Goal: Feedback & Contribution: Contribute content

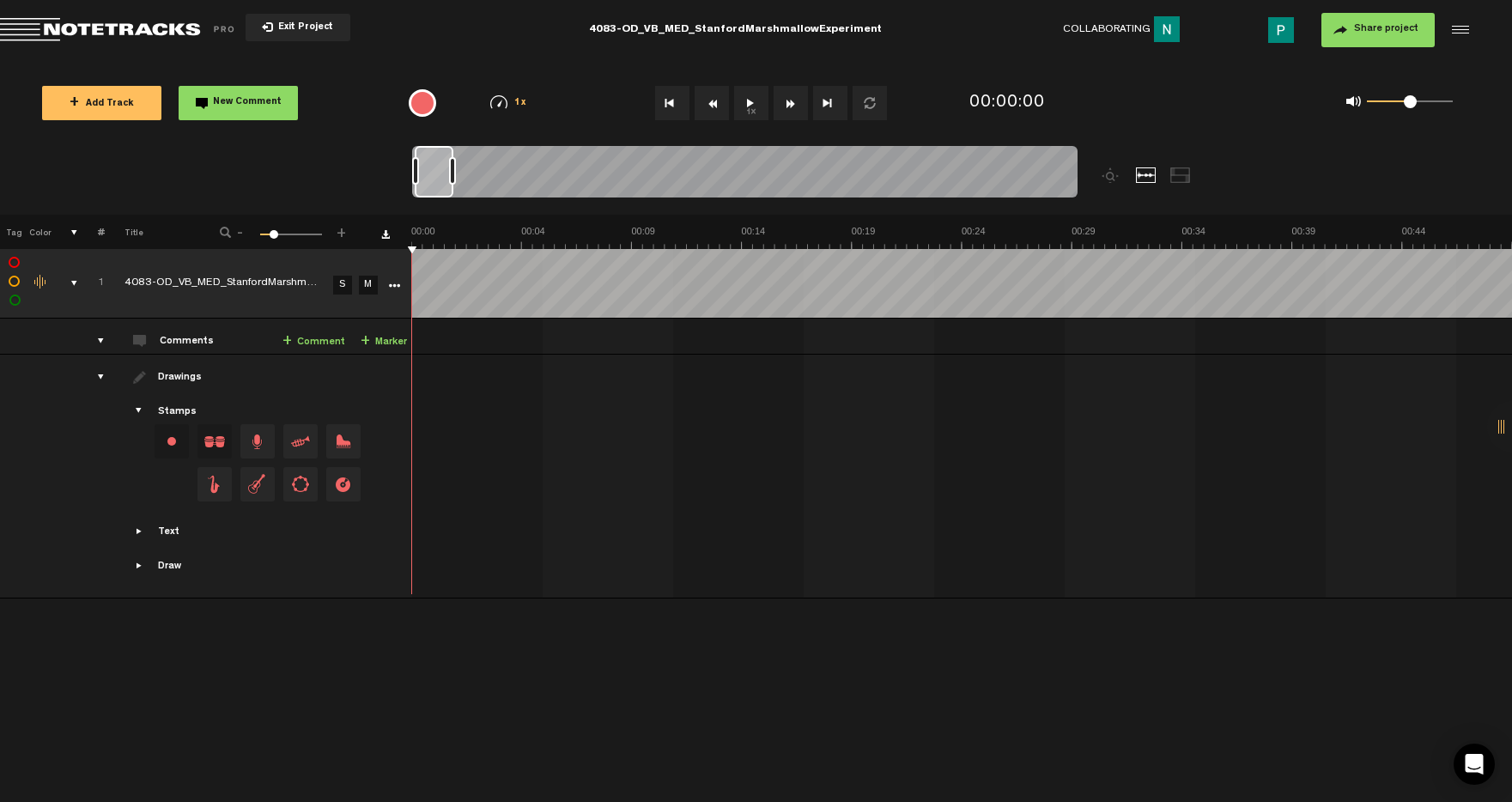
click at [750, 103] on button "1x" at bounding box center [751, 103] width 34 height 34
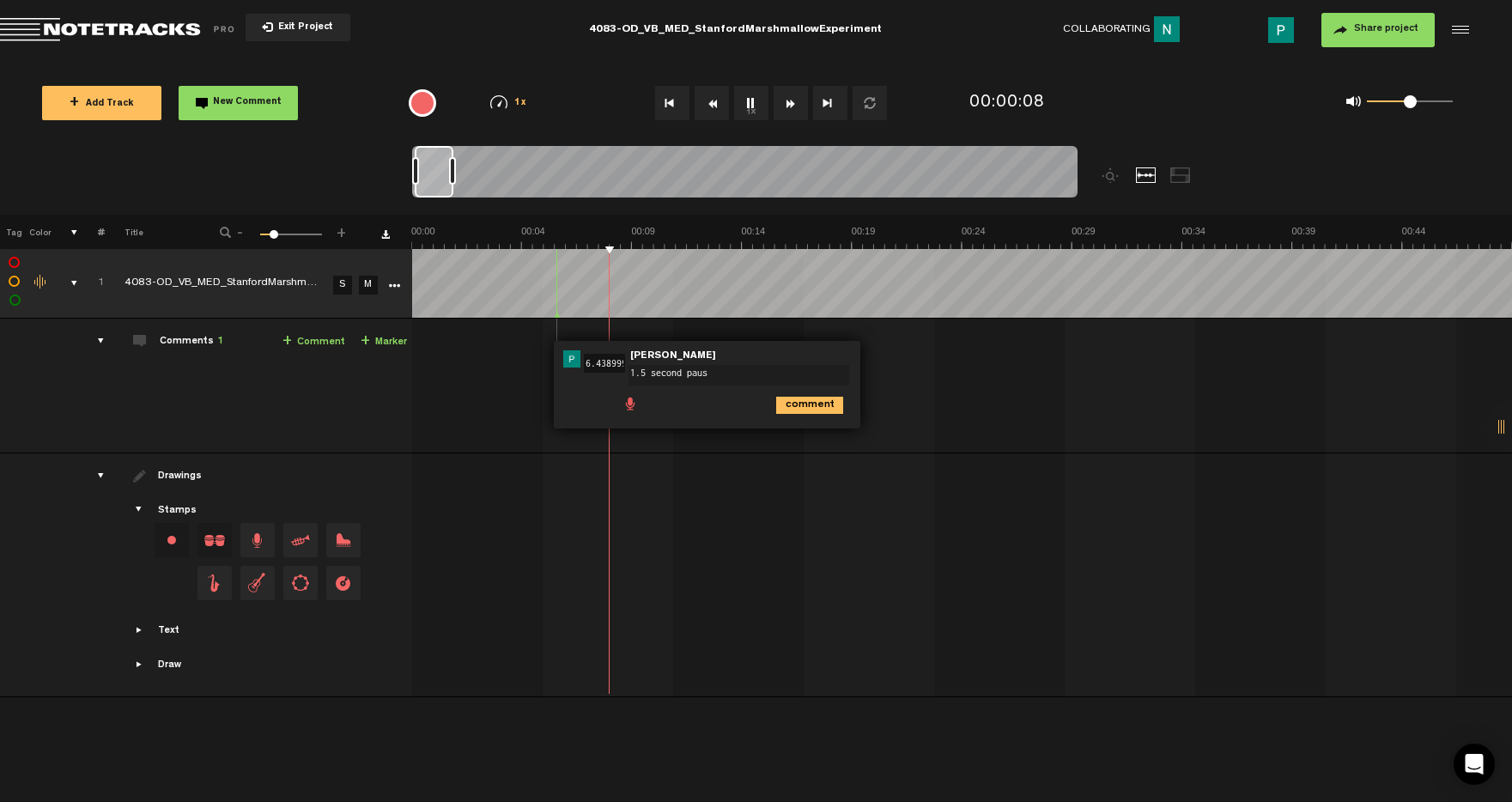
type textarea "1.5 second pause"
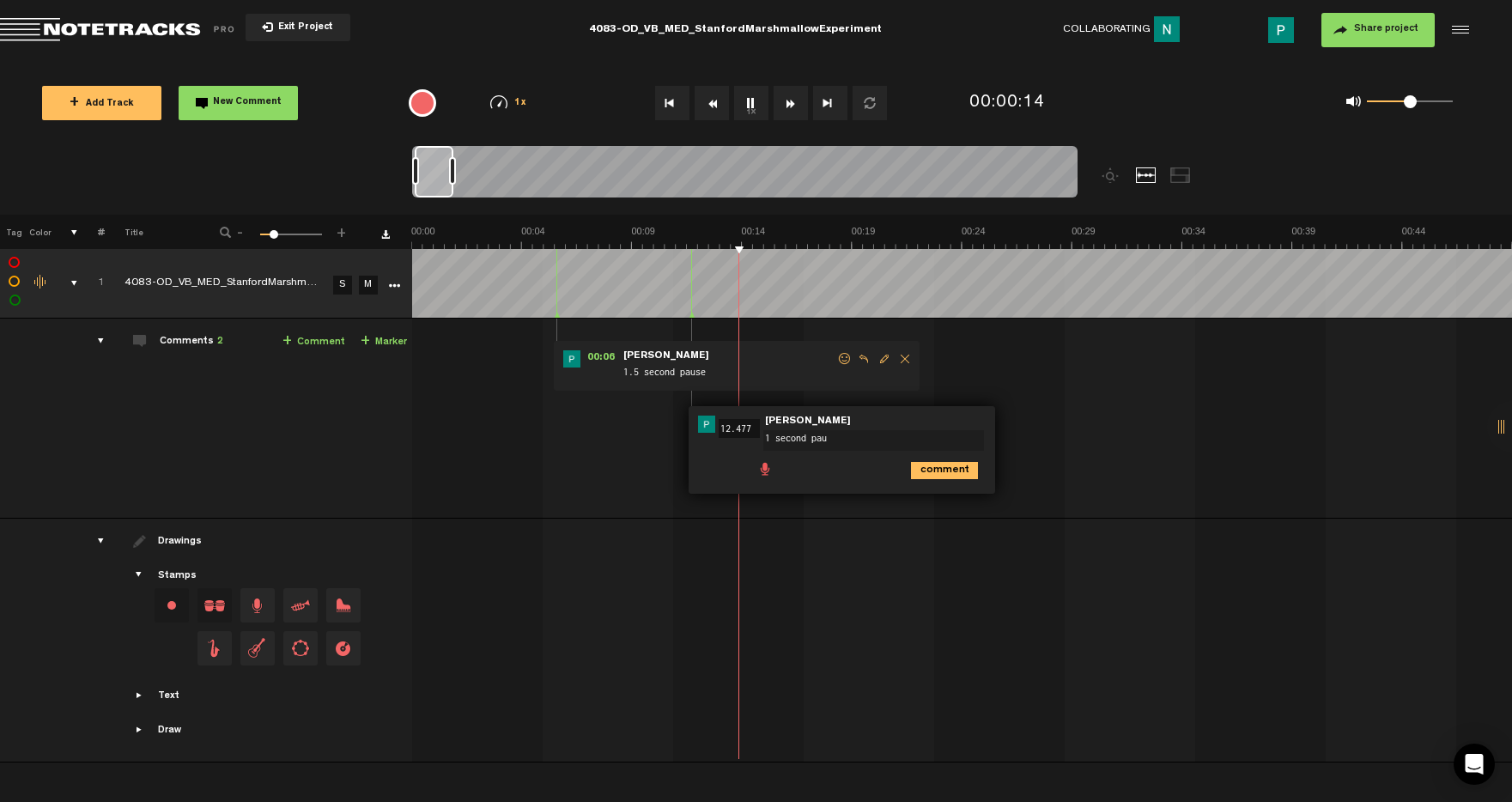
type textarea "1 second paus"
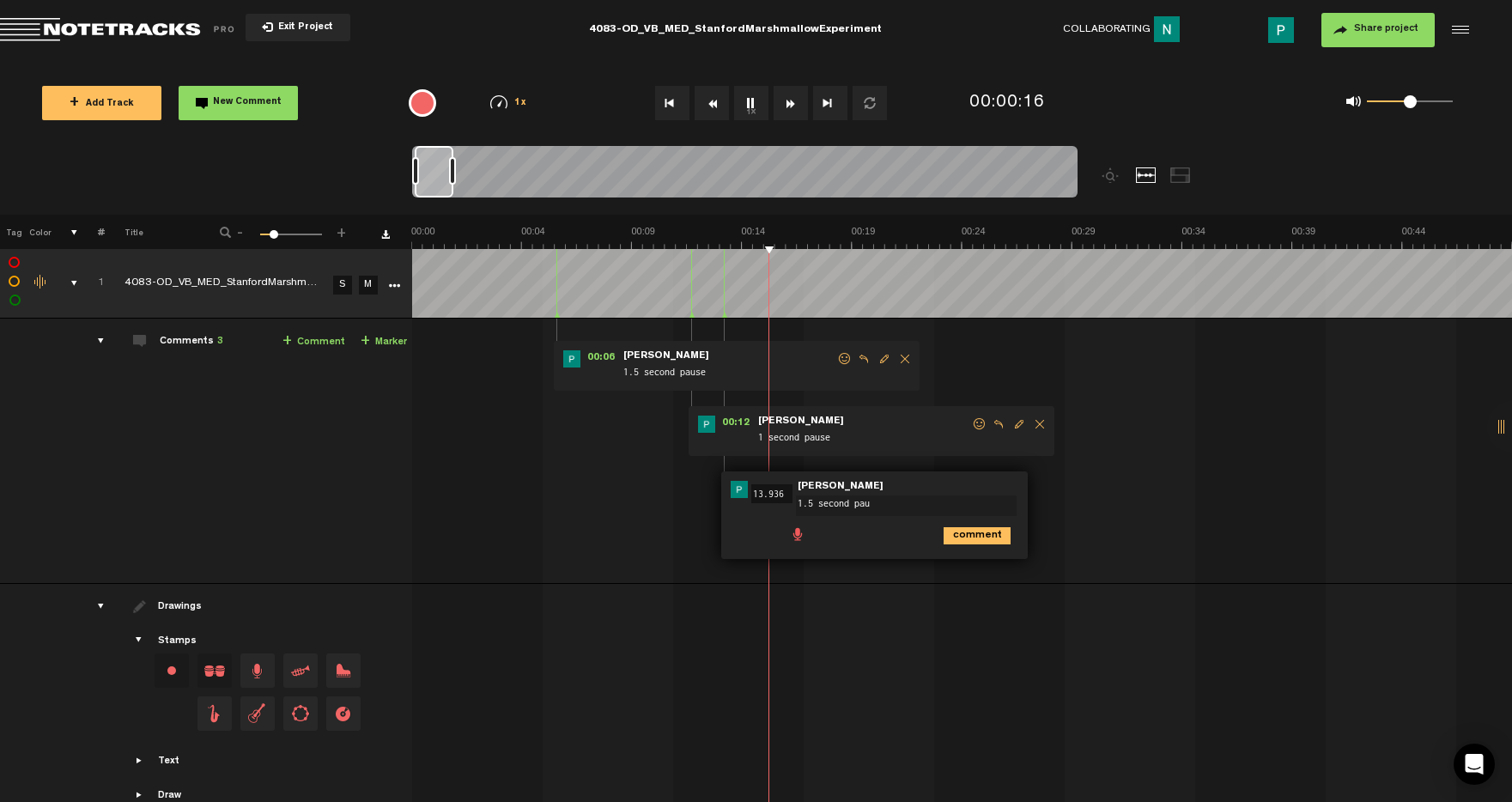
type textarea "1.5 second paus"
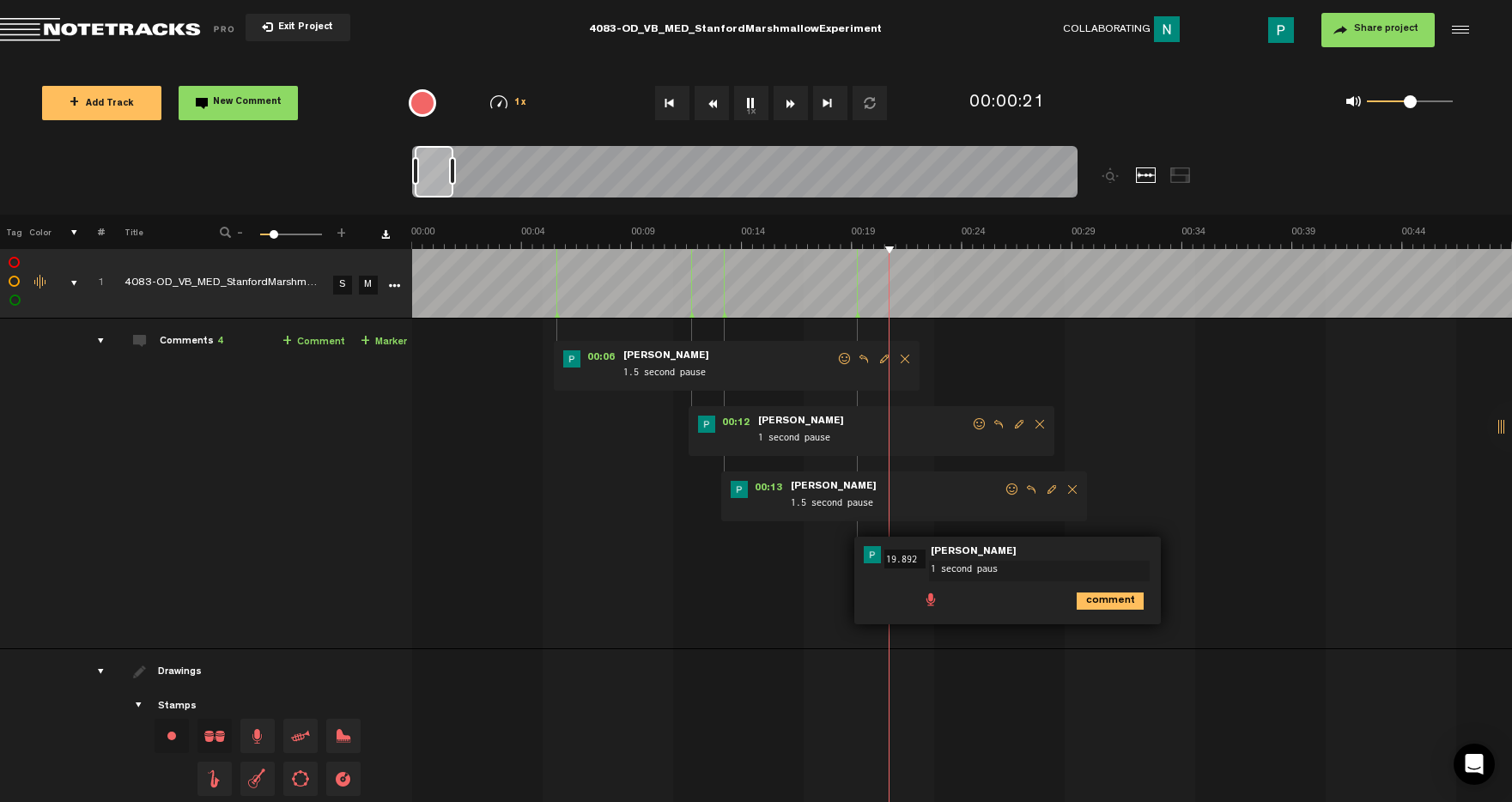
type textarea "1 second pause"
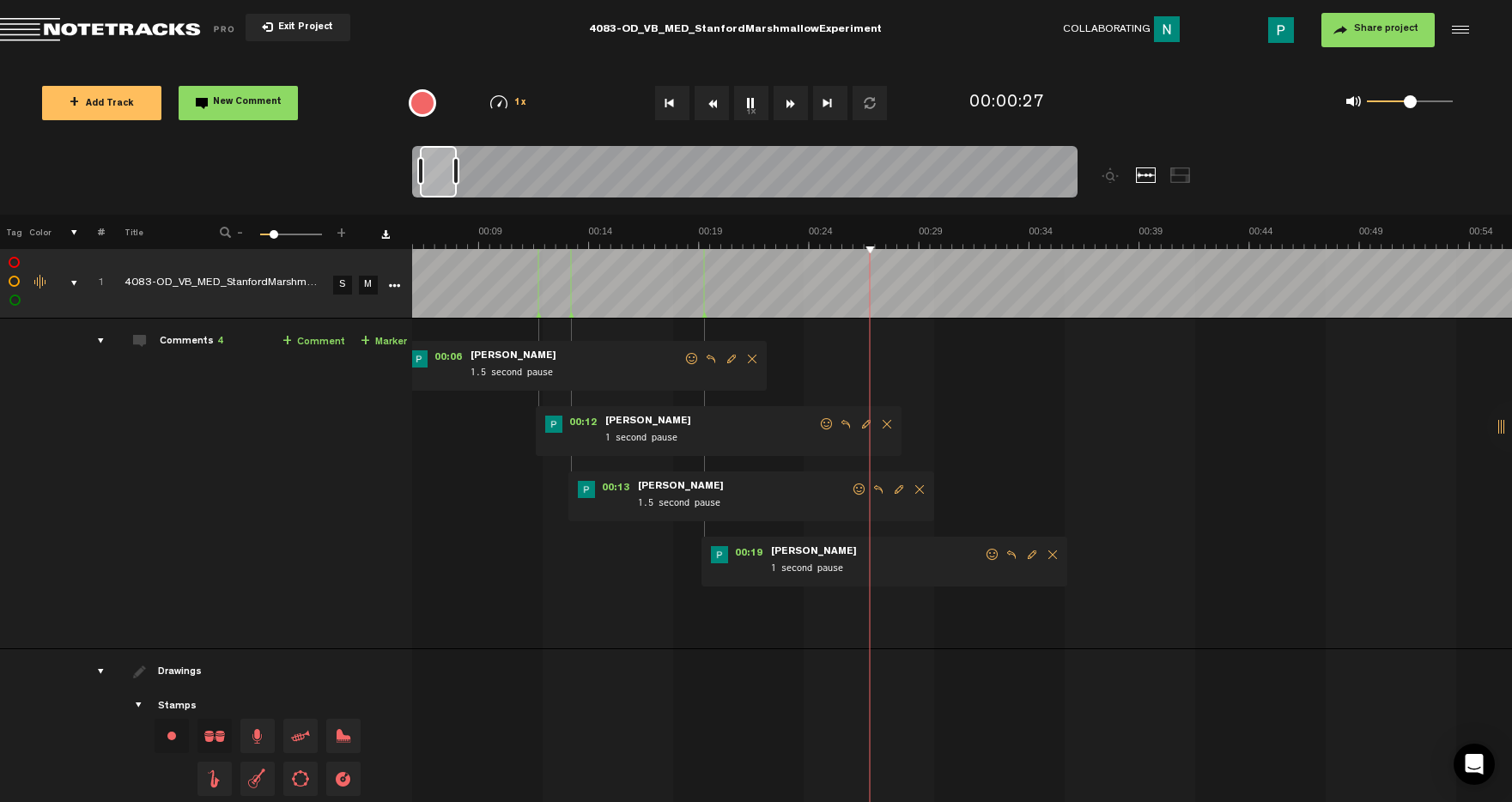
scroll to position [0, 178]
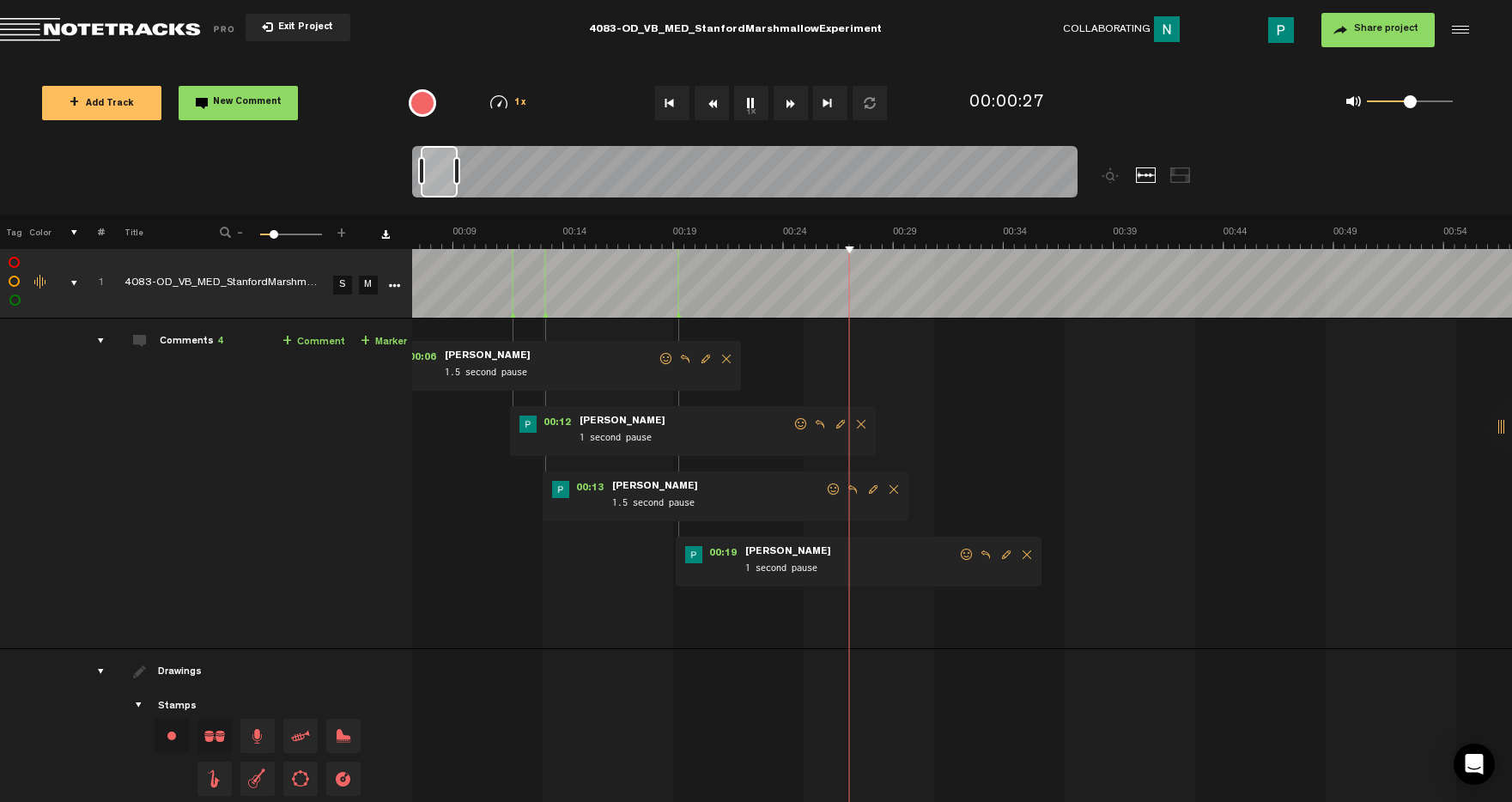
click at [442, 178] on div at bounding box center [439, 171] width 37 height 52
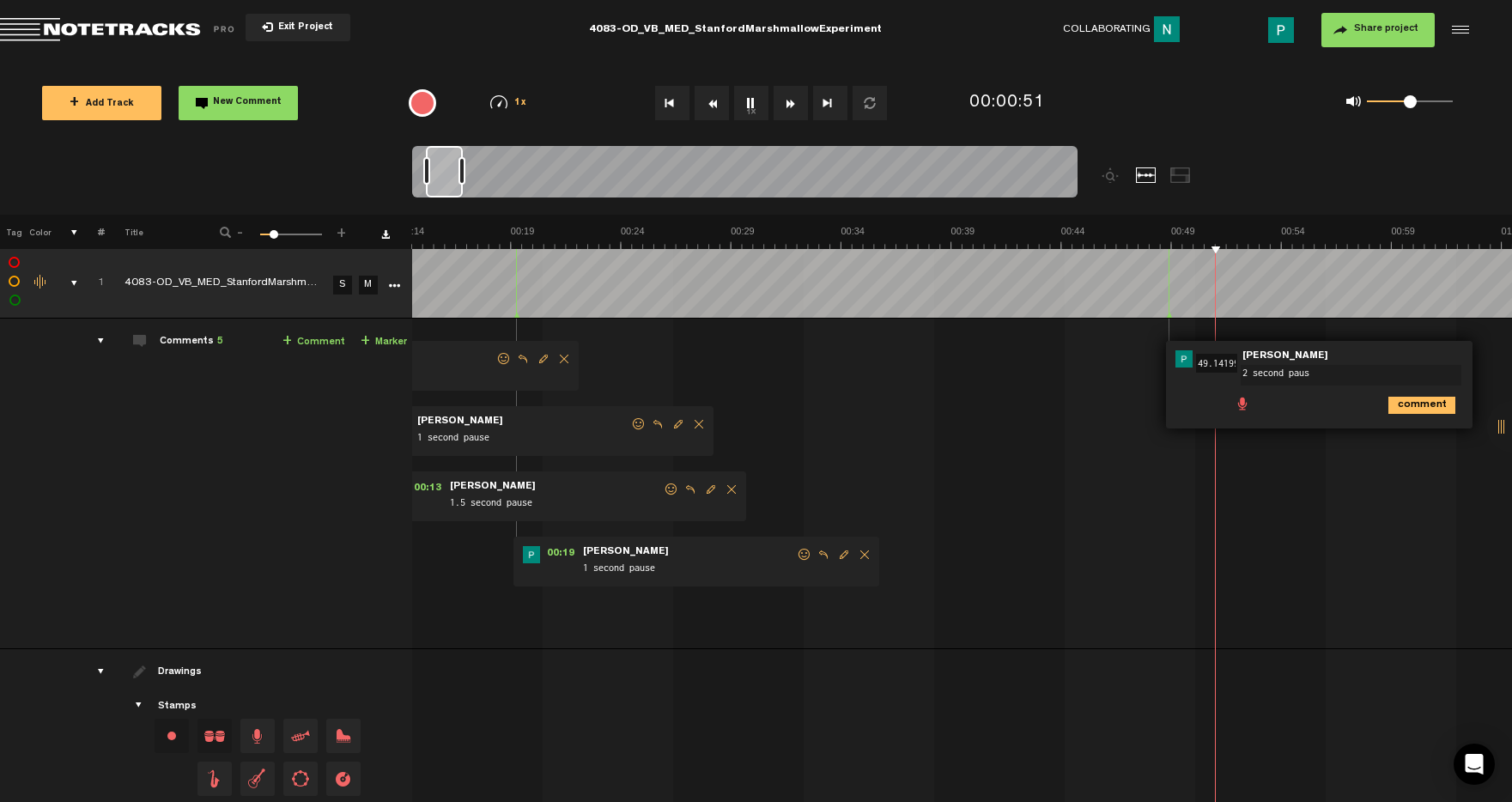
type textarea "2 second pause"
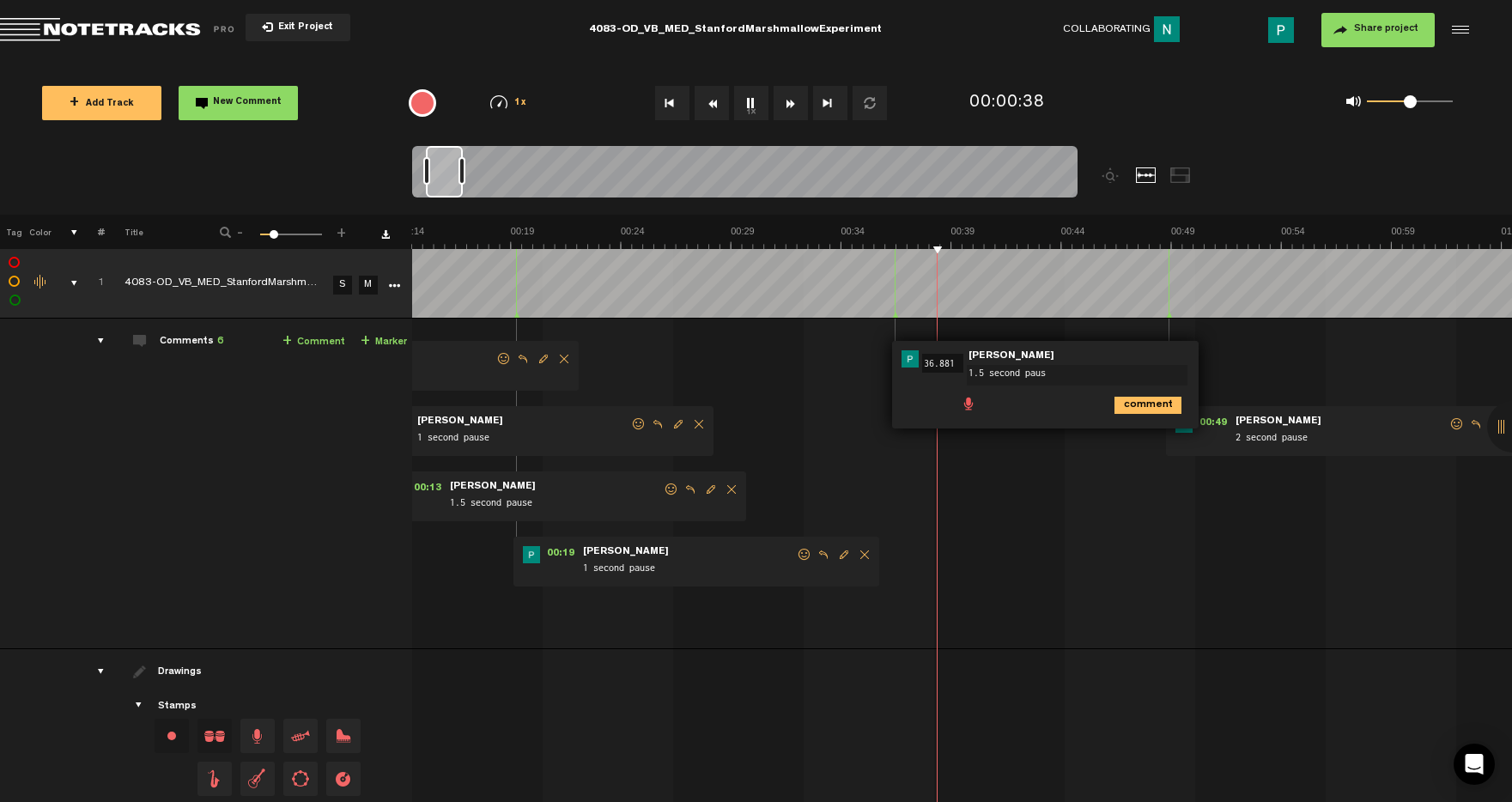
type textarea "1.5 second pause"
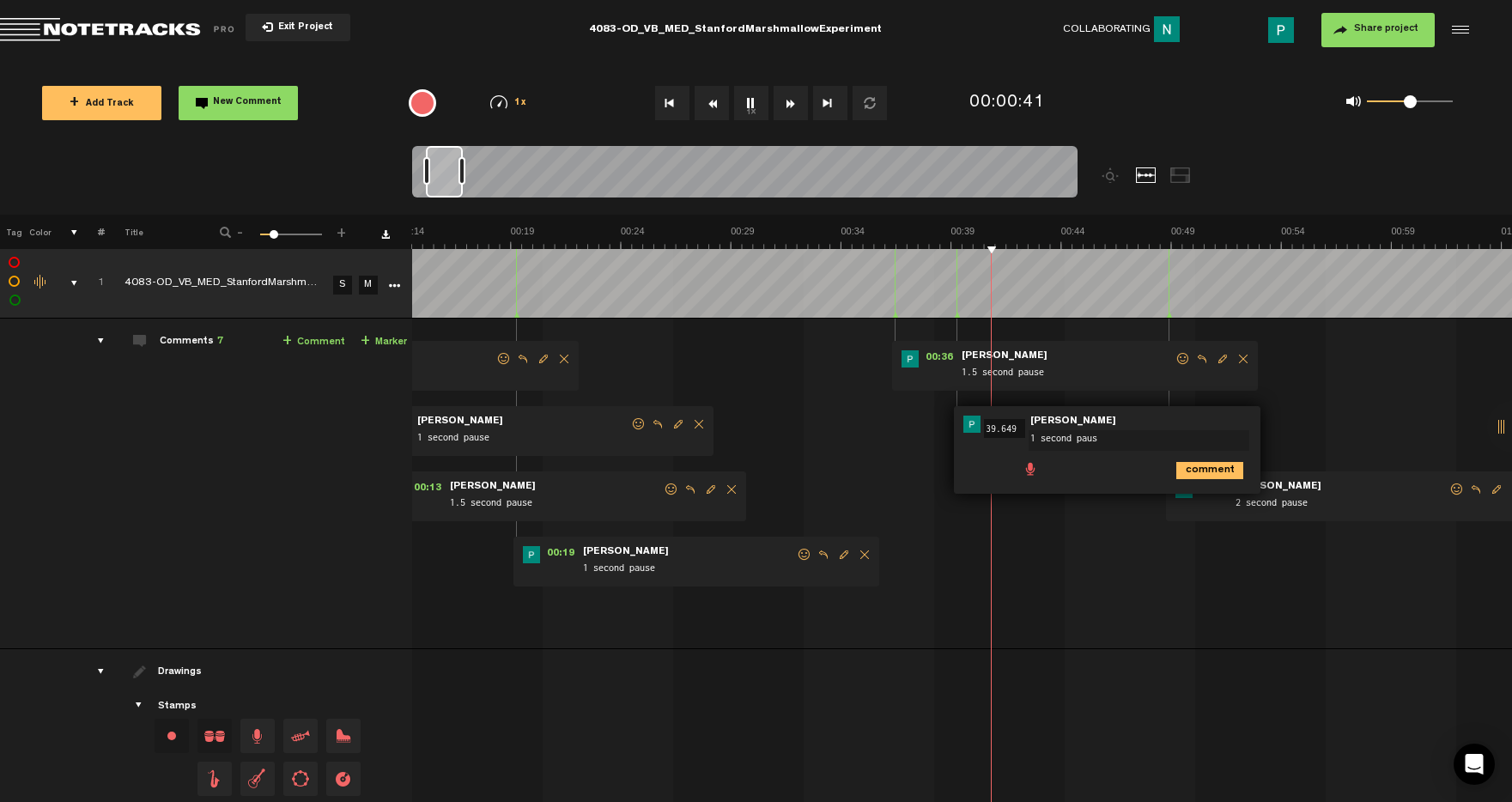
type textarea "1 second pause"
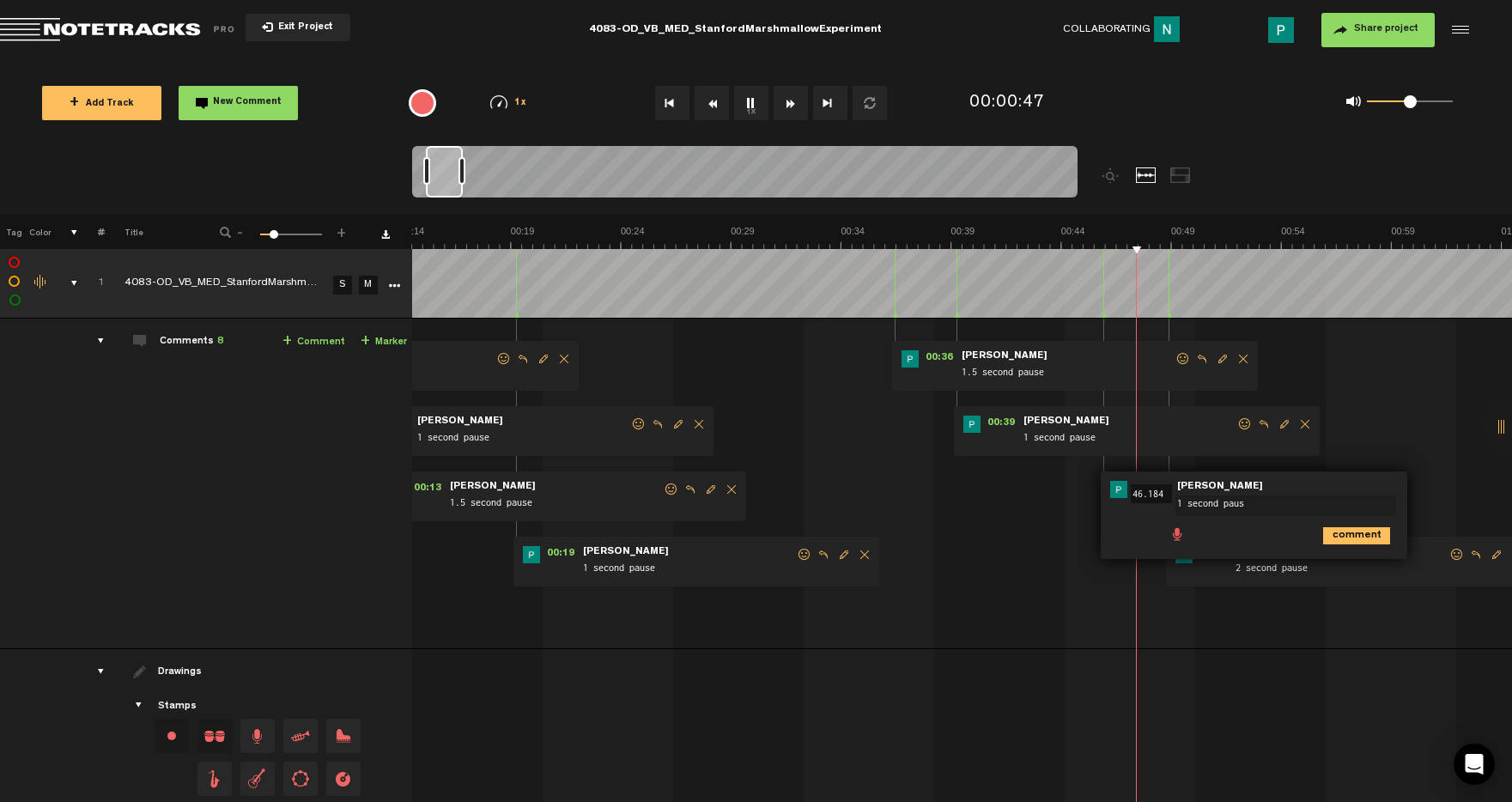
type textarea "1 second pause"
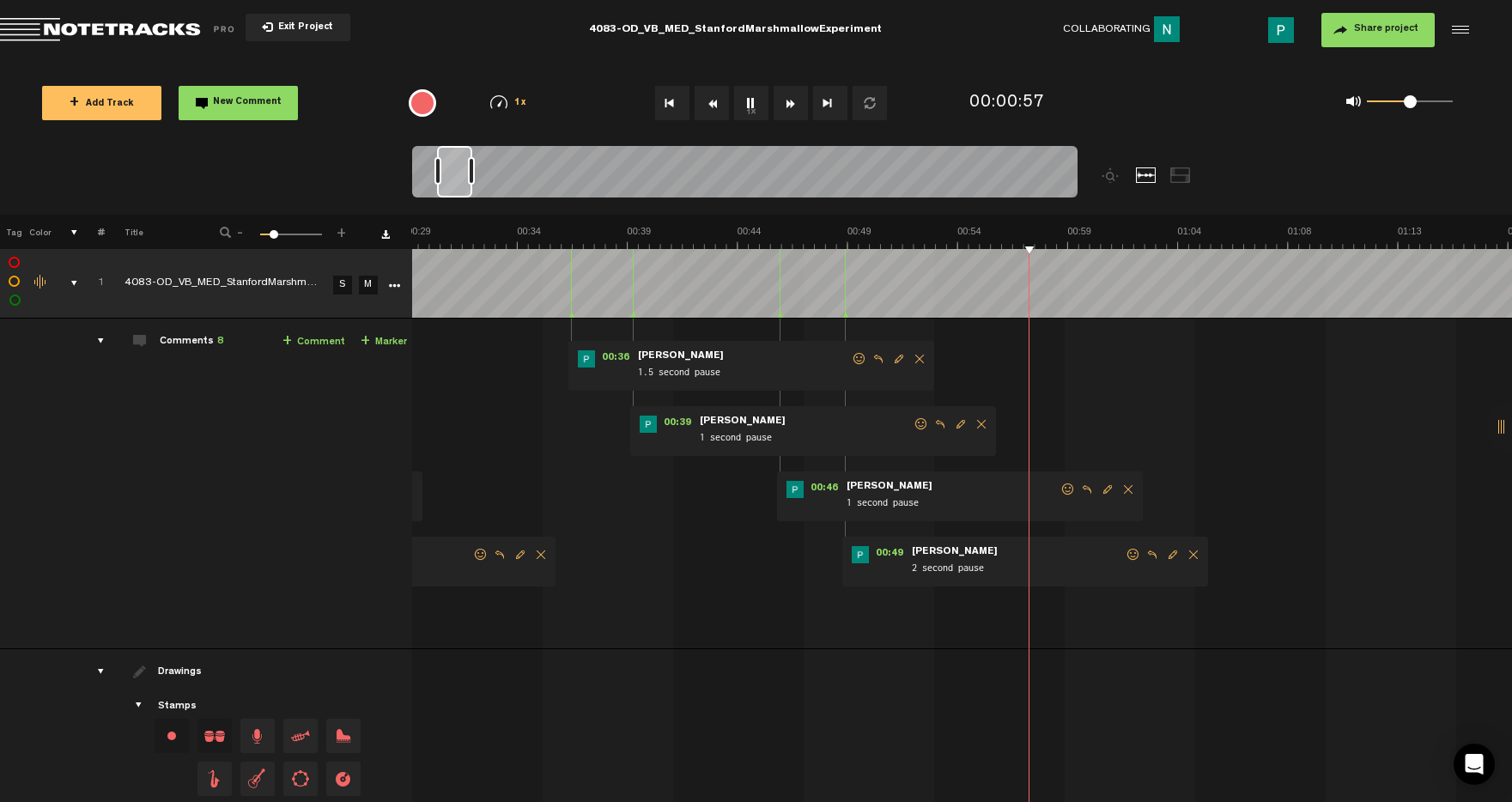
scroll to position [0, 664]
drag, startPoint x: 448, startPoint y: 184, endPoint x: 459, endPoint y: 184, distance: 11.0
click at [459, 184] on div at bounding box center [454, 171] width 35 height 52
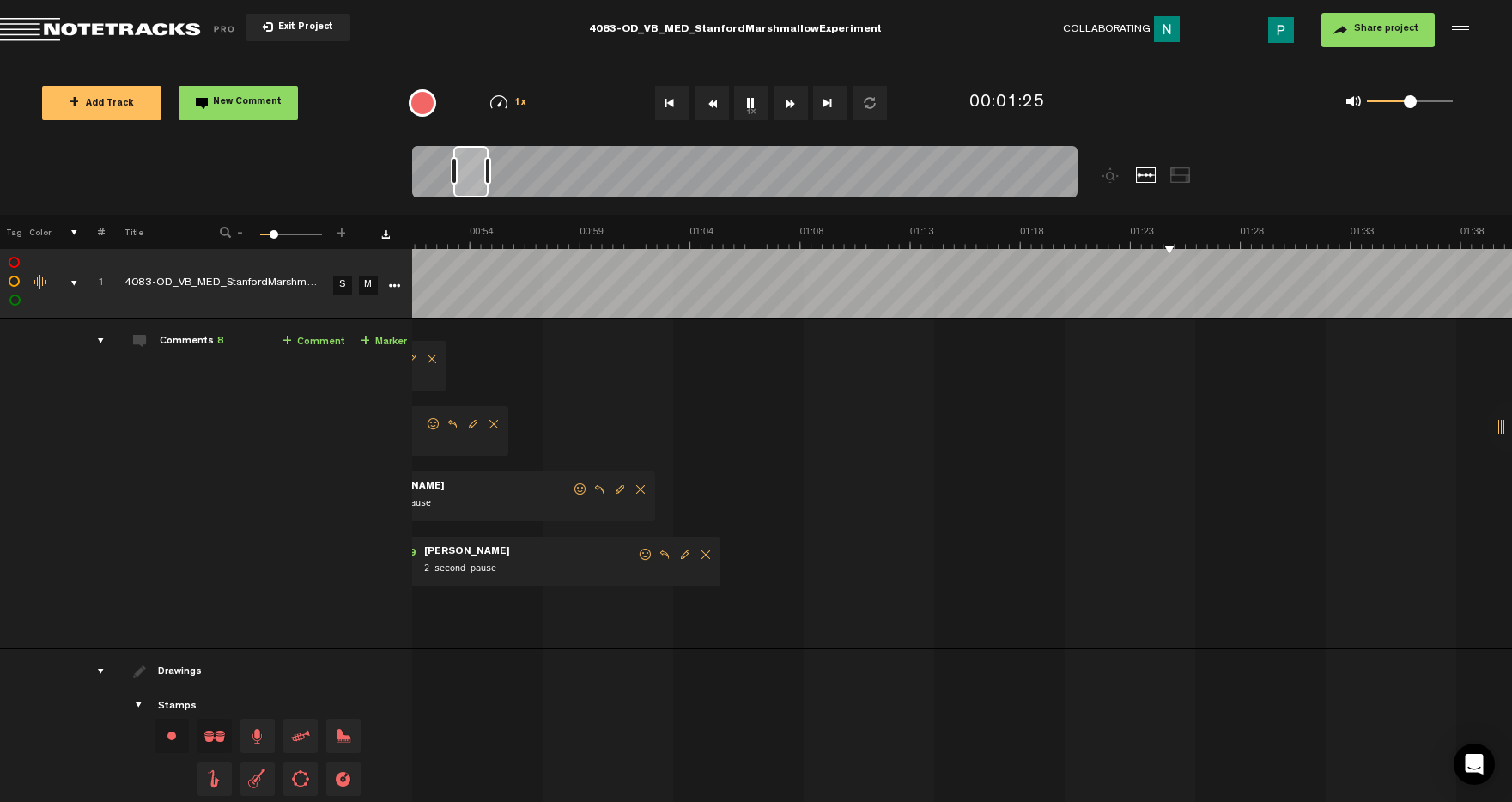
scroll to position [0, 1152]
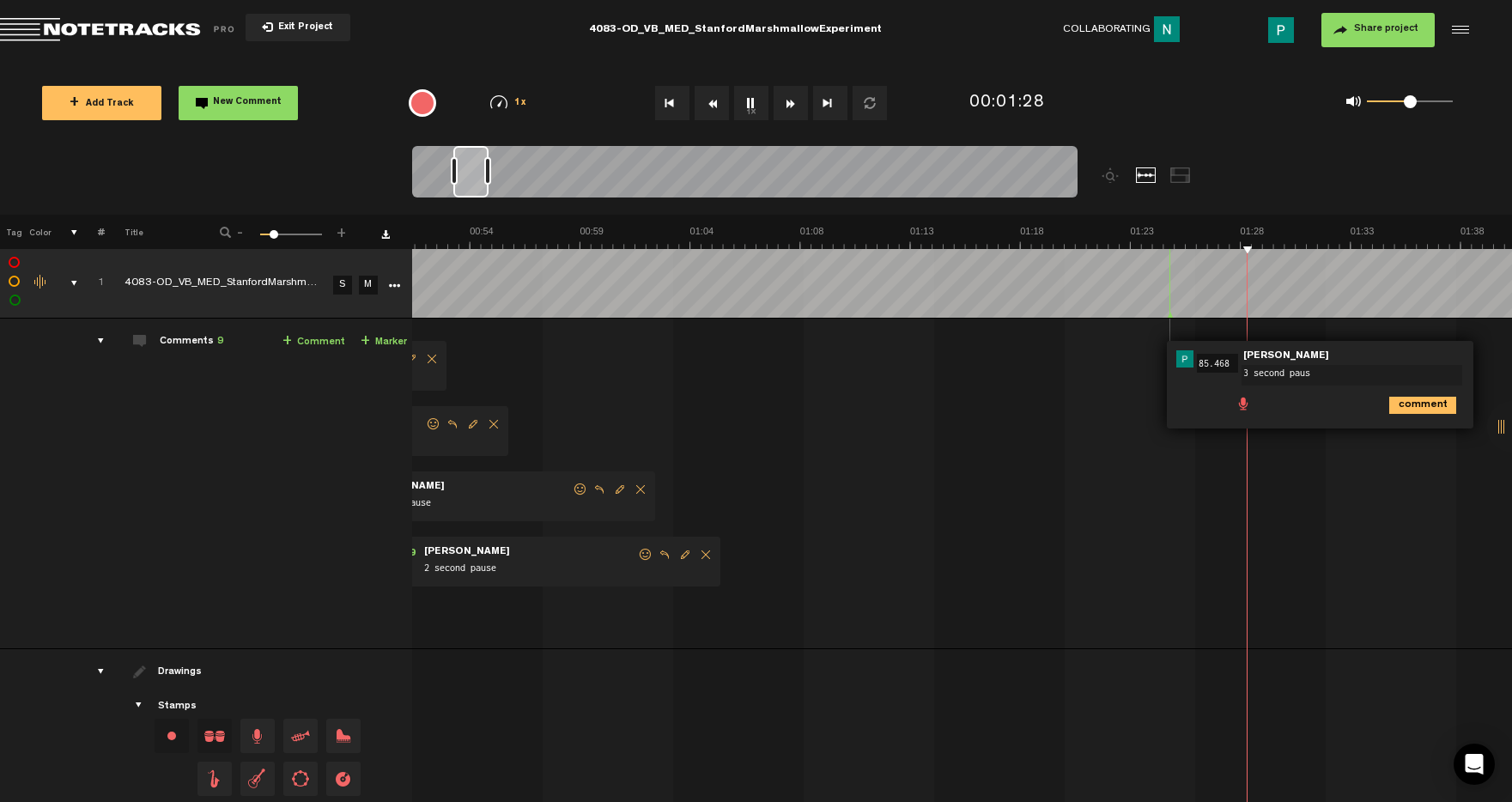
type textarea "3 second pause"
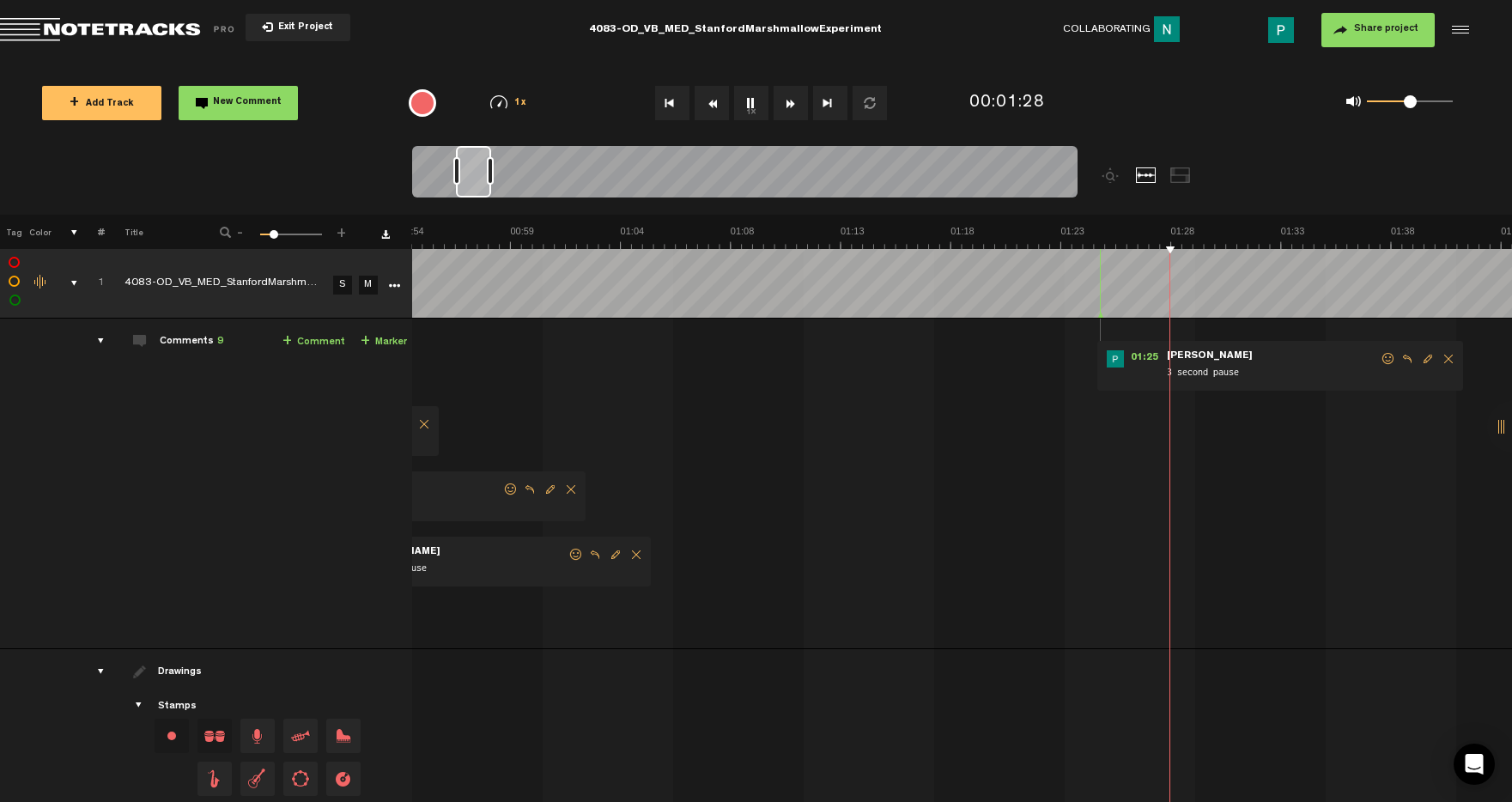
scroll to position [0, 1222]
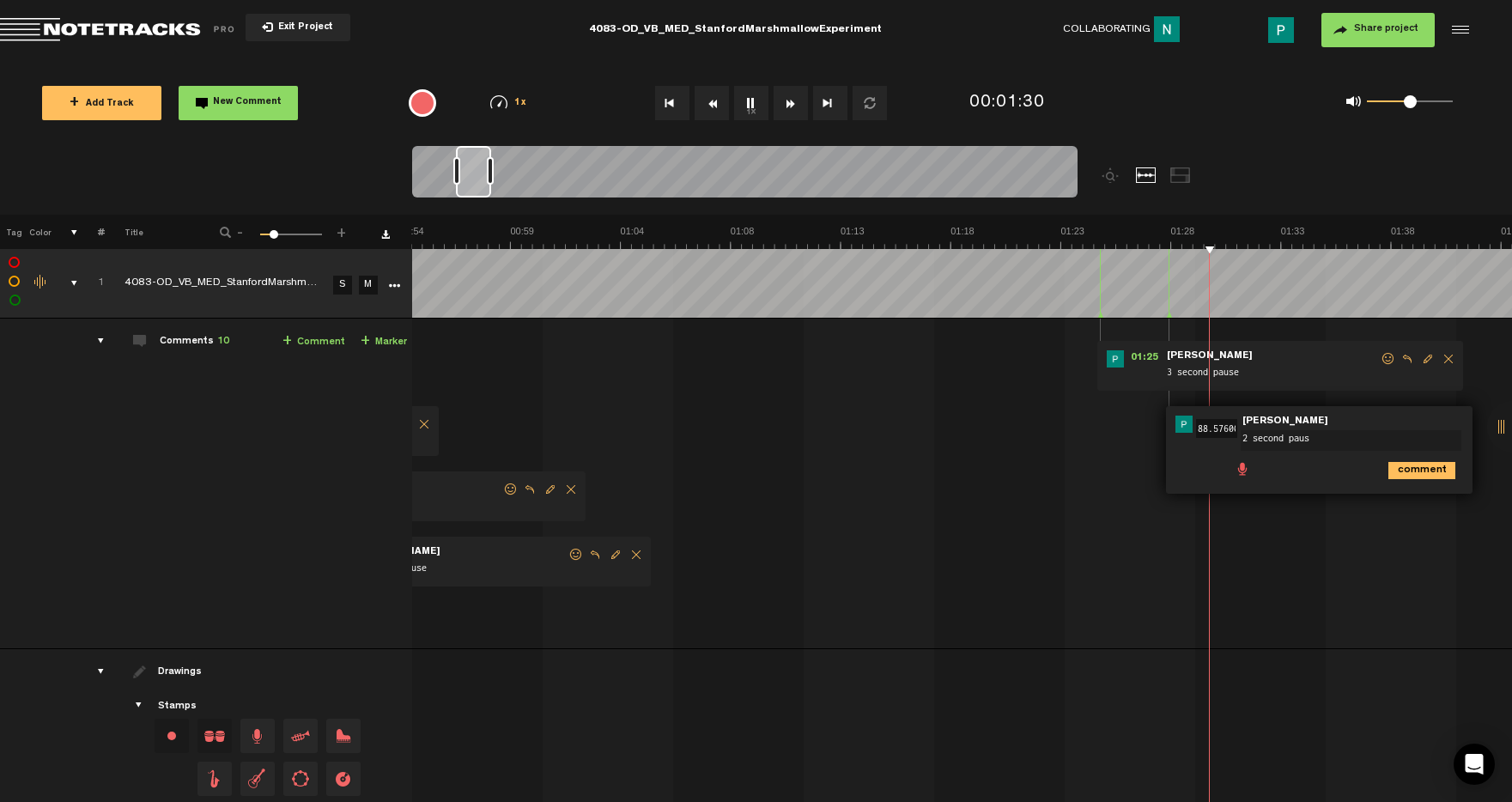
type textarea "2 second pause"
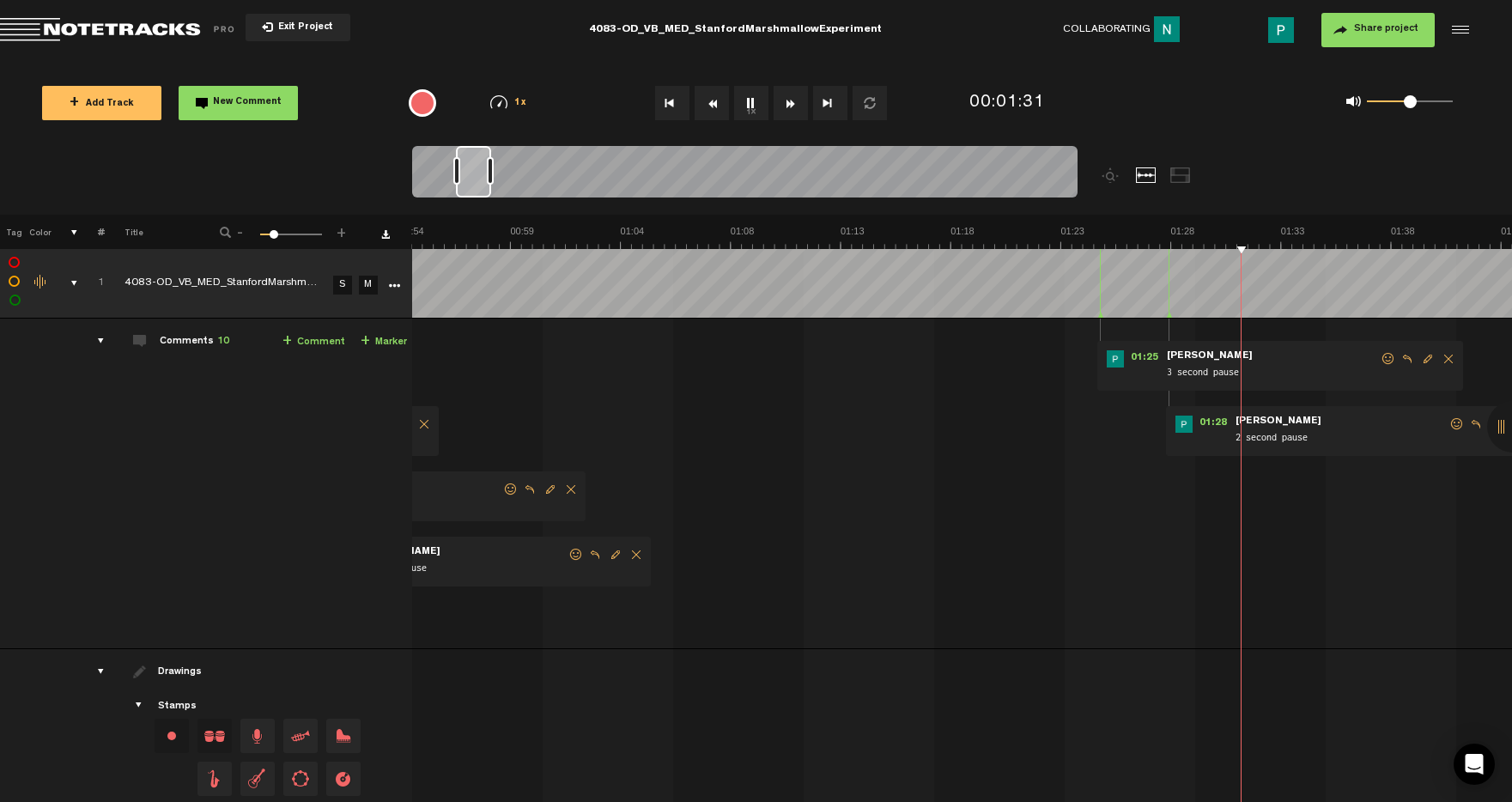
scroll to position [0, 1295]
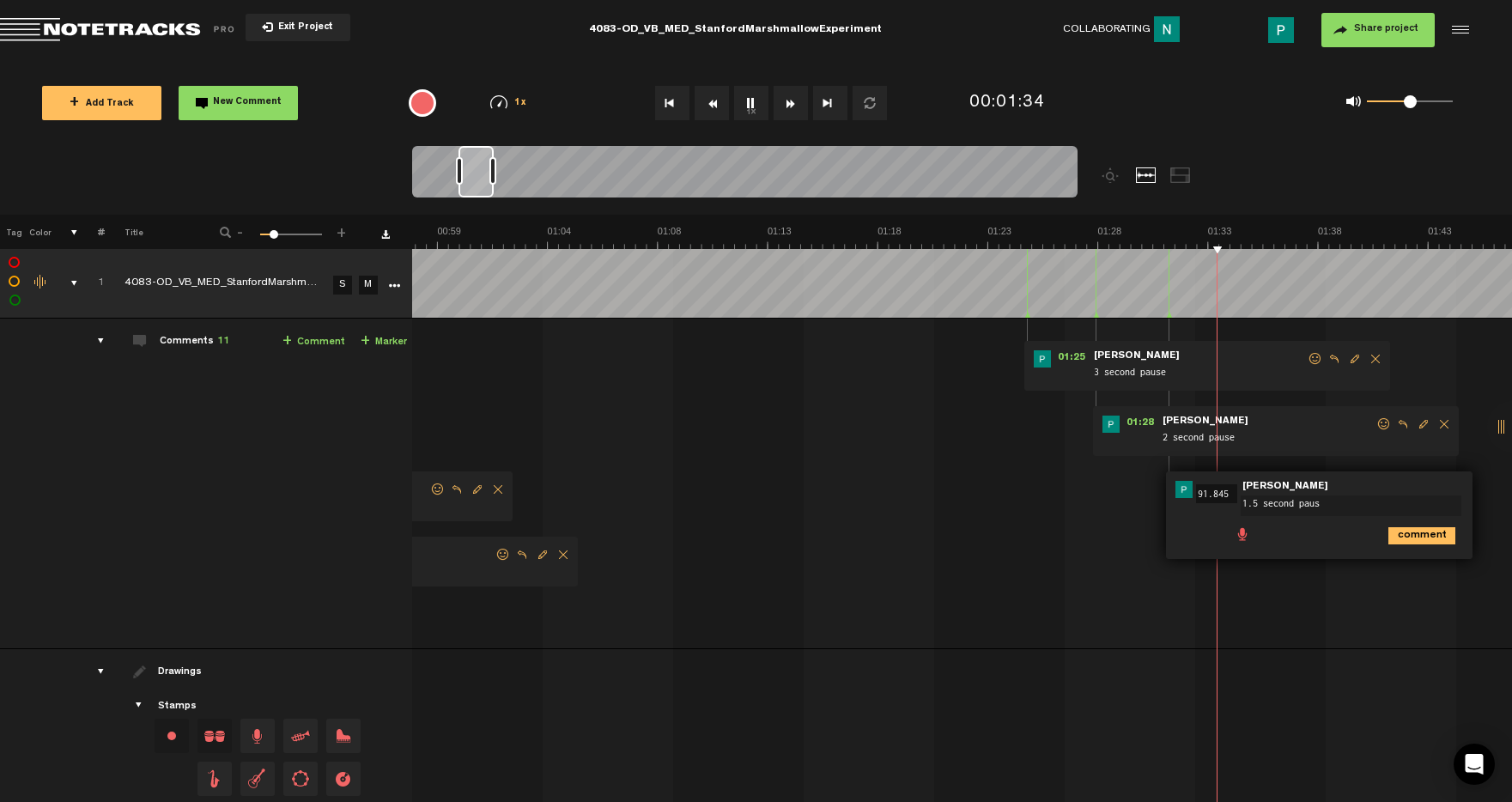
type textarea "1.5 second pause"
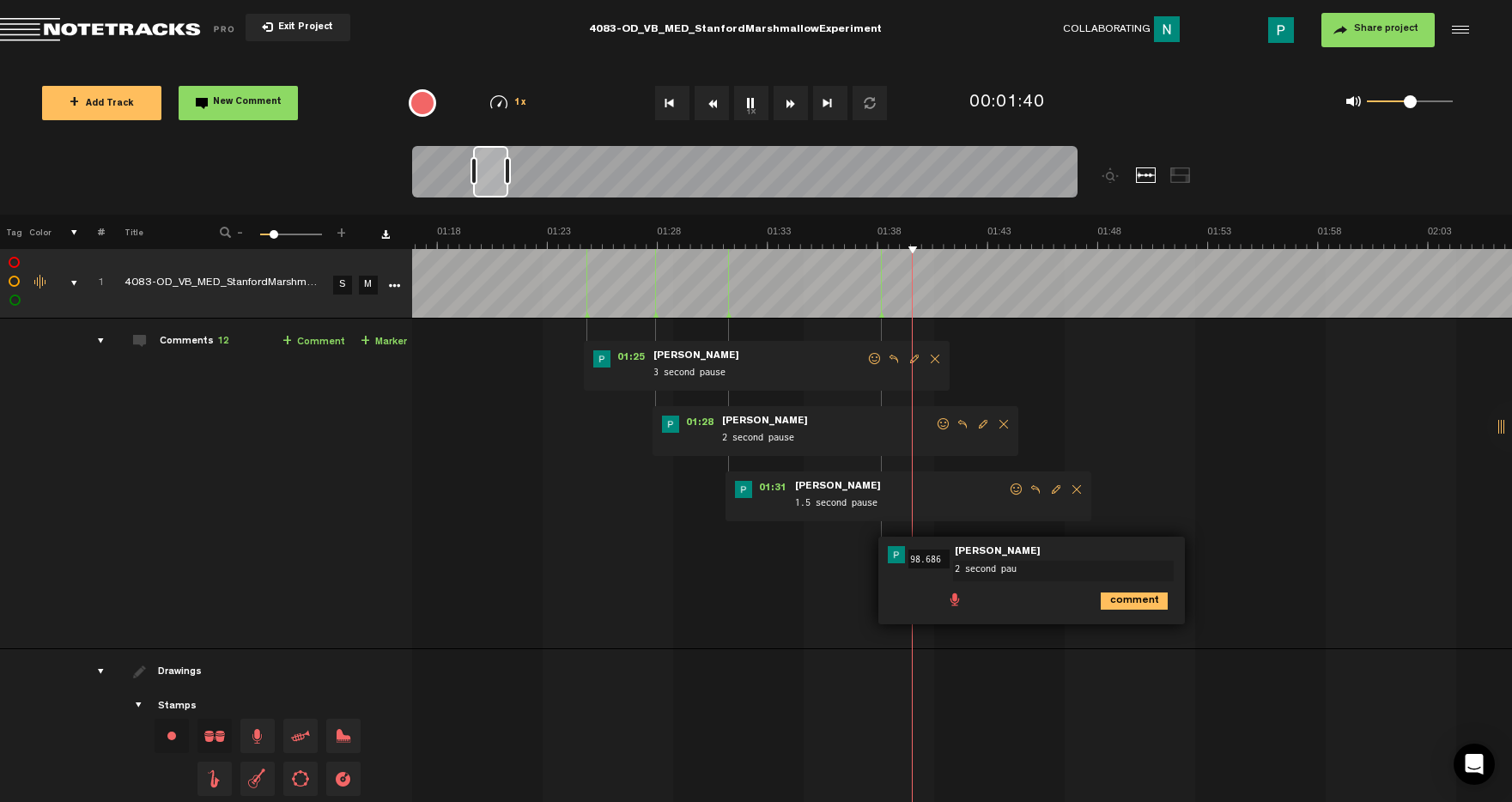
type textarea "2 second paus"
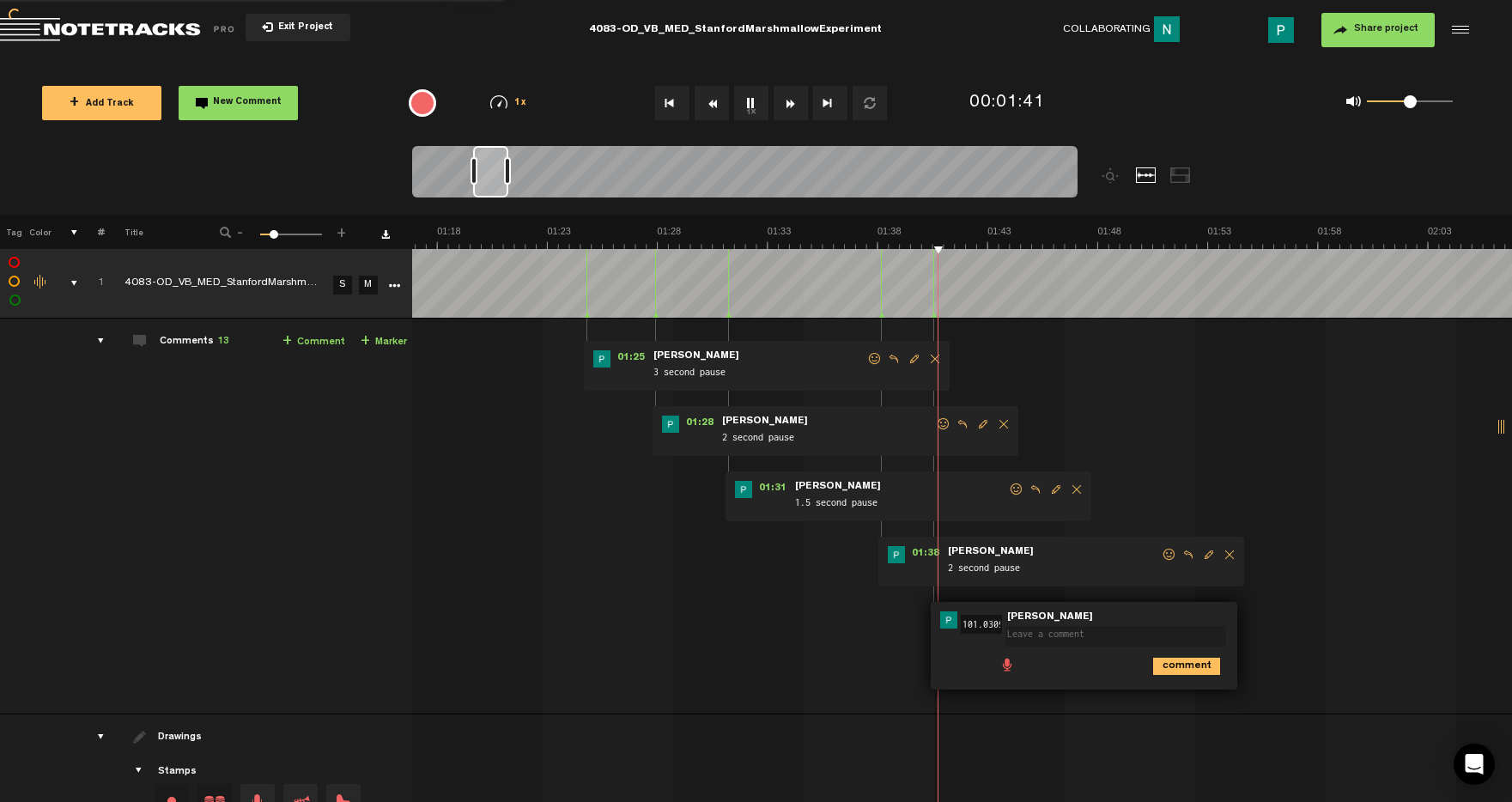
scroll to position [0, 0]
type textarea "2 second pause"
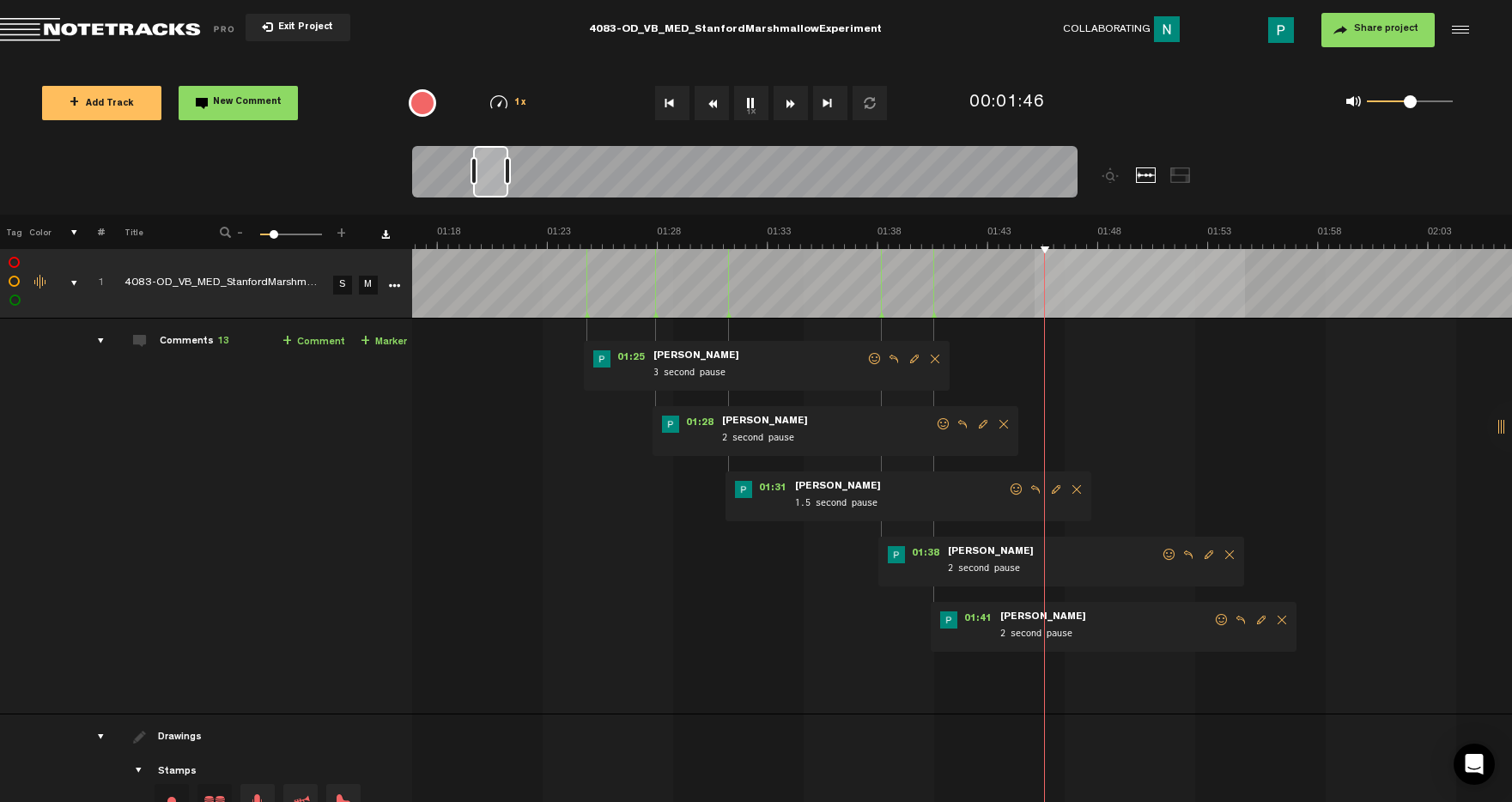
scroll to position [0, 1812]
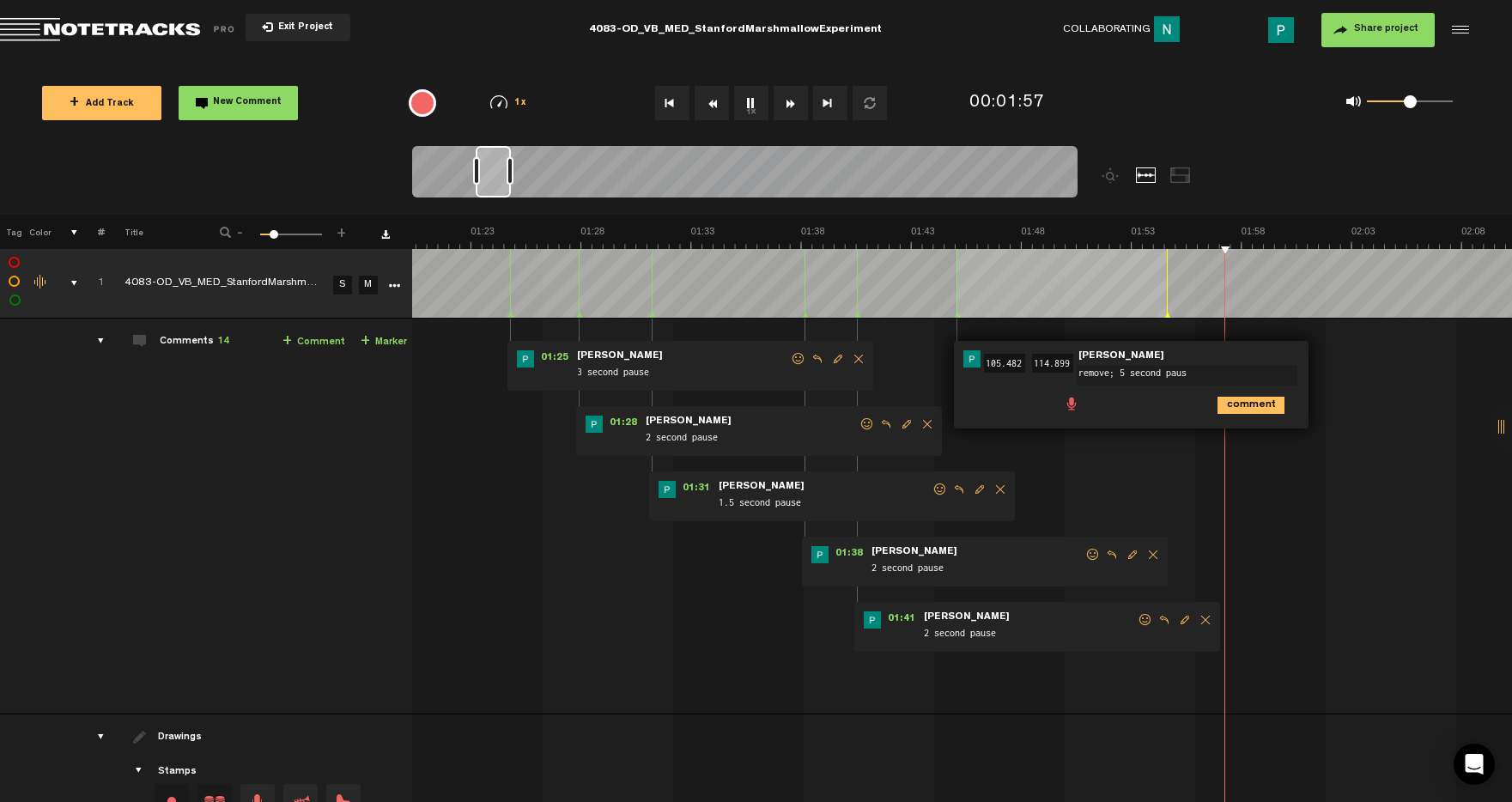
type textarea "remove; 5 second pause"
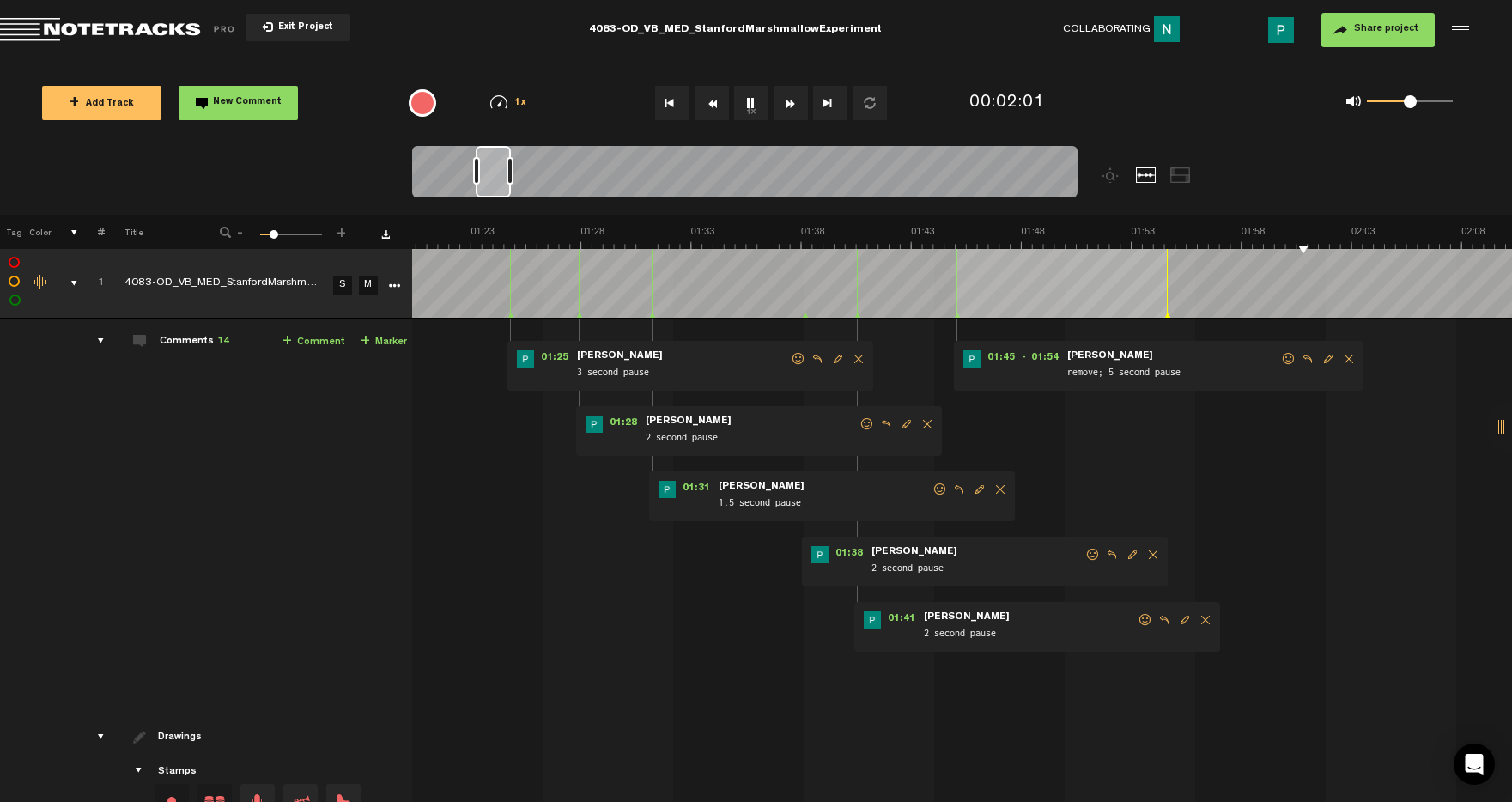
scroll to position [0, 1944]
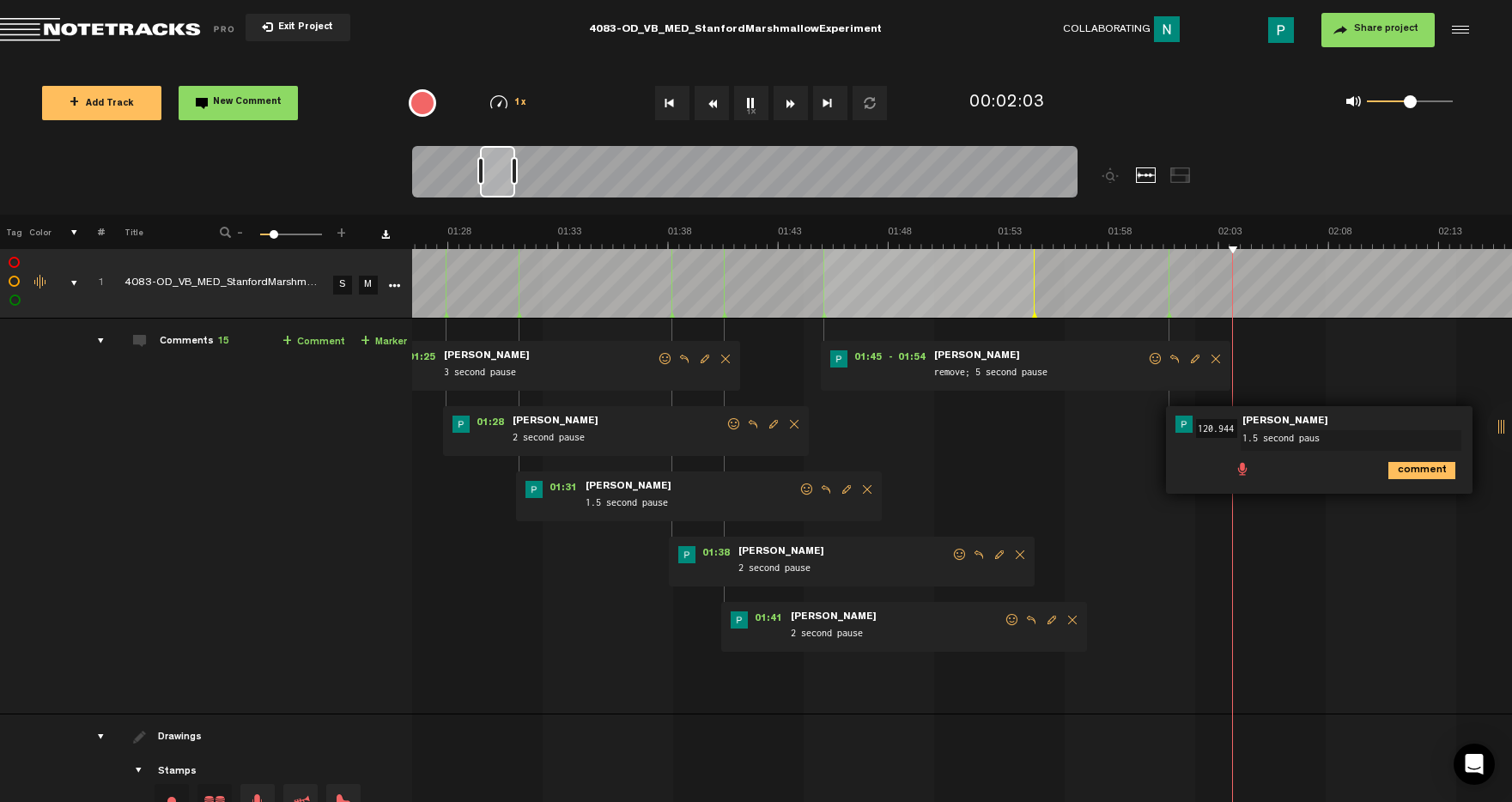
type textarea "1.5 second pause"
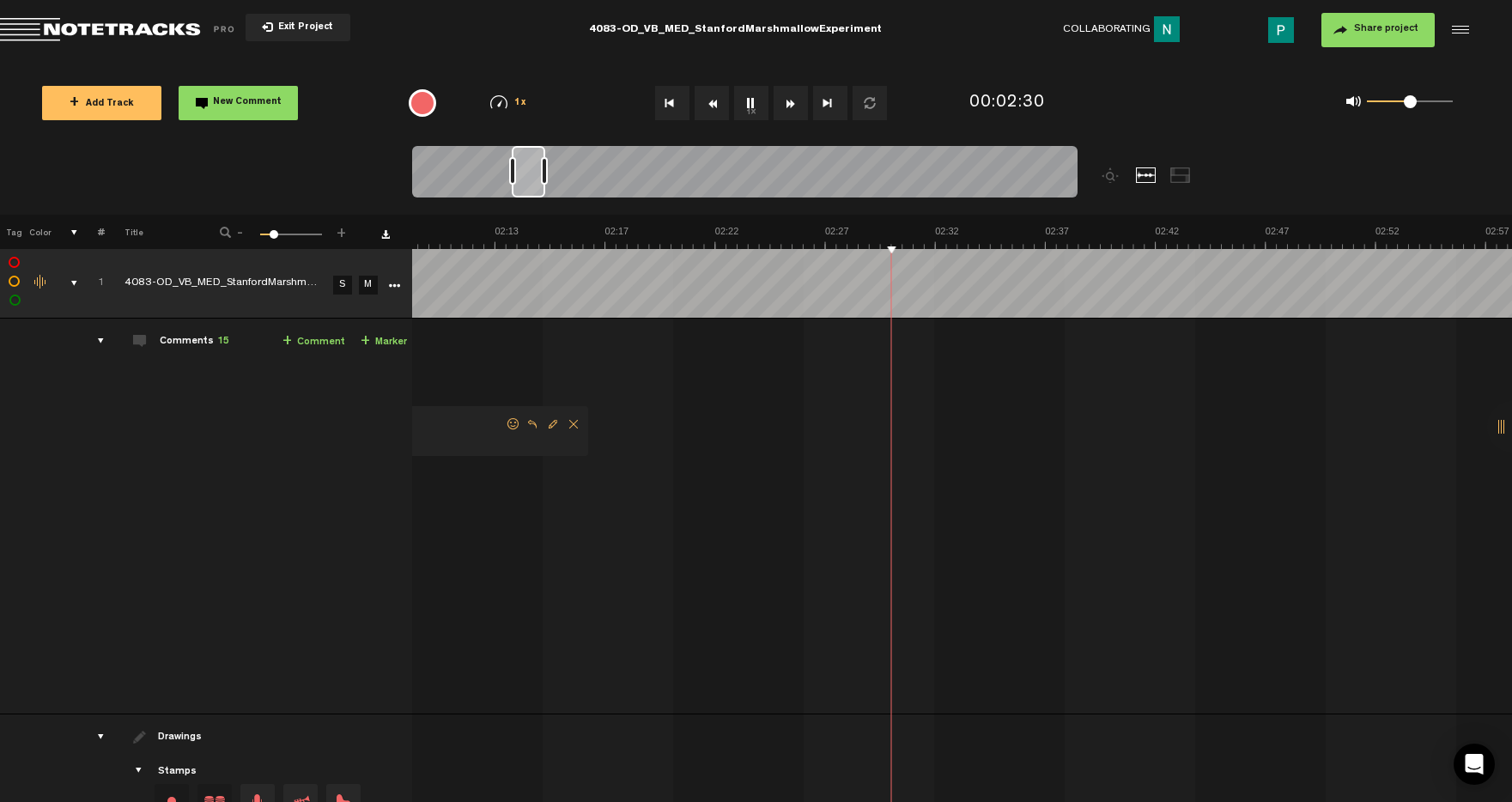
scroll to position [0, 2888]
drag, startPoint x: 509, startPoint y: 183, endPoint x: 526, endPoint y: 183, distance: 17.0
click at [526, 183] on div at bounding box center [528, 171] width 33 height 52
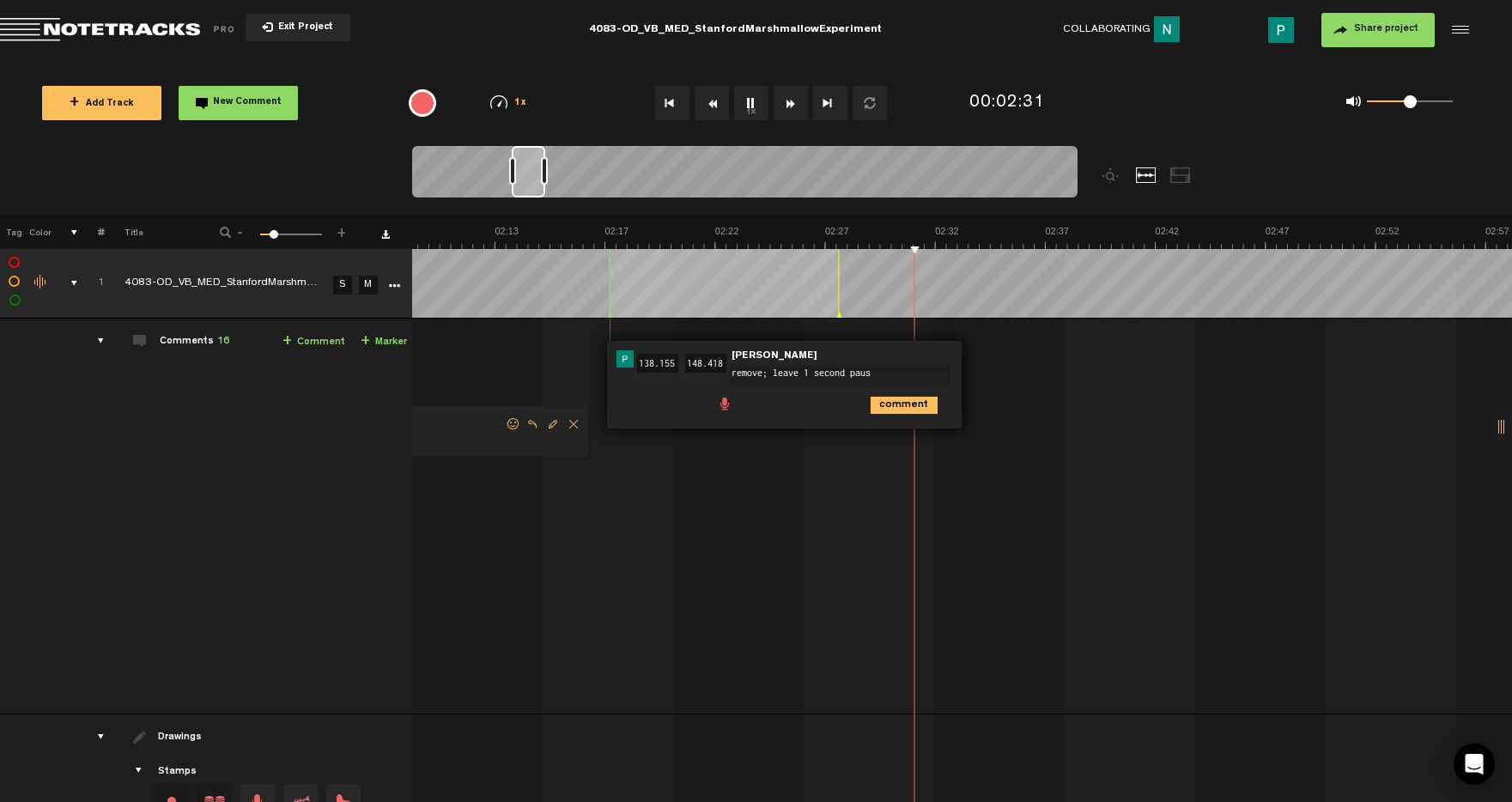
type textarea "remove; leave 1 second pause"
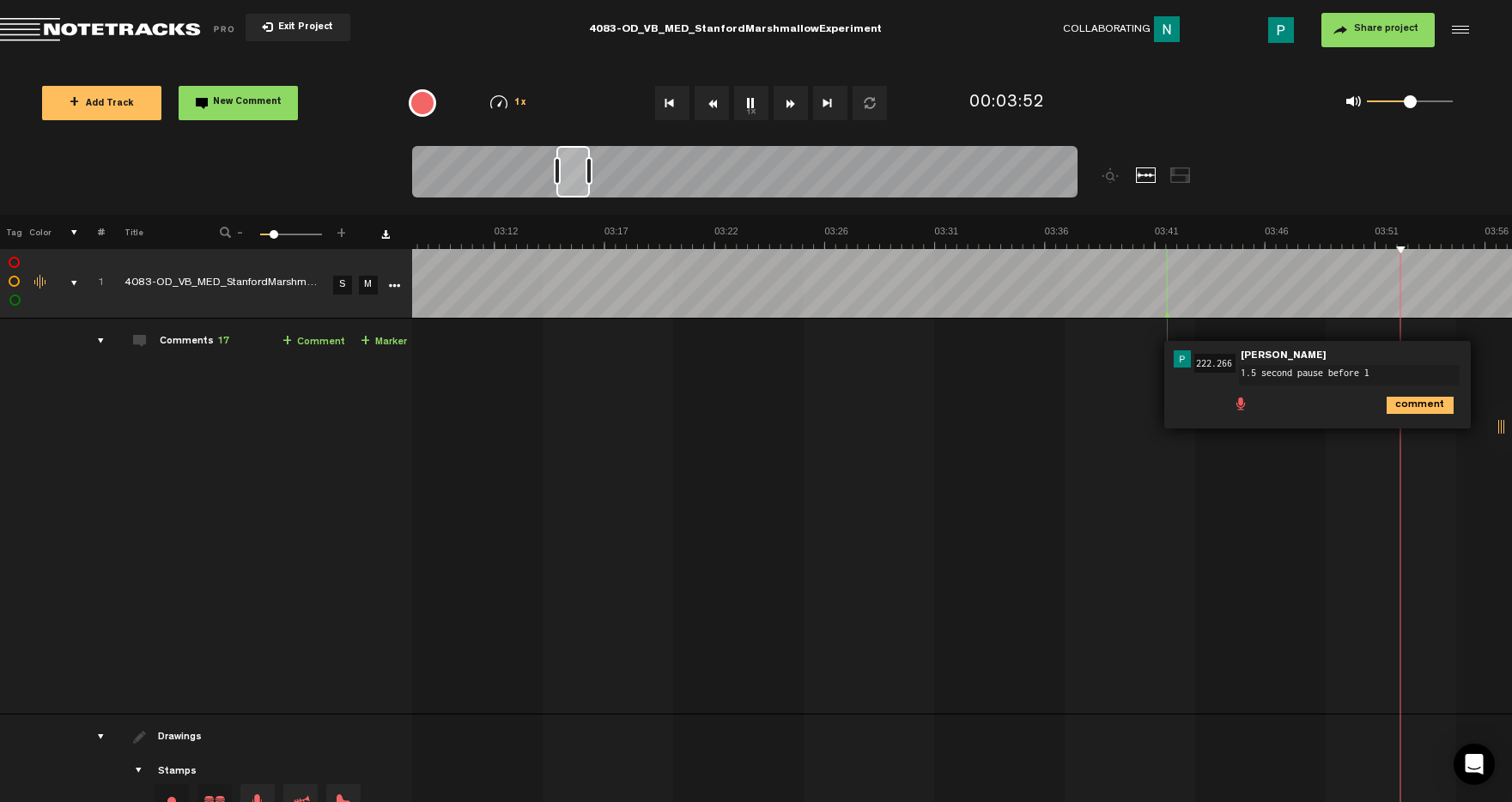
scroll to position [0, 4650]
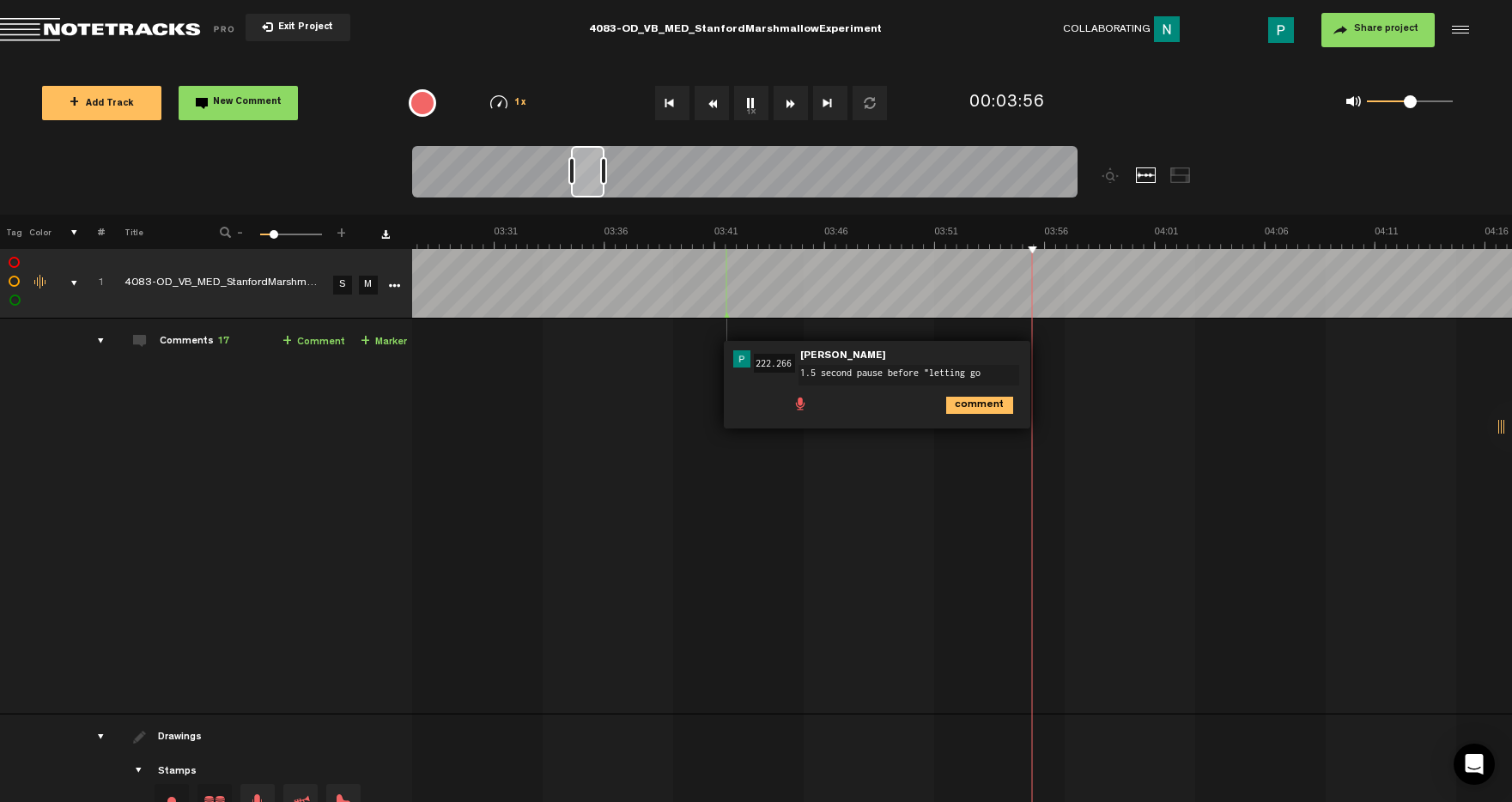
type textarea "1.5 second pause before "letting go""
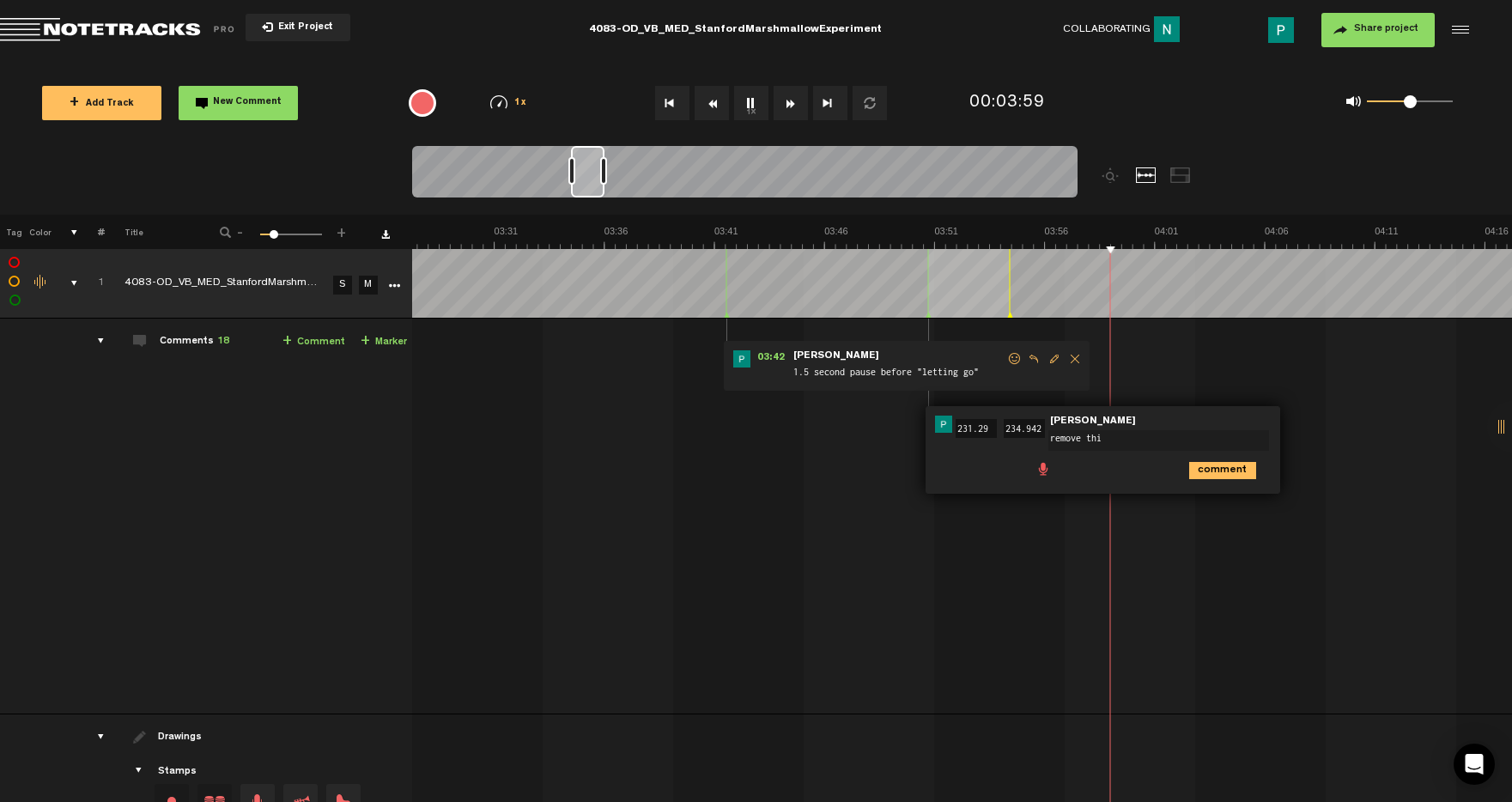
type textarea "remove this"
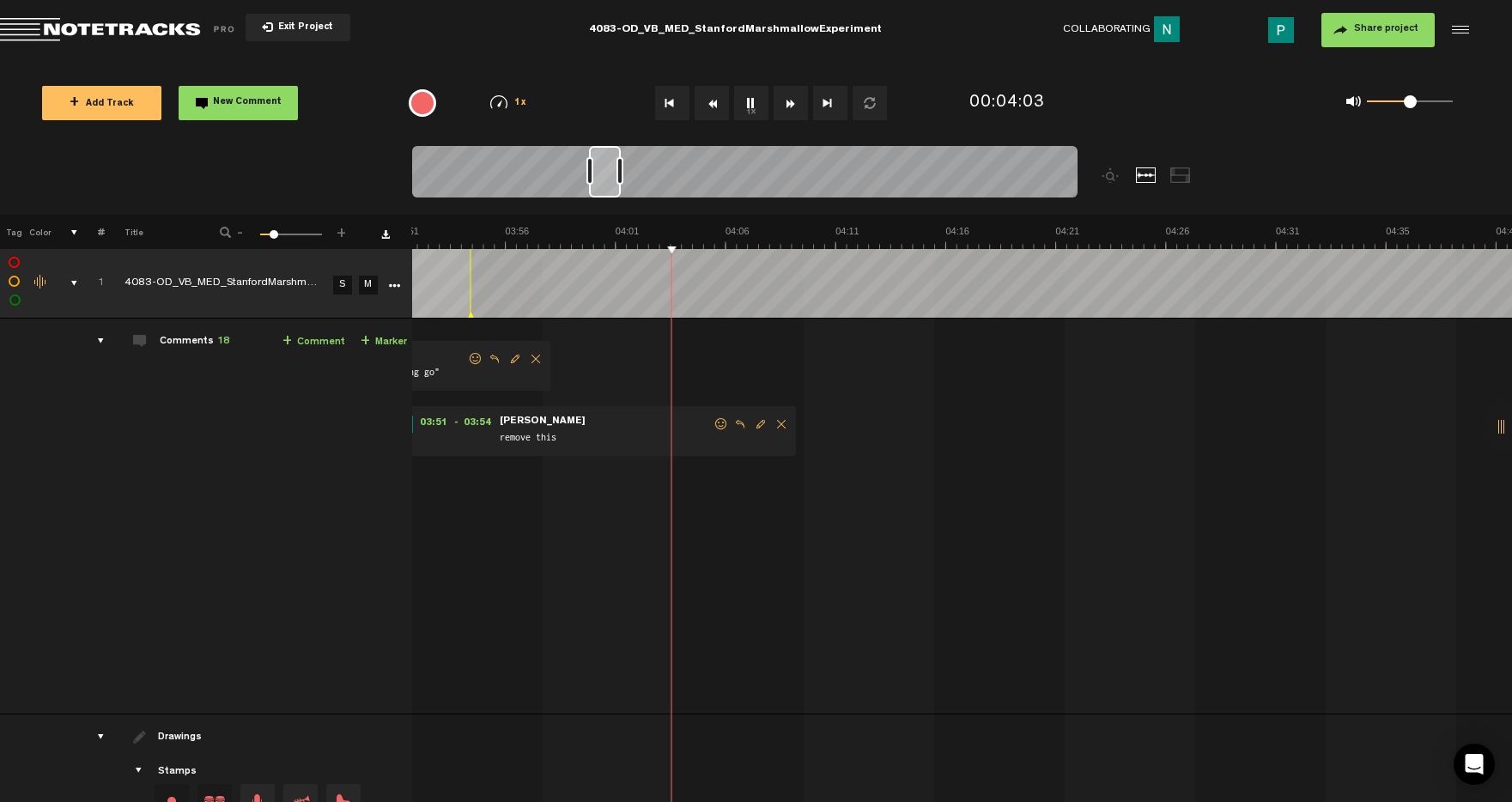
scroll to position [0, 5215]
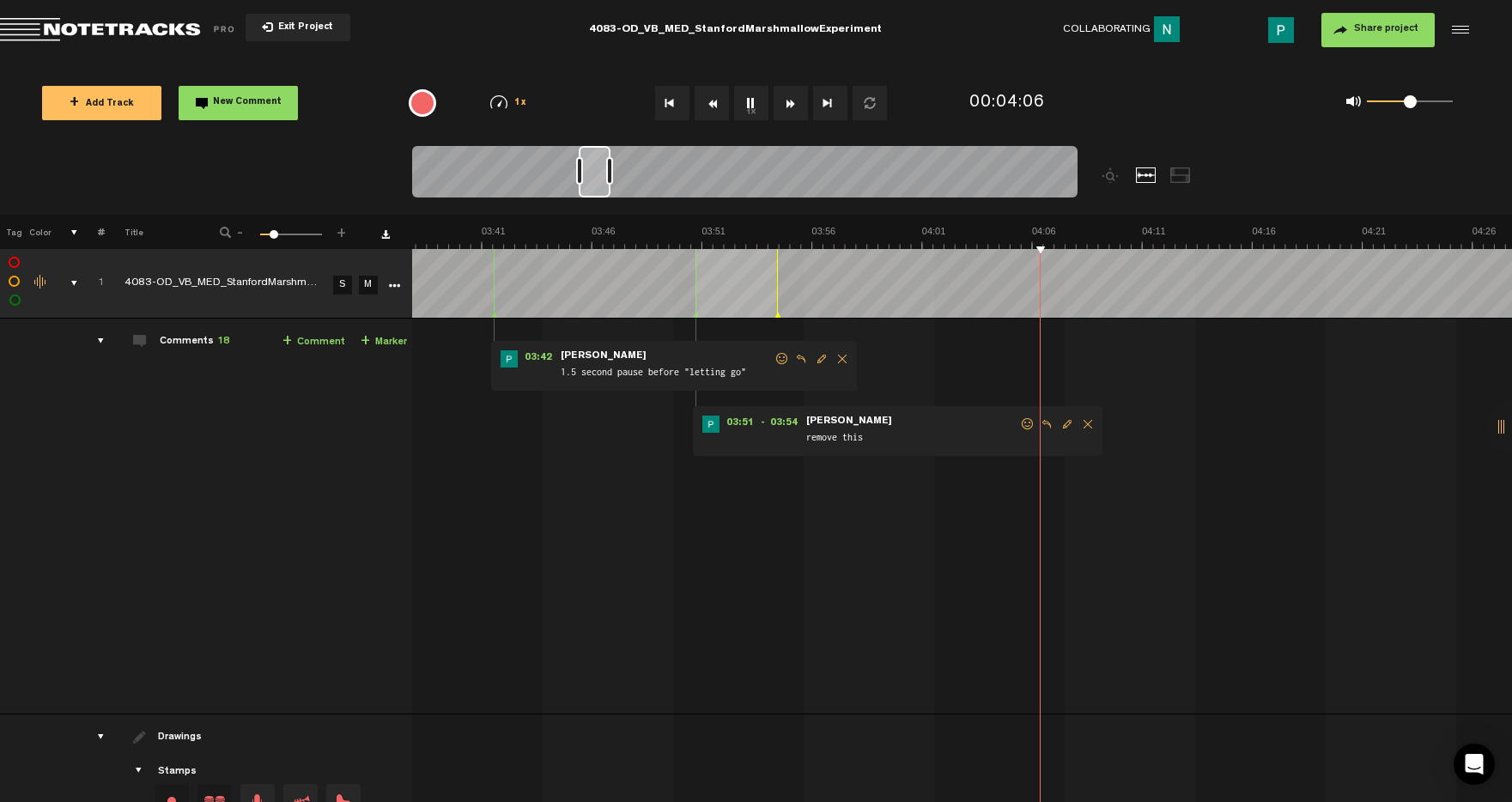
drag, startPoint x: 588, startPoint y: 178, endPoint x: 596, endPoint y: 174, distance: 8.9
click at [596, 174] on div at bounding box center [595, 171] width 32 height 52
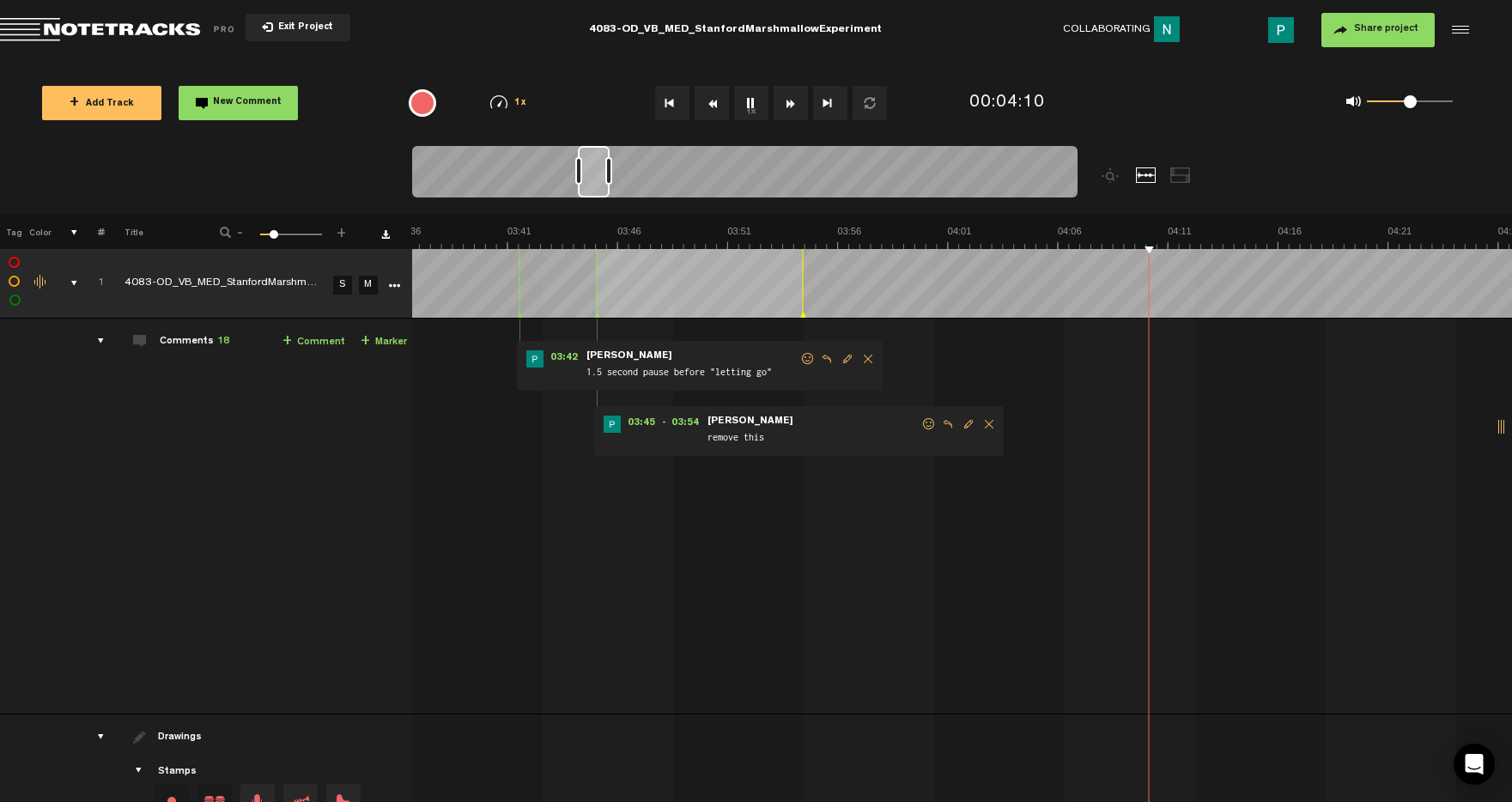
drag, startPoint x: 721, startPoint y: 315, endPoint x: 597, endPoint y: 309, distance: 124.1
click at [597, 309] on div at bounding box center [597, 283] width 1 height 69
click at [928, 305] on td at bounding box center [962, 283] width 1101 height 69
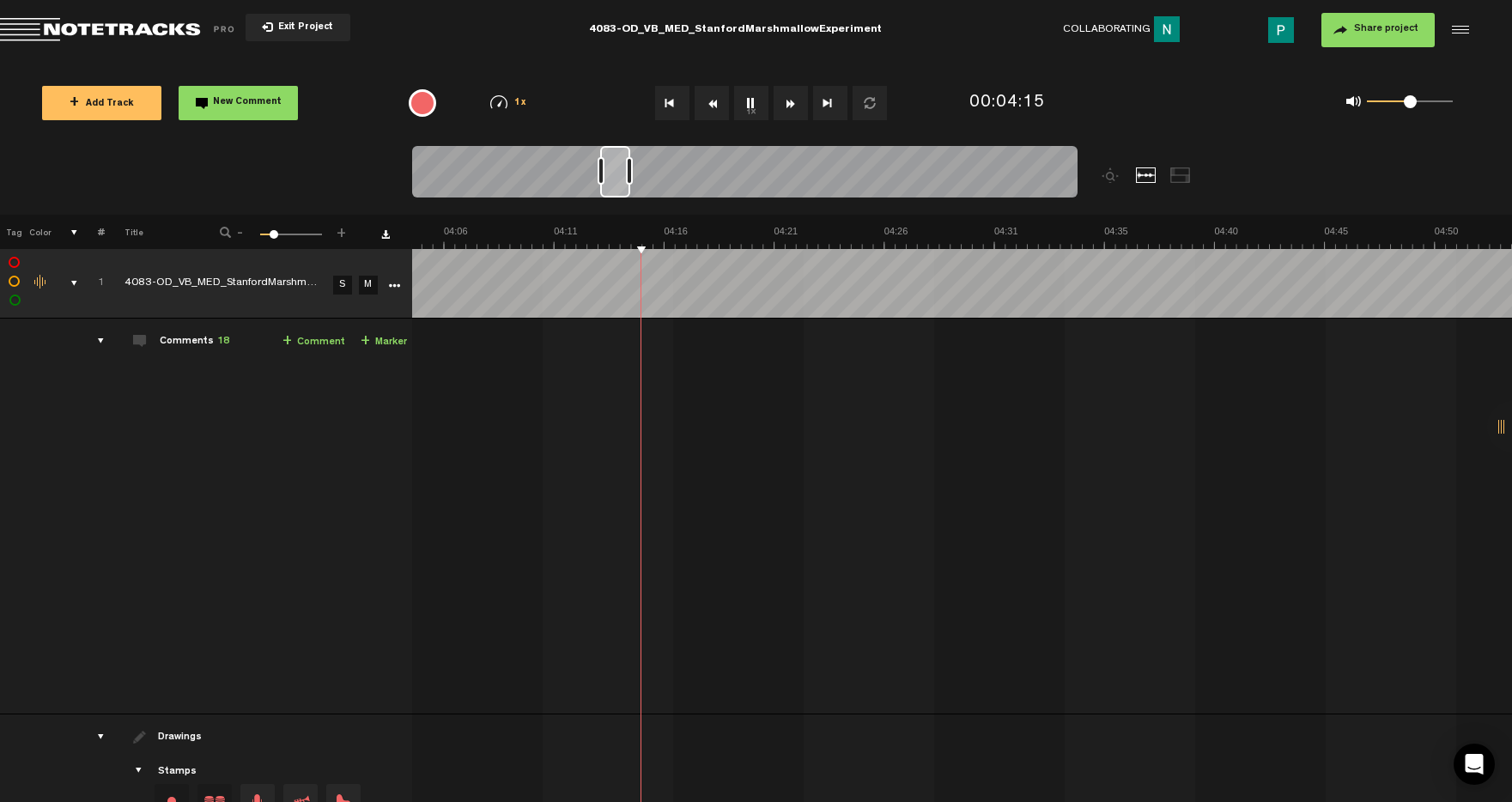
scroll to position [0, 5598]
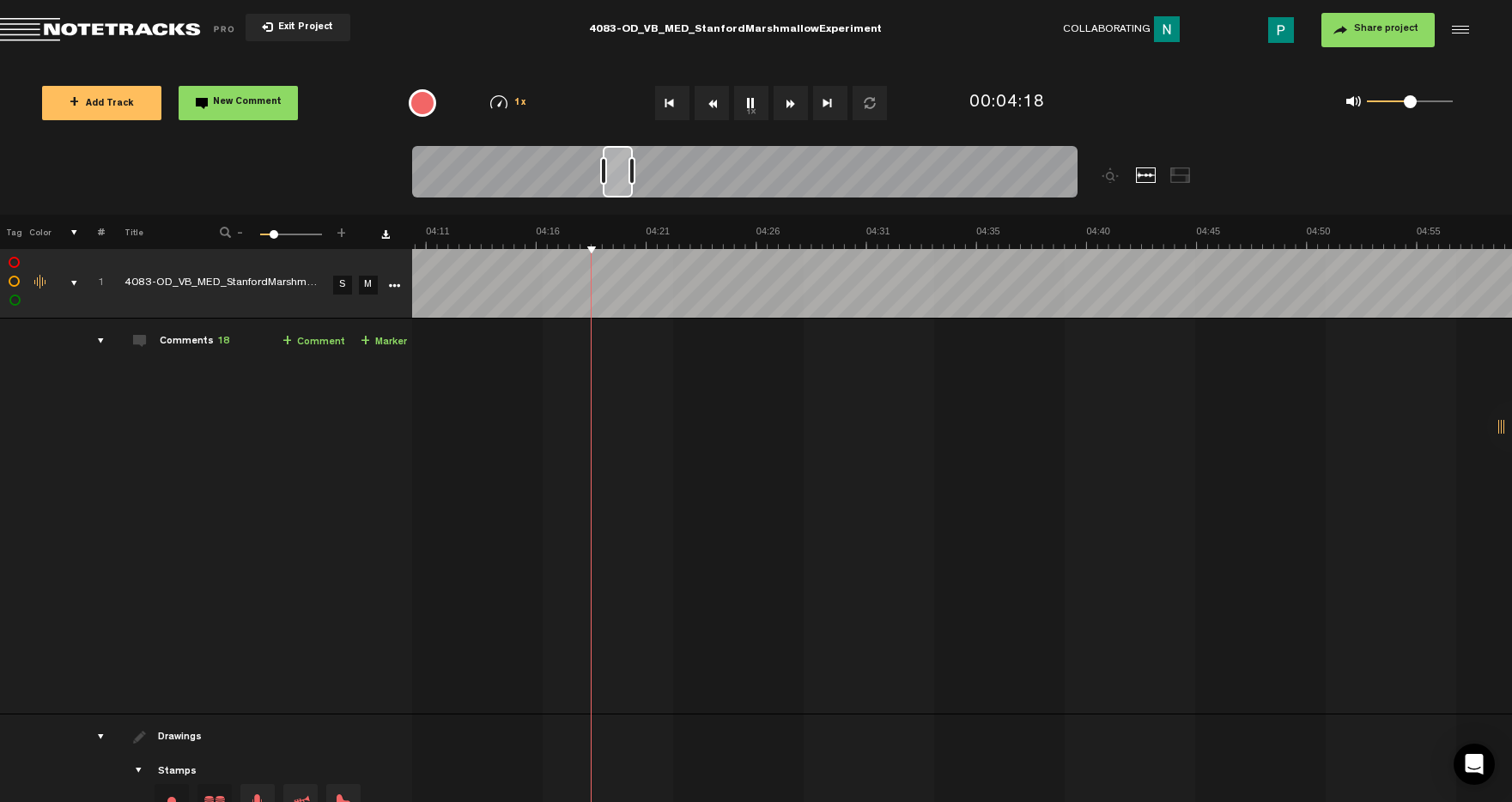
drag, startPoint x: 598, startPoint y: 182, endPoint x: 623, endPoint y: 181, distance: 25.0
click at [623, 181] on div at bounding box center [618, 171] width 30 height 52
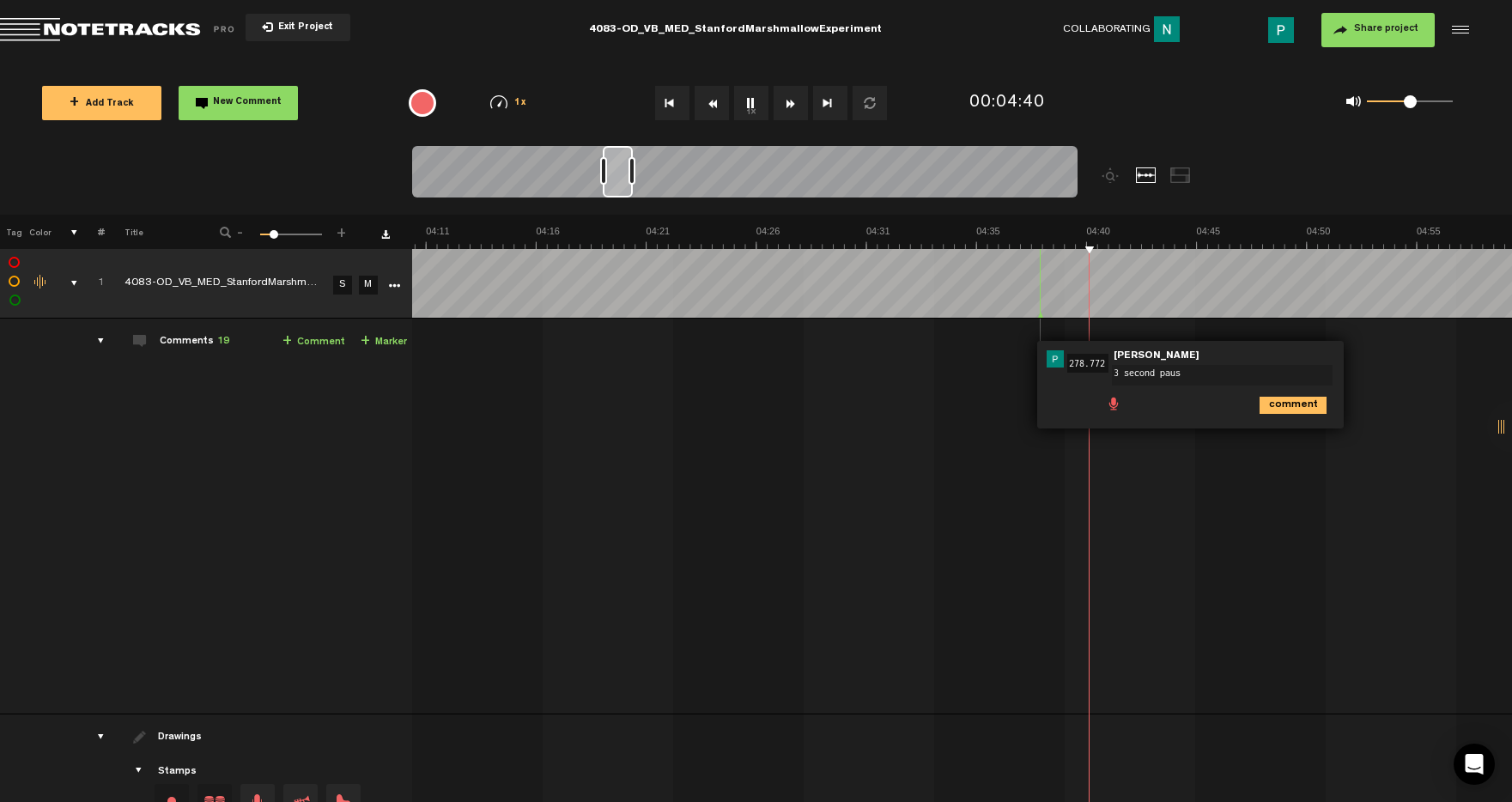
type textarea "3 second pause"
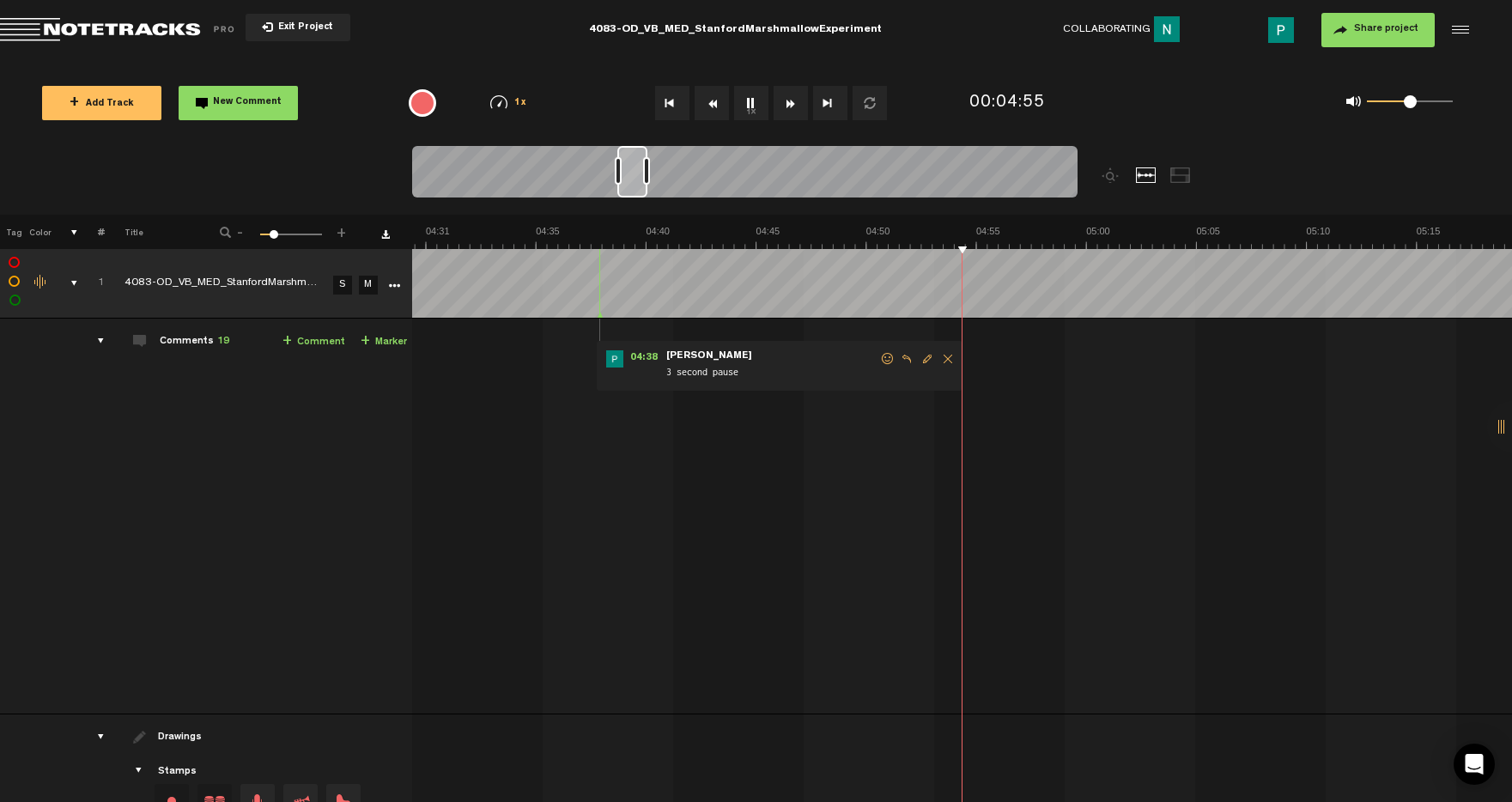
scroll to position [0, 6039]
type textarea "3 second pause"
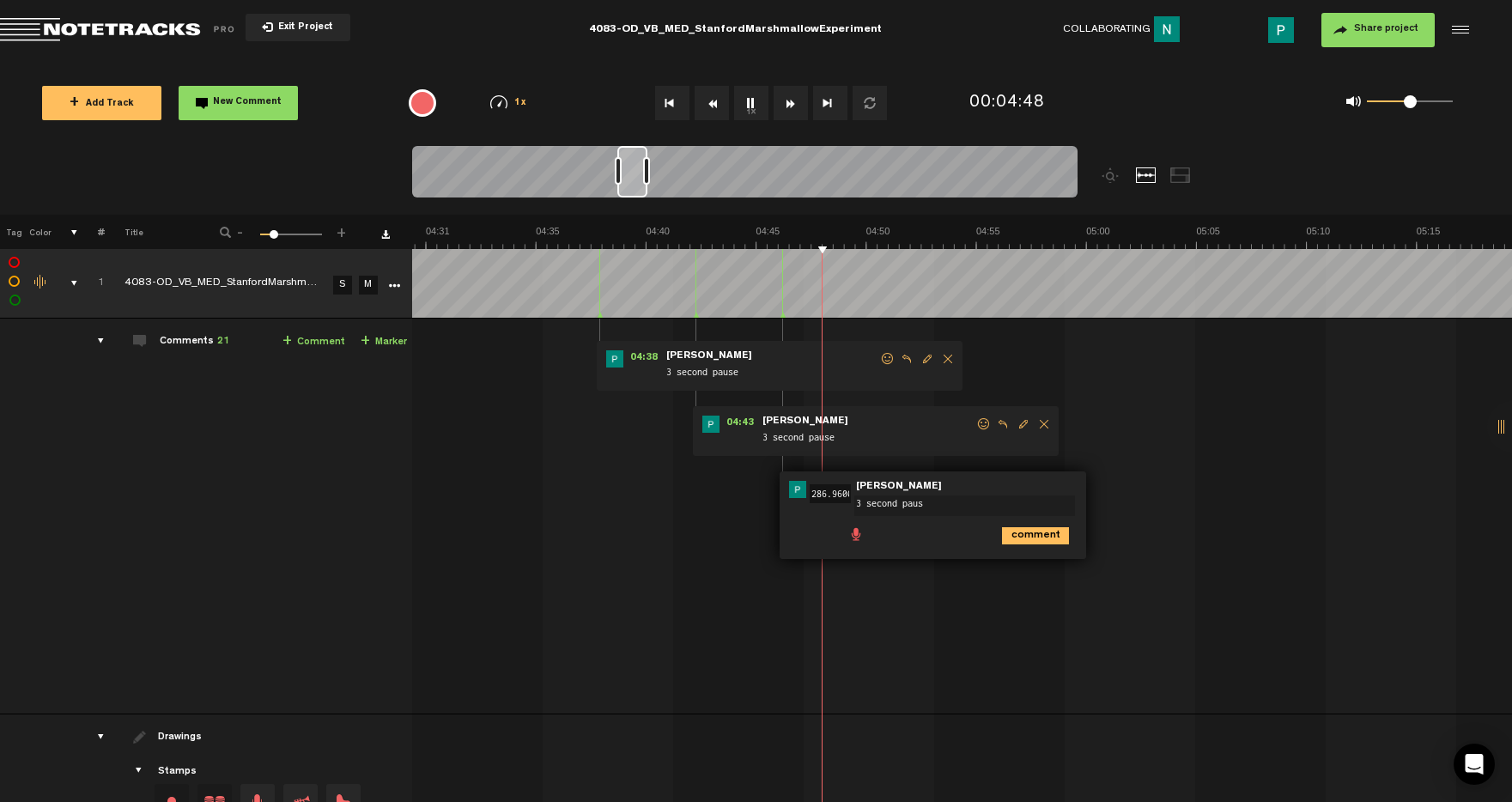
type textarea "3 second pause"
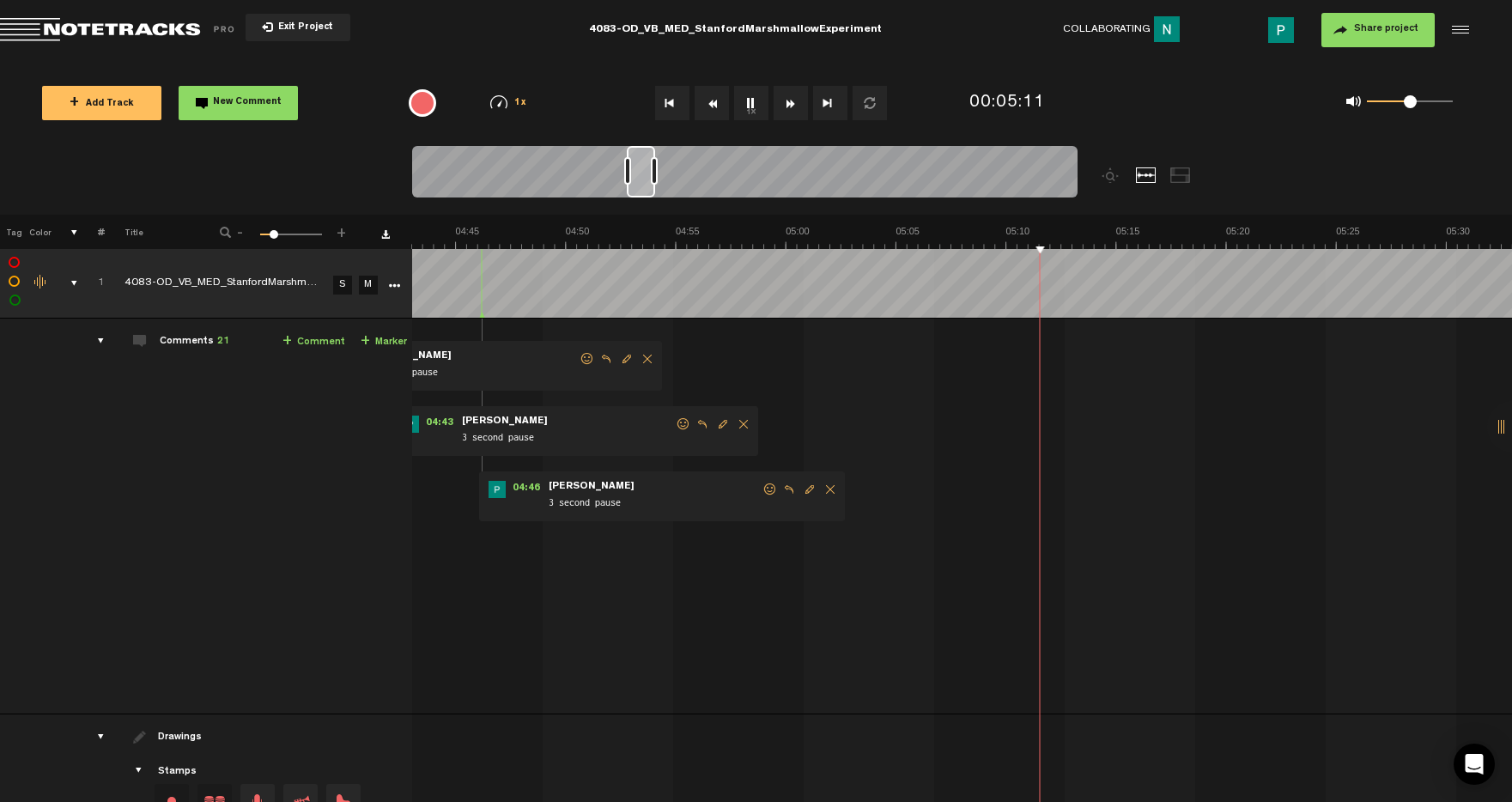
scroll to position [0, 6289]
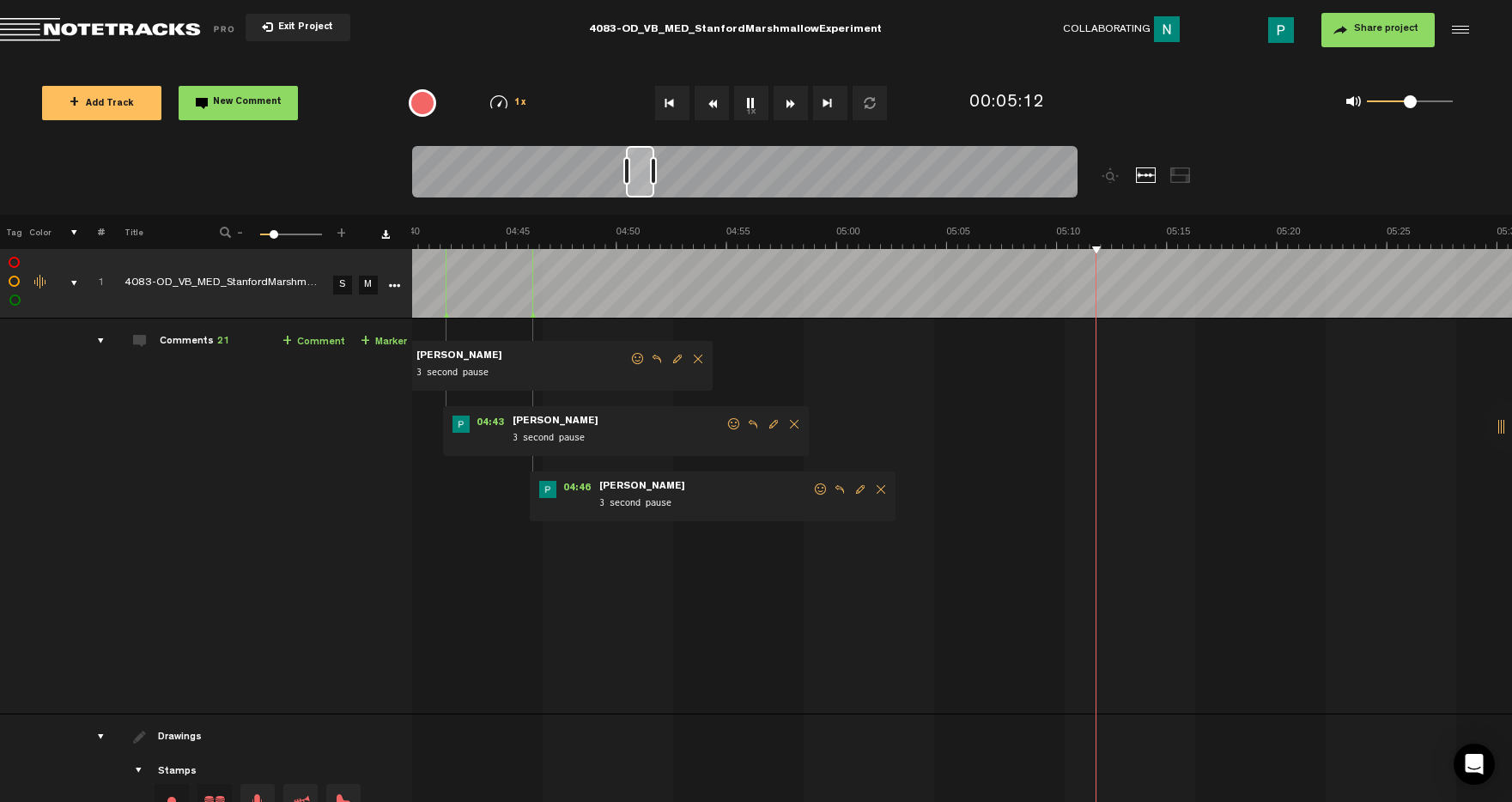
drag, startPoint x: 633, startPoint y: 184, endPoint x: 641, endPoint y: 186, distance: 8.2
click at [641, 186] on div at bounding box center [640, 171] width 28 height 52
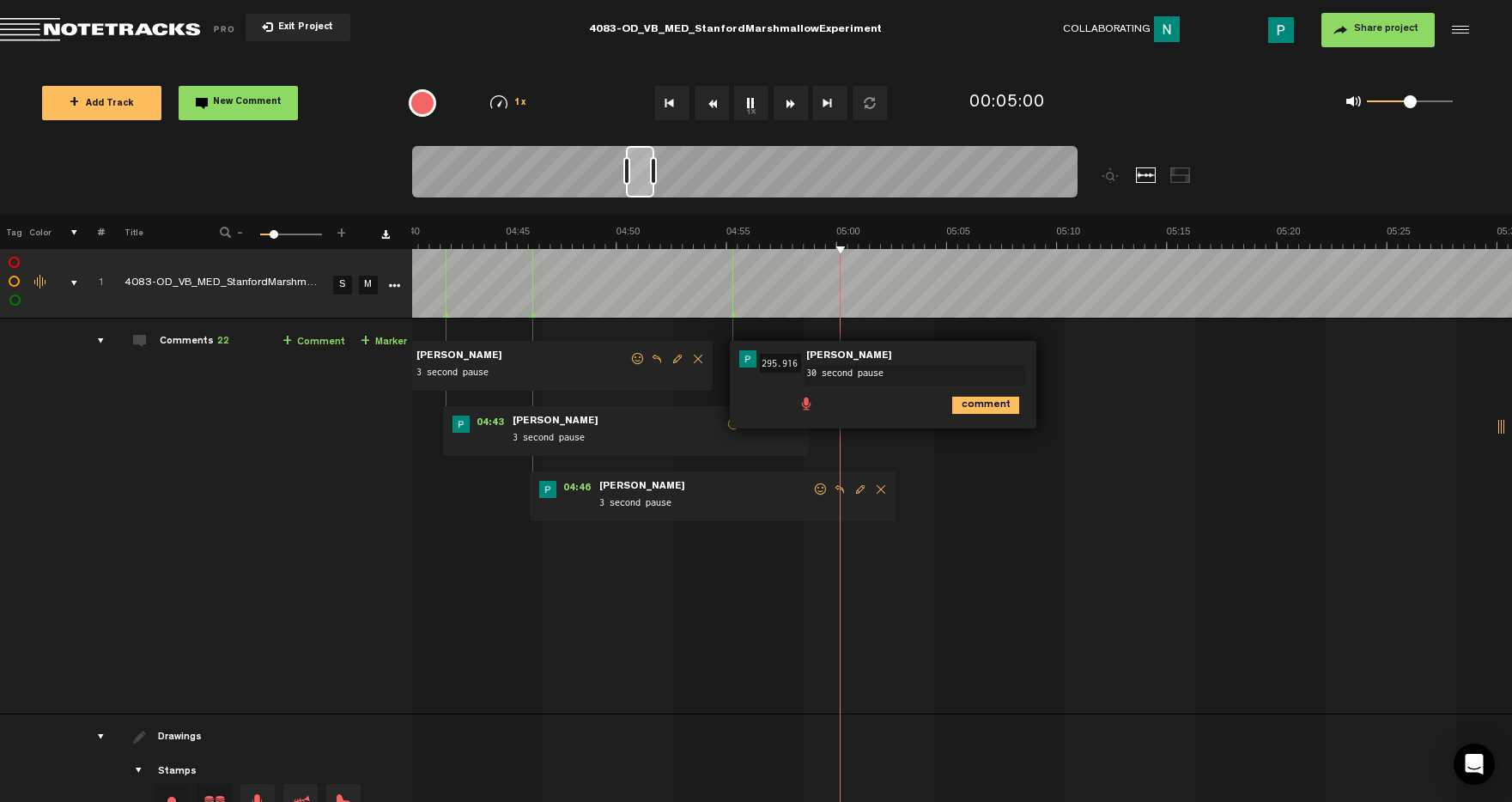
type textarea "30 second pause"
click at [981, 398] on icon "comment" at bounding box center [986, 405] width 67 height 18
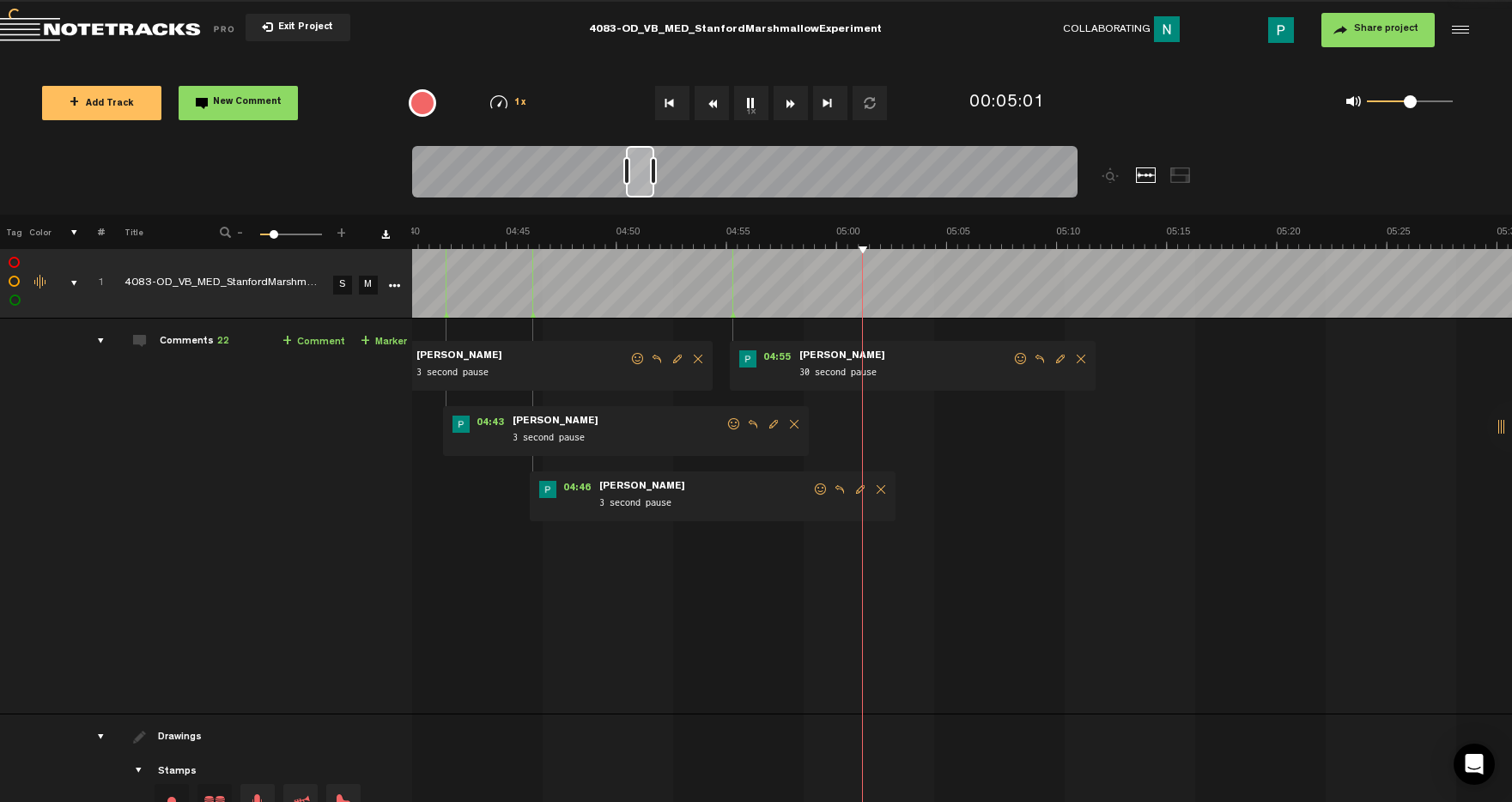
click at [1082, 363] on span "Delete comment" at bounding box center [1081, 359] width 20 height 12
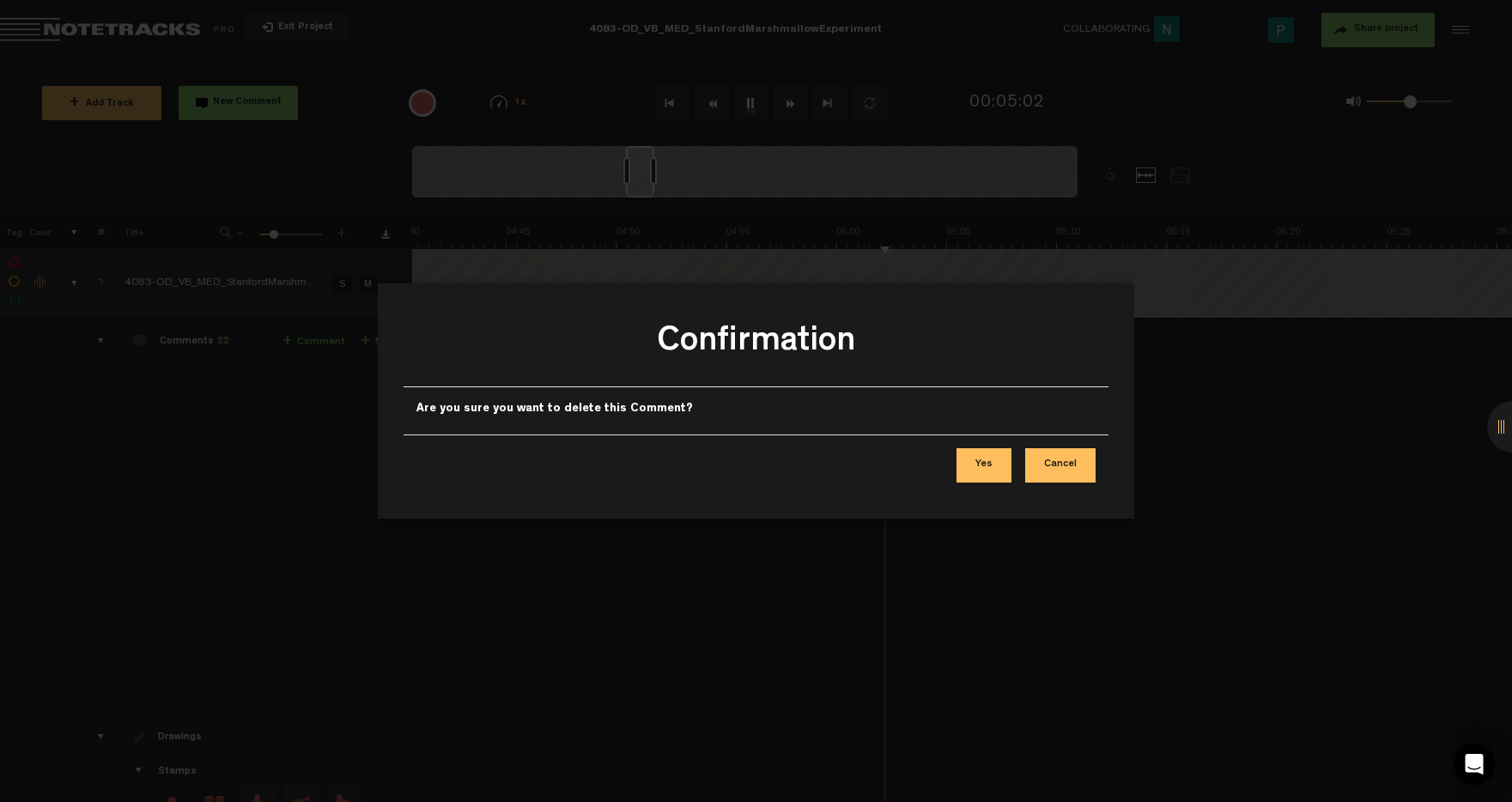
click at [987, 463] on button "Yes" at bounding box center [984, 465] width 55 height 34
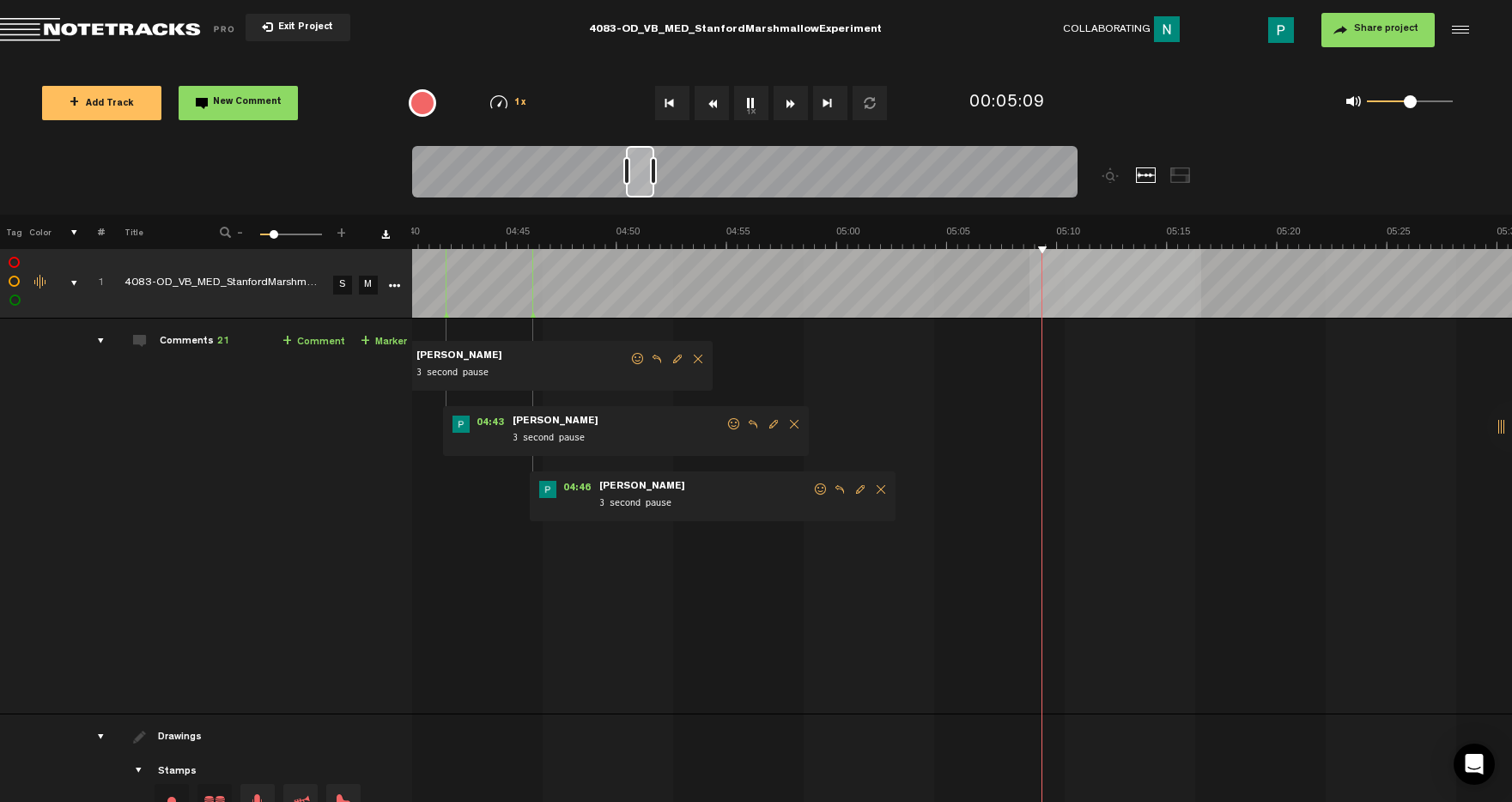
scroll to position [0, 6321]
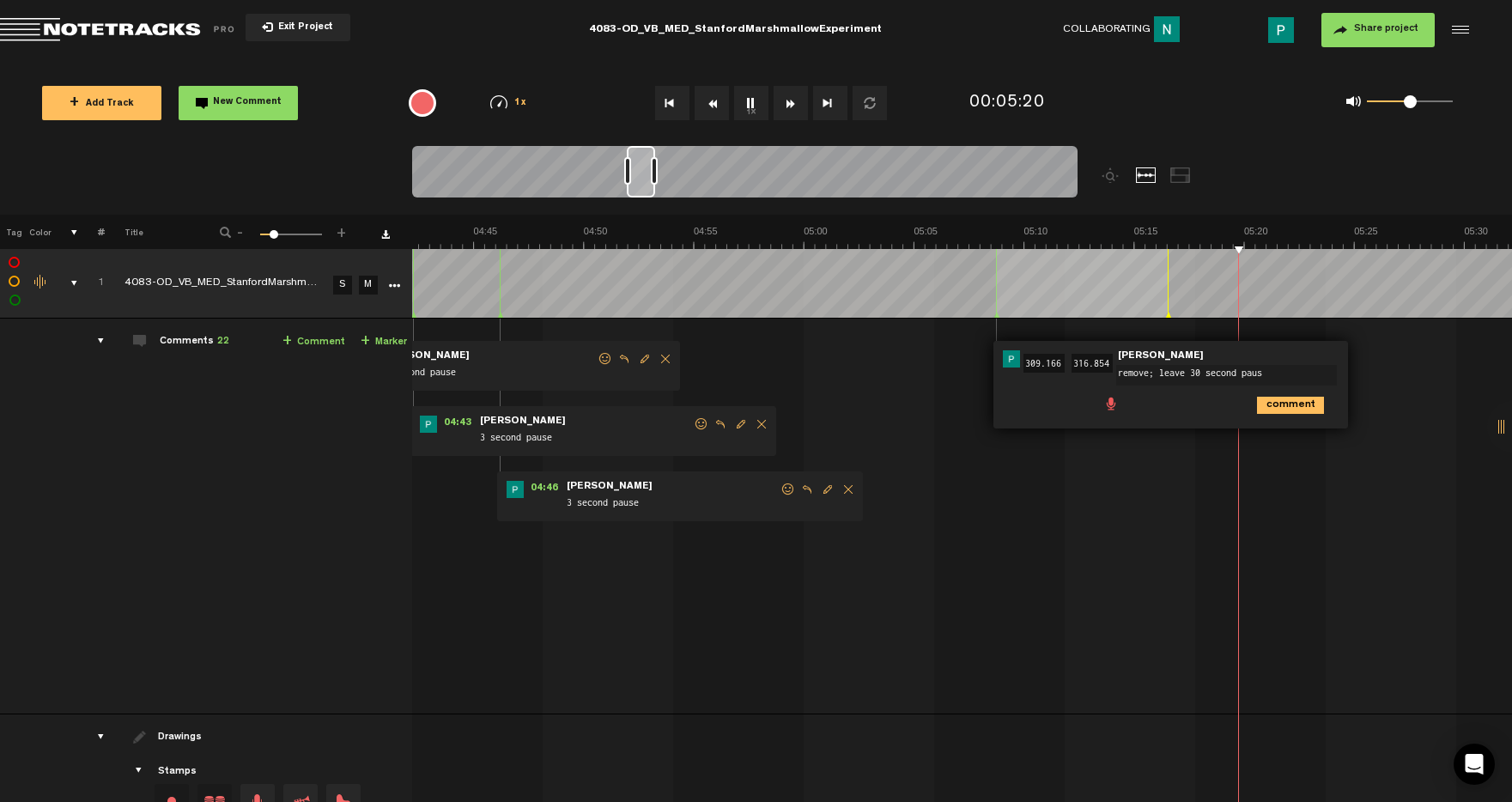
type textarea "remove; leave 30 second pause"
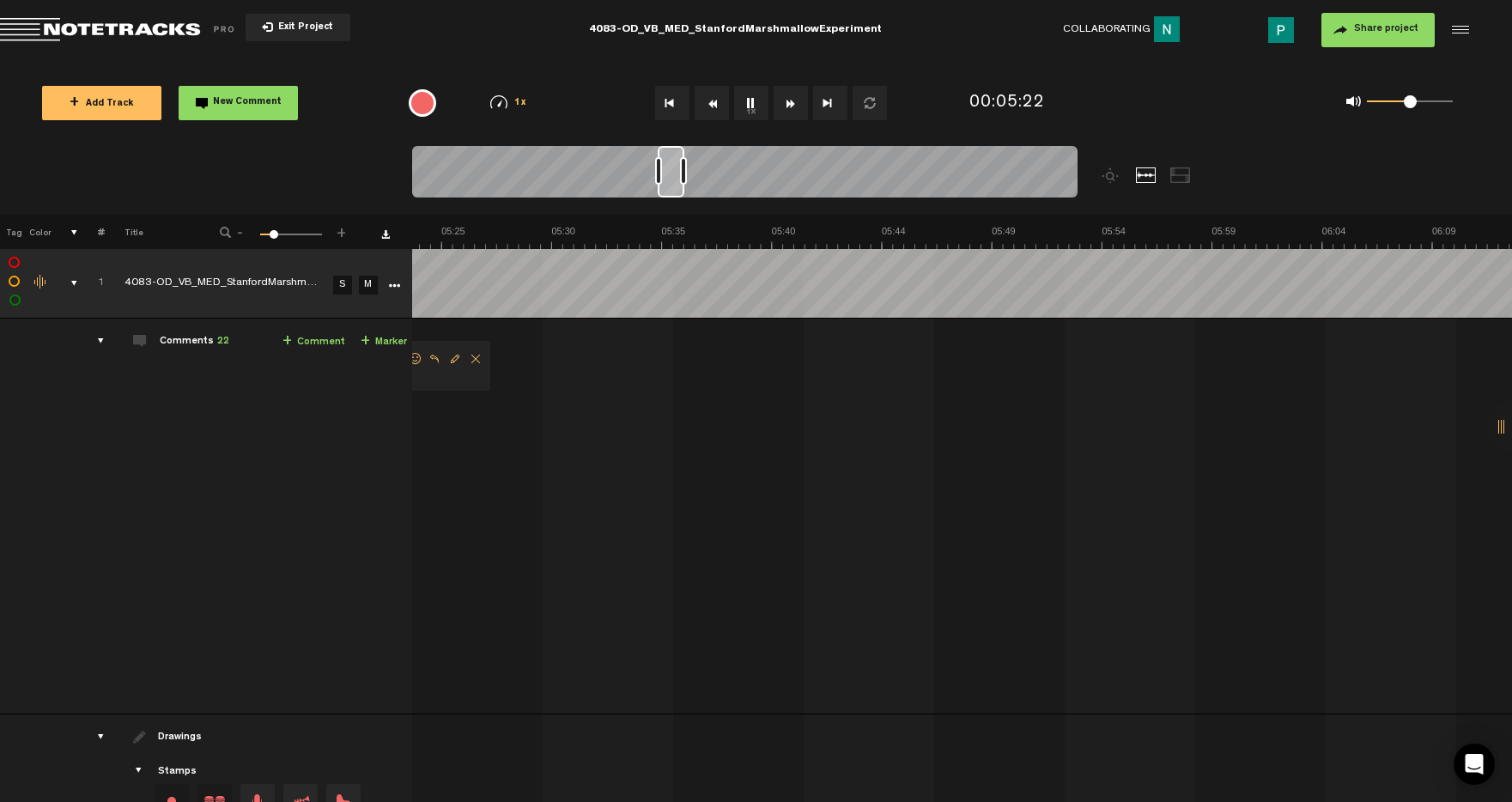
scroll to position [0, 7095]
drag, startPoint x: 639, startPoint y: 181, endPoint x: 669, endPoint y: 177, distance: 30.3
click at [669, 177] on div at bounding box center [671, 171] width 26 height 52
drag, startPoint x: 668, startPoint y: 182, endPoint x: 696, endPoint y: 180, distance: 28.1
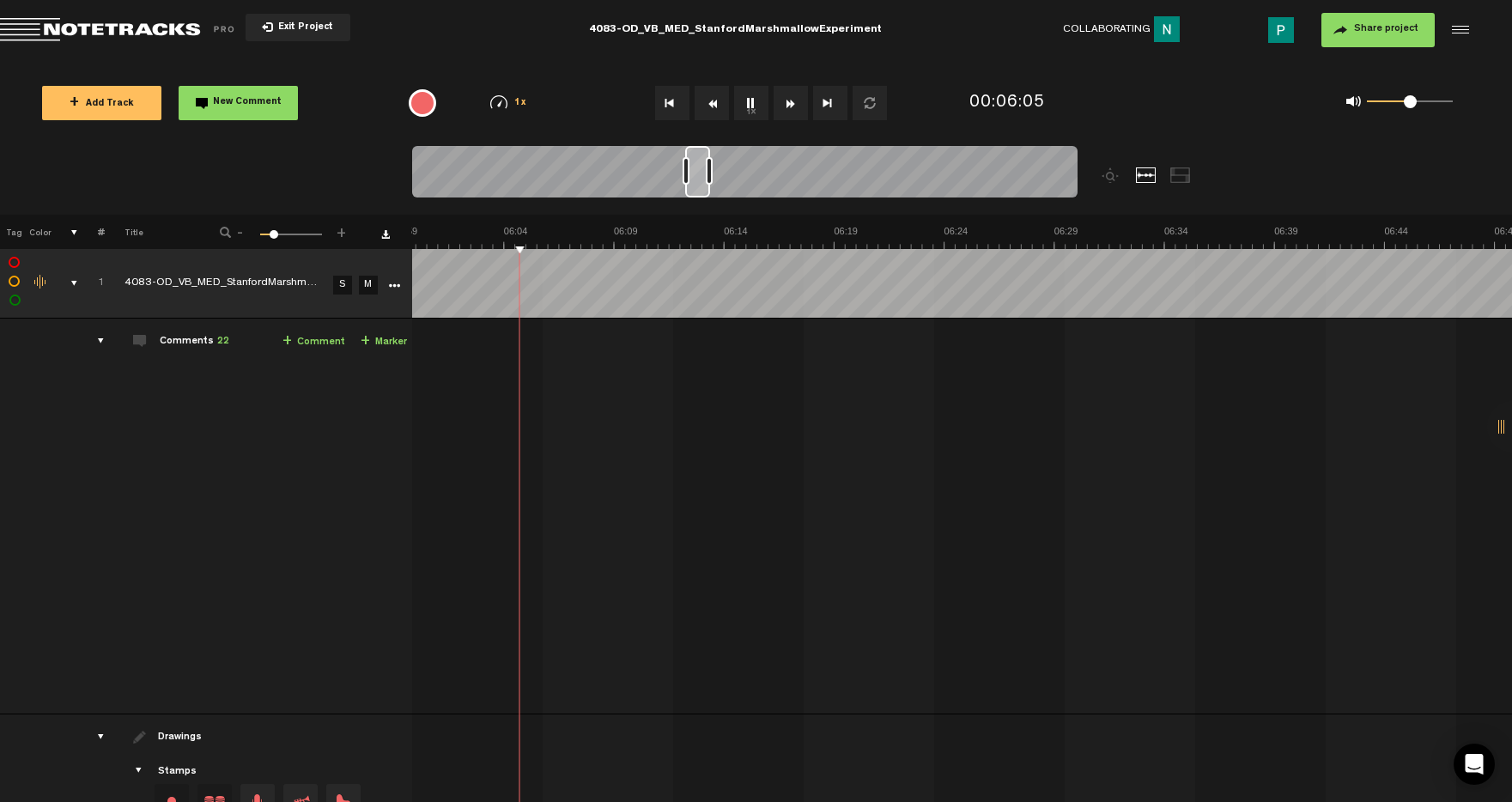
click at [696, 180] on div at bounding box center [698, 171] width 25 height 52
click at [703, 188] on div at bounding box center [701, 171] width 23 height 52
click at [746, 97] on button "1x" at bounding box center [751, 103] width 34 height 34
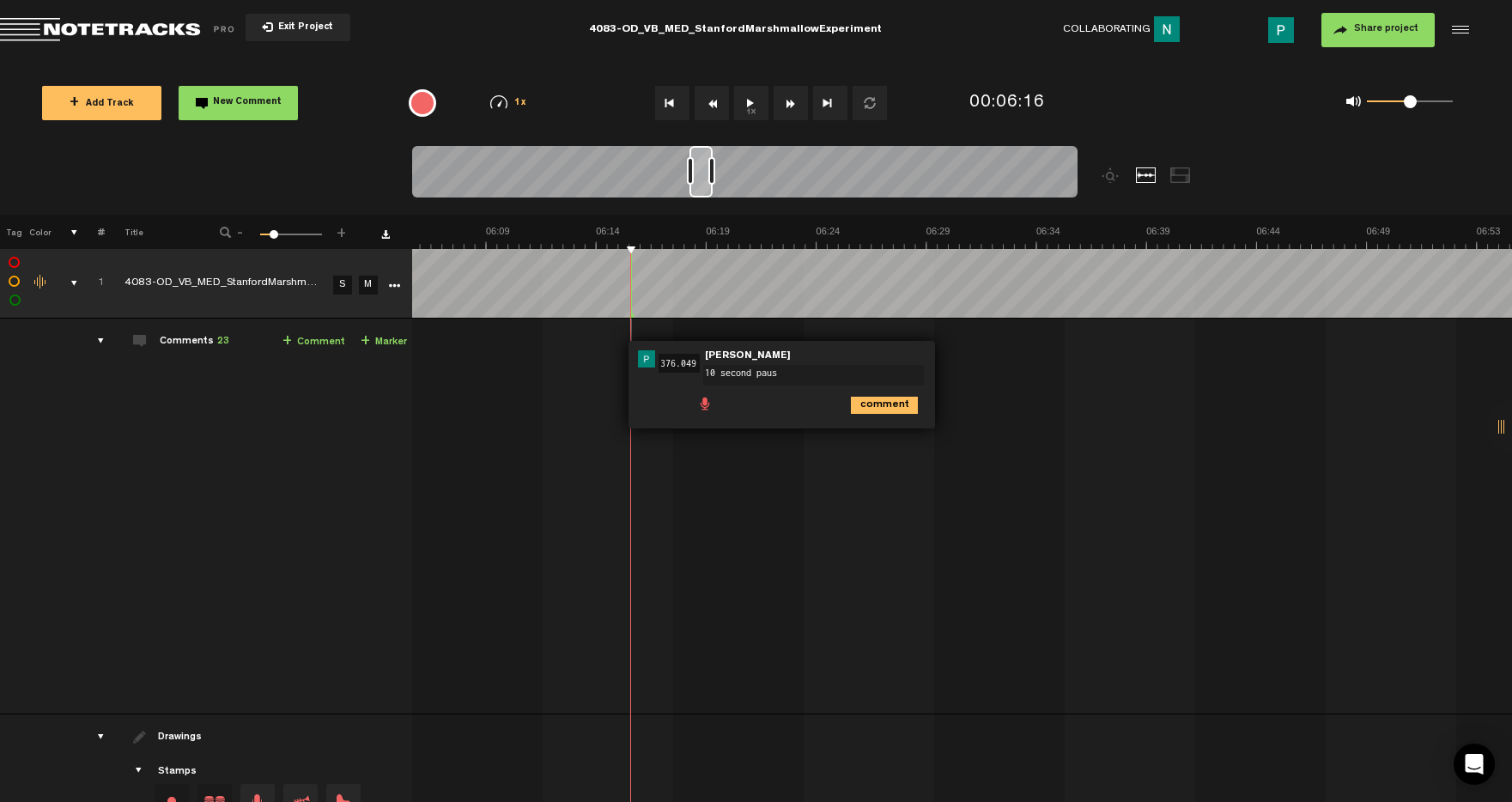
type textarea "10 second pause"
click at [737, 107] on button "1x" at bounding box center [751, 103] width 34 height 34
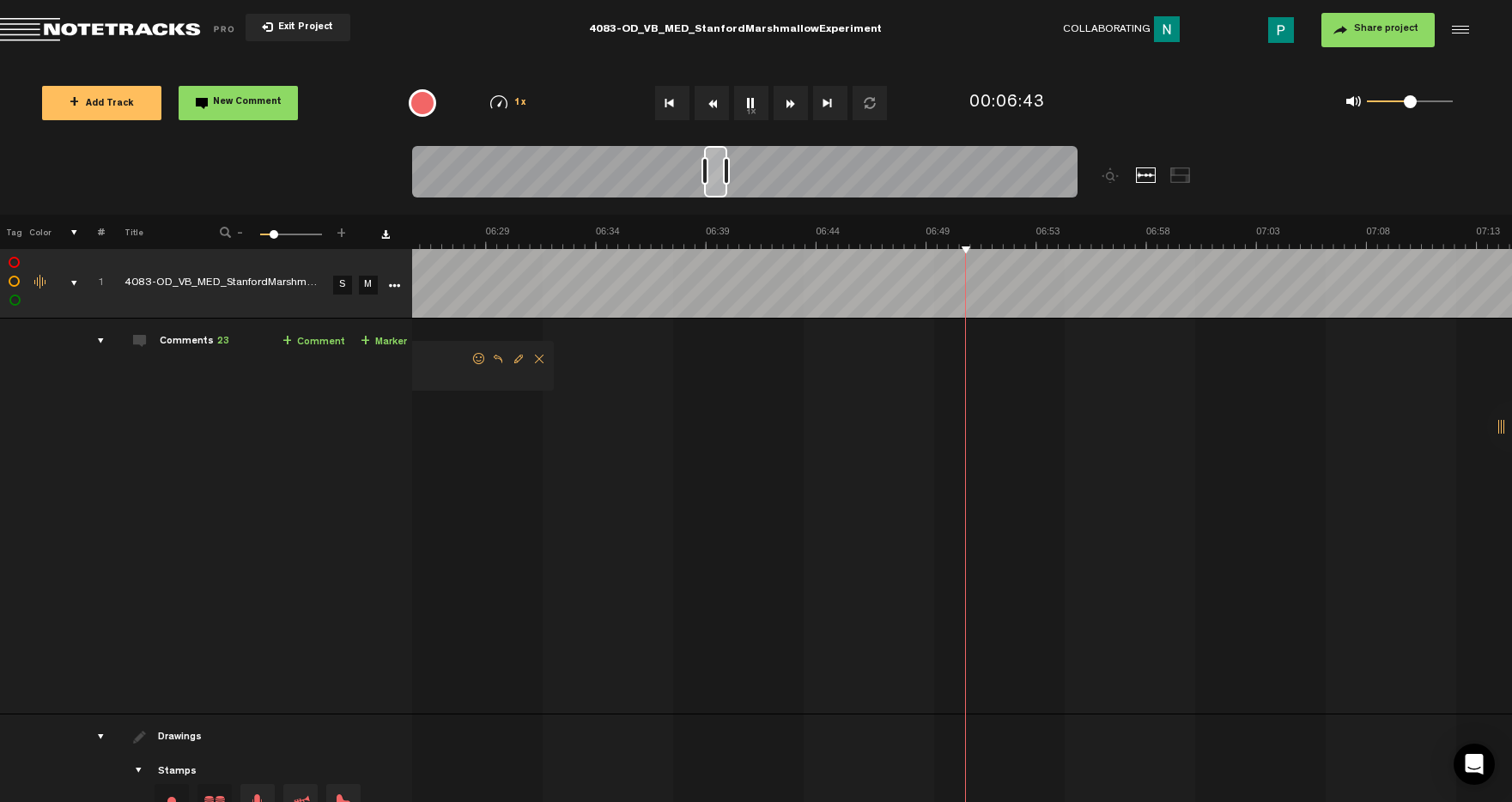
scroll to position [0, 8723]
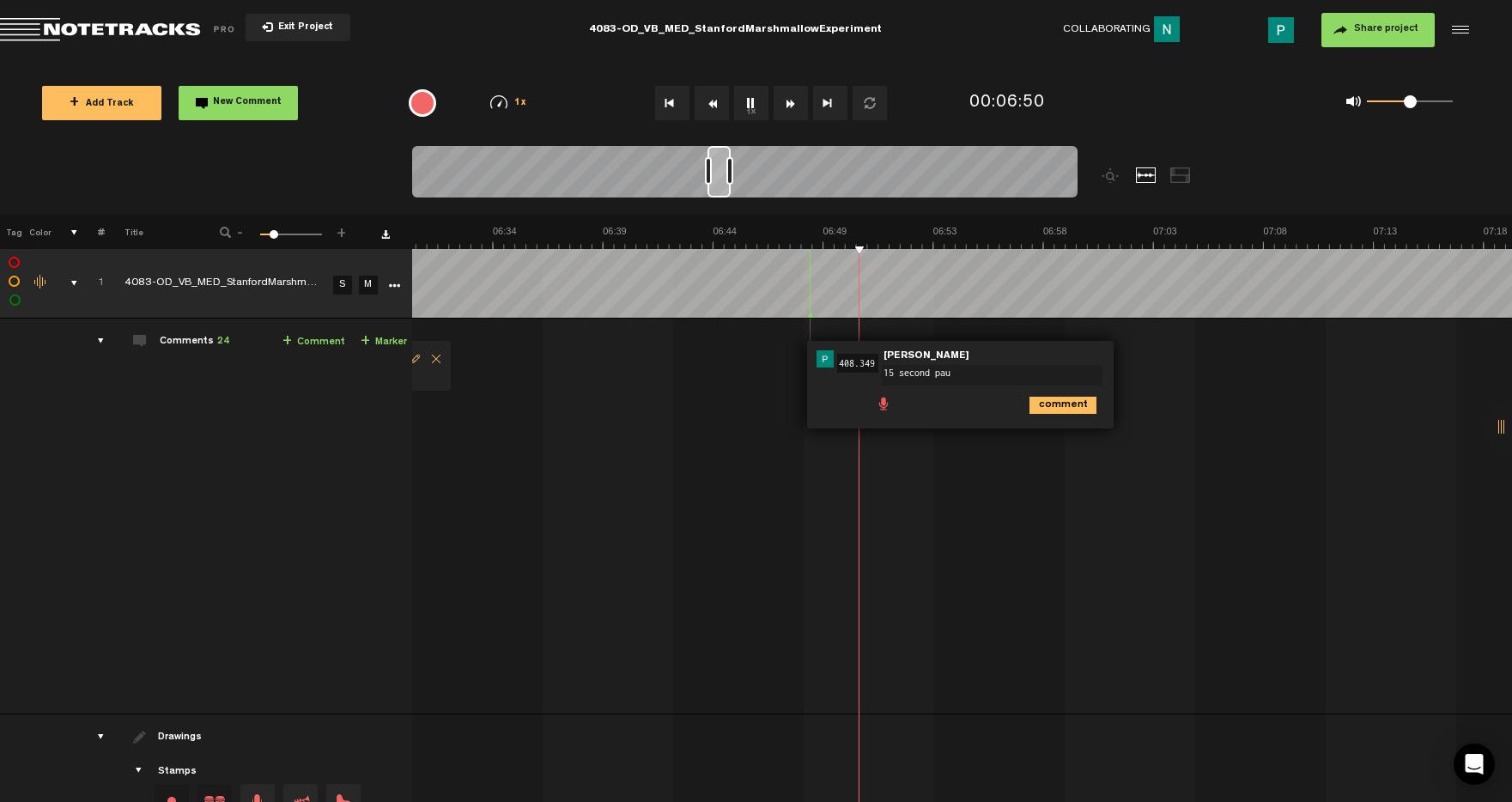
type textarea "15 second paus"
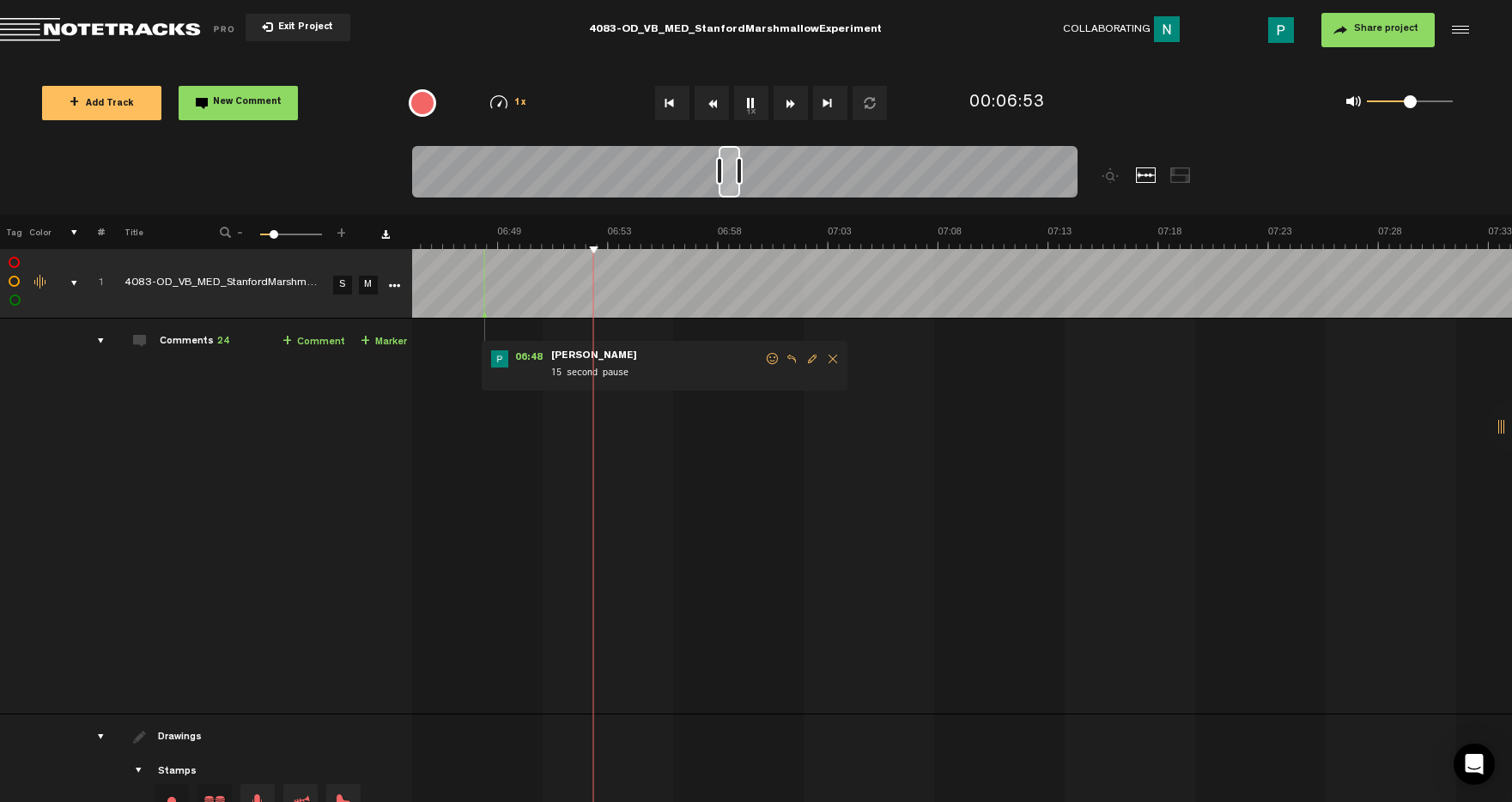
scroll to position [0, 9049]
drag, startPoint x: 721, startPoint y: 184, endPoint x: 733, endPoint y: 182, distance: 12.2
click at [733, 182] on div at bounding box center [729, 171] width 21 height 52
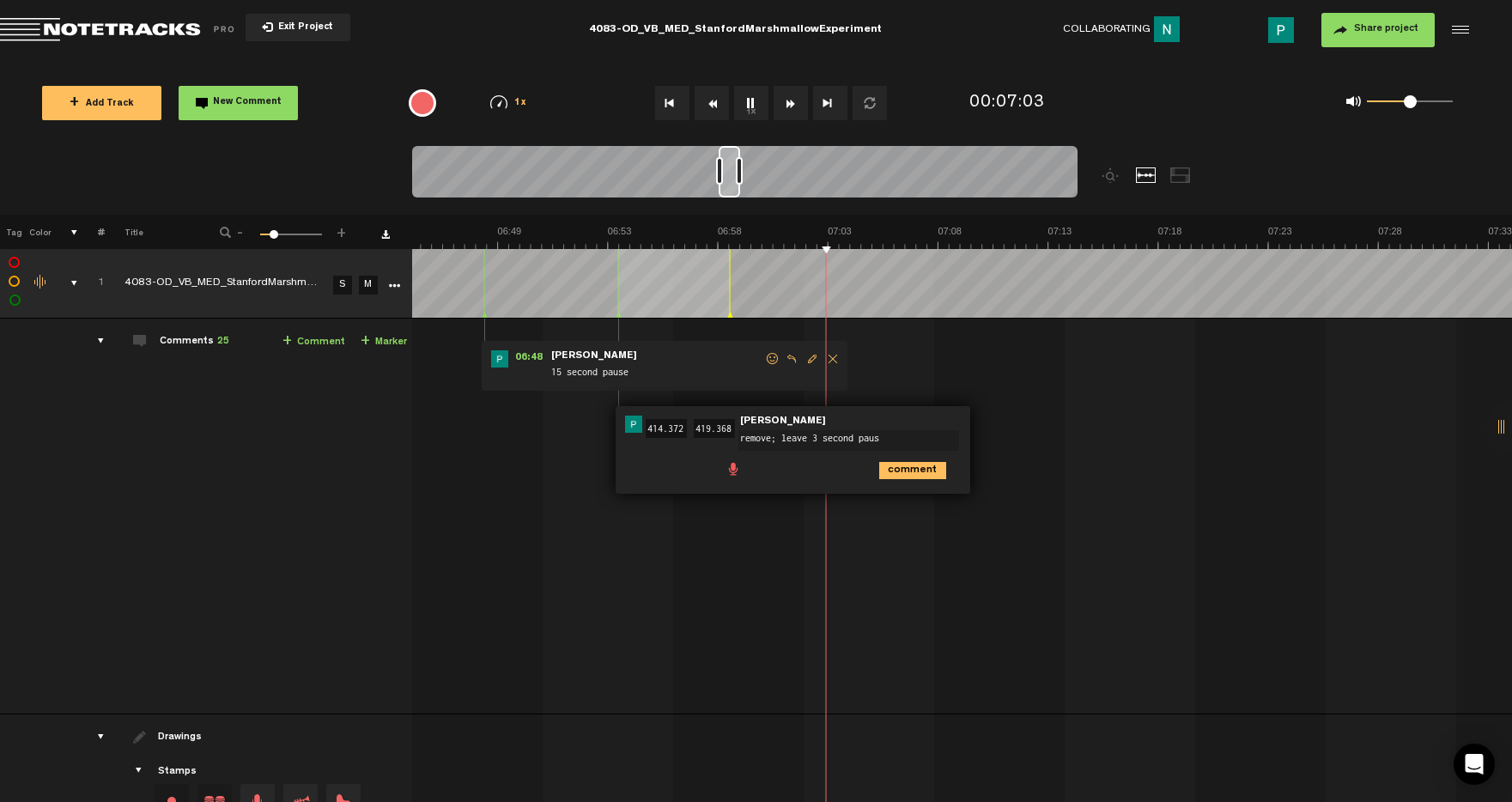
type textarea "remove; leave 3 second pause"
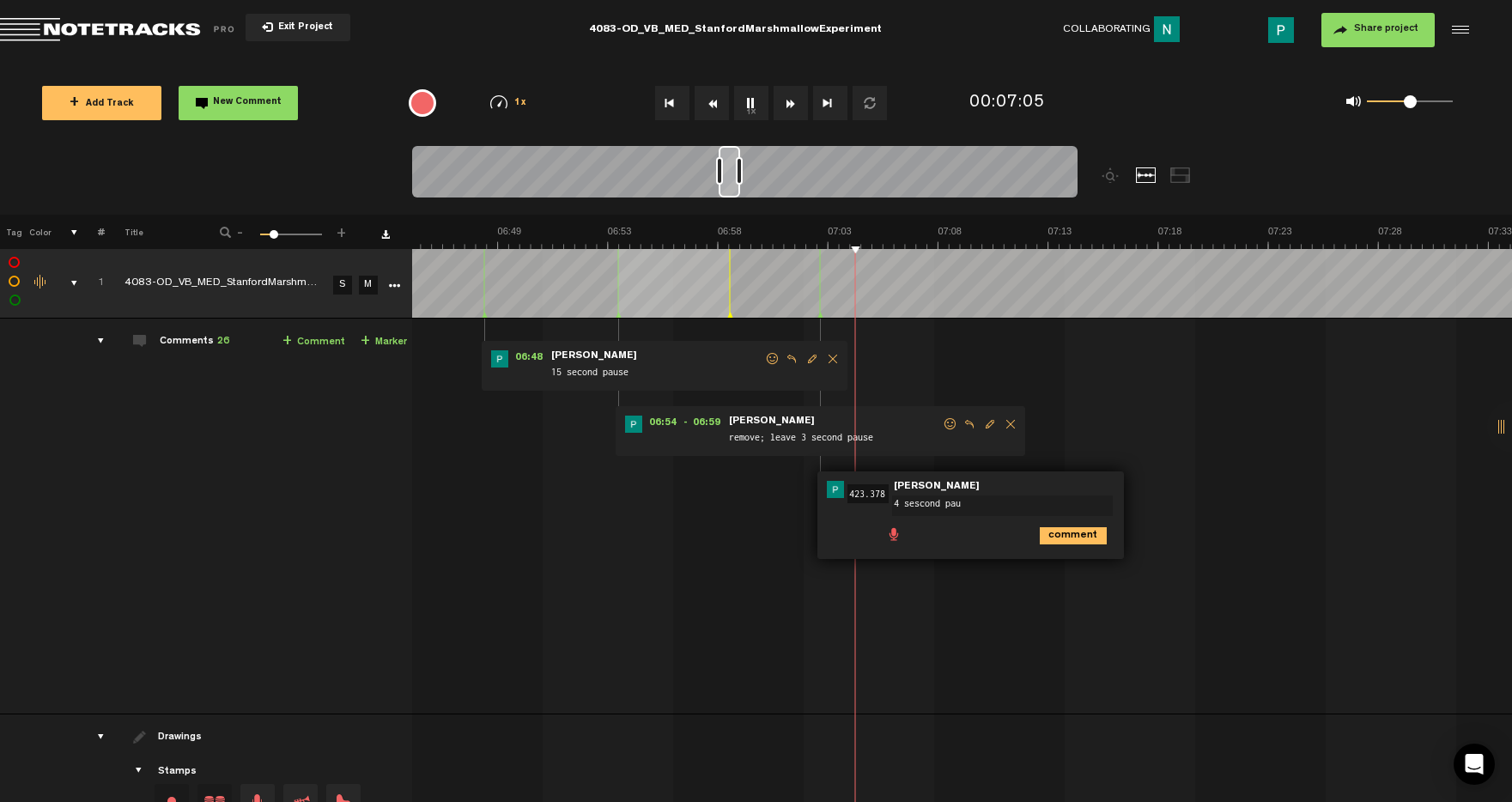
type textarea "4 sescond paue"
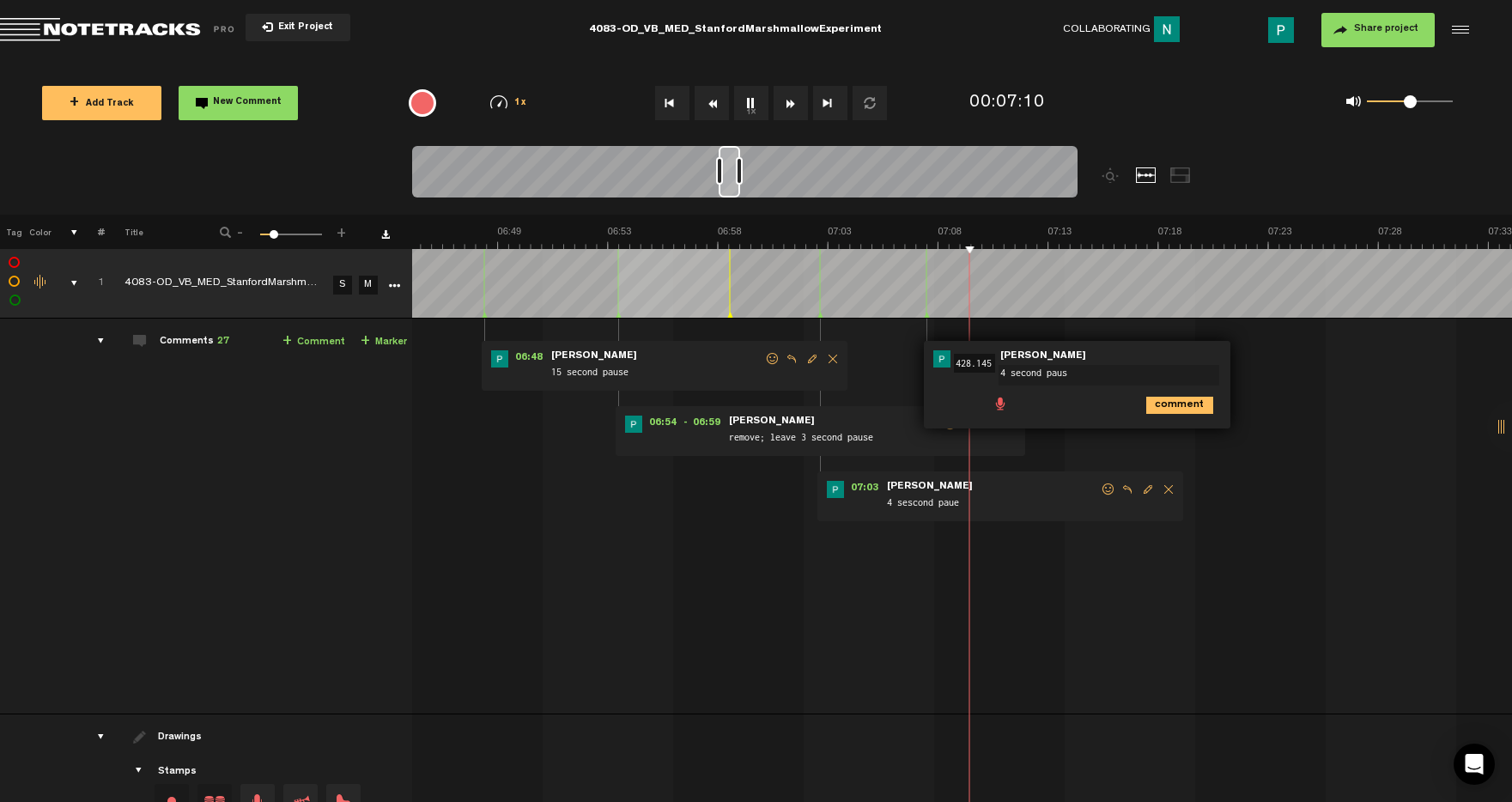
type textarea "4 second pause"
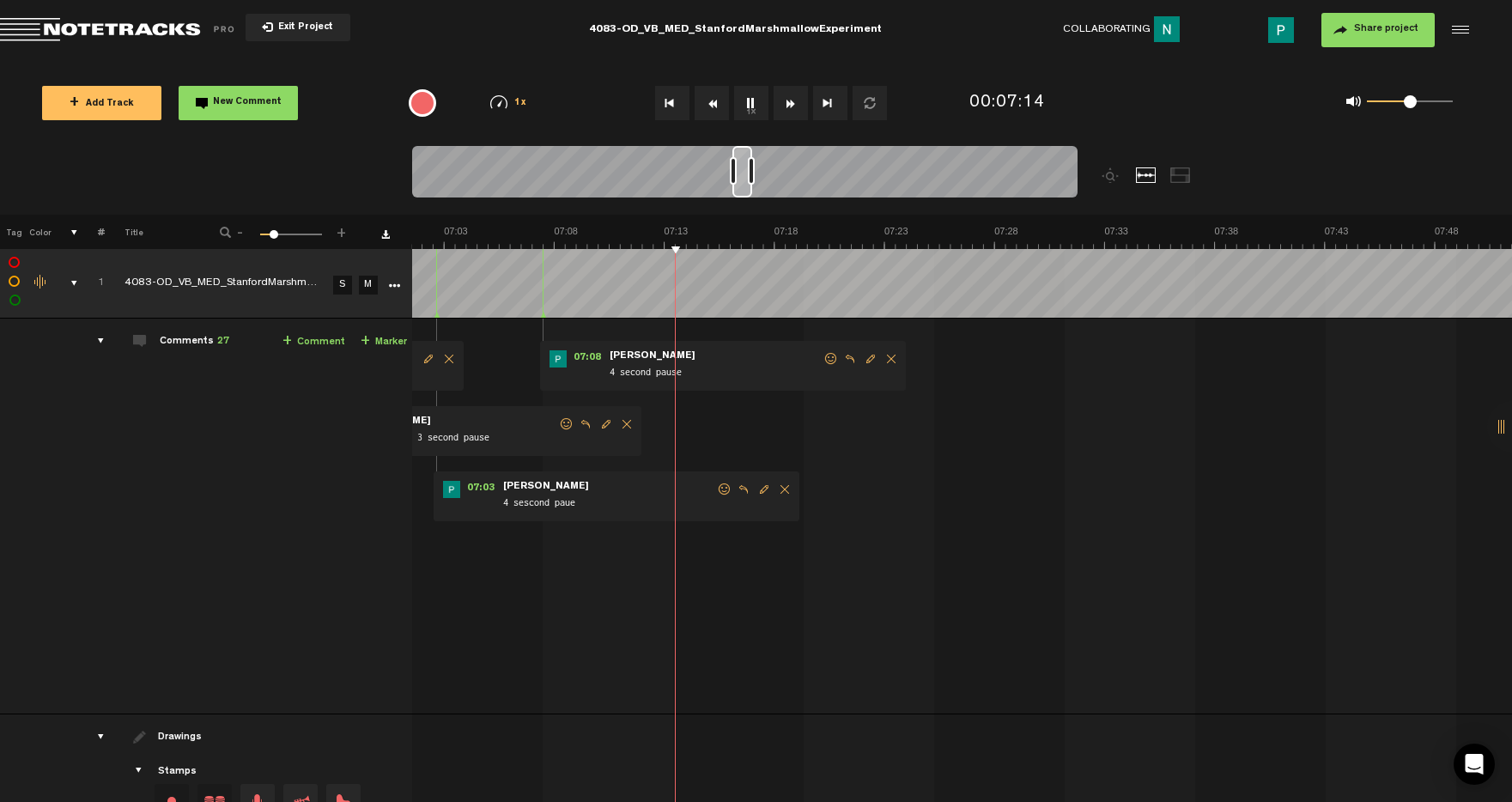
scroll to position [0, 9459]
drag, startPoint x: 730, startPoint y: 189, endPoint x: 743, endPoint y: 185, distance: 13.6
click at [743, 185] on div at bounding box center [742, 171] width 19 height 52
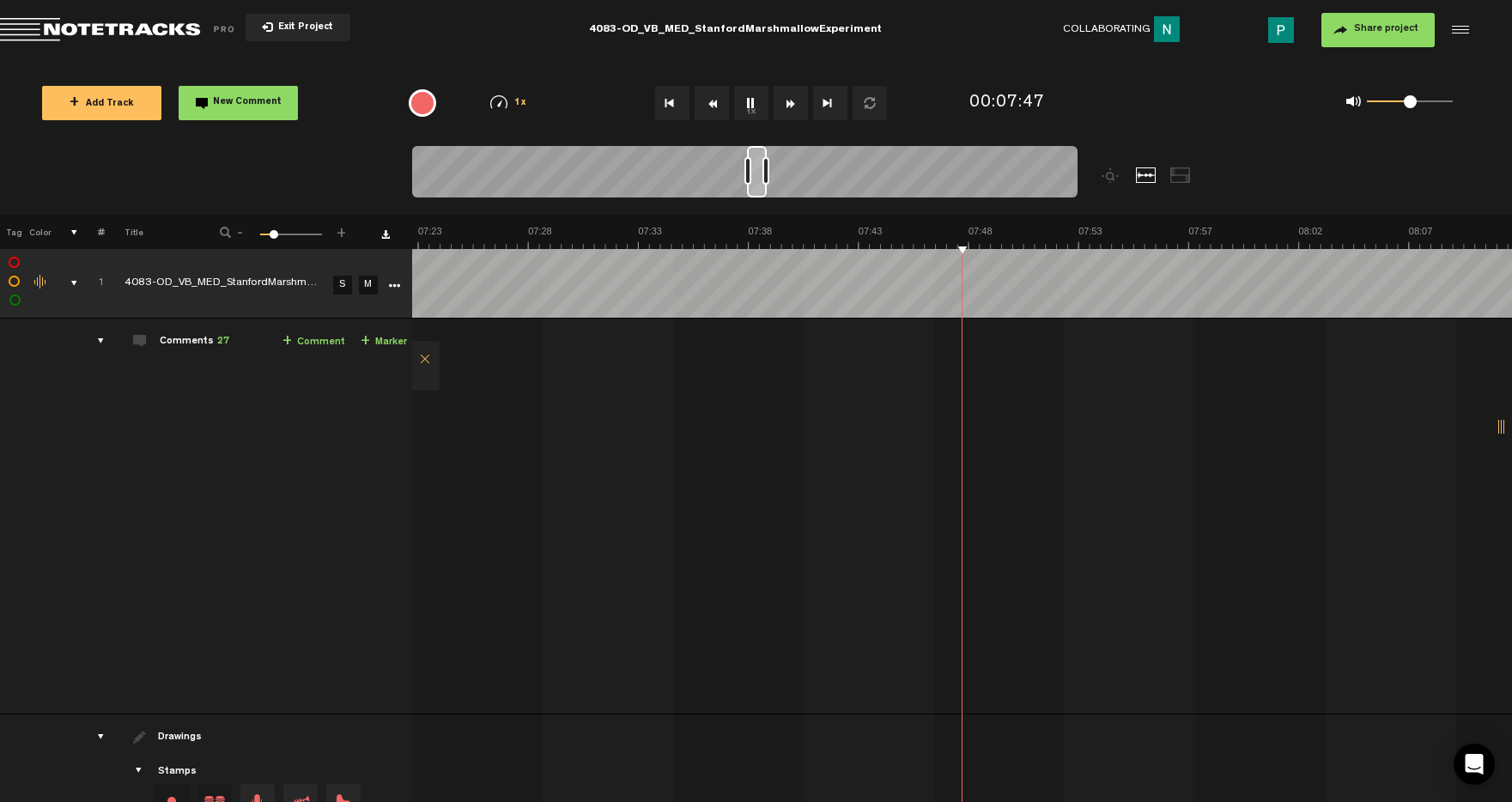
scroll to position [0, 9899]
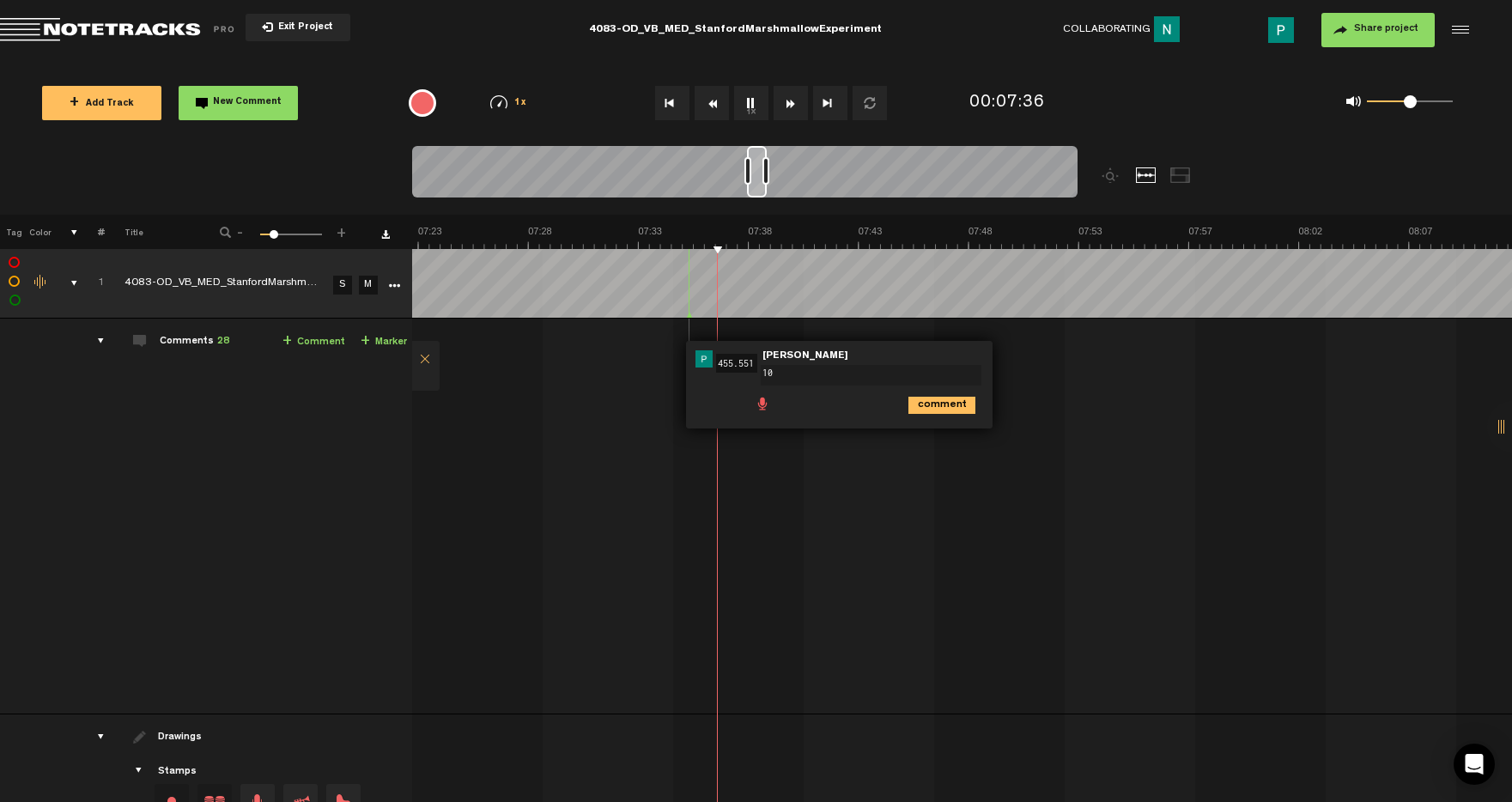
type textarea "1"
type textarea "7 second pause"
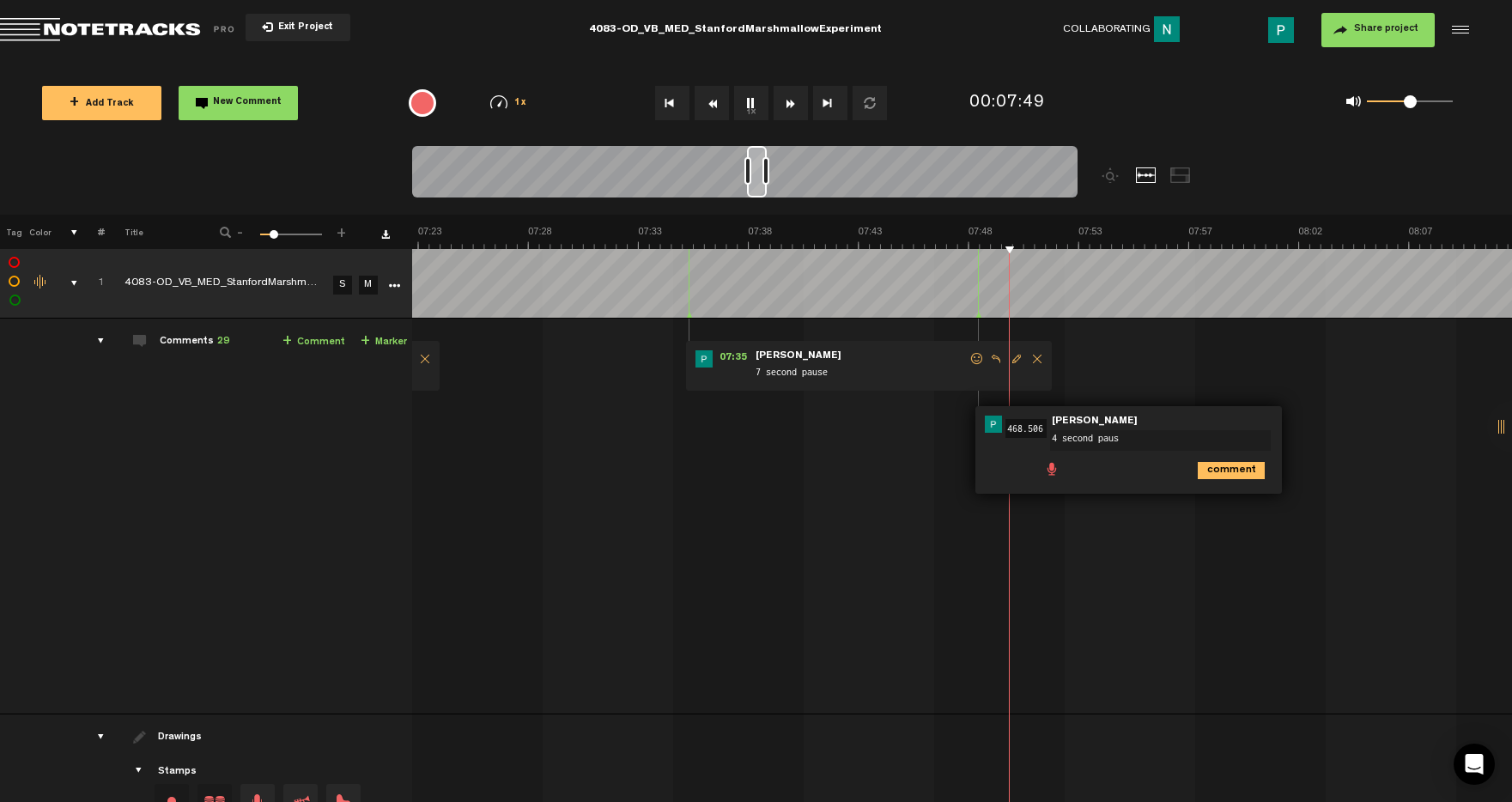
type textarea "4 second pause"
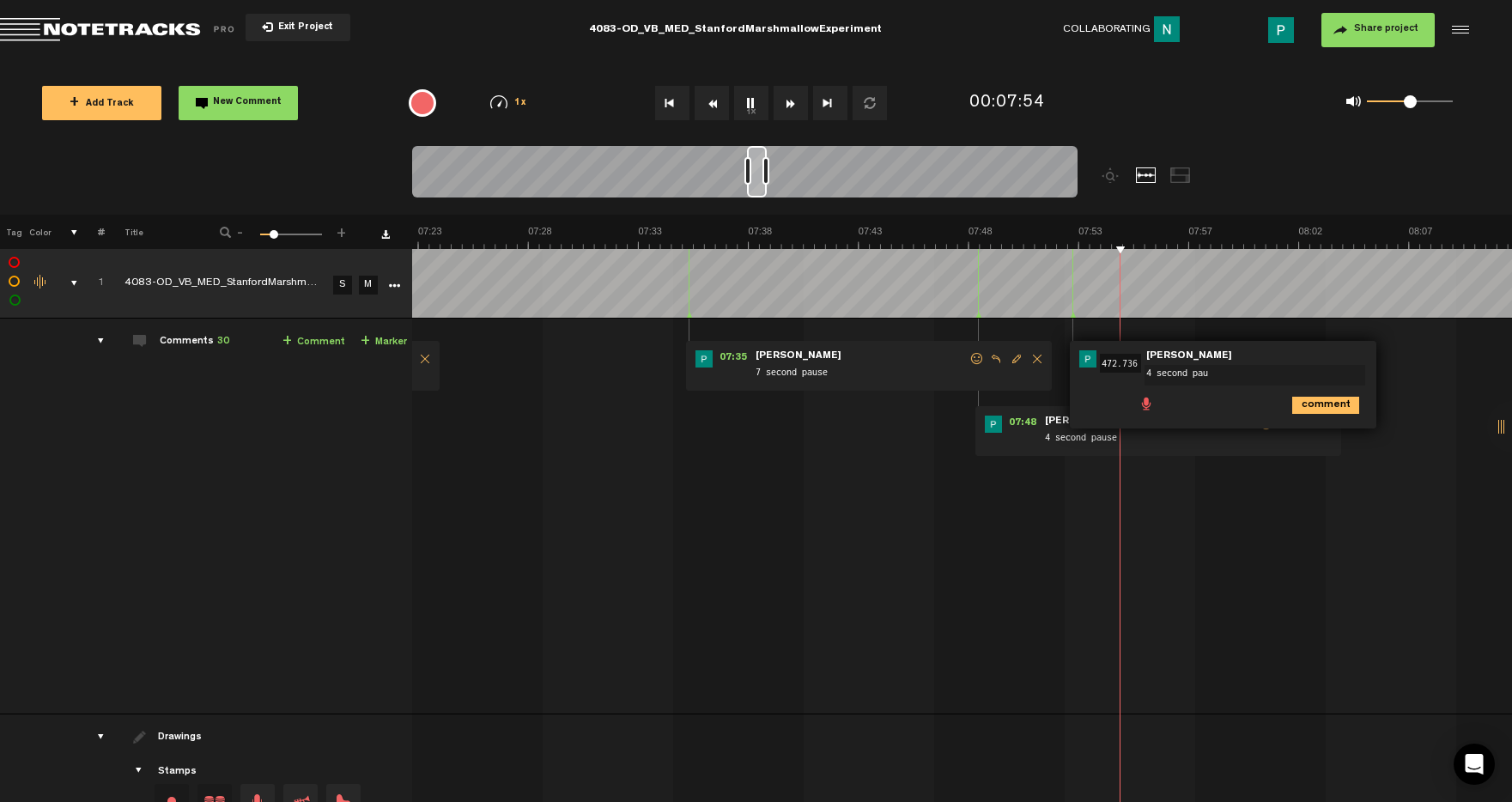
type textarea "4 second paus"
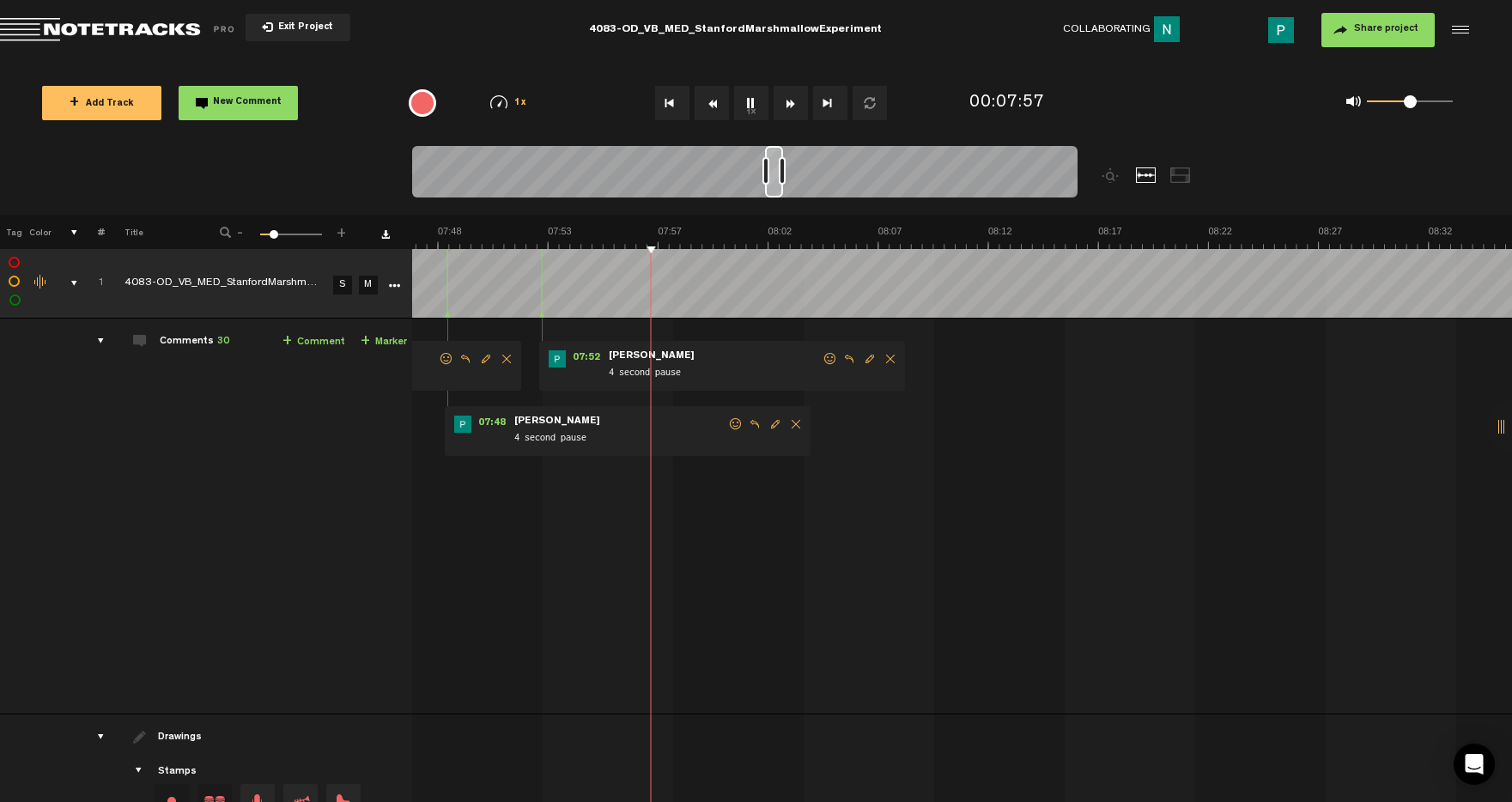
scroll to position [0, 10506]
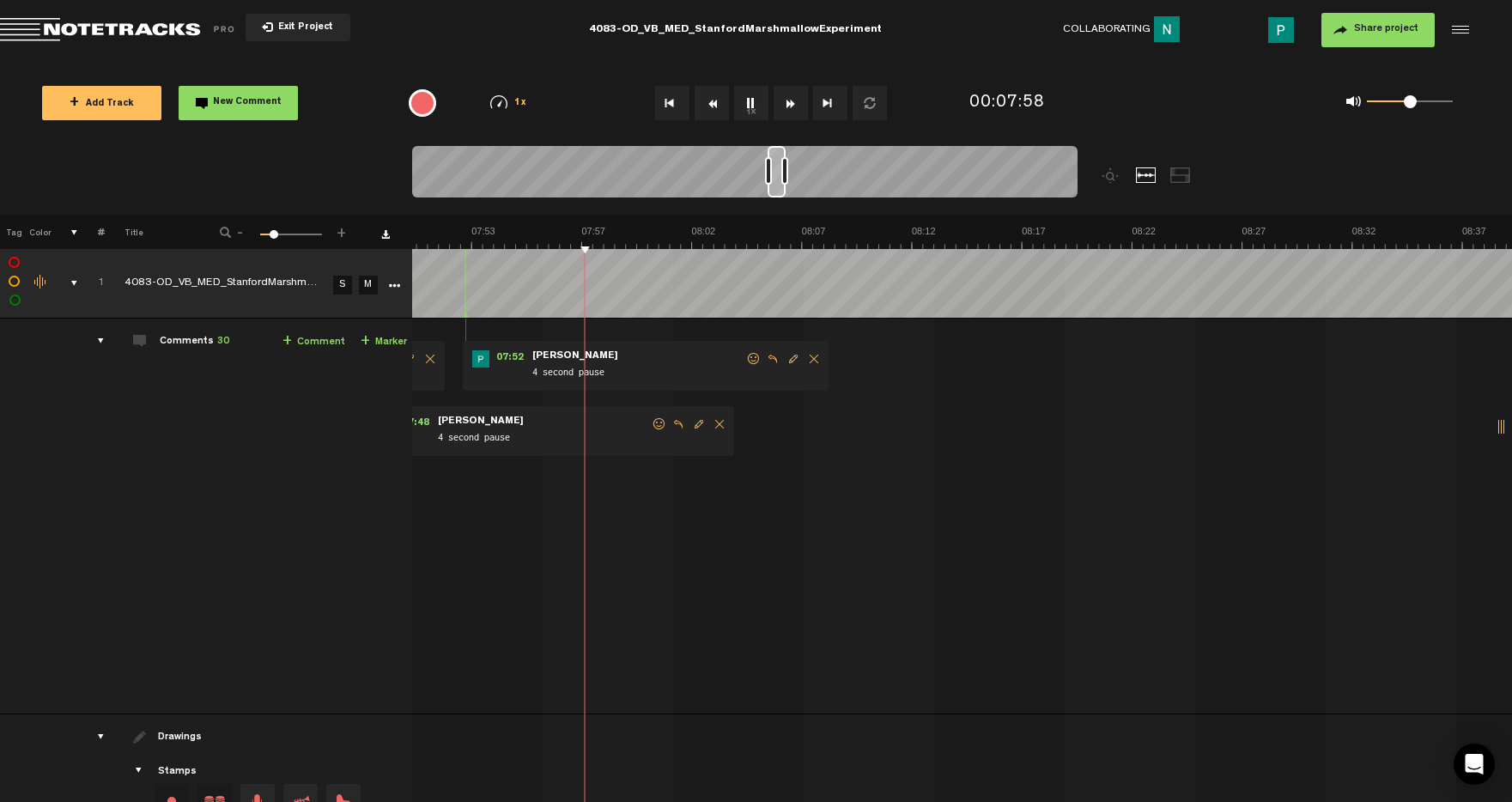
drag, startPoint x: 755, startPoint y: 188, endPoint x: 775, endPoint y: 185, distance: 20.2
click at [775, 185] on div at bounding box center [777, 171] width 18 height 52
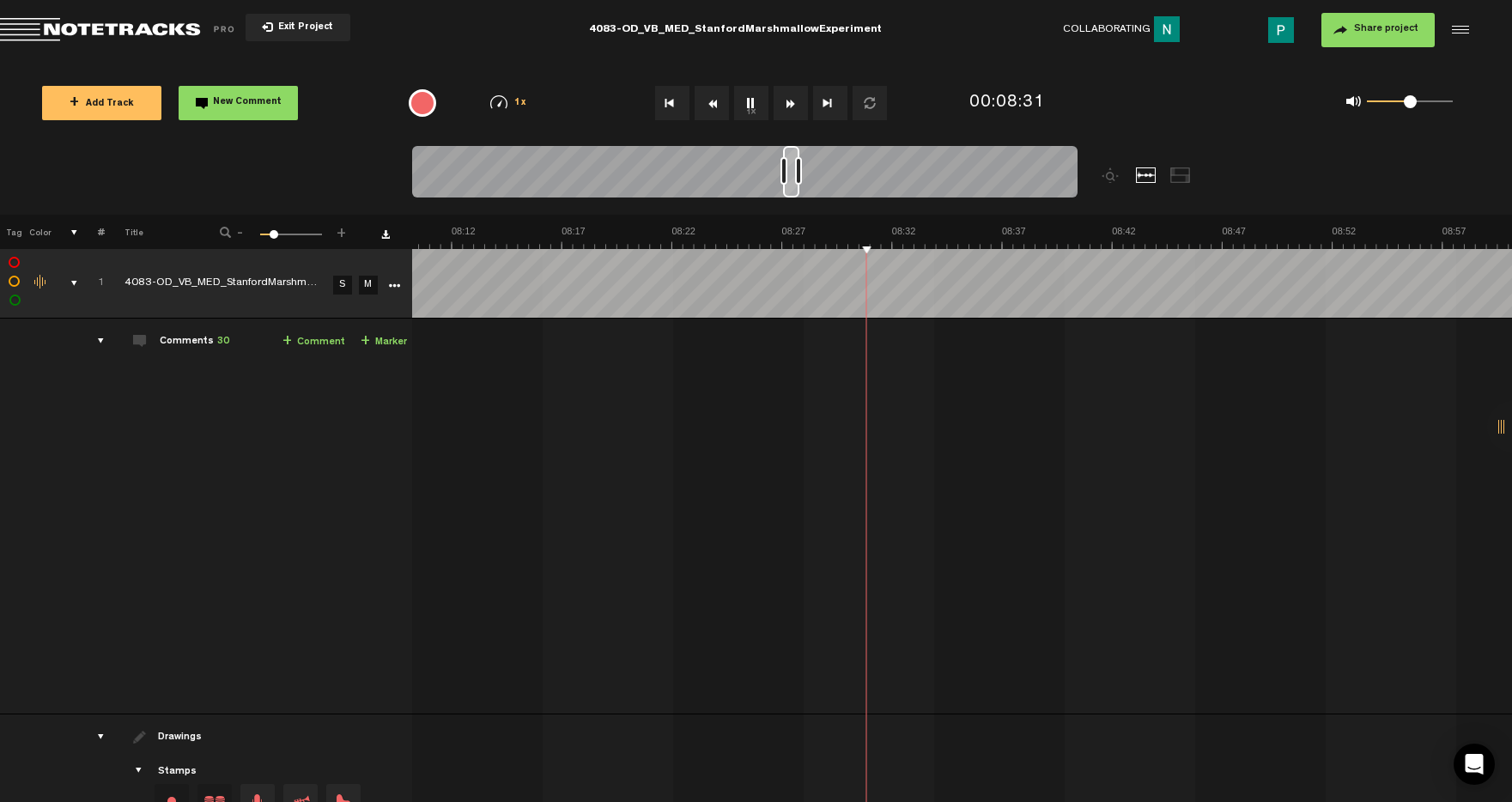
scroll to position [0, 10992]
drag, startPoint x: 774, startPoint y: 191, endPoint x: 791, endPoint y: 186, distance: 17.7
click at [791, 186] on div at bounding box center [791, 171] width 17 height 52
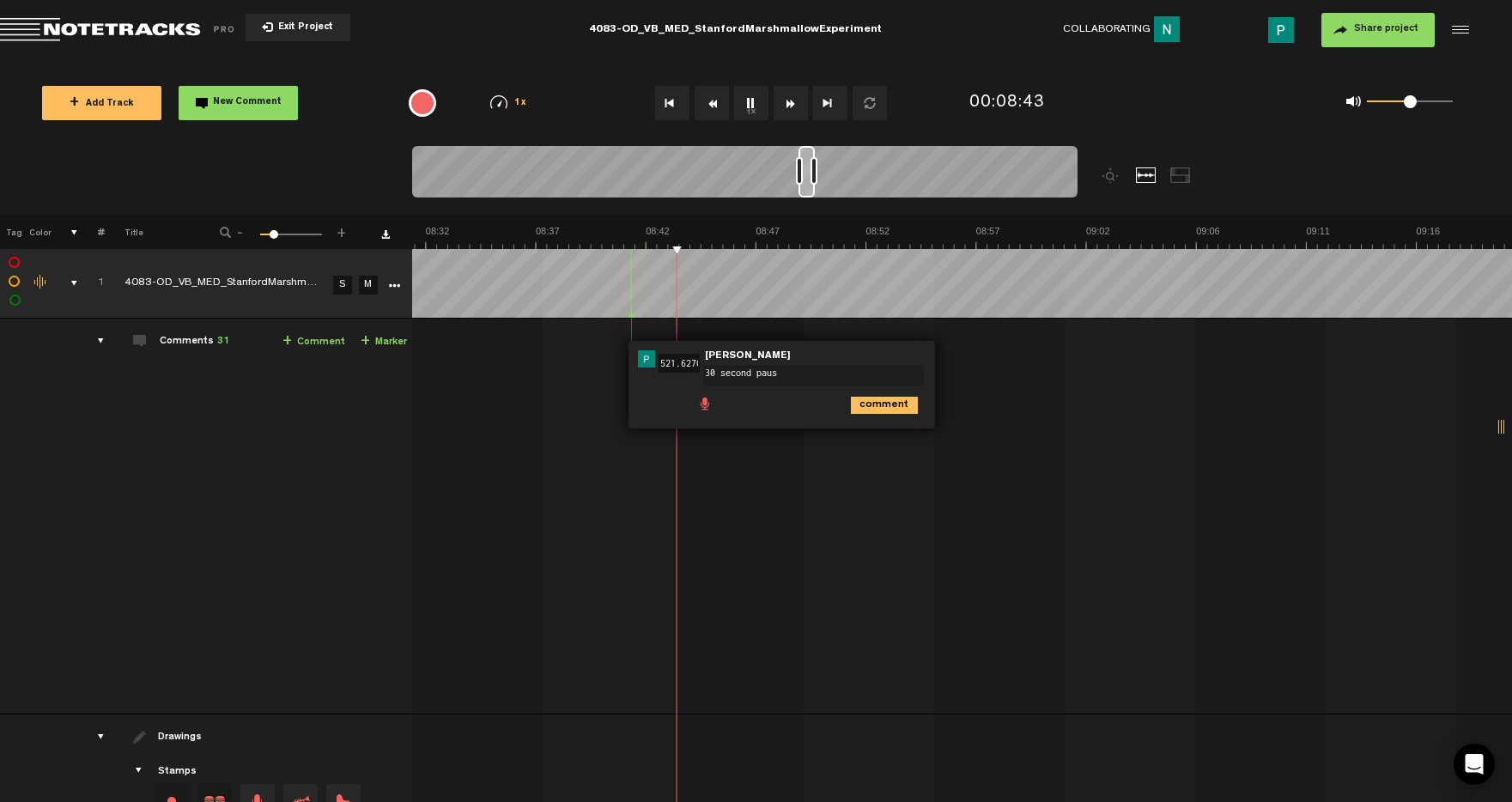
type textarea "30 second pause"
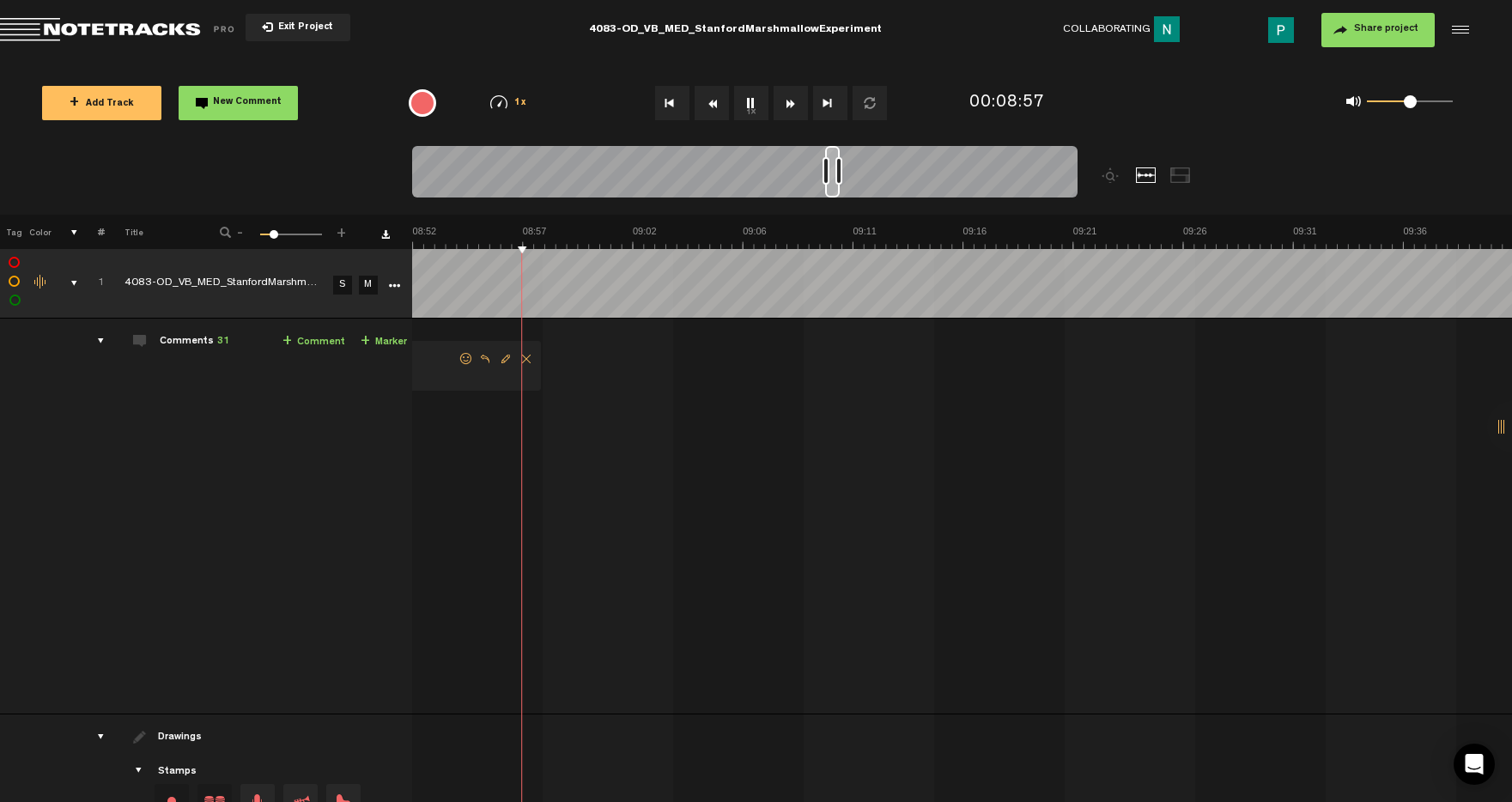
scroll to position [0, 11886]
drag, startPoint x: 806, startPoint y: 189, endPoint x: 832, endPoint y: 189, distance: 26.0
click at [832, 189] on div at bounding box center [832, 171] width 15 height 52
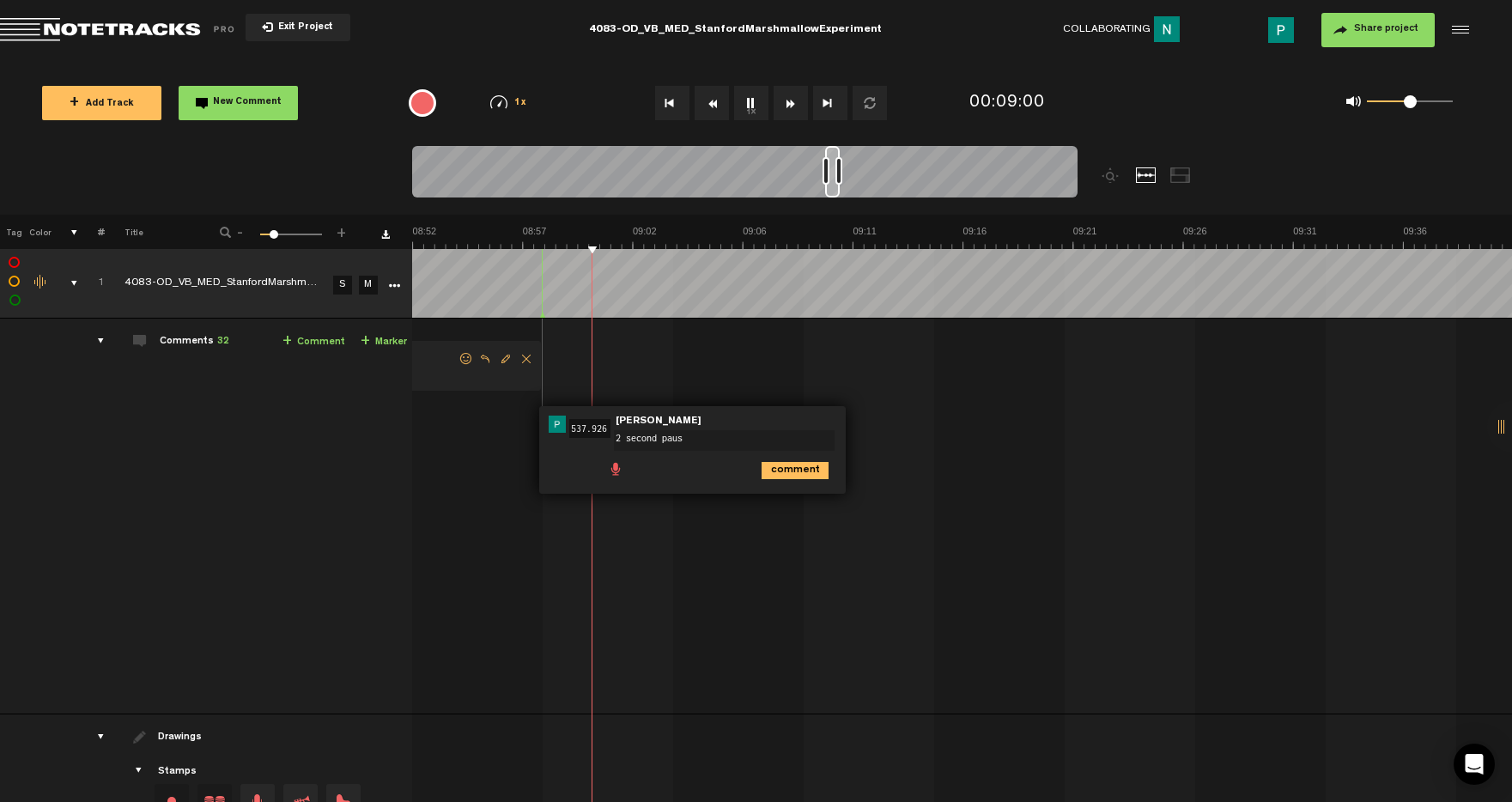
type textarea "2 second pause"
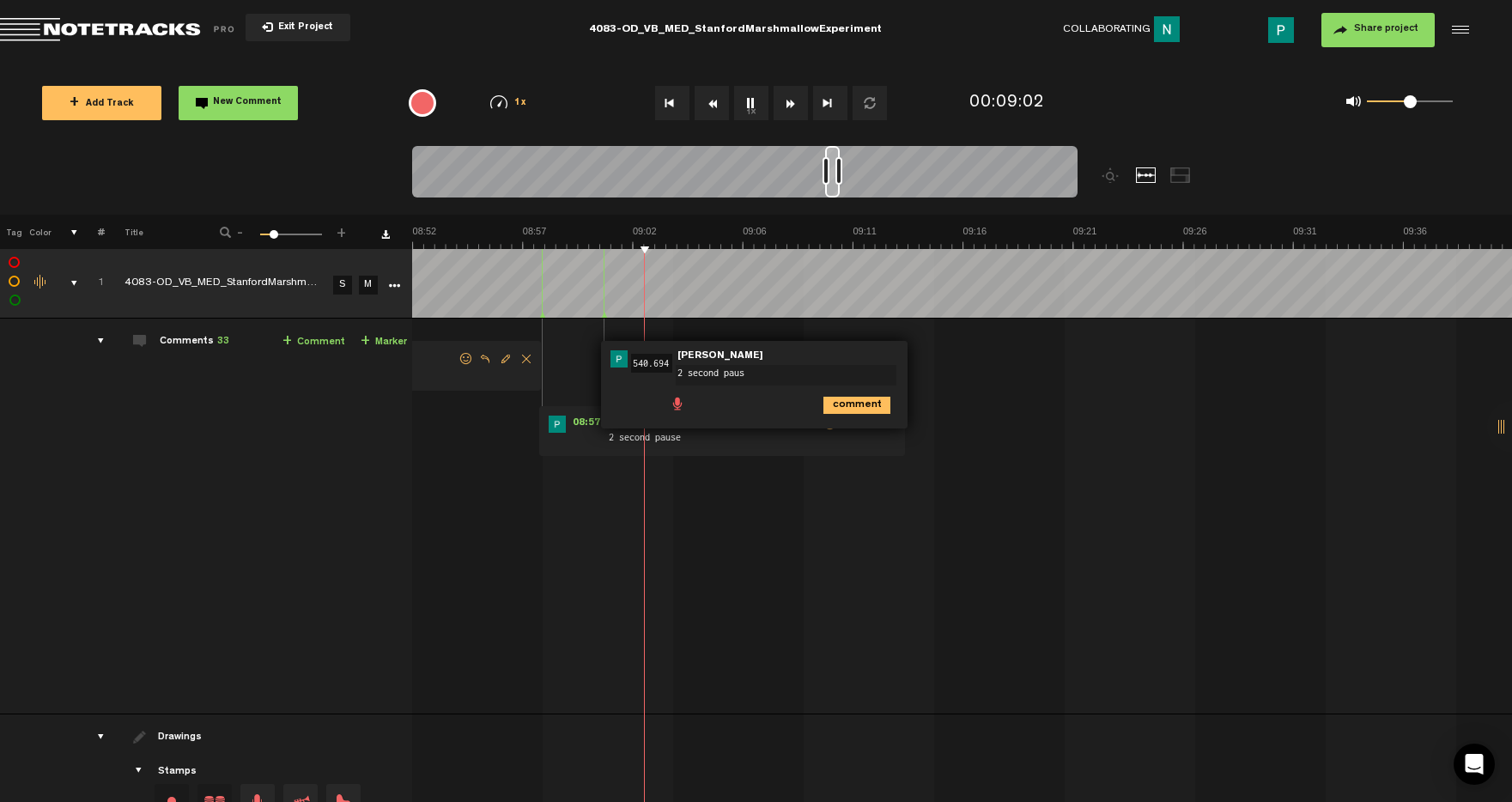
type textarea "2 second pause"
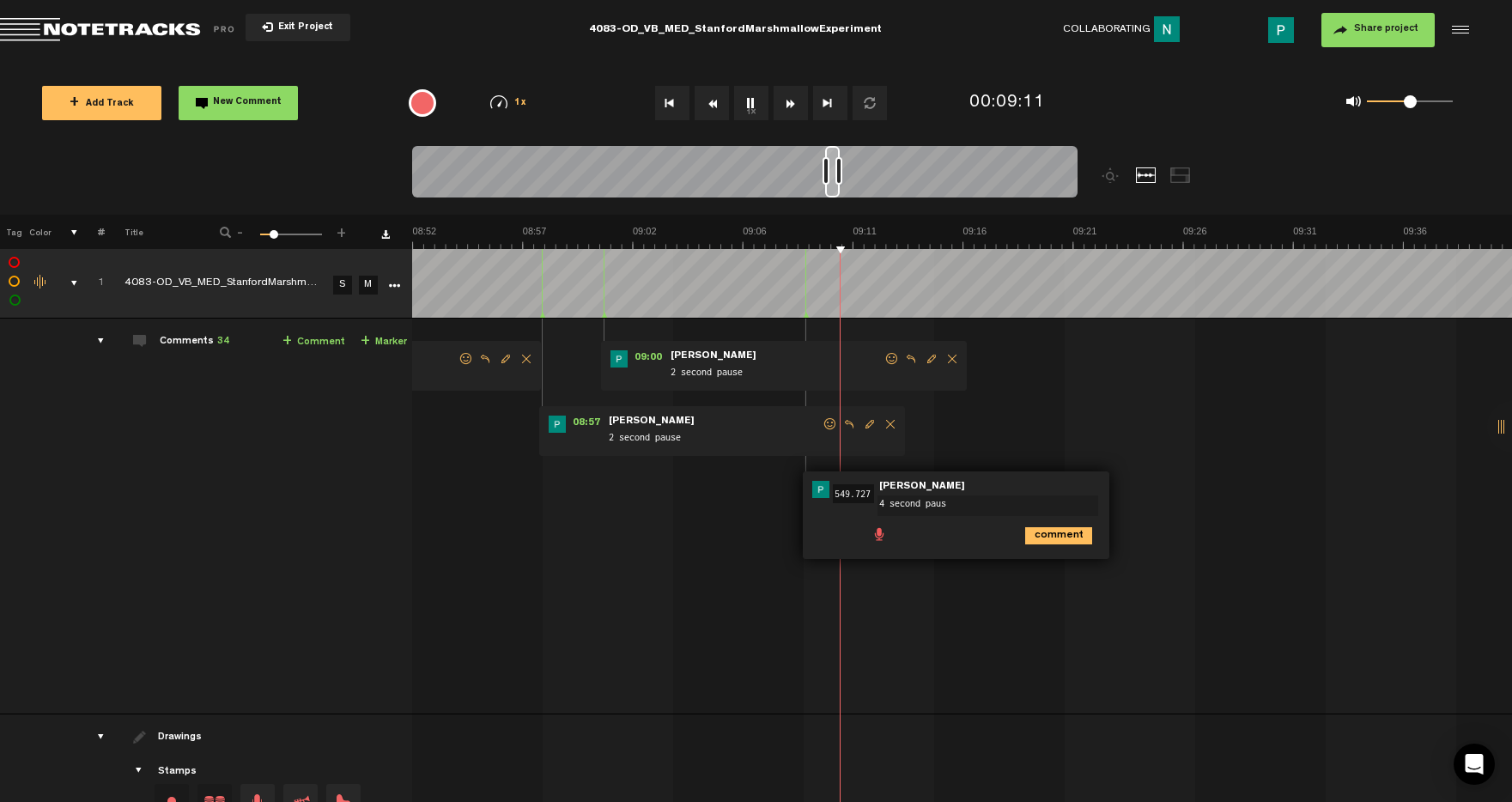
type textarea "4 second pause"
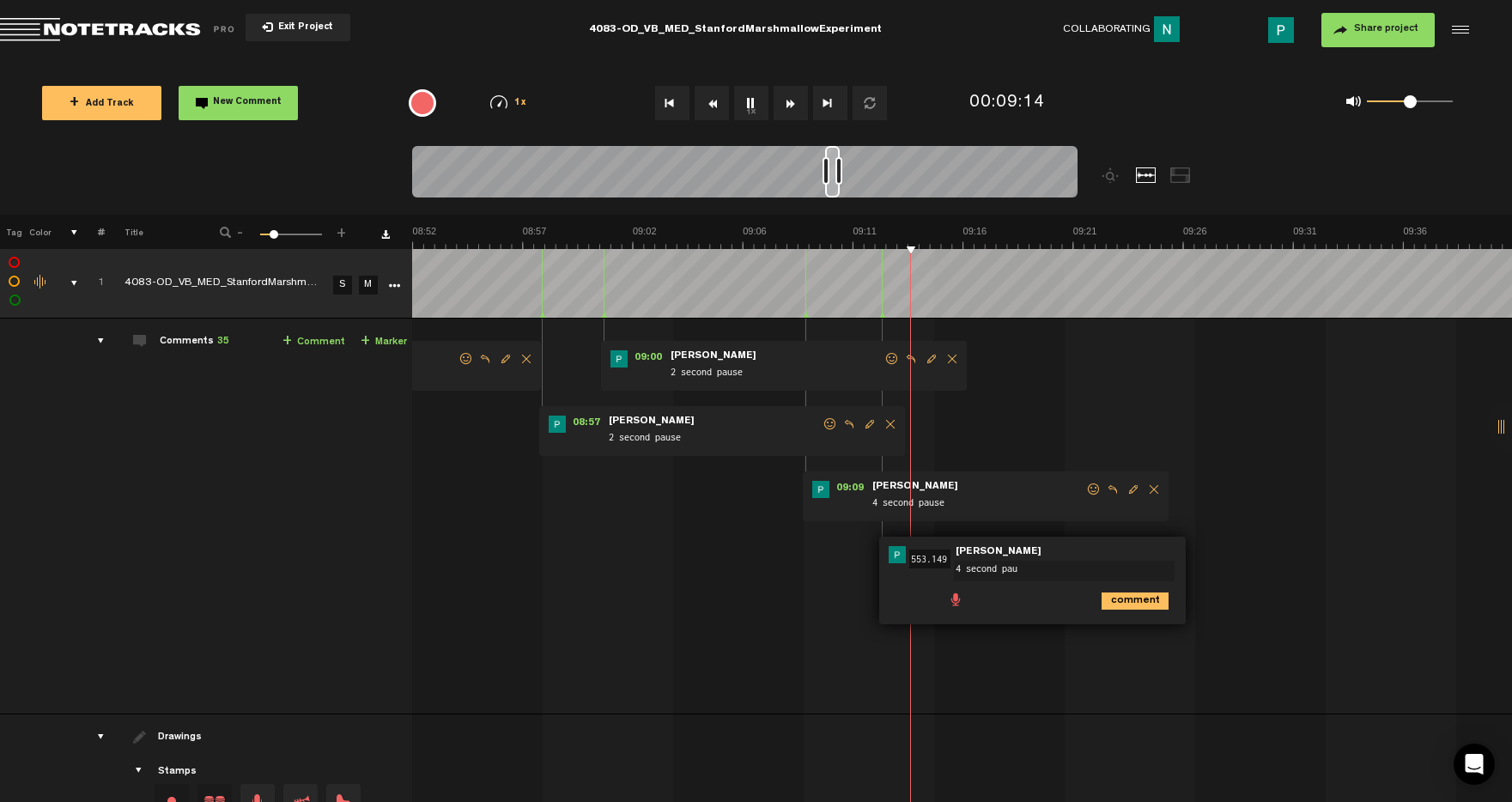
type textarea "4 second paus"
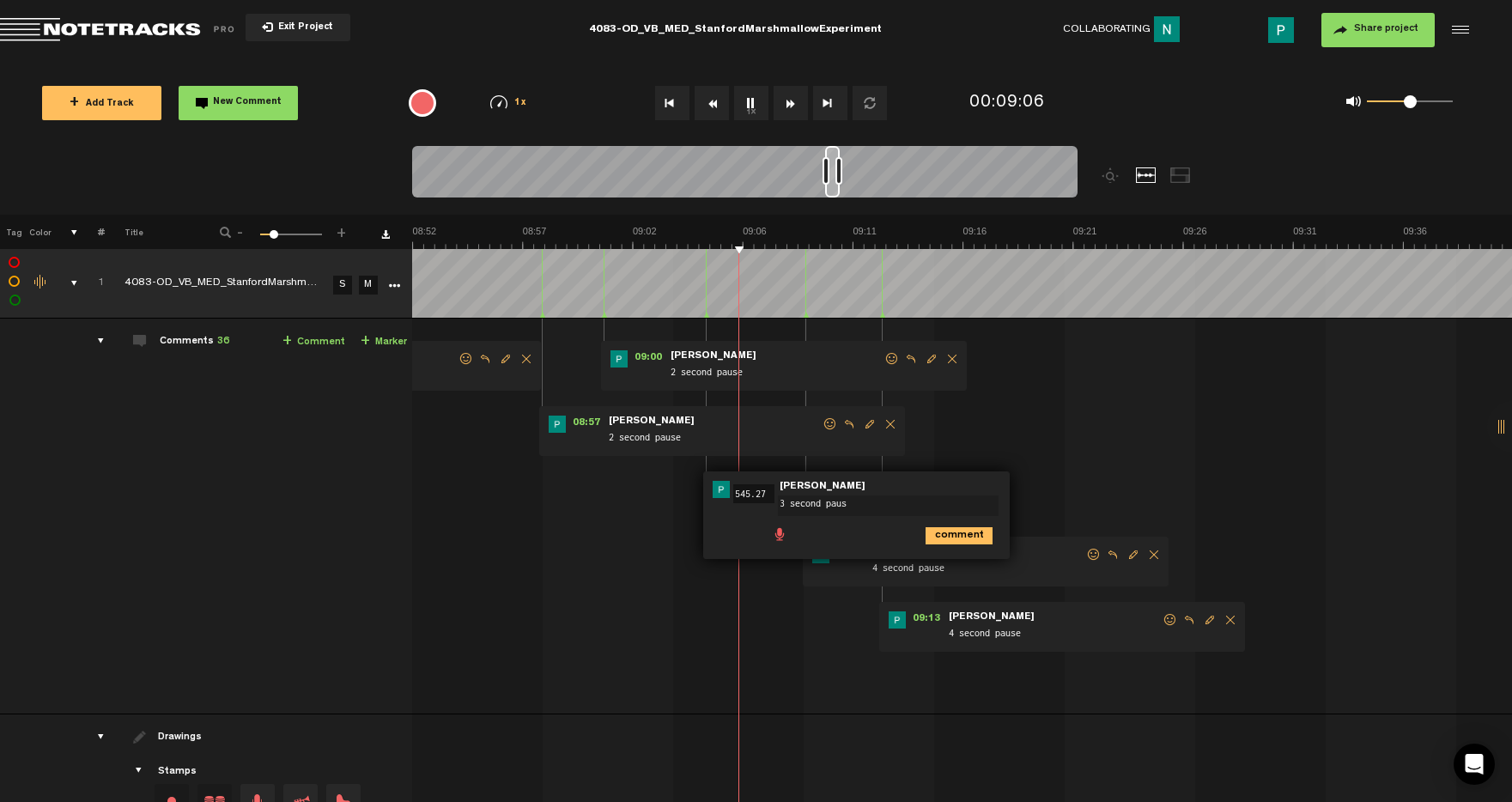
type textarea "3 second pause"
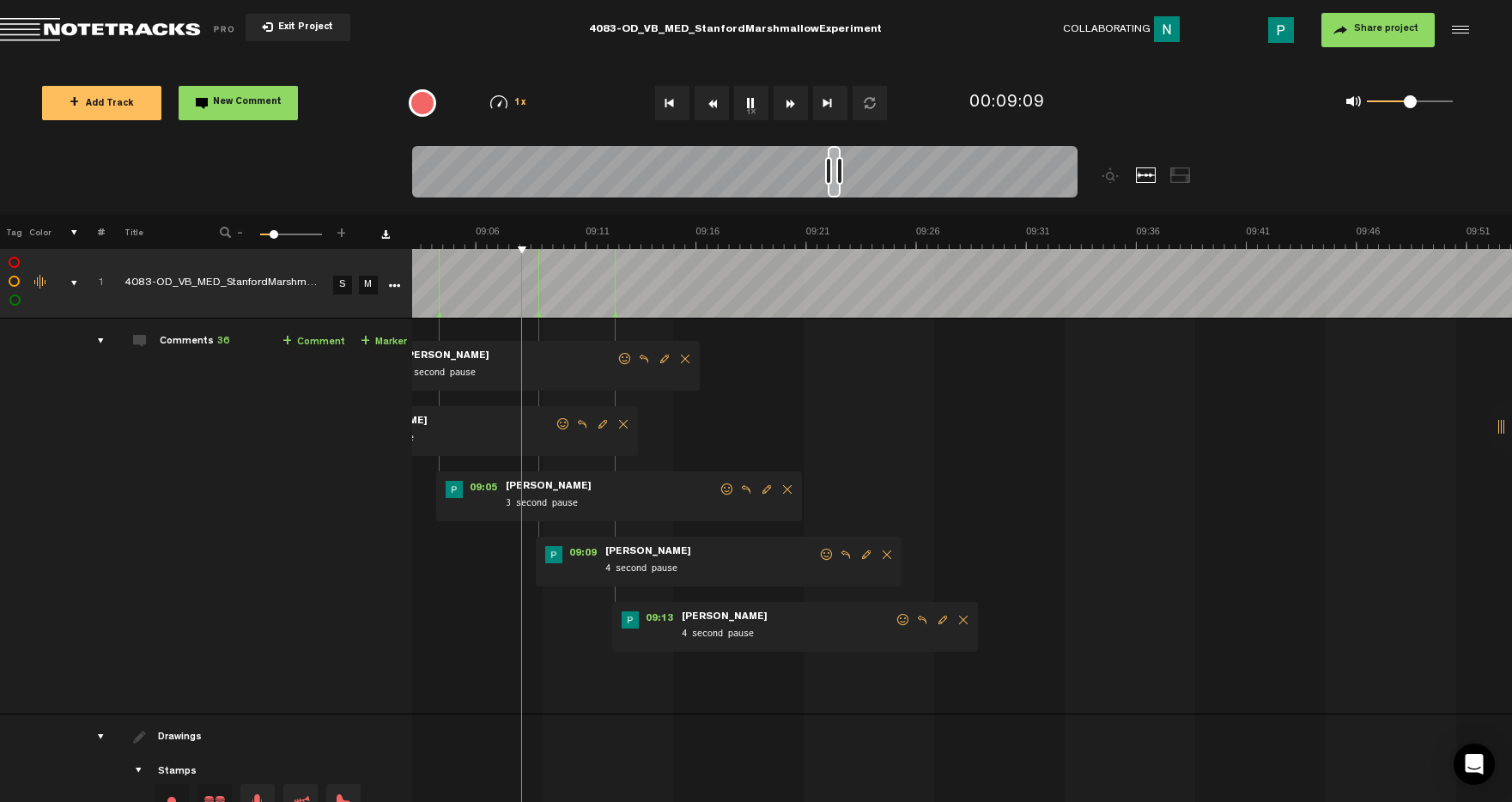
scroll to position [0, 12152]
click at [834, 191] on div at bounding box center [834, 171] width 13 height 52
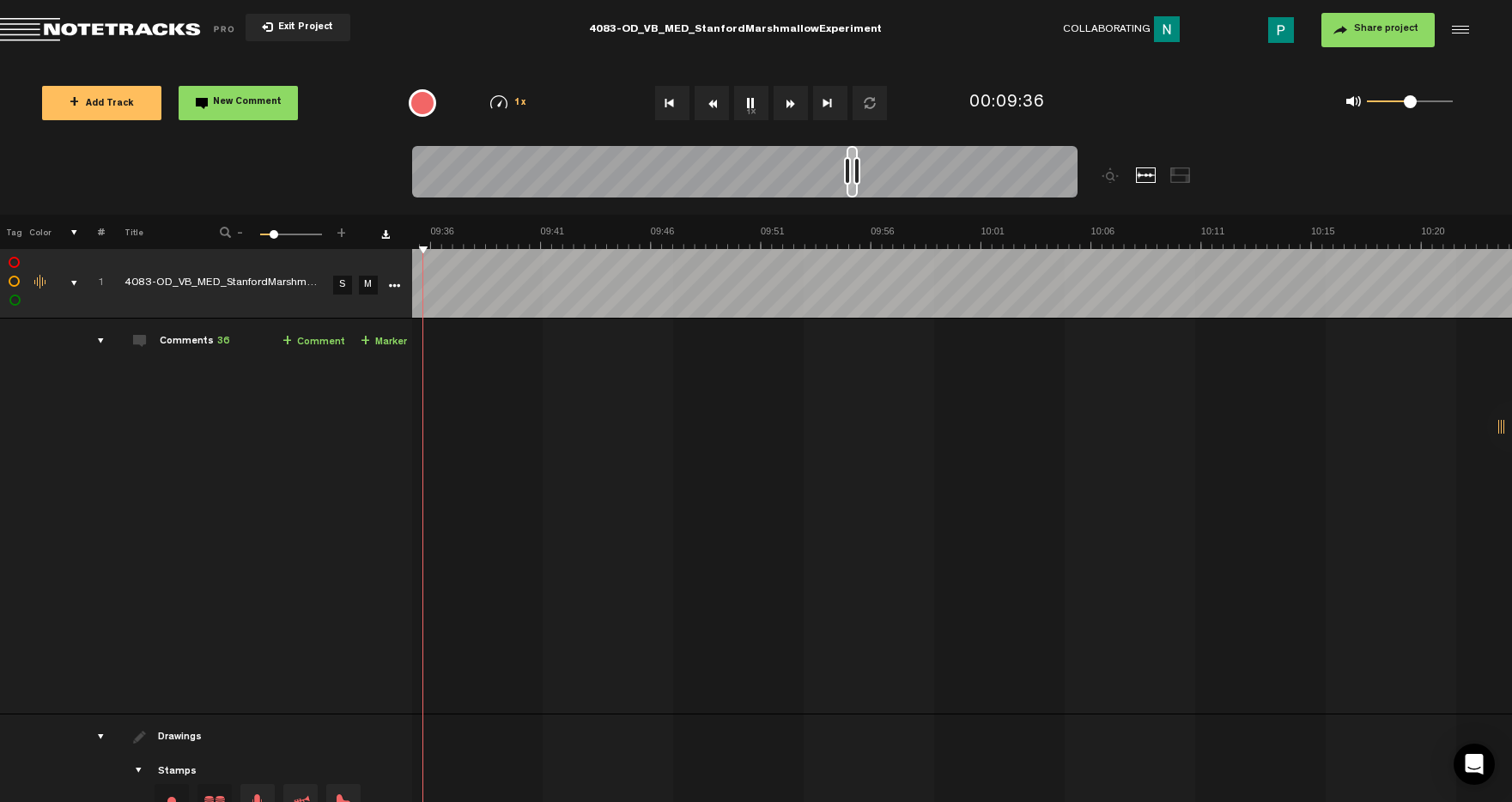
scroll to position [0, 12859]
drag, startPoint x: 833, startPoint y: 191, endPoint x: 851, endPoint y: 184, distance: 19.3
click at [851, 184] on div at bounding box center [852, 171] width 11 height 52
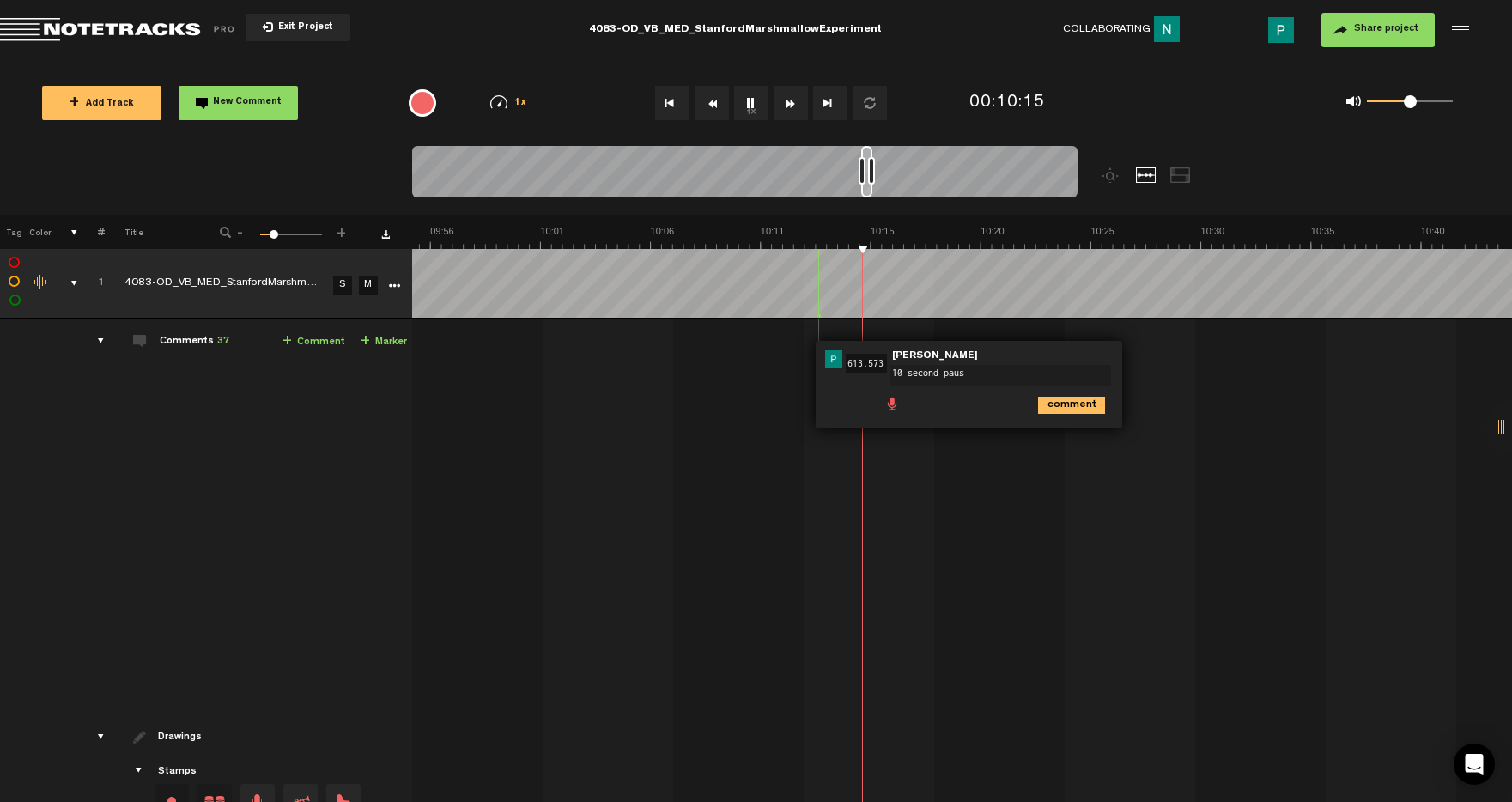
type textarea "10 second pause"
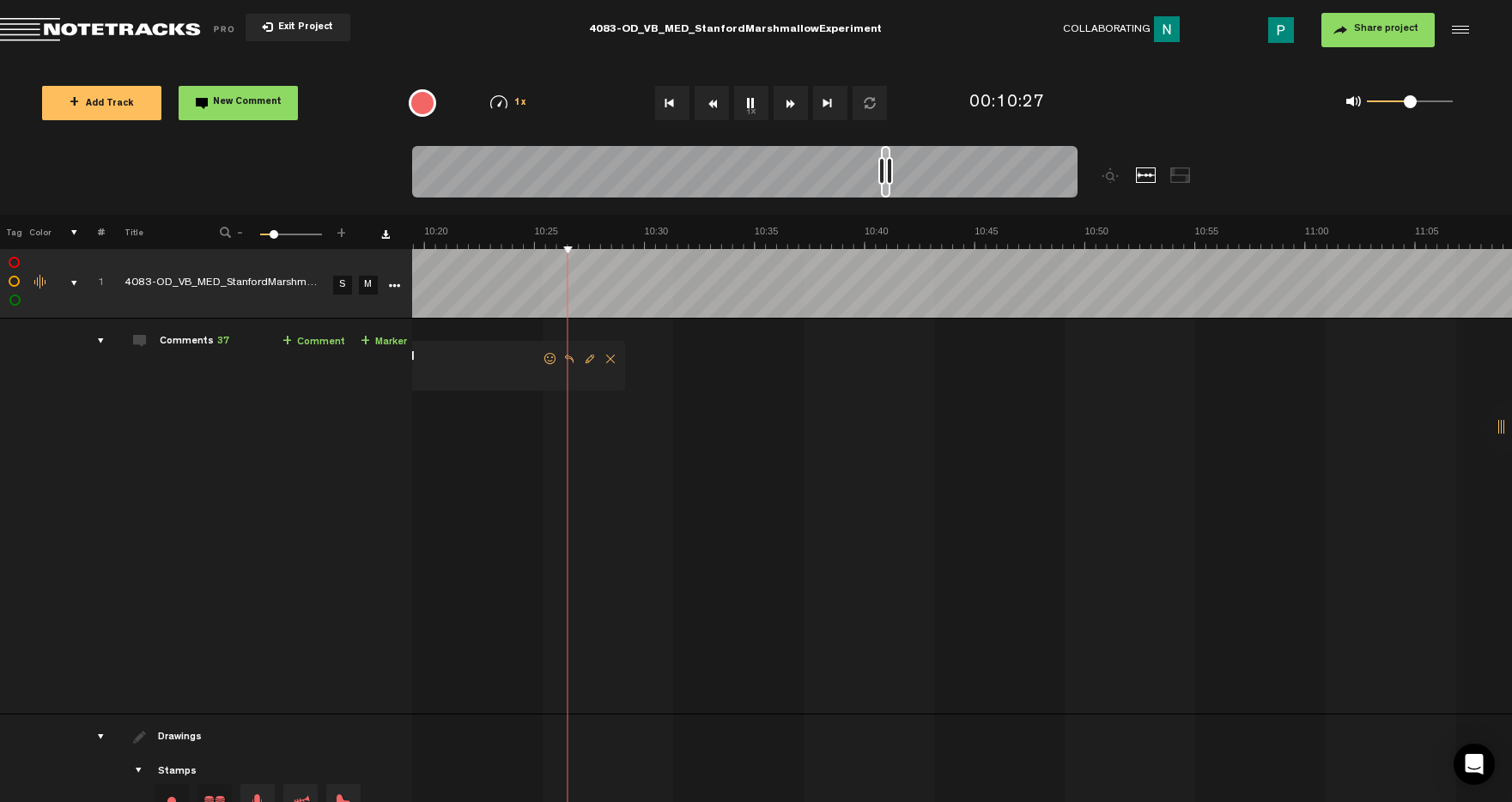
scroll to position [0, 13881]
drag, startPoint x: 866, startPoint y: 190, endPoint x: 886, endPoint y: 190, distance: 20.0
click at [886, 190] on div at bounding box center [886, 171] width 10 height 52
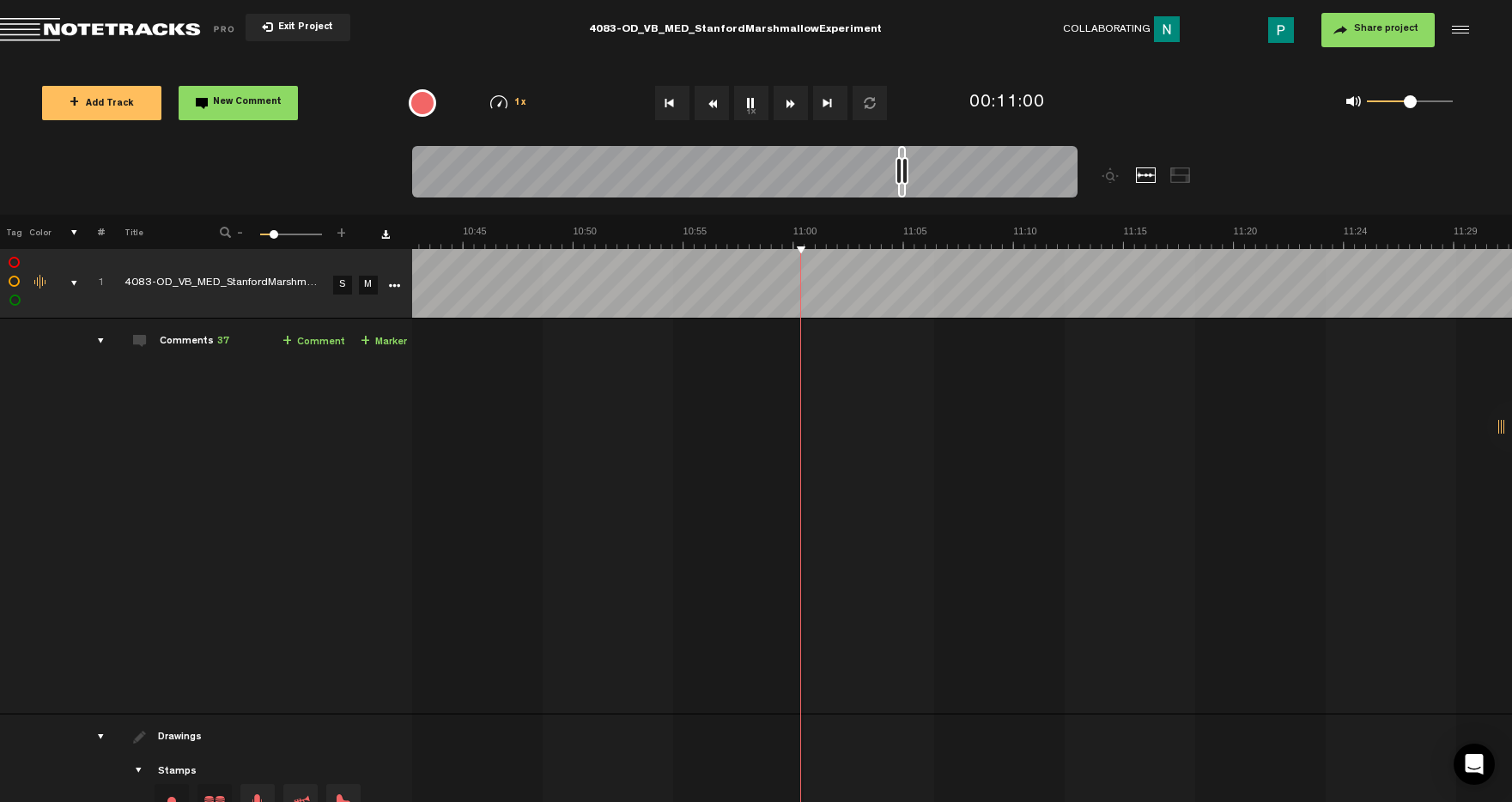
scroll to position [0, 14392]
drag, startPoint x: 886, startPoint y: 188, endPoint x: 904, endPoint y: 182, distance: 19.0
click at [904, 182] on div at bounding box center [744, 174] width 665 height 57
click at [925, 189] on div at bounding box center [744, 174] width 665 height 57
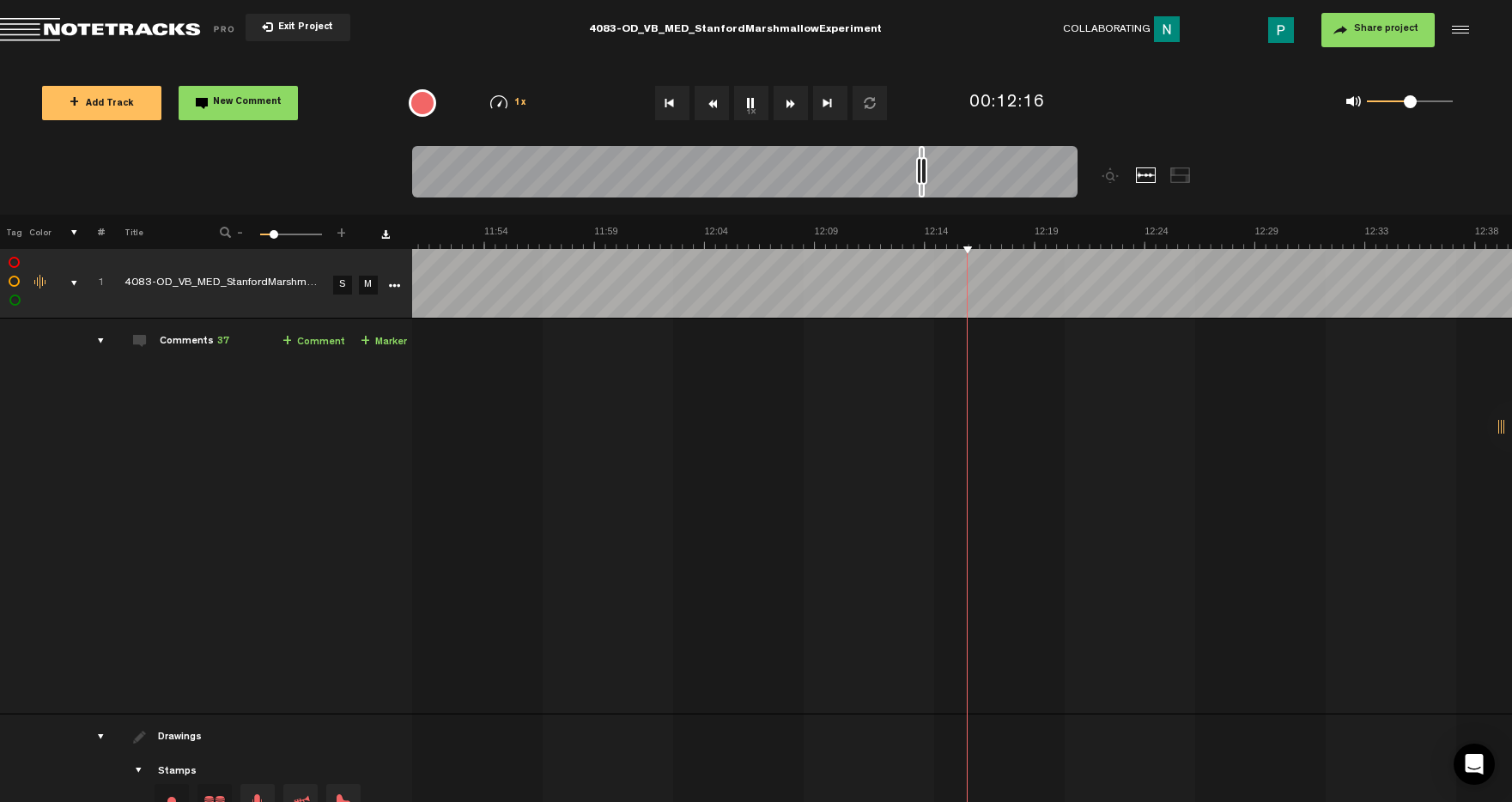
scroll to position [0, 15886]
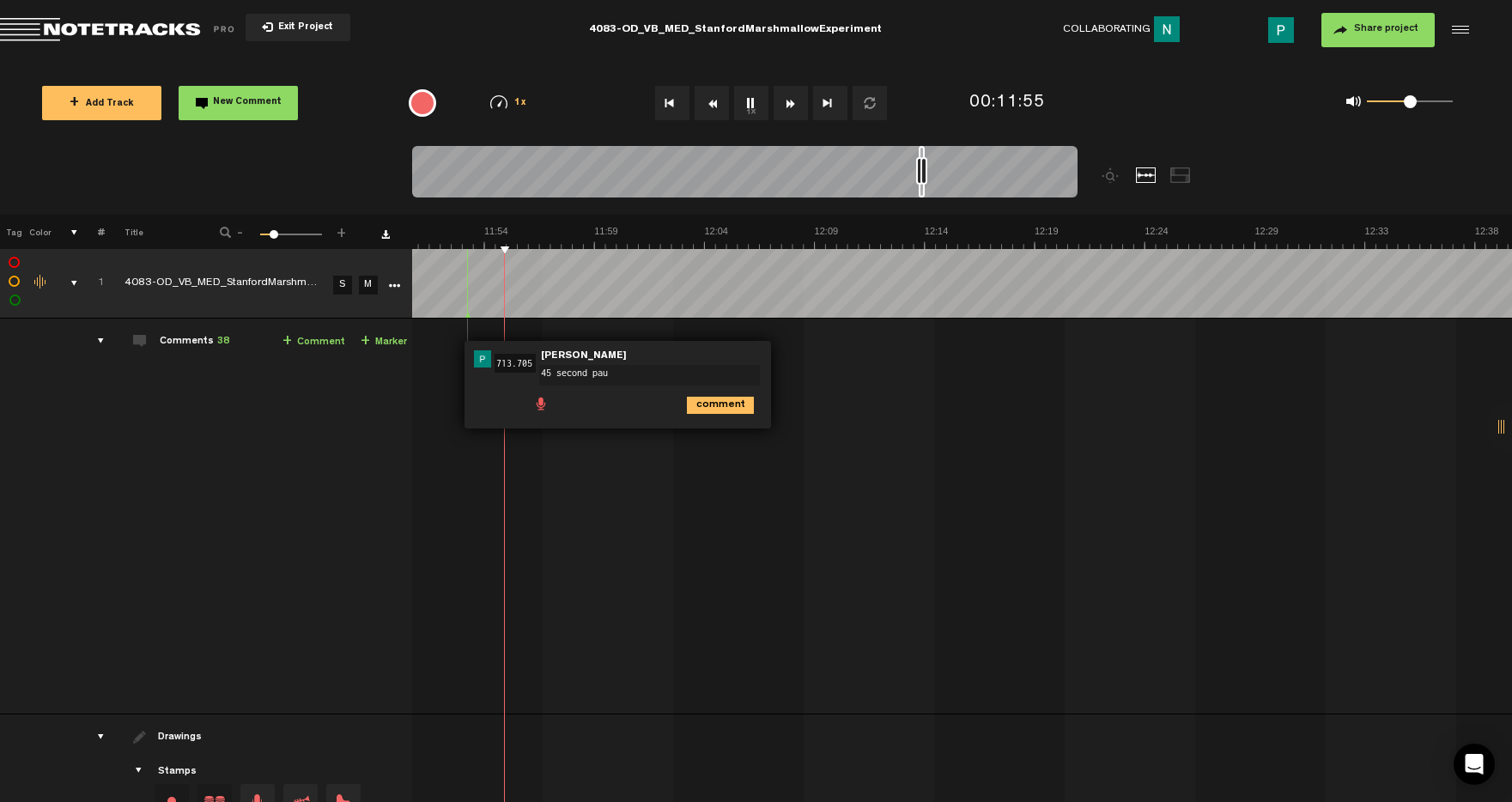
type textarea "45 second paus"
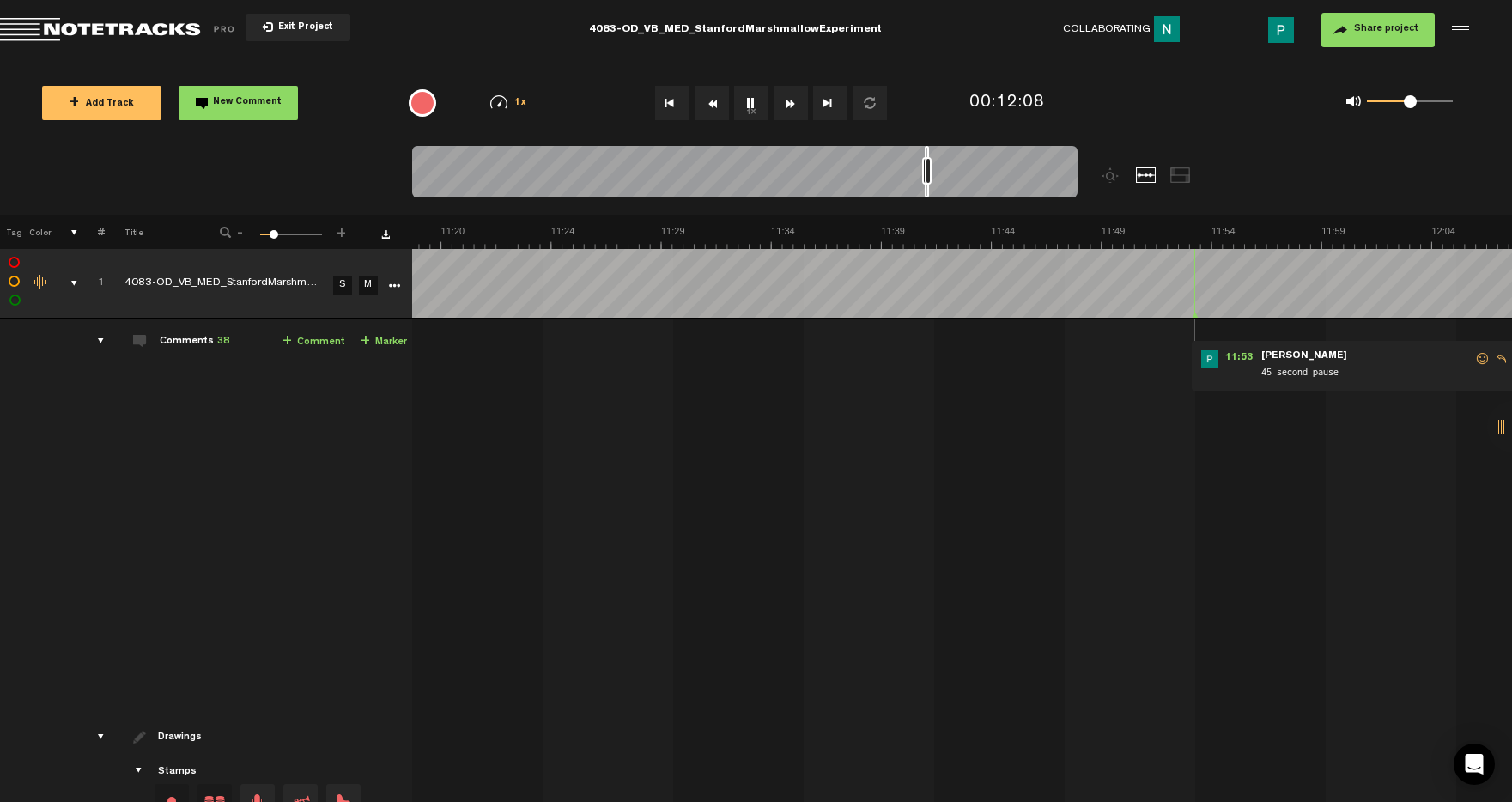
scroll to position [0, 15727]
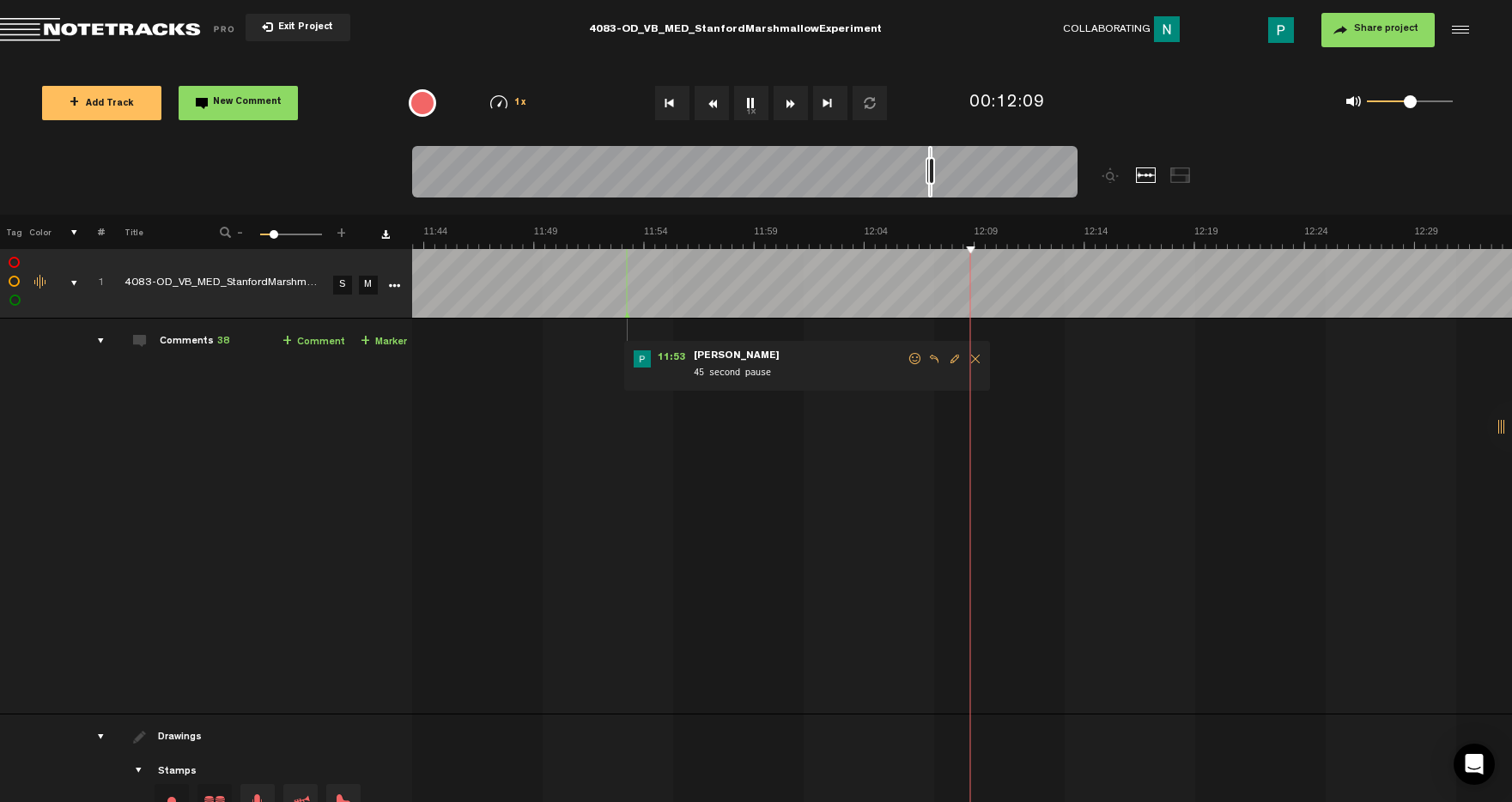
drag, startPoint x: 922, startPoint y: 194, endPoint x: 930, endPoint y: 191, distance: 8.5
click at [931, 191] on div at bounding box center [930, 171] width 4 height 52
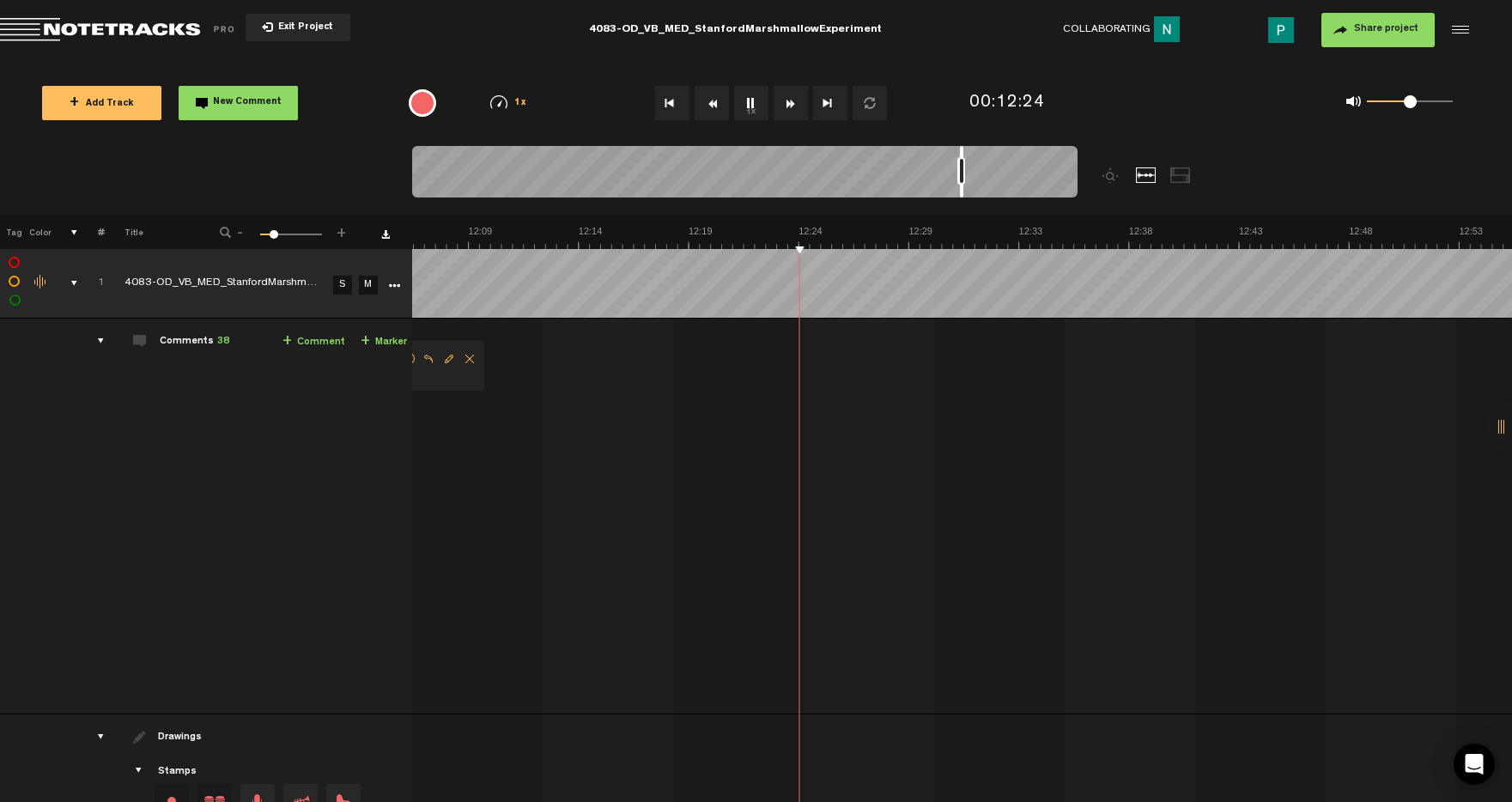
drag, startPoint x: 930, startPoint y: 187, endPoint x: 961, endPoint y: 182, distance: 31.4
click at [961, 182] on div at bounding box center [744, 174] width 665 height 57
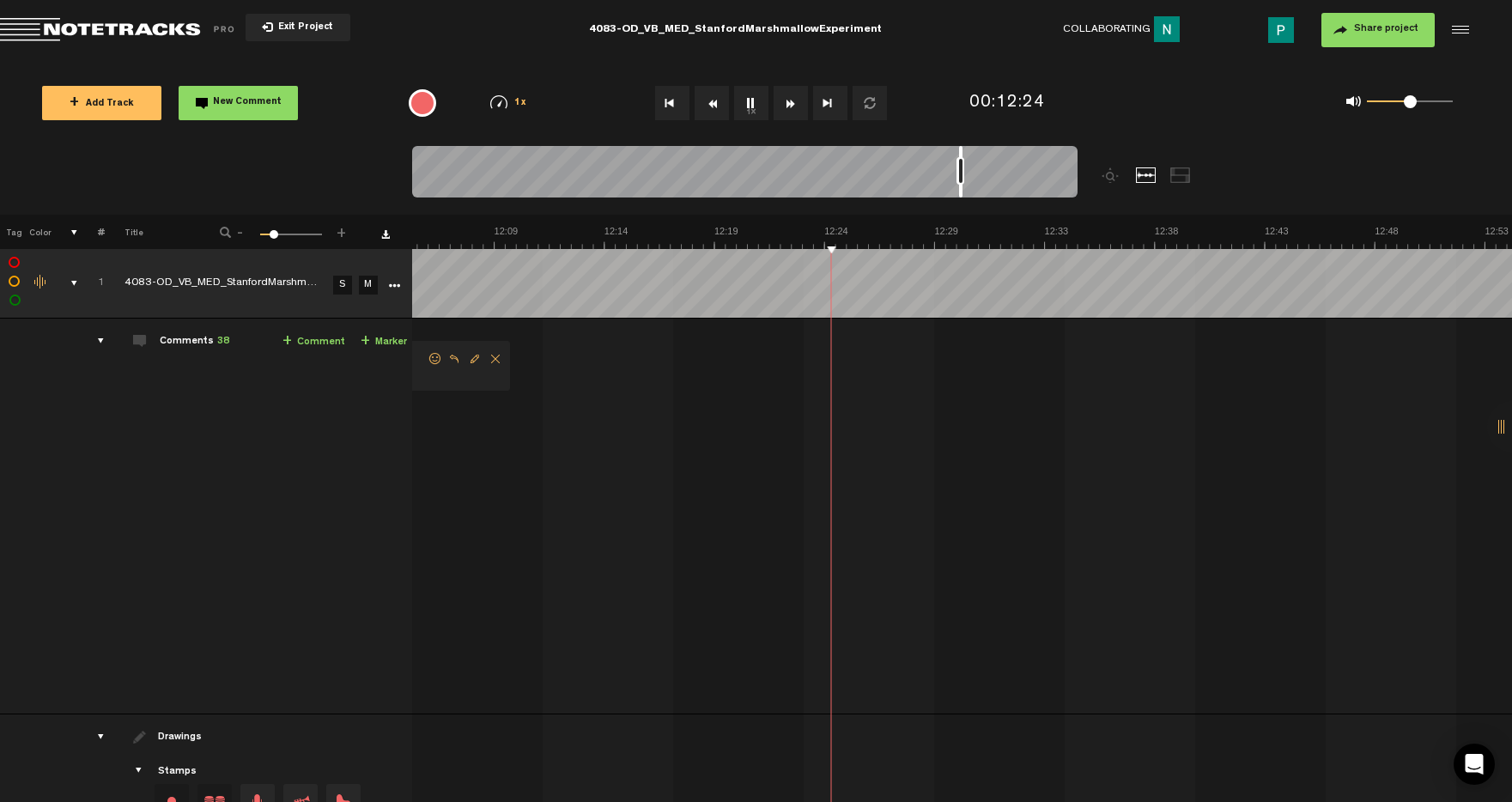
scroll to position [0, 16207]
drag, startPoint x: 960, startPoint y: 190, endPoint x: 974, endPoint y: 191, distance: 14.0
click at [975, 191] on div at bounding box center [975, 171] width 4 height 52
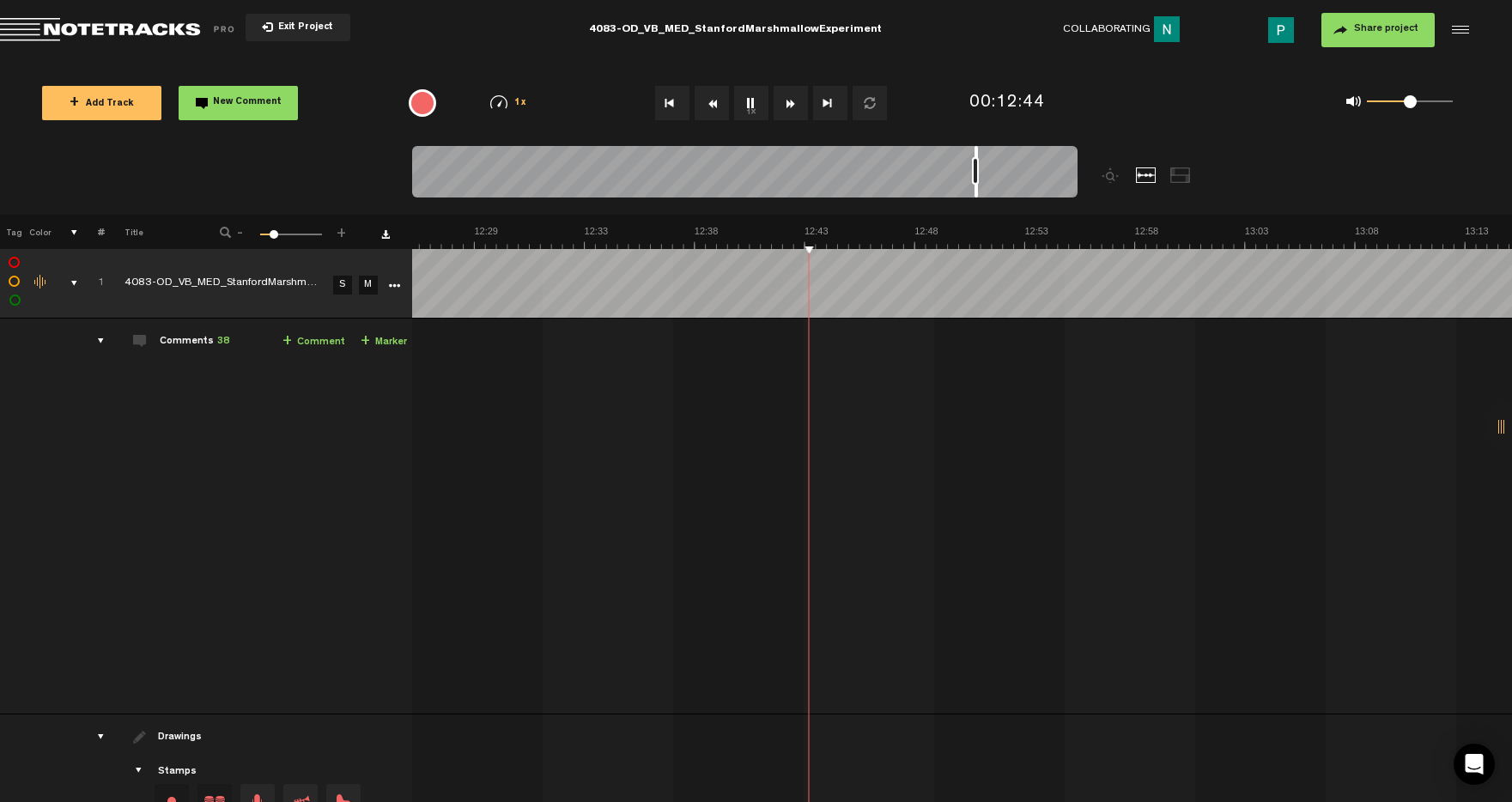
scroll to position [0, 16667]
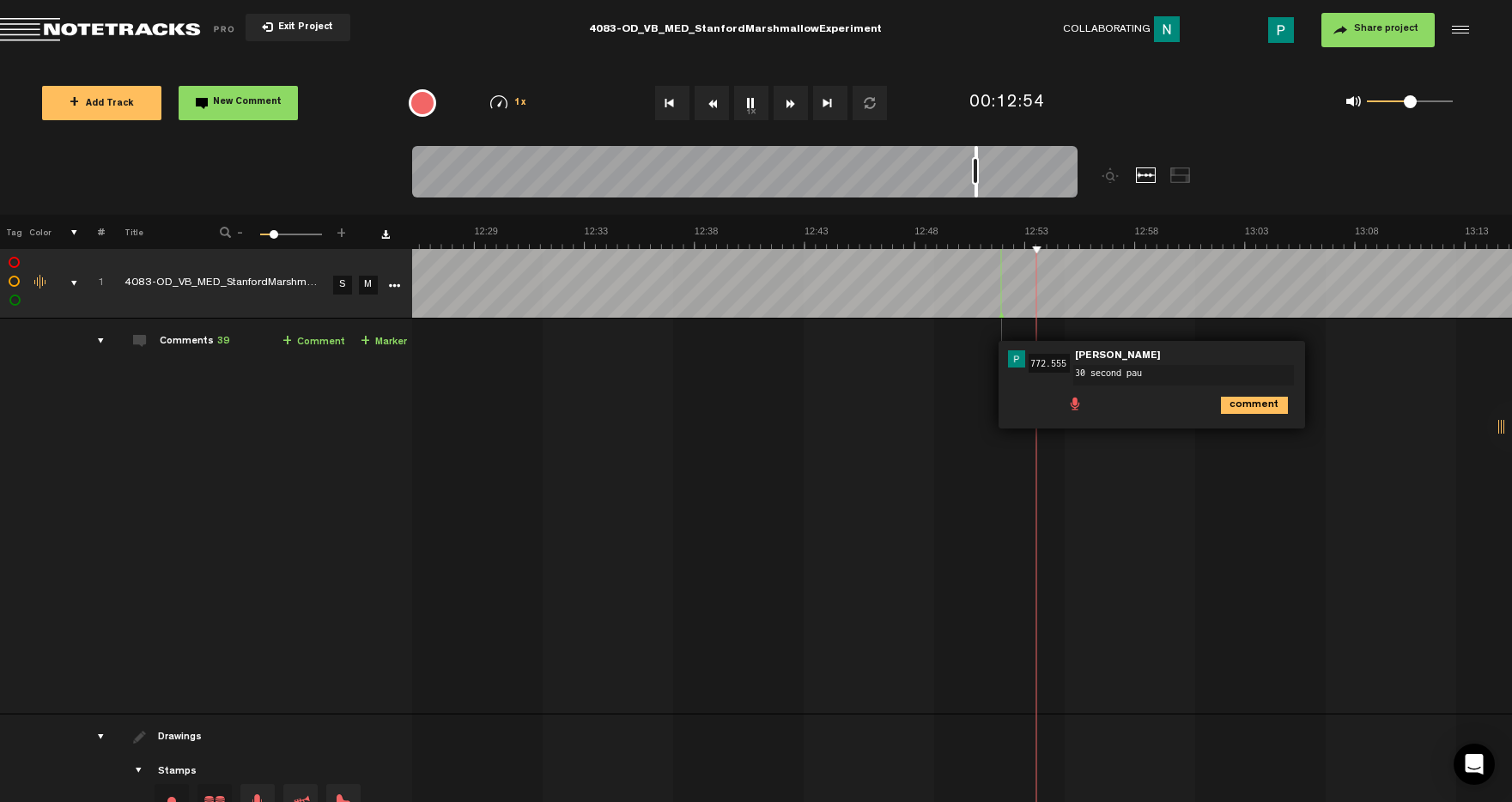
type textarea "30 second paus"
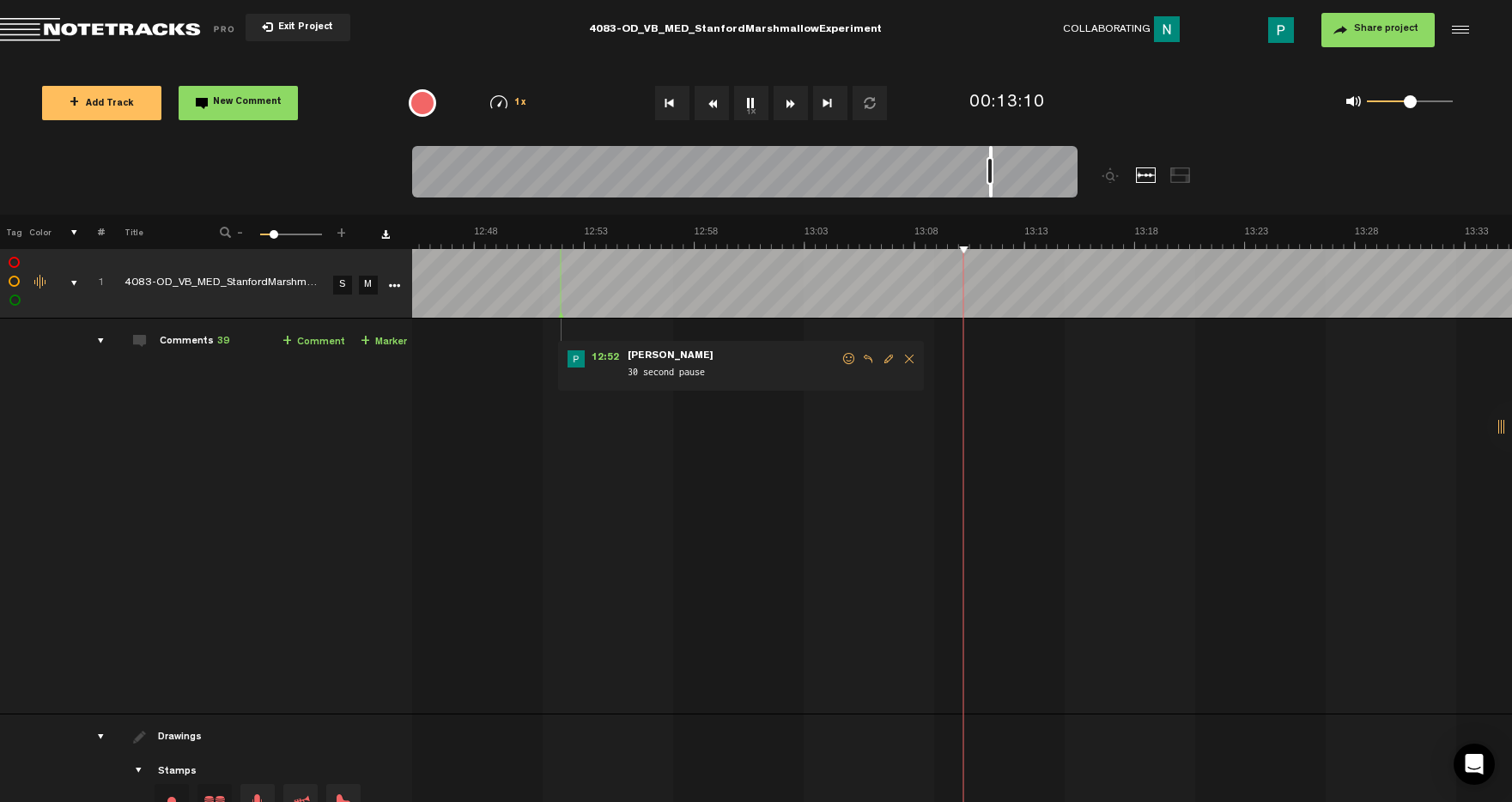
scroll to position [0, 17107]
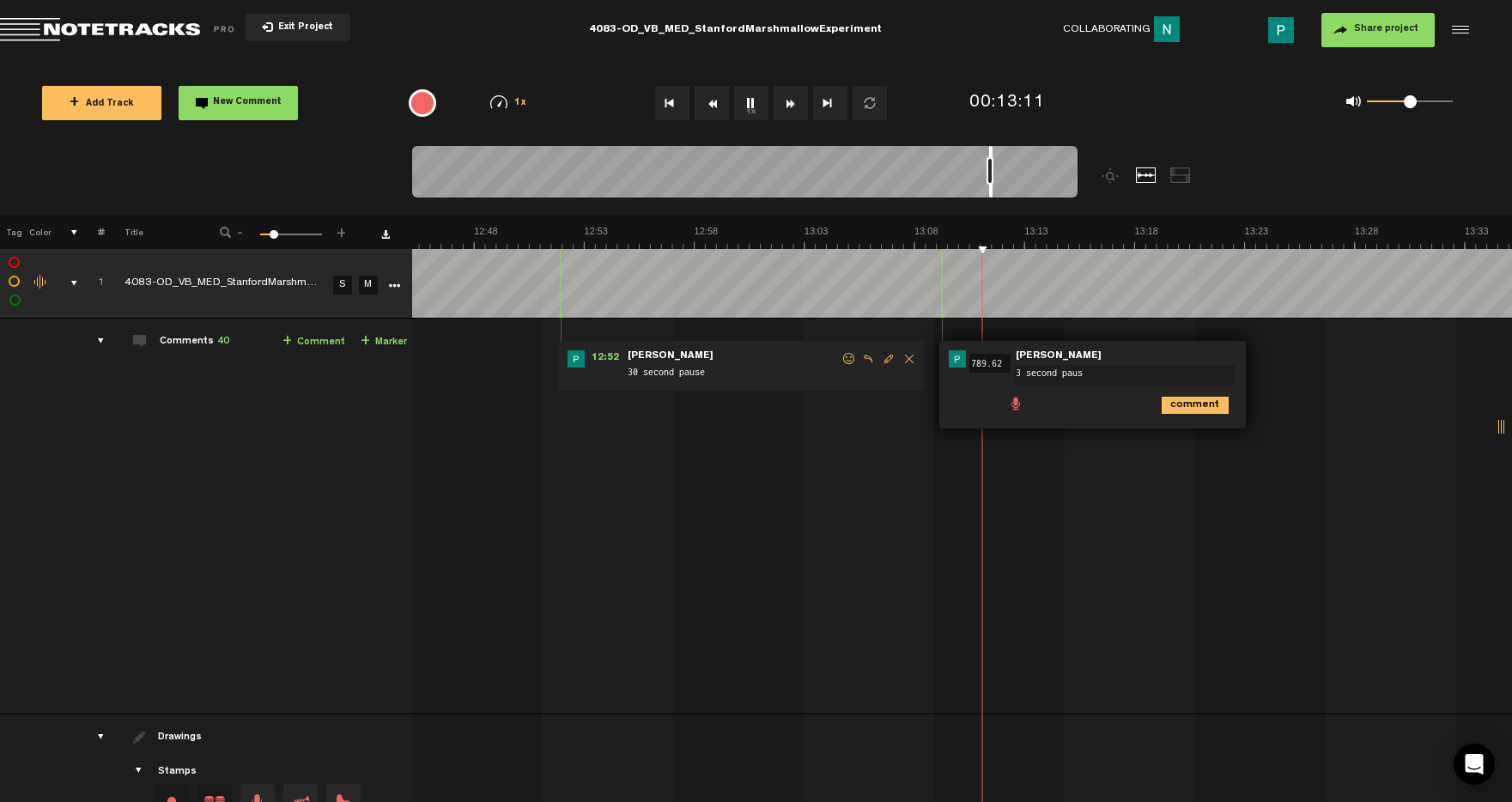
type textarea "3 second pause"
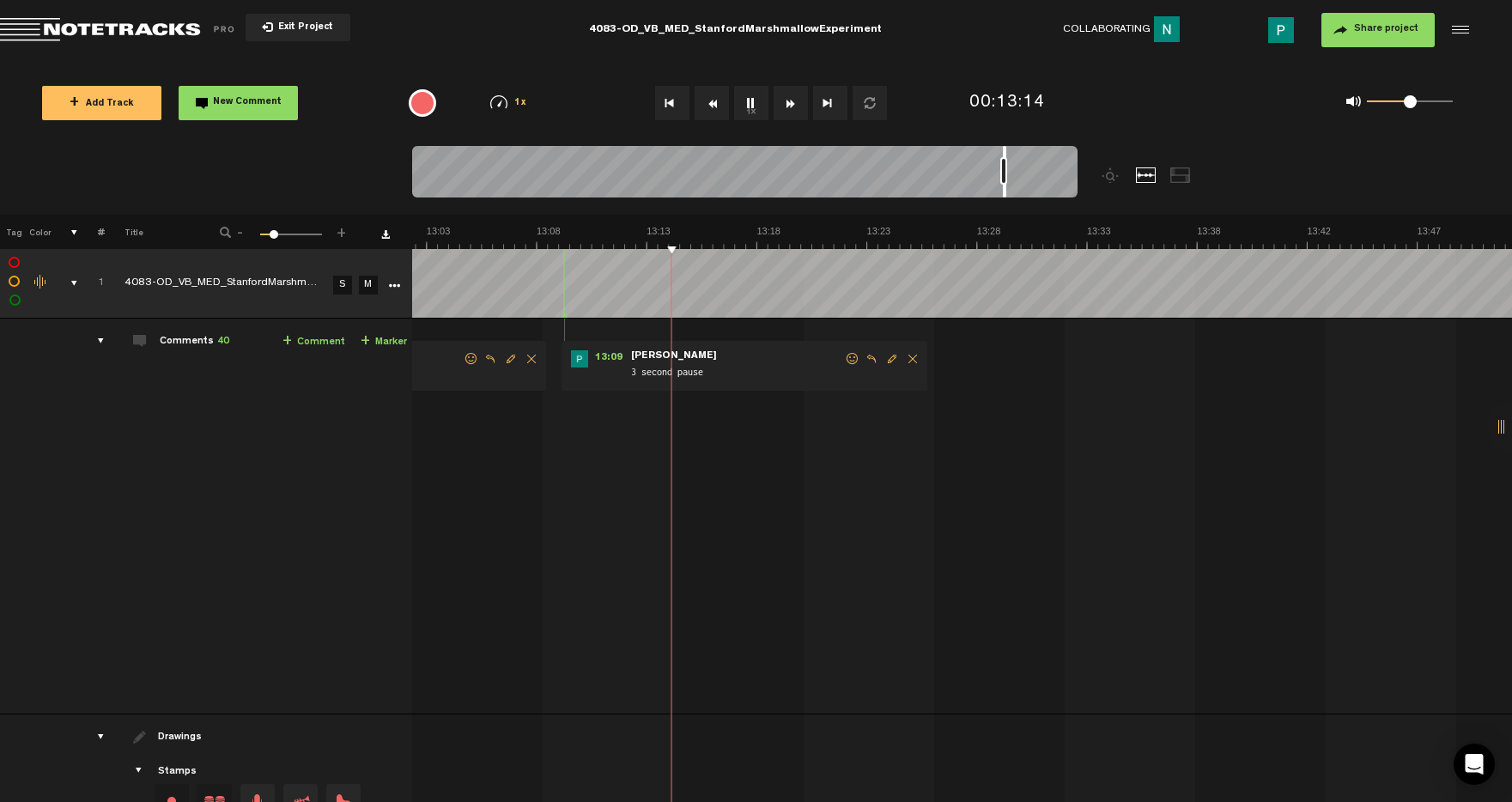
scroll to position [0, 17511]
drag, startPoint x: 990, startPoint y: 189, endPoint x: 1002, endPoint y: 191, distance: 12.2
click at [1003, 190] on div at bounding box center [1004, 171] width 4 height 52
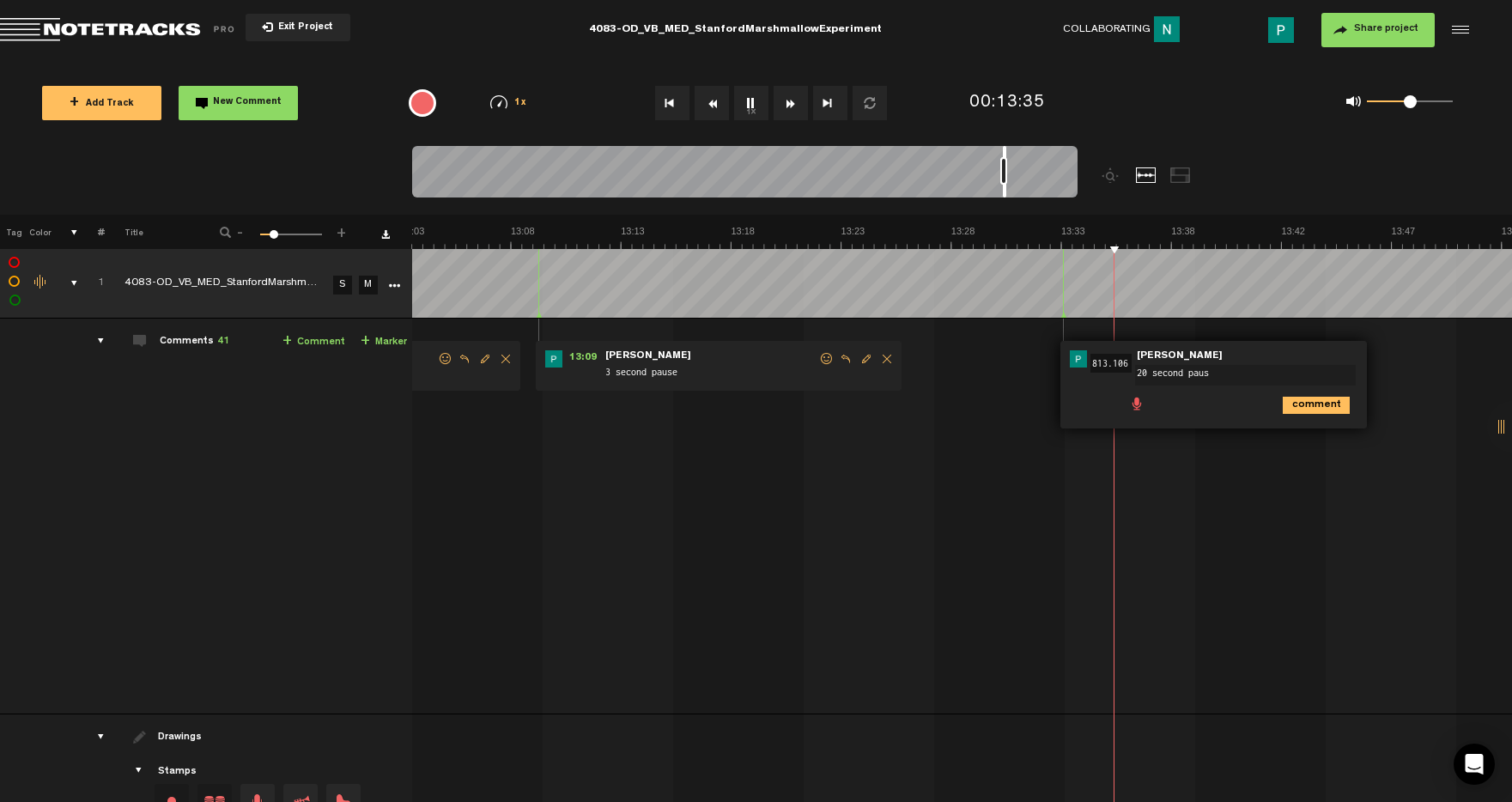
type textarea "20 second pause"
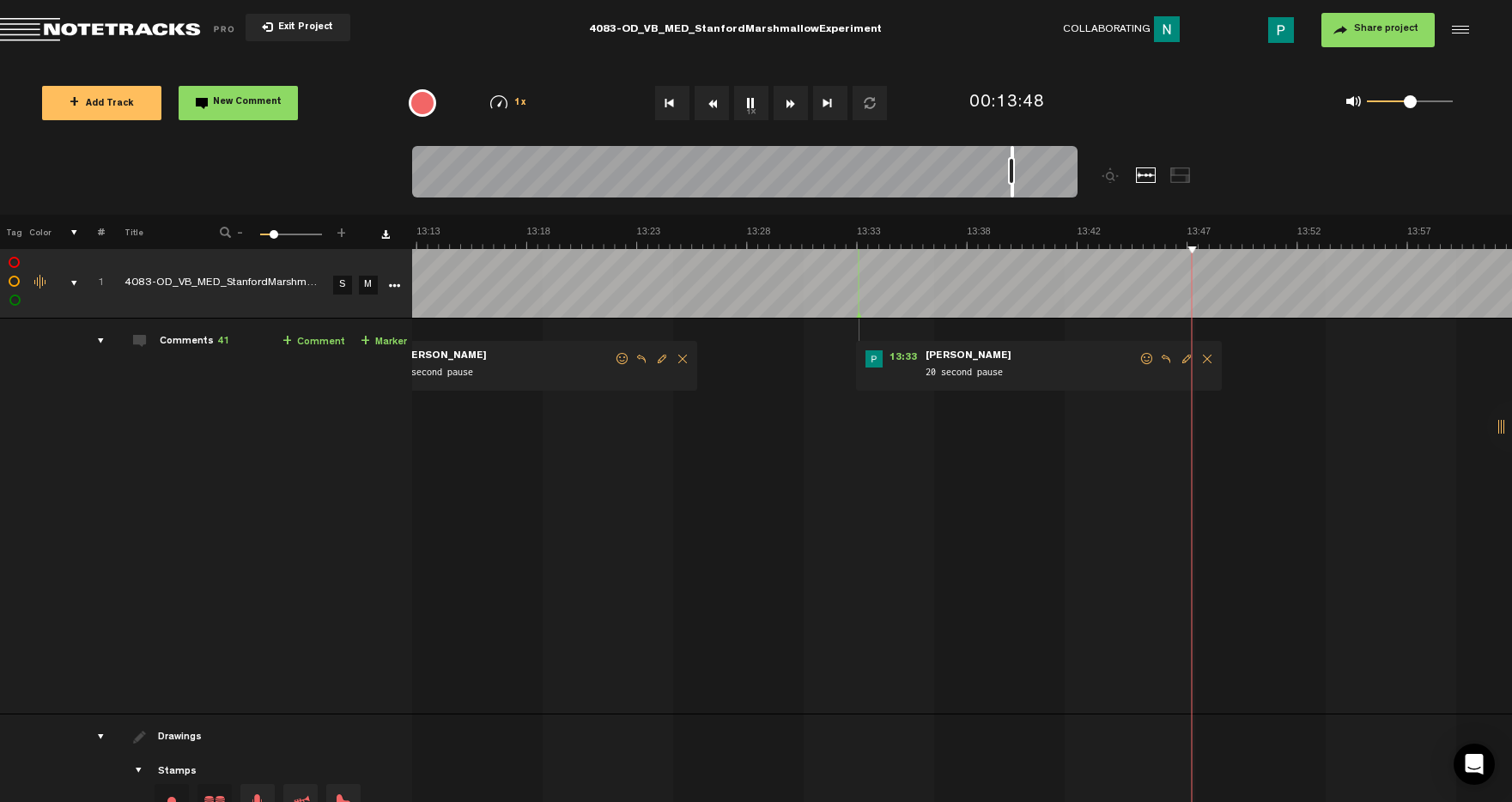
scroll to position [0, 17817]
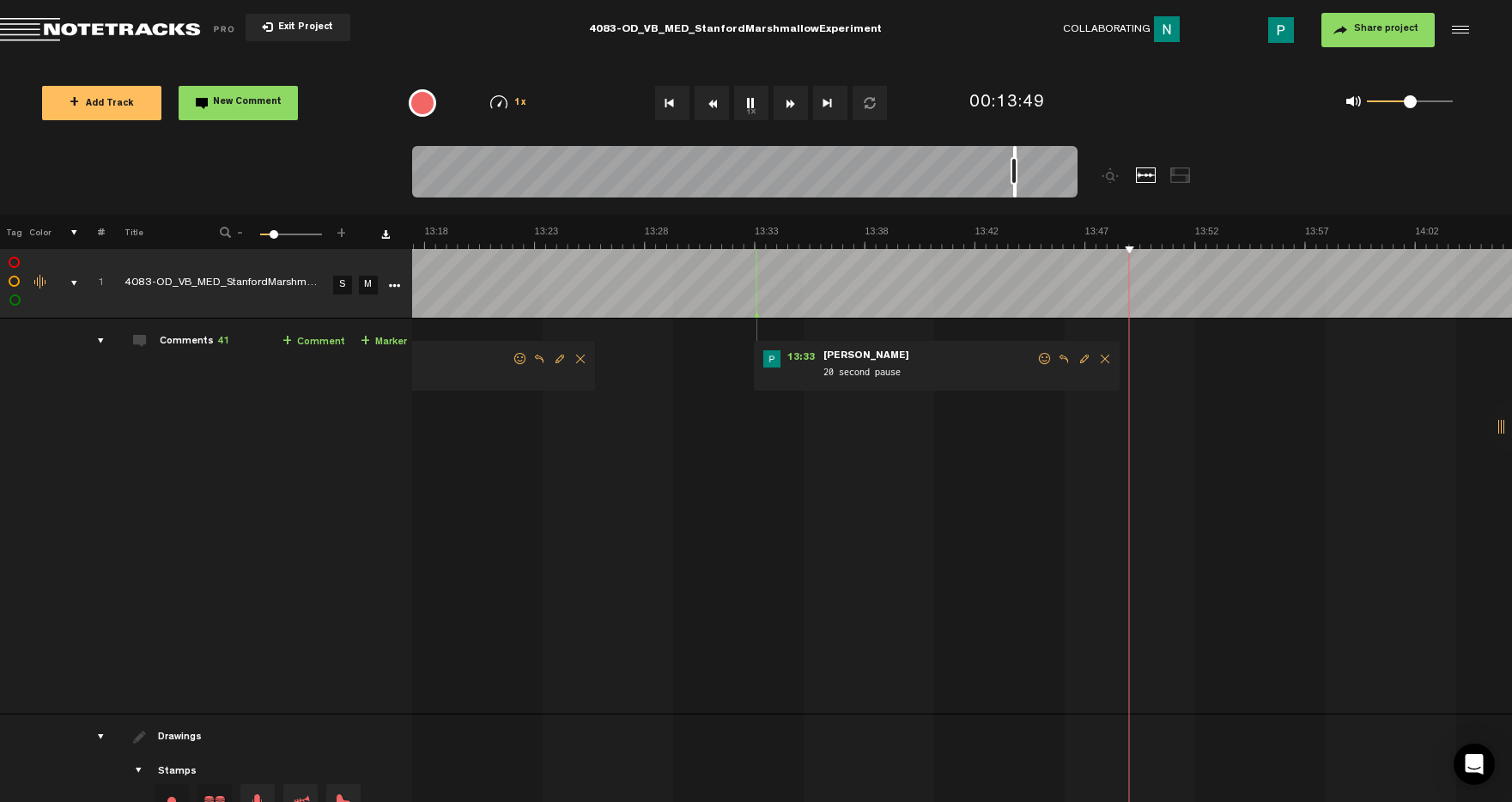
click at [1012, 190] on div at bounding box center [744, 174] width 665 height 57
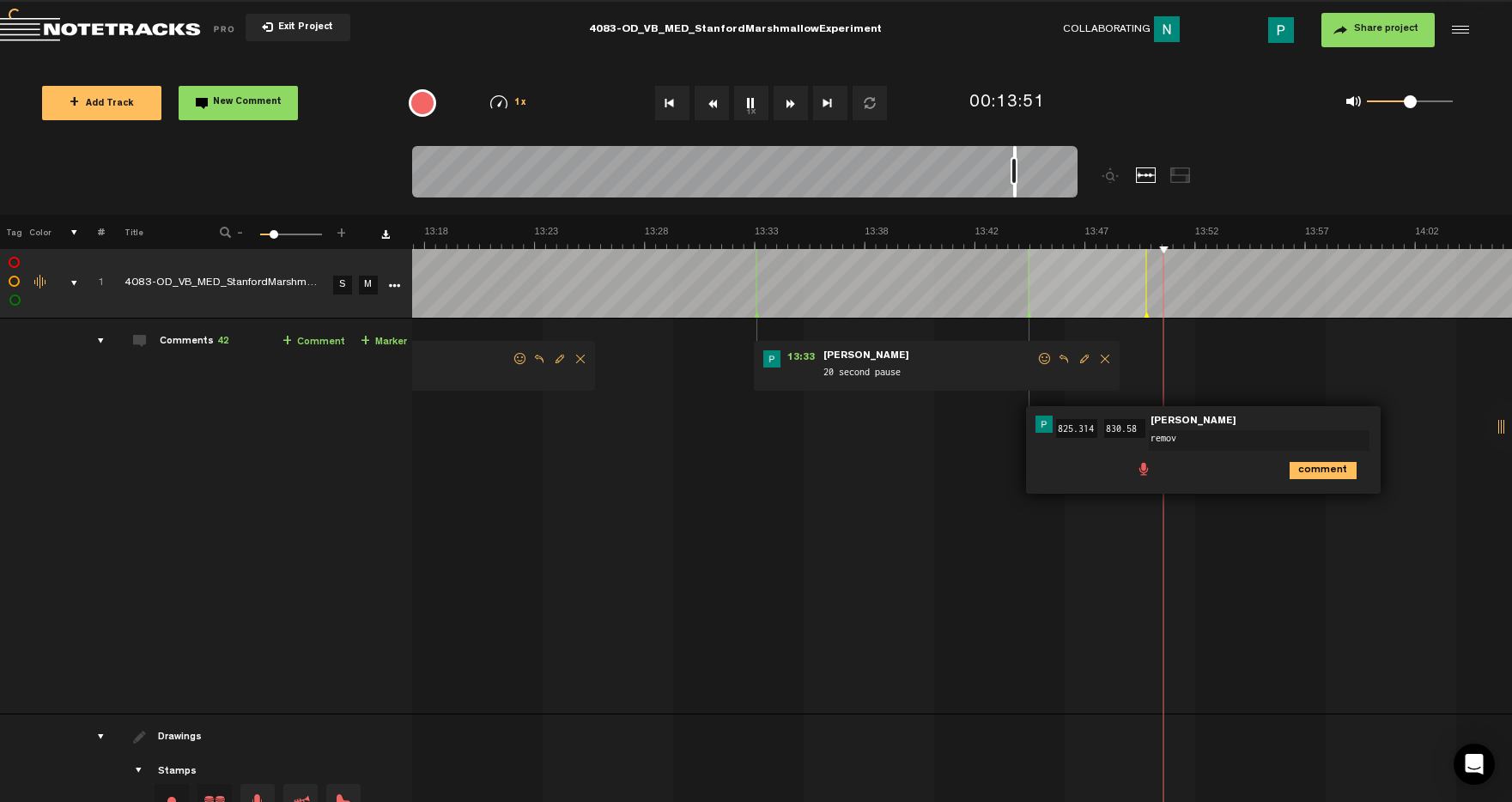
type textarea "remove"
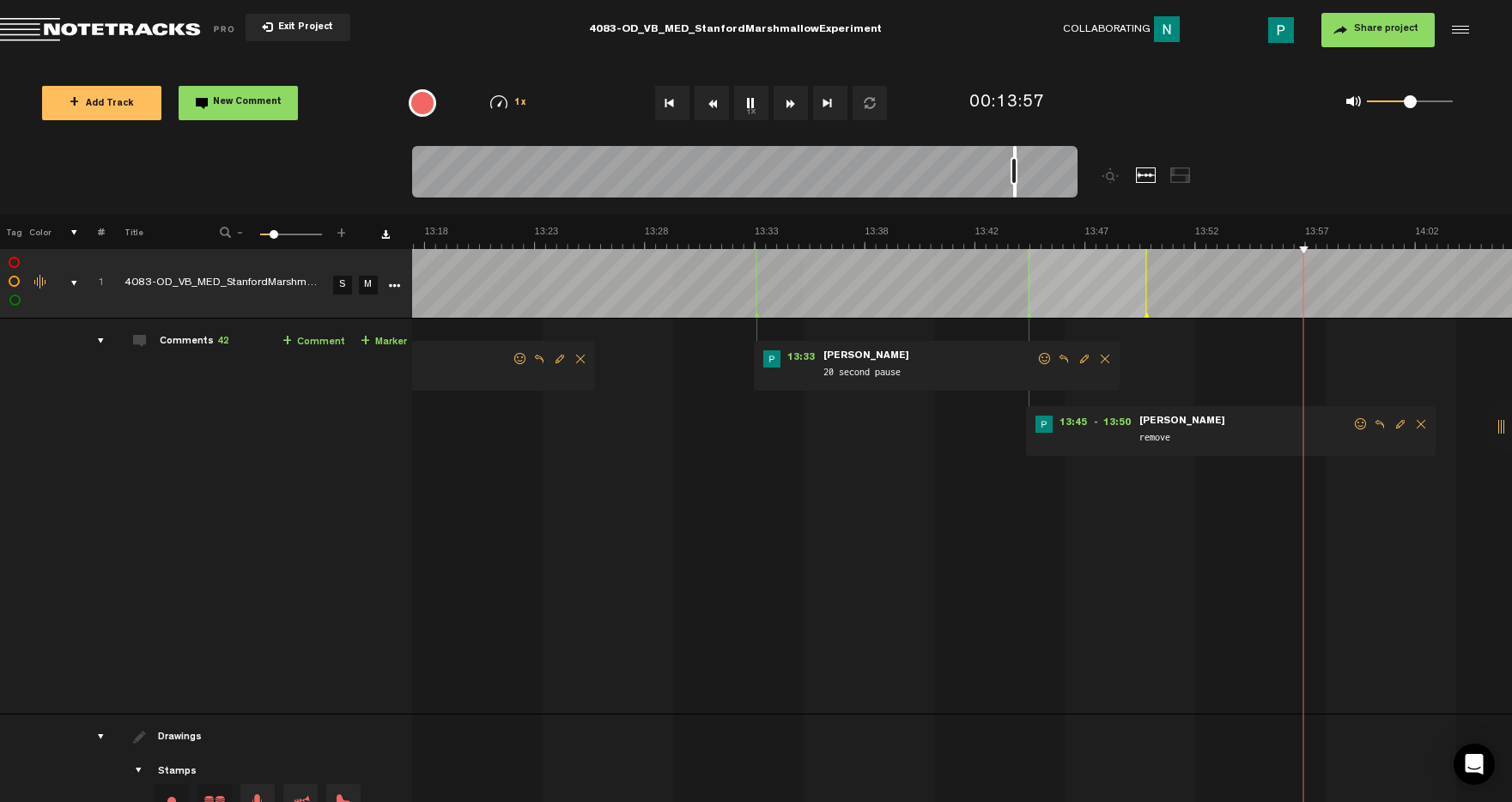
scroll to position [0, 18379]
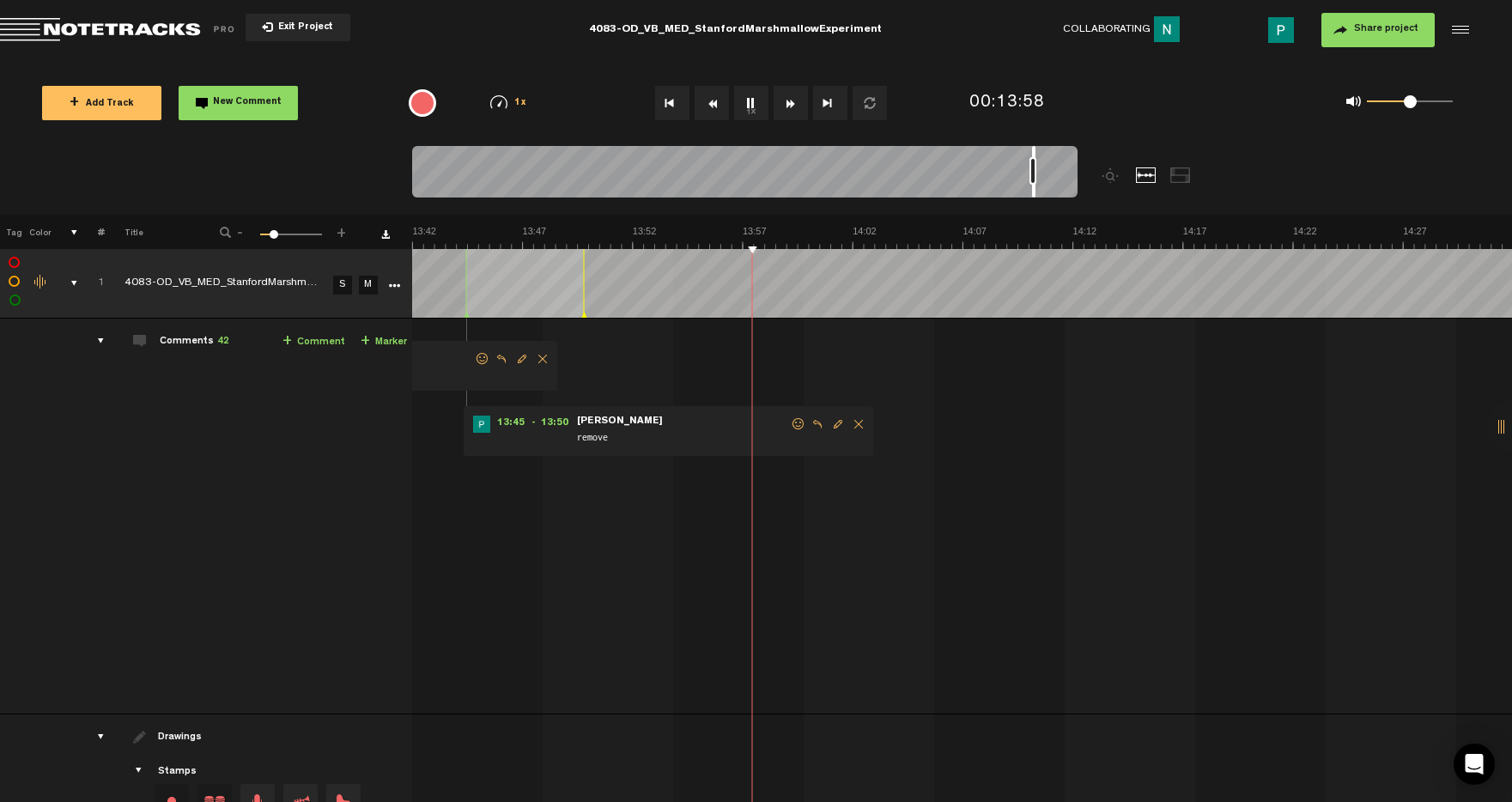
drag, startPoint x: 1013, startPoint y: 191, endPoint x: 1032, endPoint y: 190, distance: 19.0
click at [1032, 190] on div at bounding box center [1034, 171] width 4 height 52
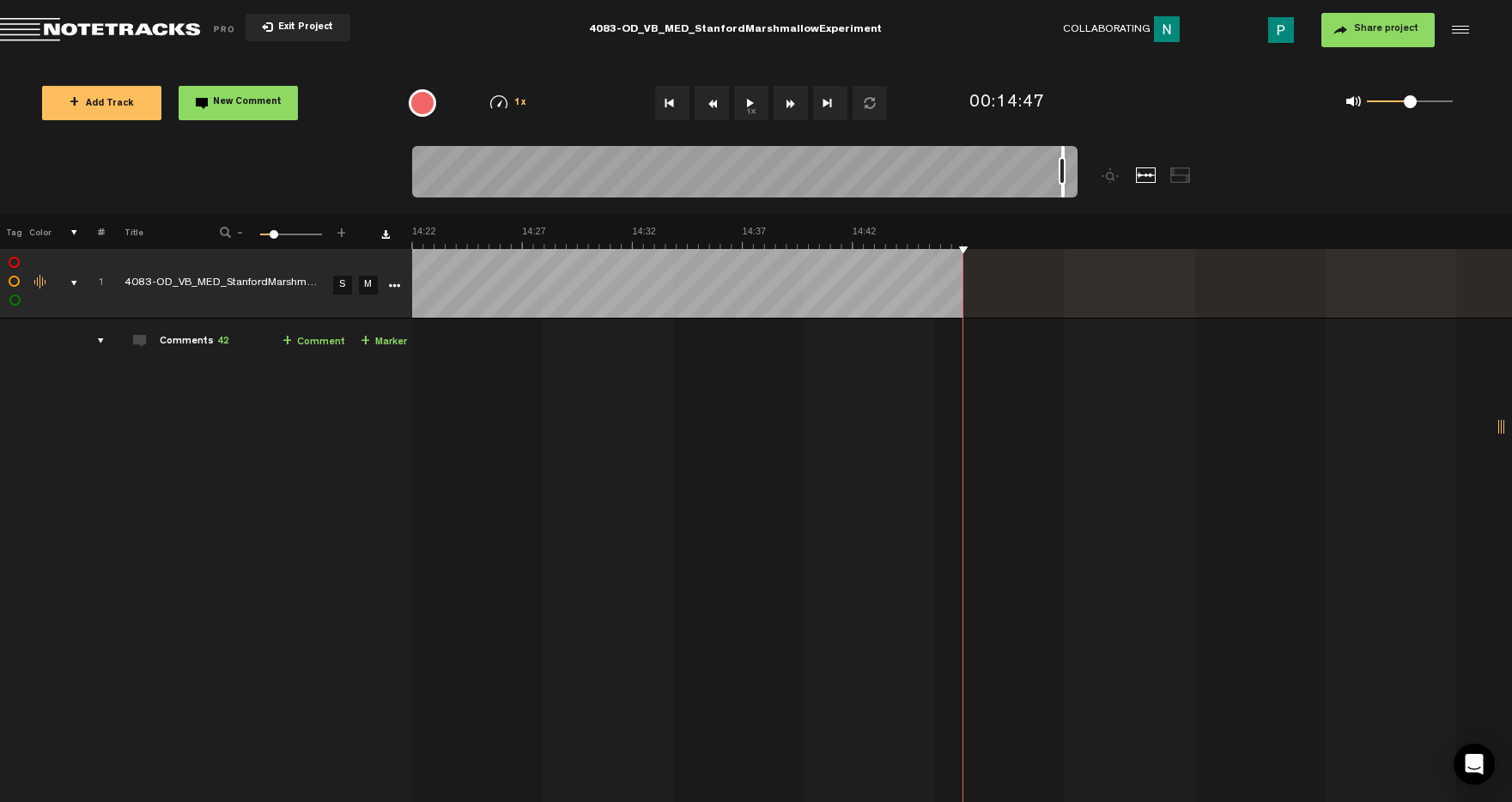
scroll to position [0, 19261]
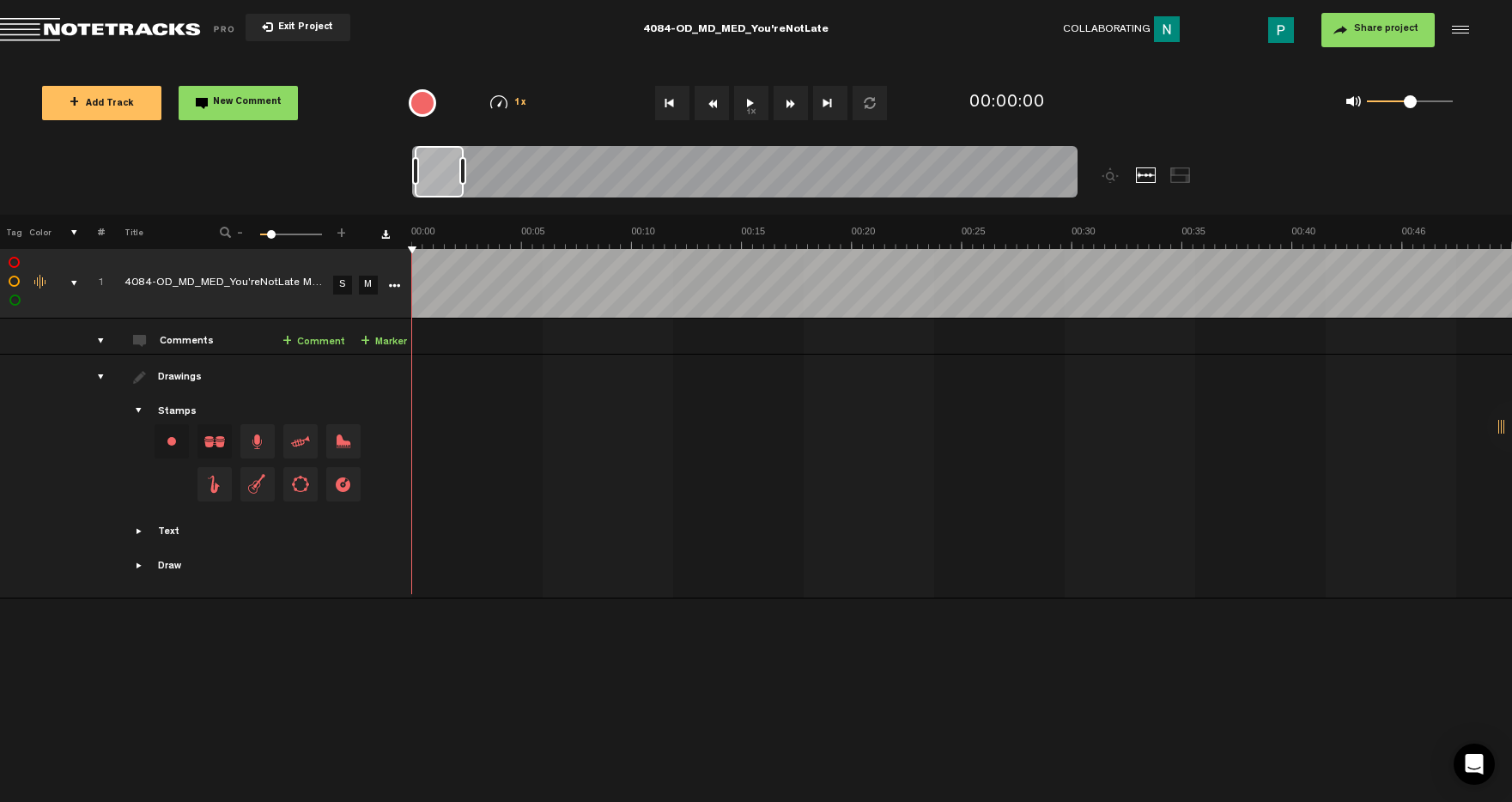
click at [751, 108] on button "1x" at bounding box center [751, 103] width 34 height 34
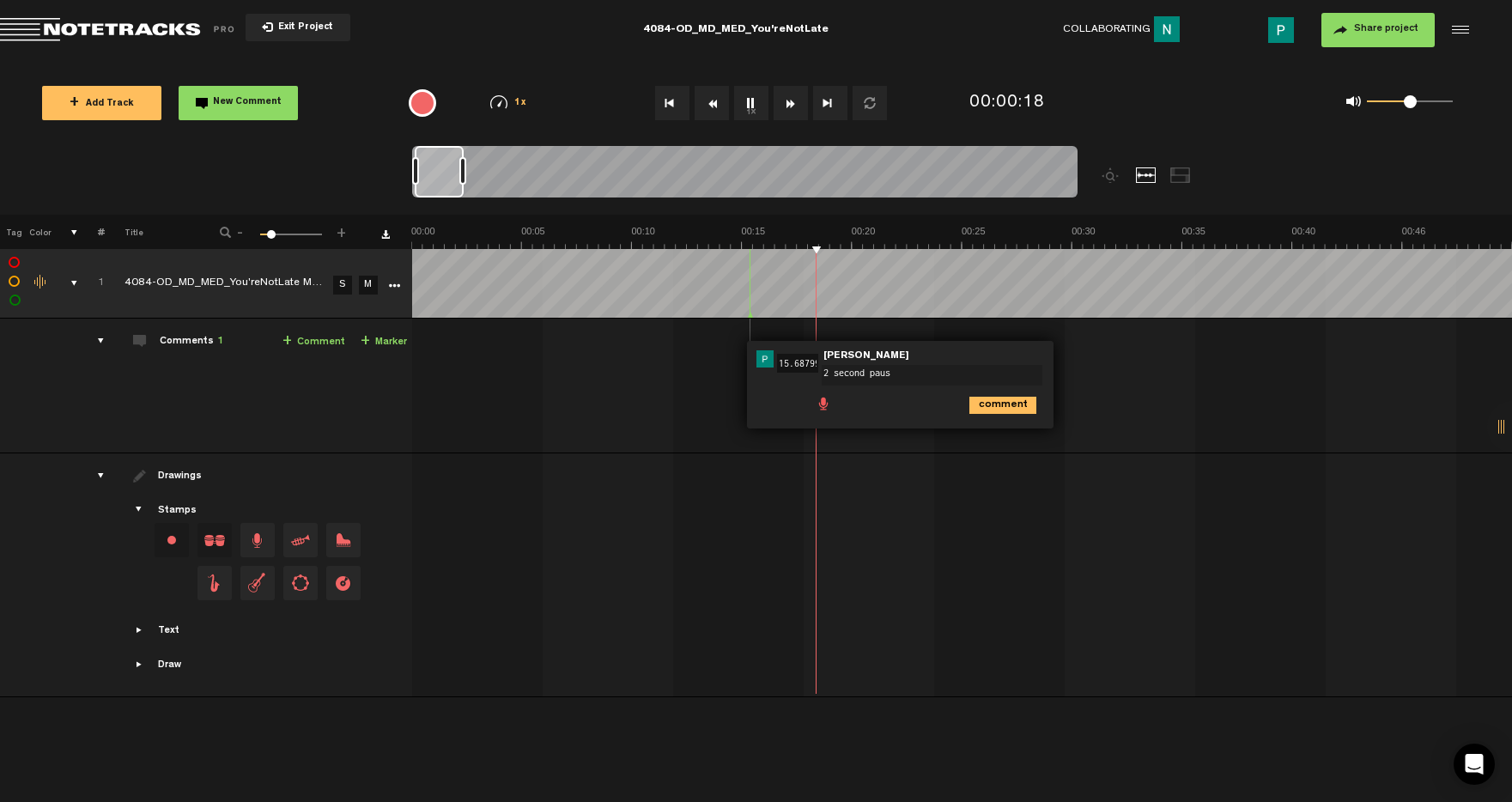
type textarea "2 second pause"
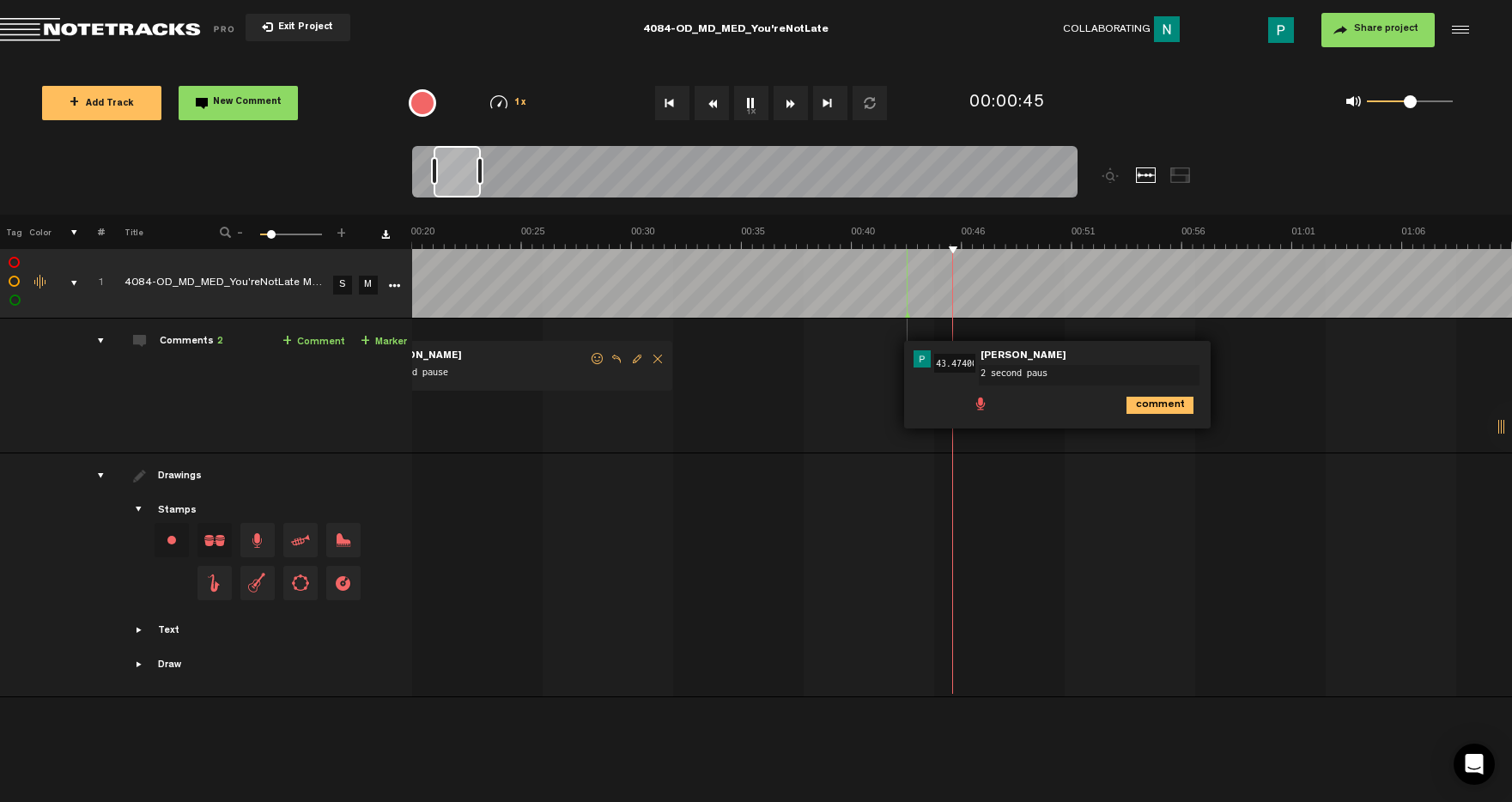
type textarea "2 second pause"
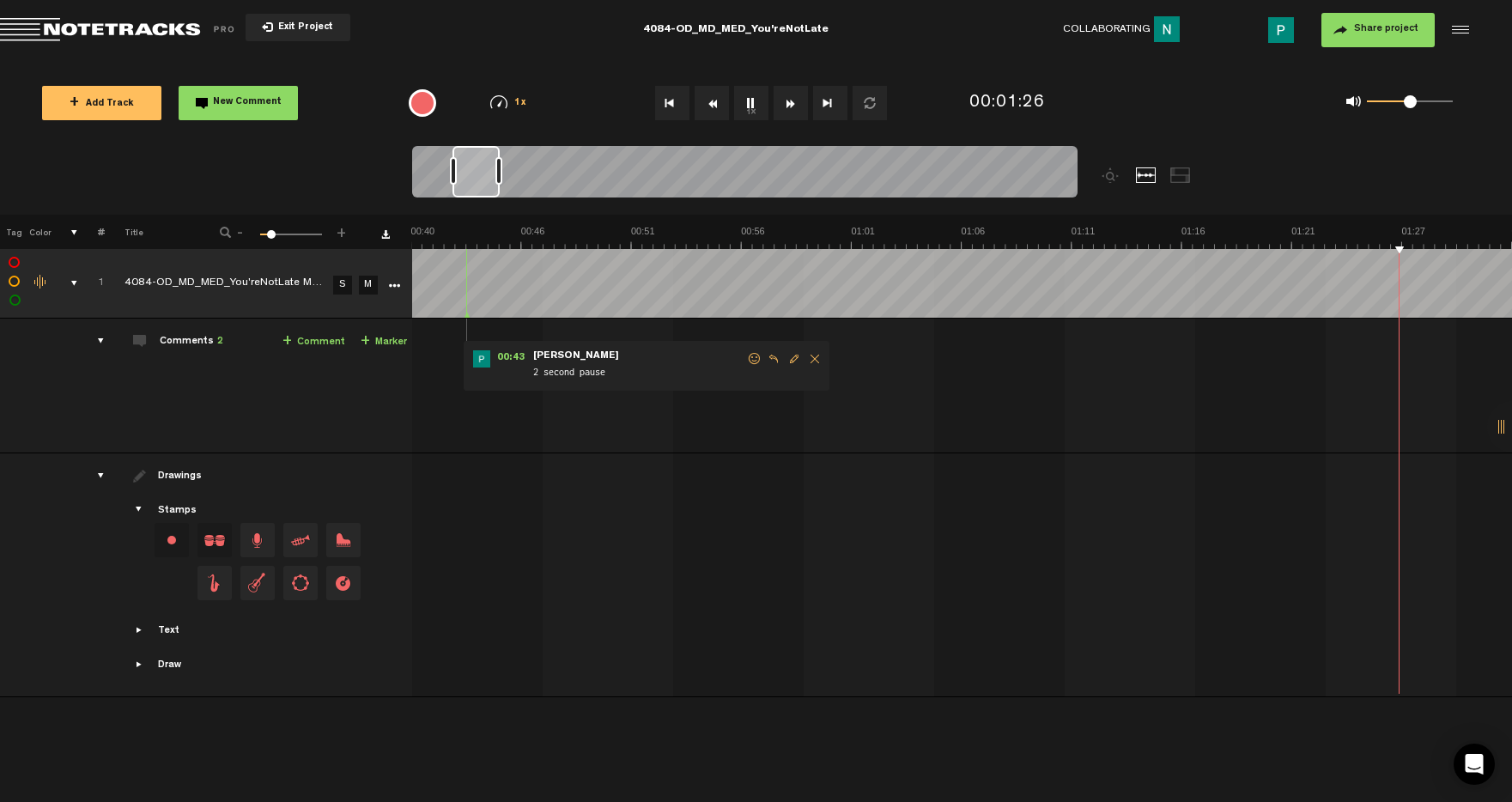
scroll to position [0, 1321]
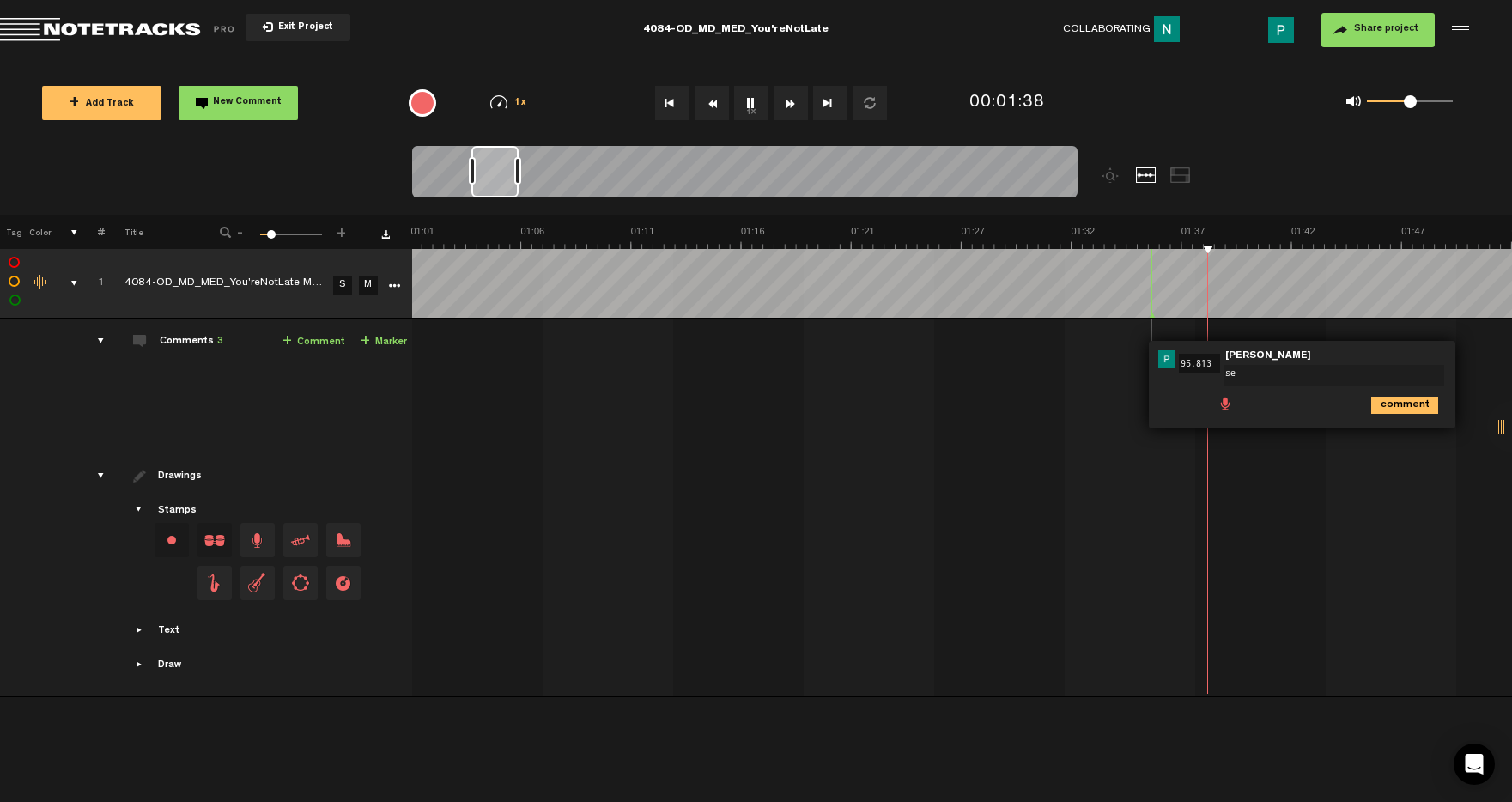
type textarea "s"
type textarea "3 second pause"
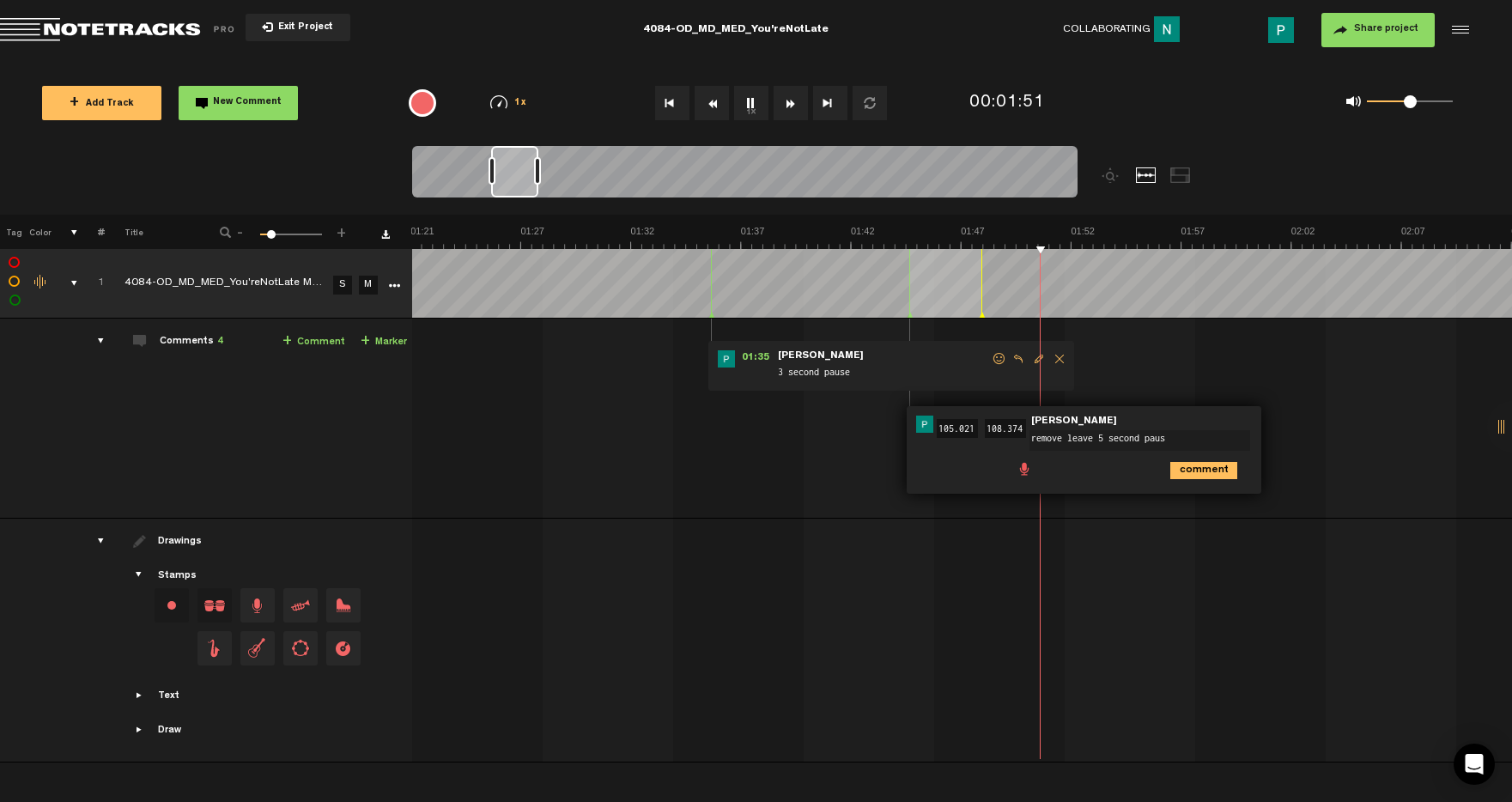
type textarea "remove leave 5 second pause"
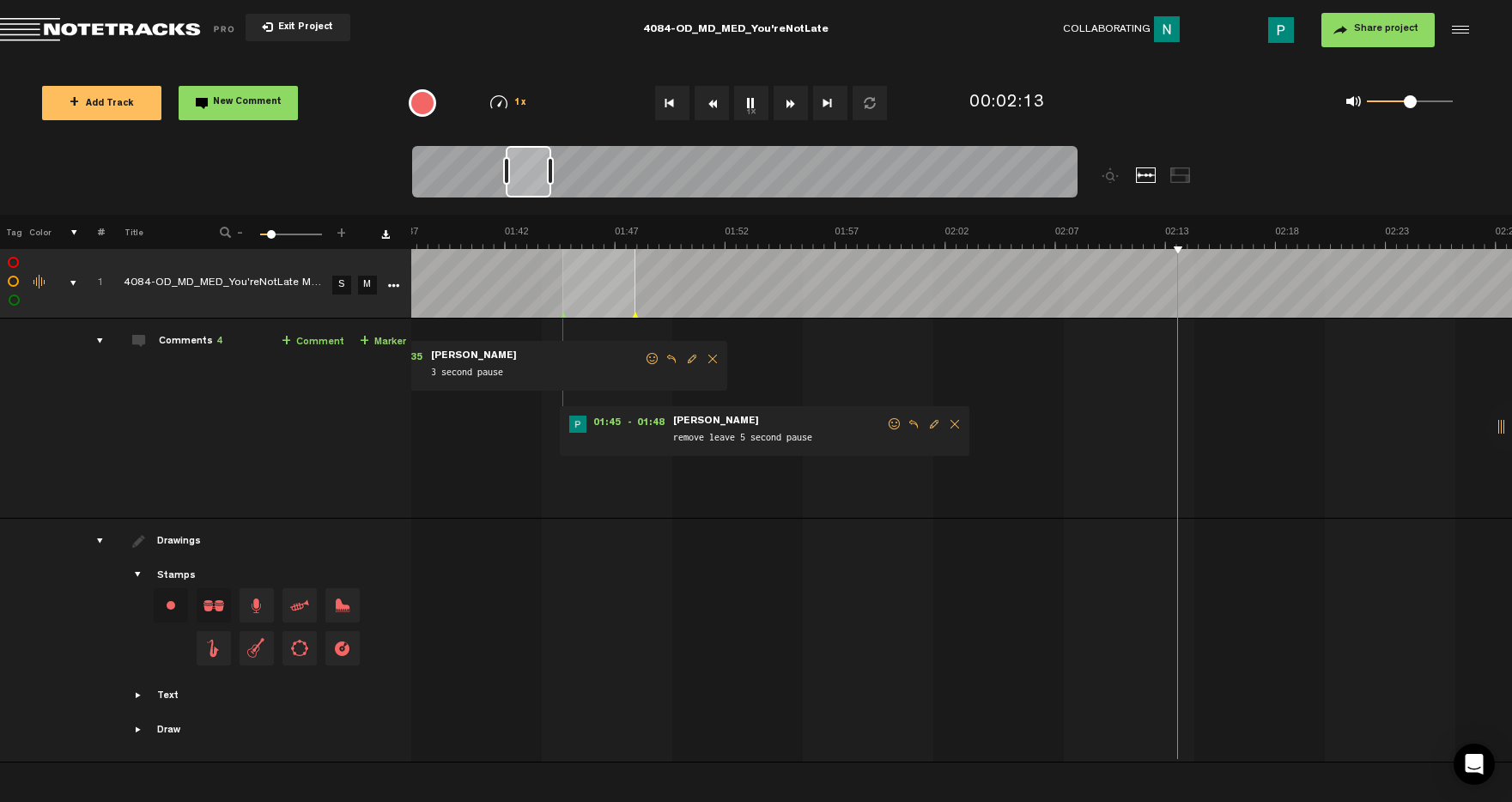
scroll to position [0, 1948]
drag, startPoint x: 536, startPoint y: 183, endPoint x: 523, endPoint y: 180, distance: 13.3
click at [523, 180] on div at bounding box center [529, 171] width 46 height 52
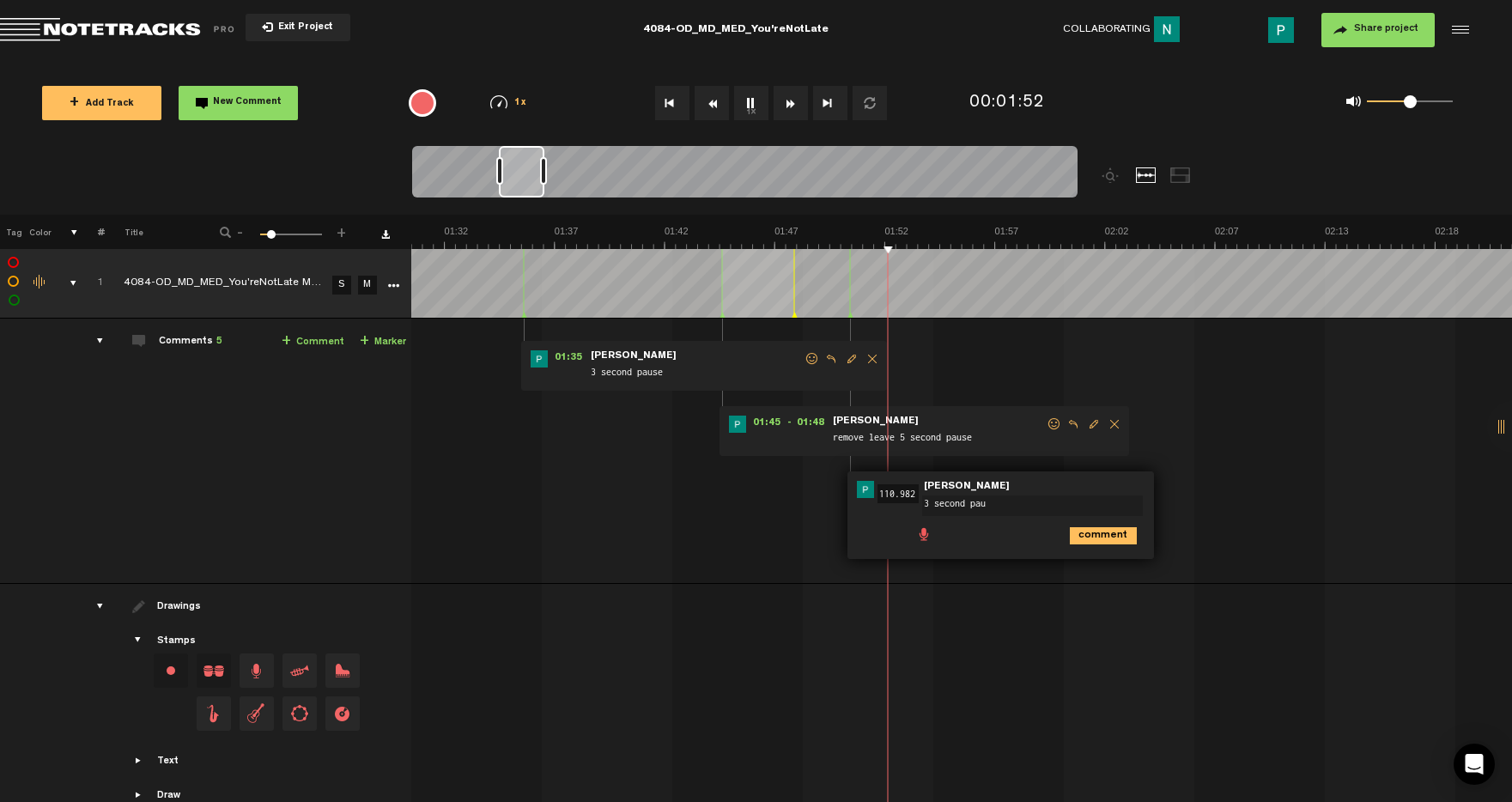
type textarea "3 second paus"
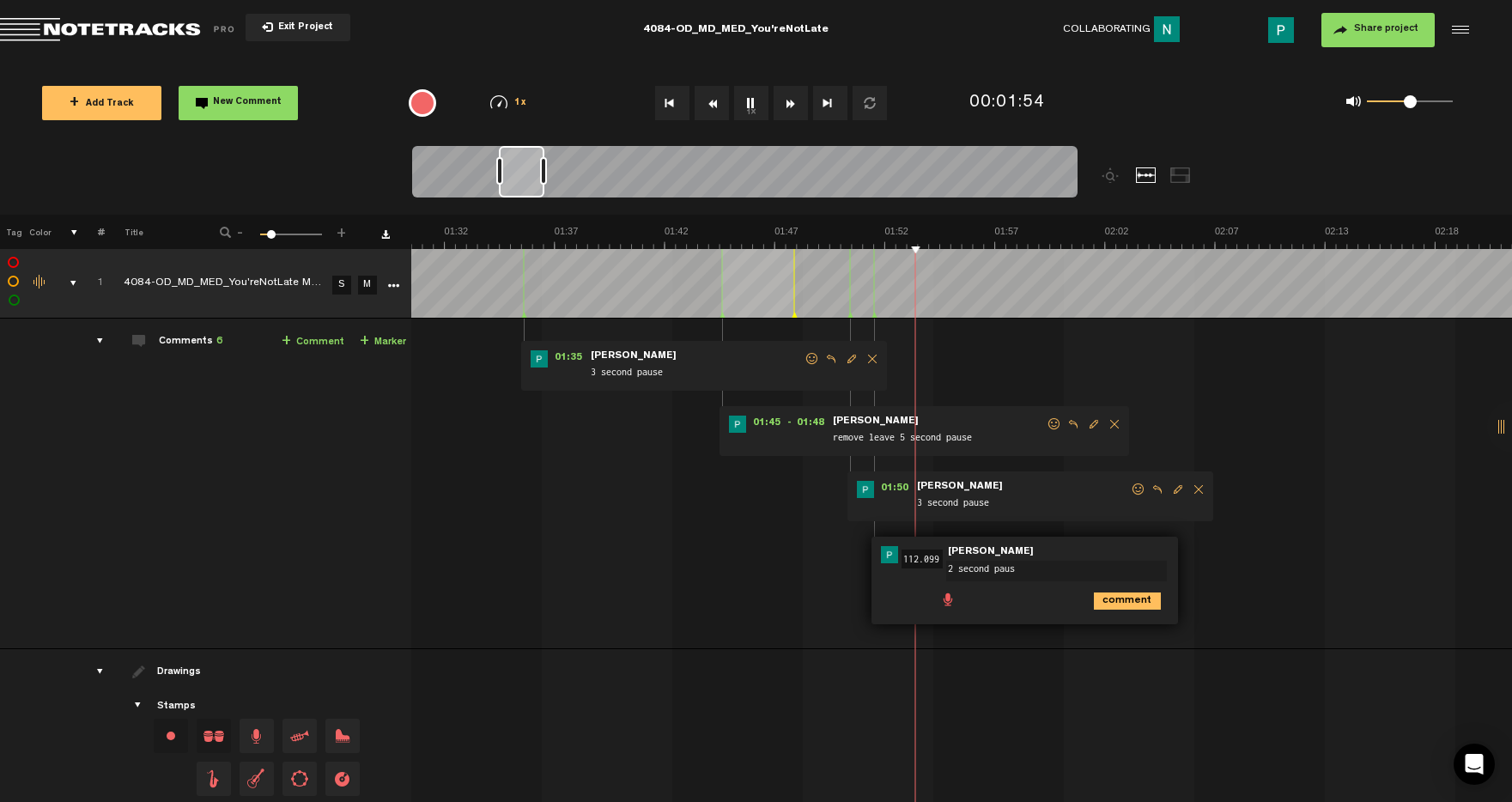
type textarea "2 second pause"
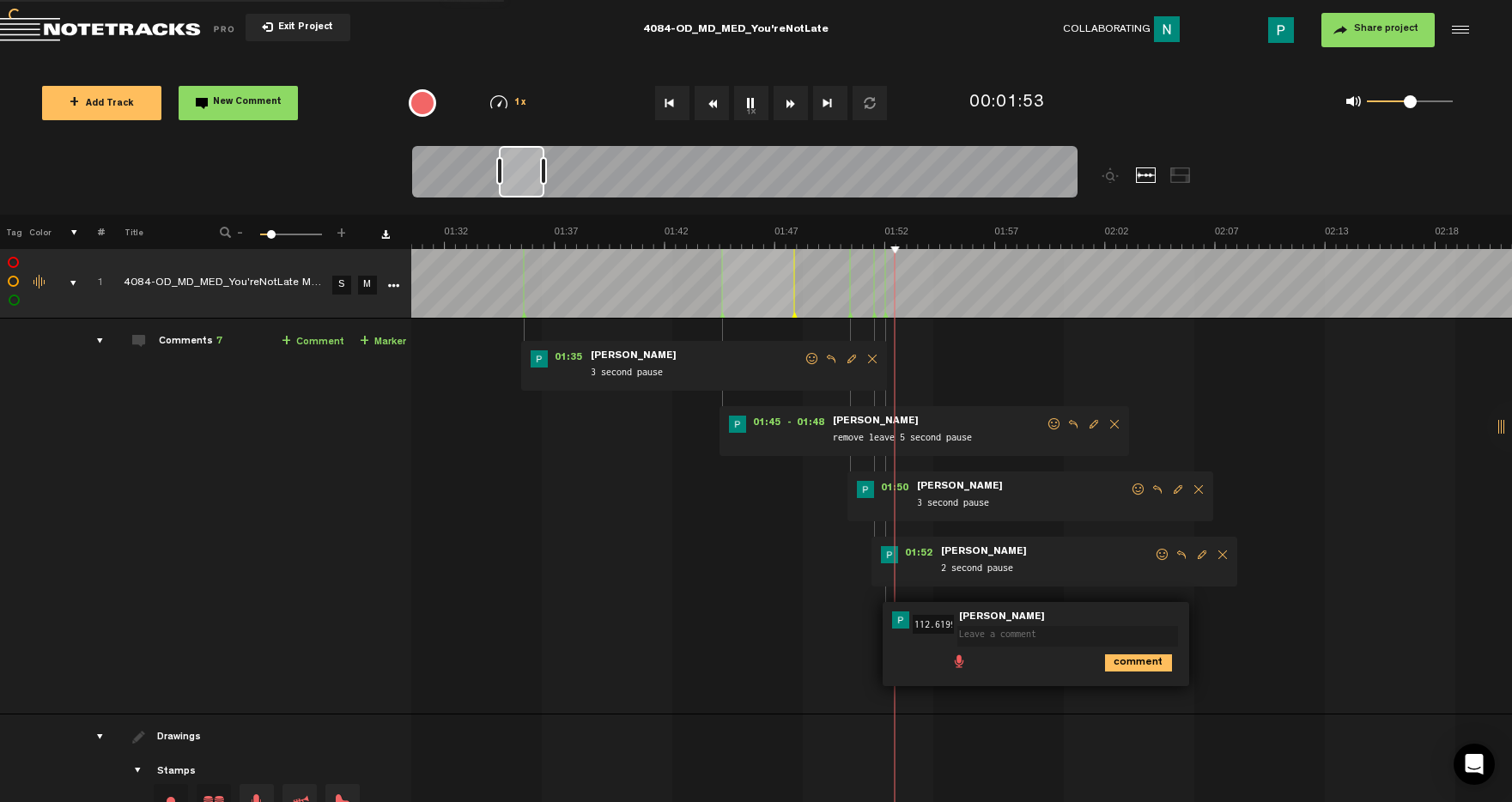
scroll to position [0, 0]
type textarea "2 second pause"
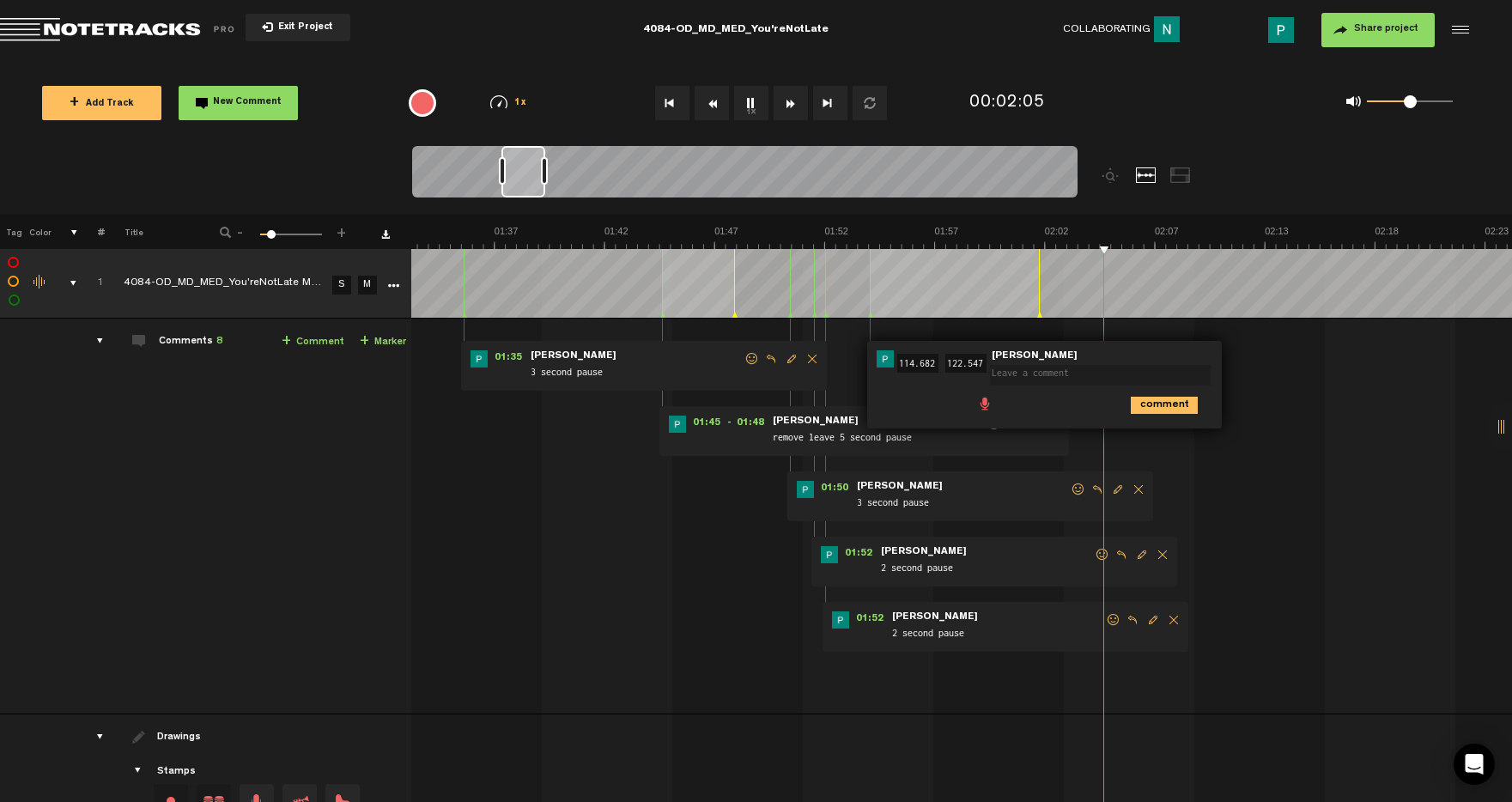
scroll to position [0, 2048]
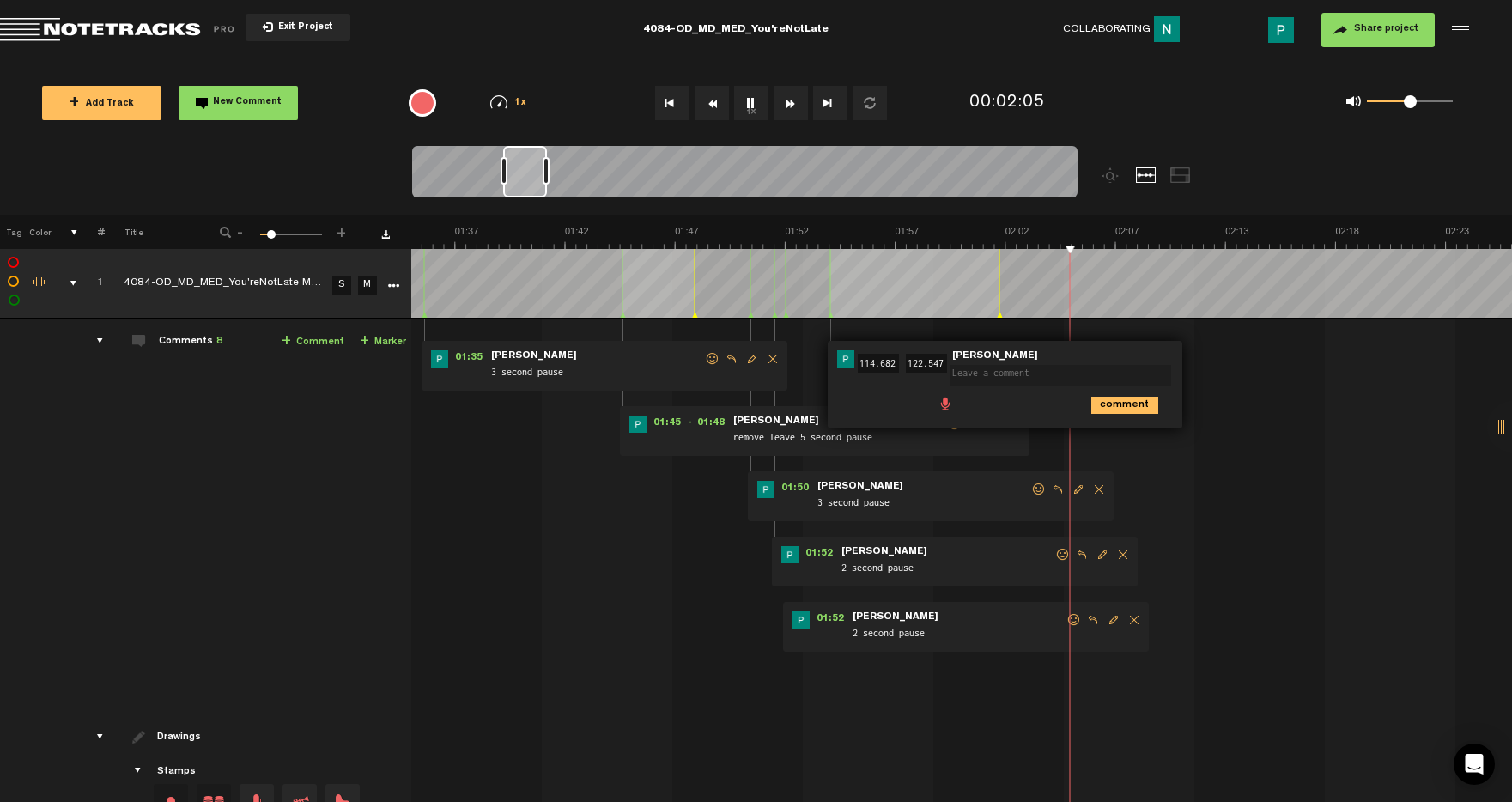
click at [517, 160] on div at bounding box center [525, 171] width 44 height 52
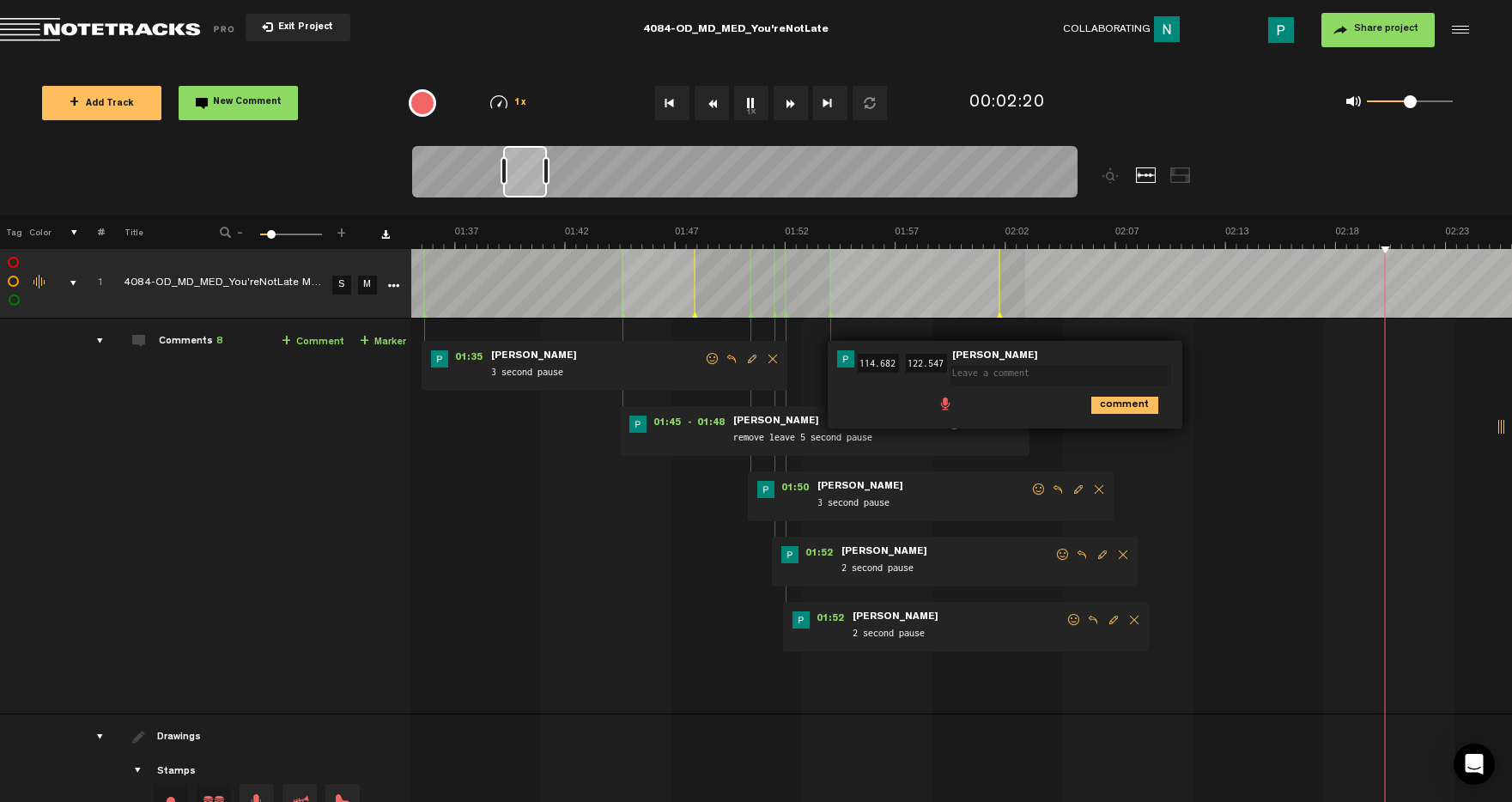
click at [1026, 302] on td at bounding box center [961, 283] width 1101 height 69
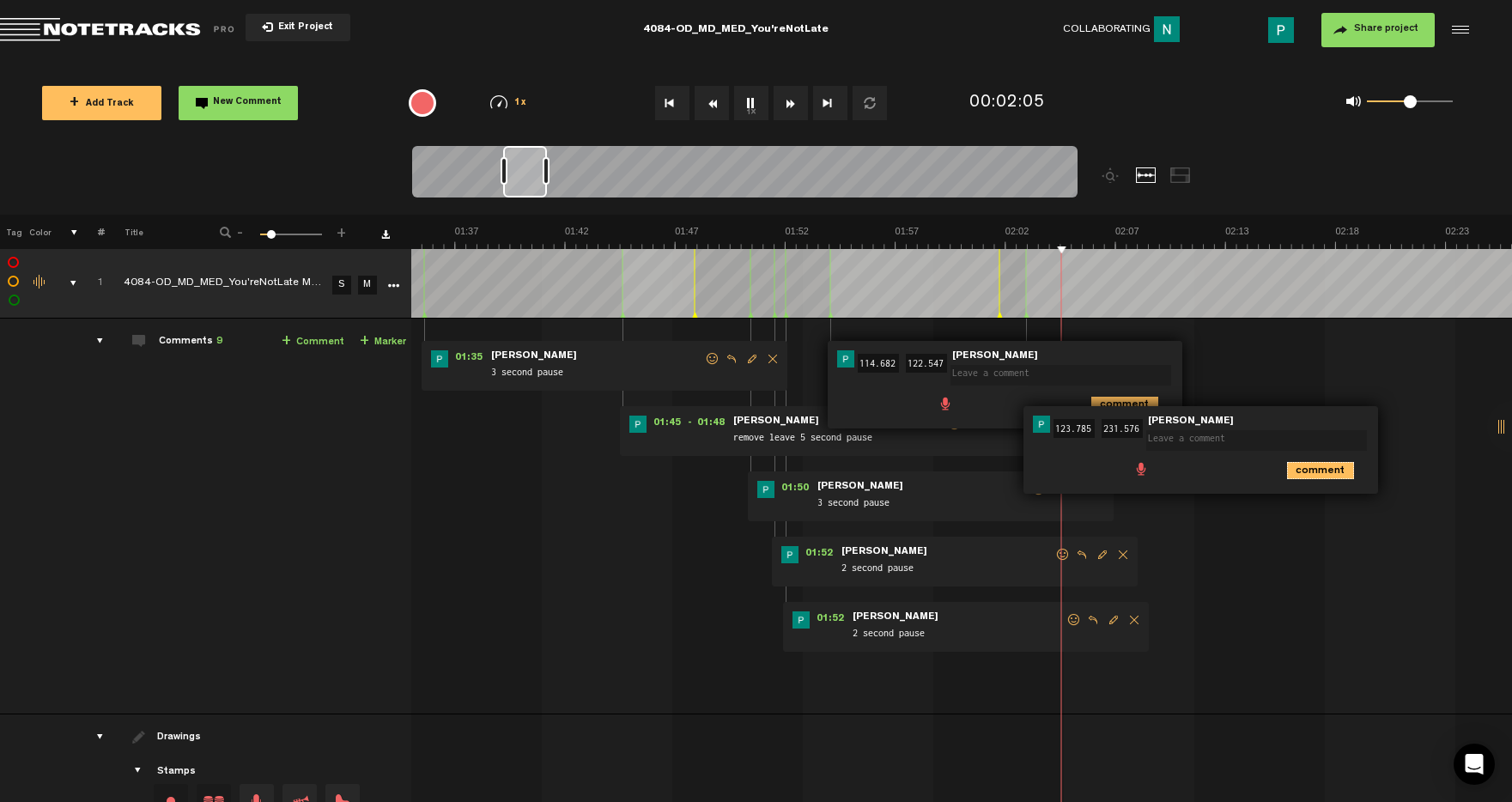
click at [1320, 470] on icon "comment" at bounding box center [1320, 471] width 67 height 18
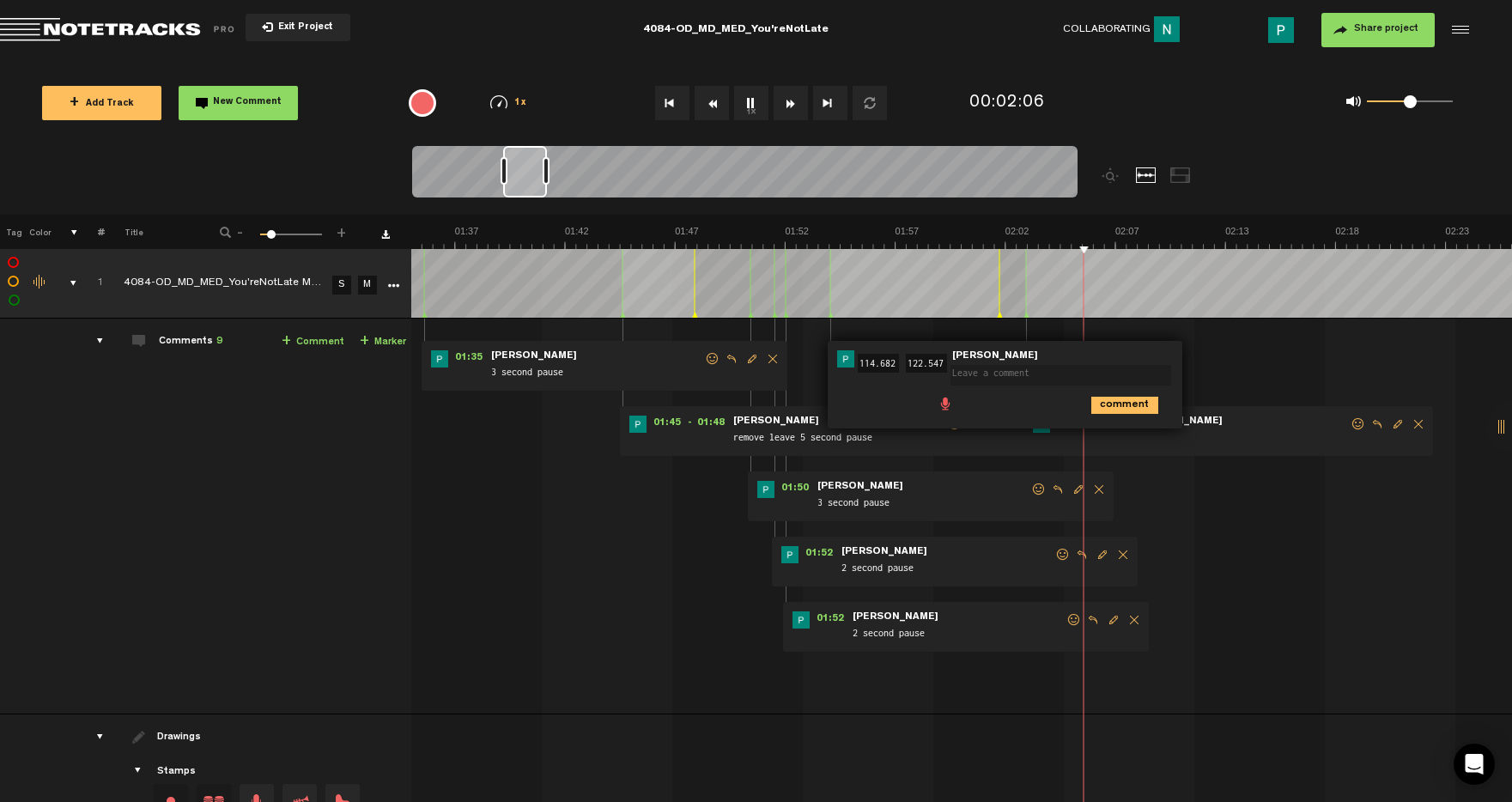
click at [1418, 419] on span "Delete comment" at bounding box center [1418, 424] width 20 height 12
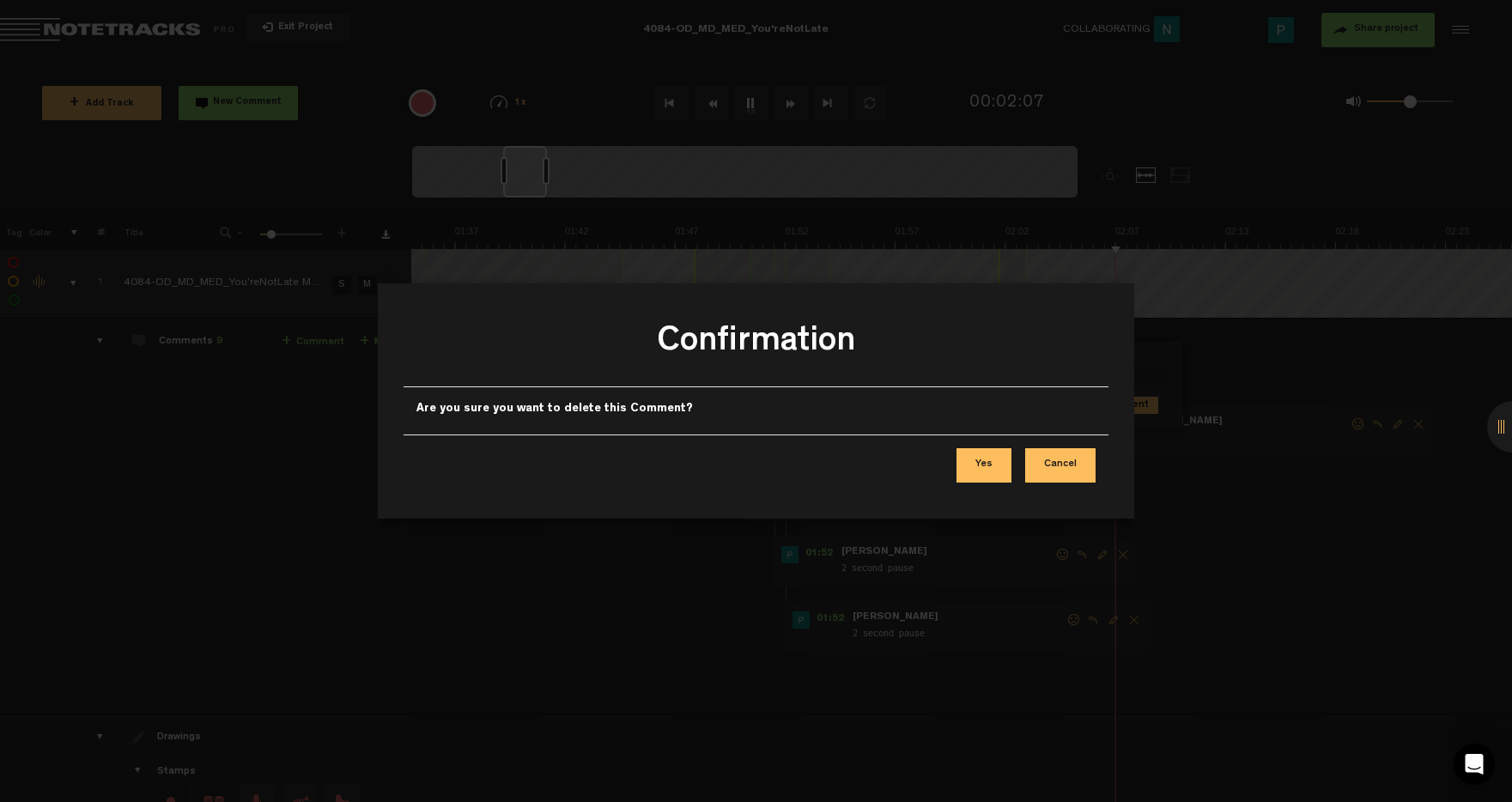
click at [1000, 466] on button "Yes" at bounding box center [984, 465] width 55 height 34
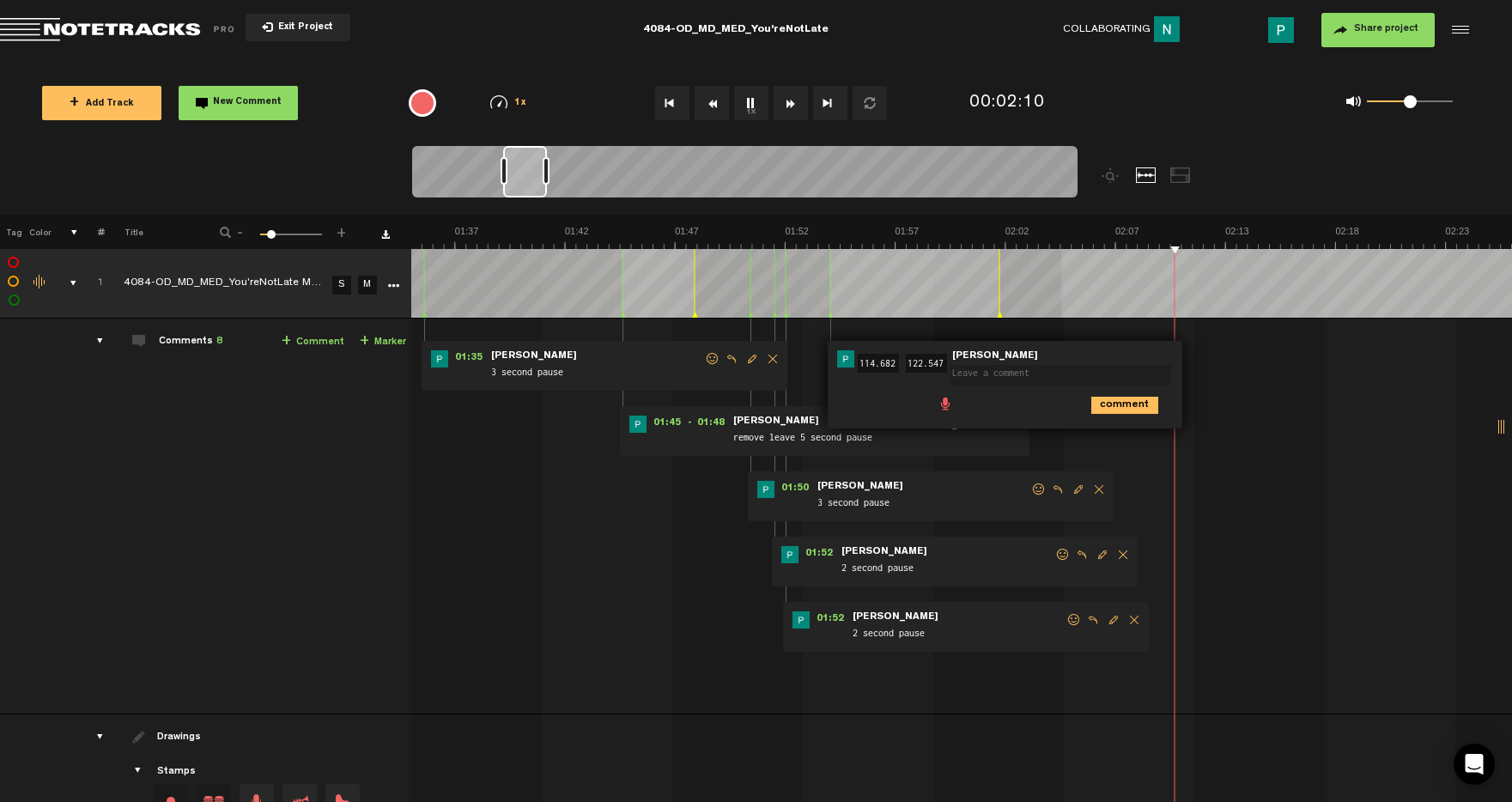
click at [1061, 304] on td at bounding box center [961, 283] width 1101 height 69
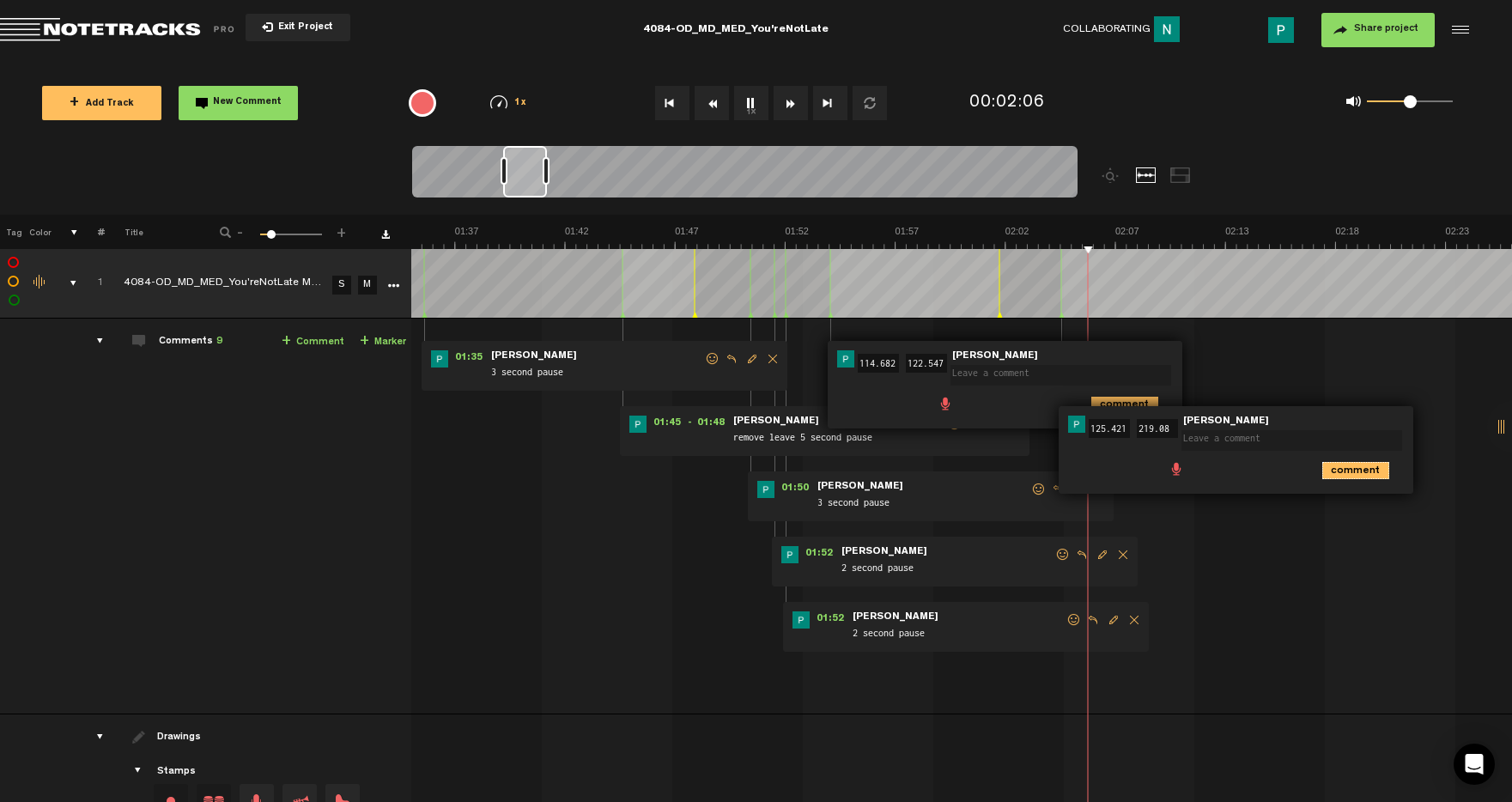
click at [1346, 464] on icon "comment" at bounding box center [1356, 471] width 67 height 18
click at [1451, 422] on span "Delete comment" at bounding box center [1453, 424] width 20 height 12
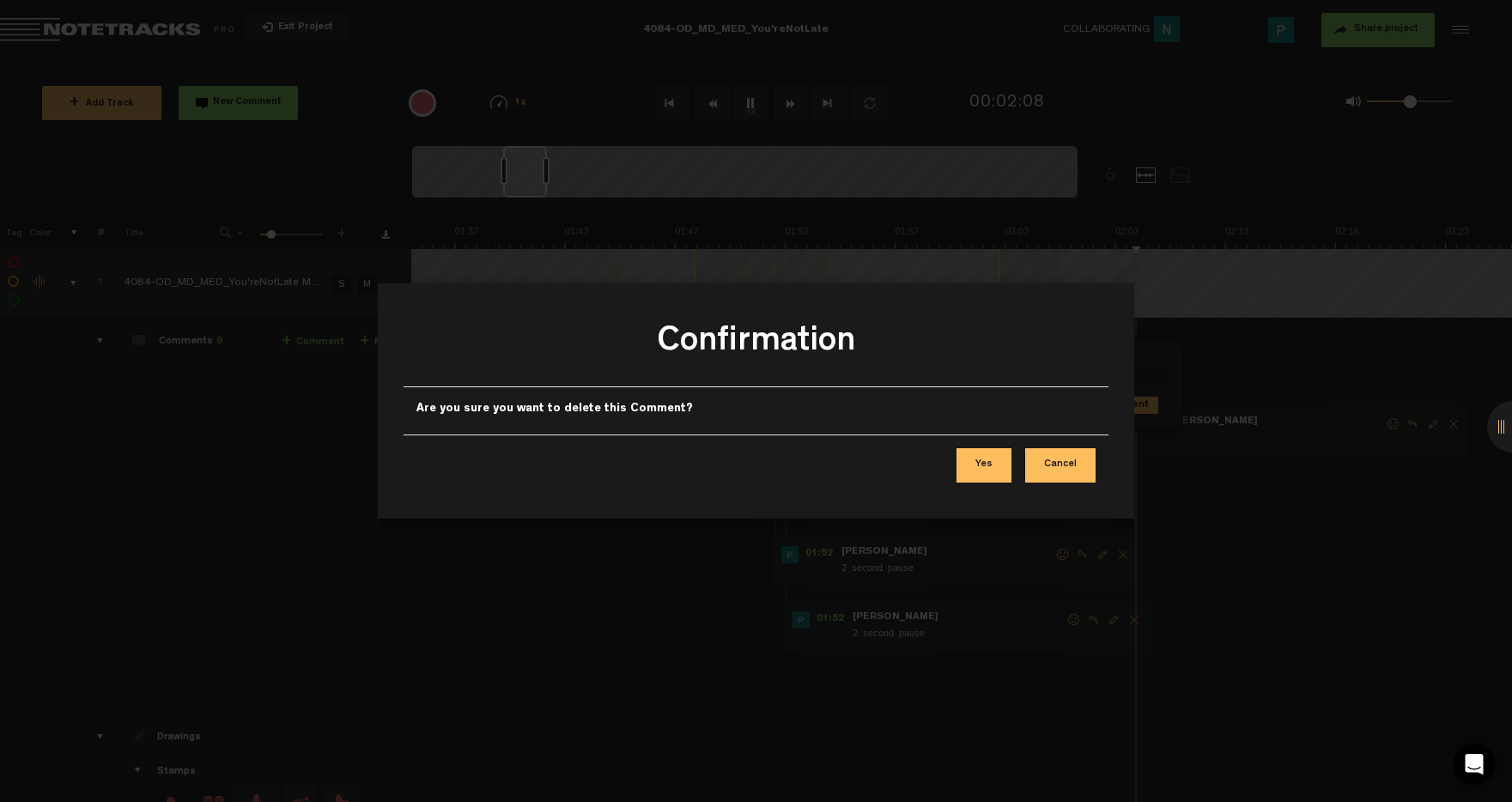
click at [978, 462] on button "Yes" at bounding box center [984, 465] width 55 height 34
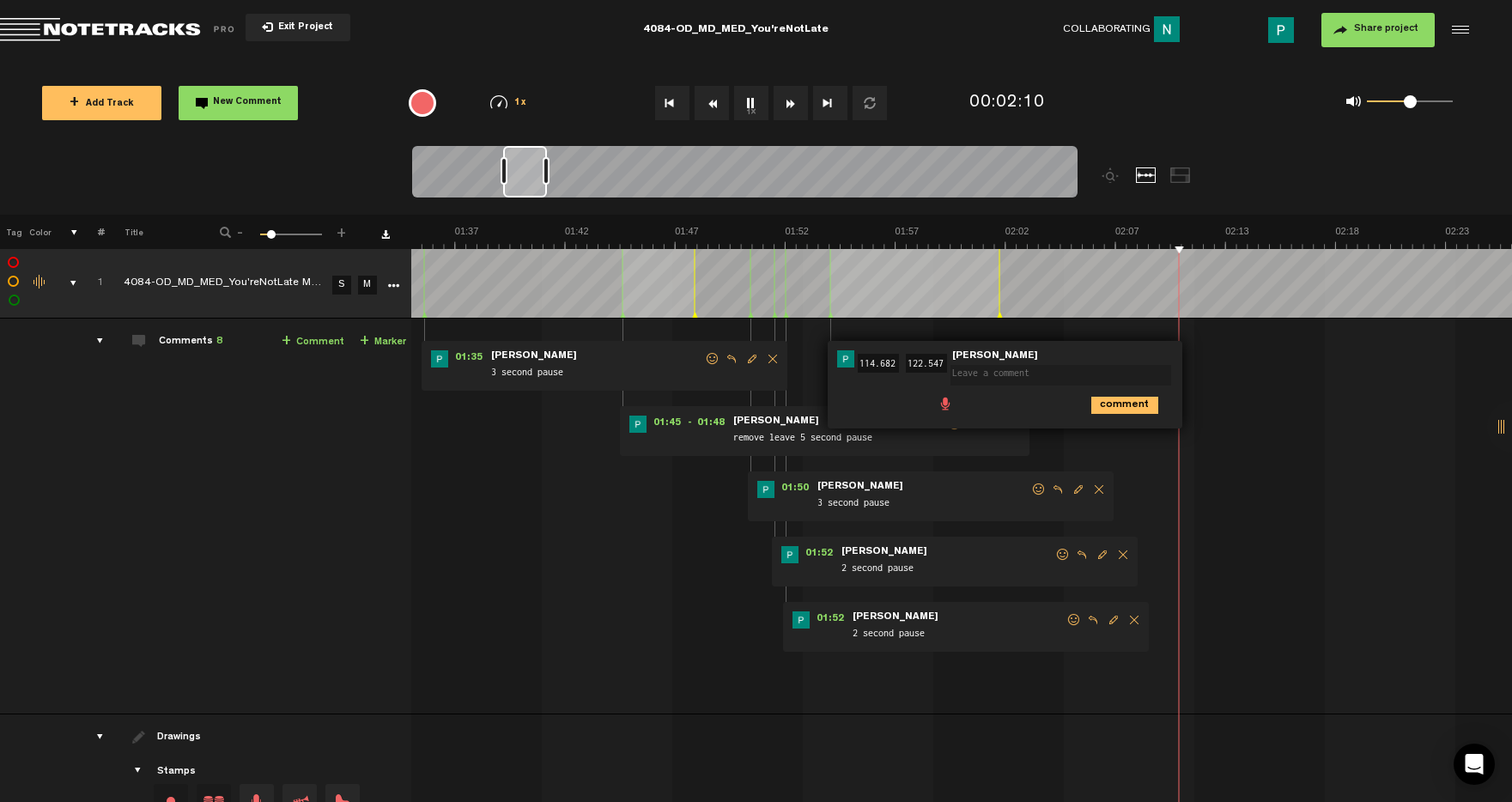
click at [1025, 384] on textarea at bounding box center [1060, 374] width 221 height 20
type textarea "remove"
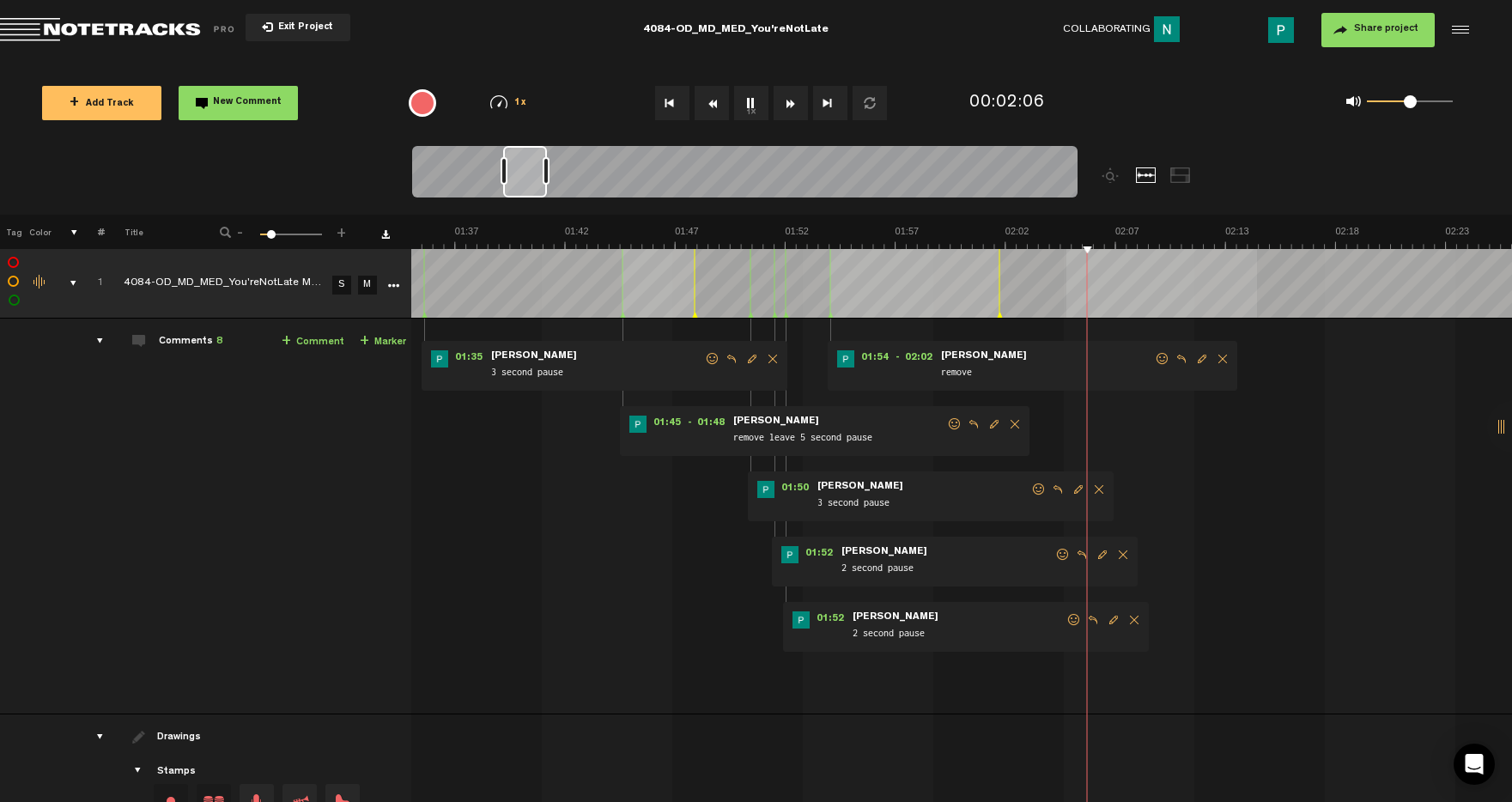
scroll to position [0, 2137]
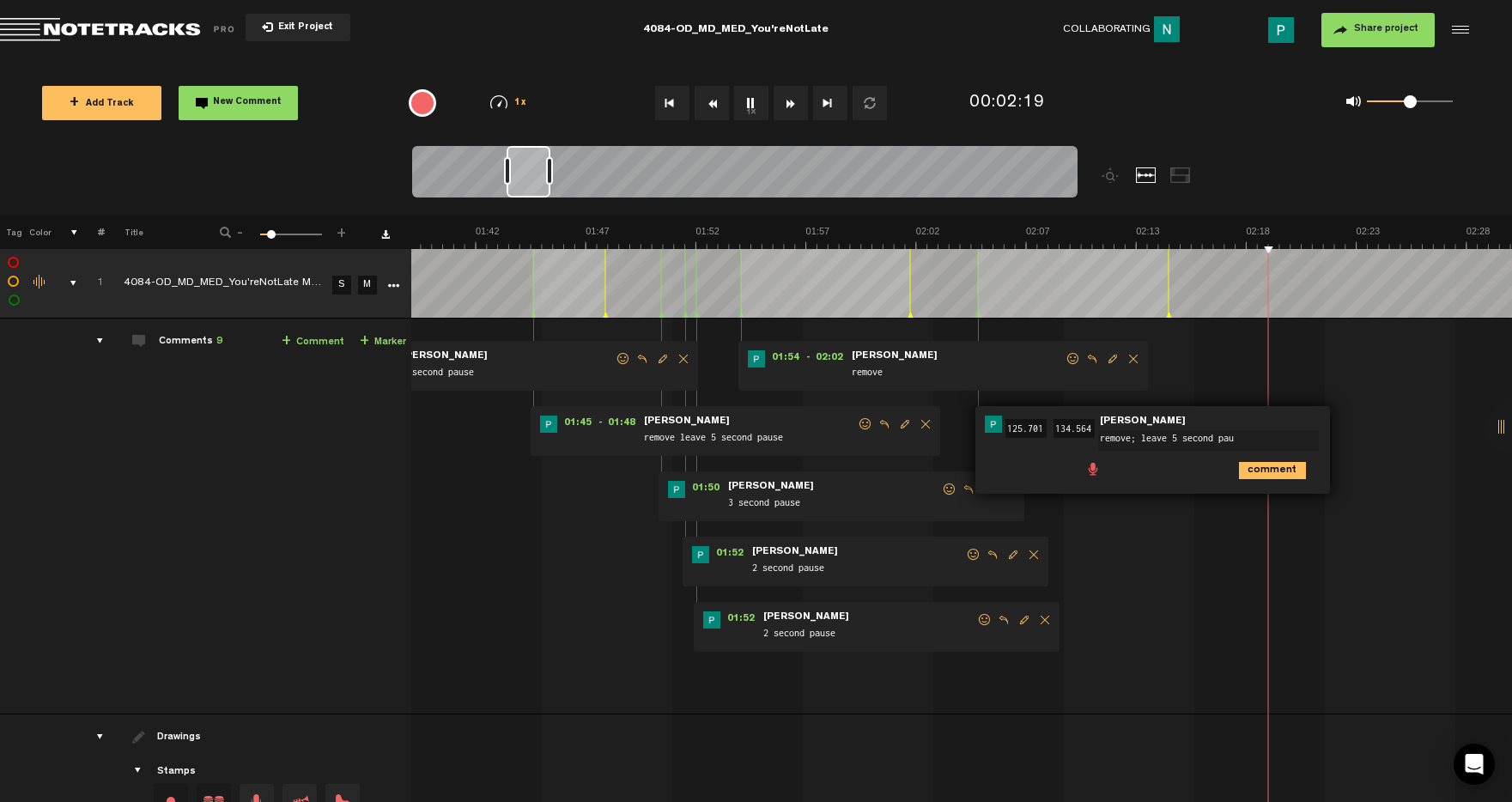
type textarea "remove; leave 5 second paus"
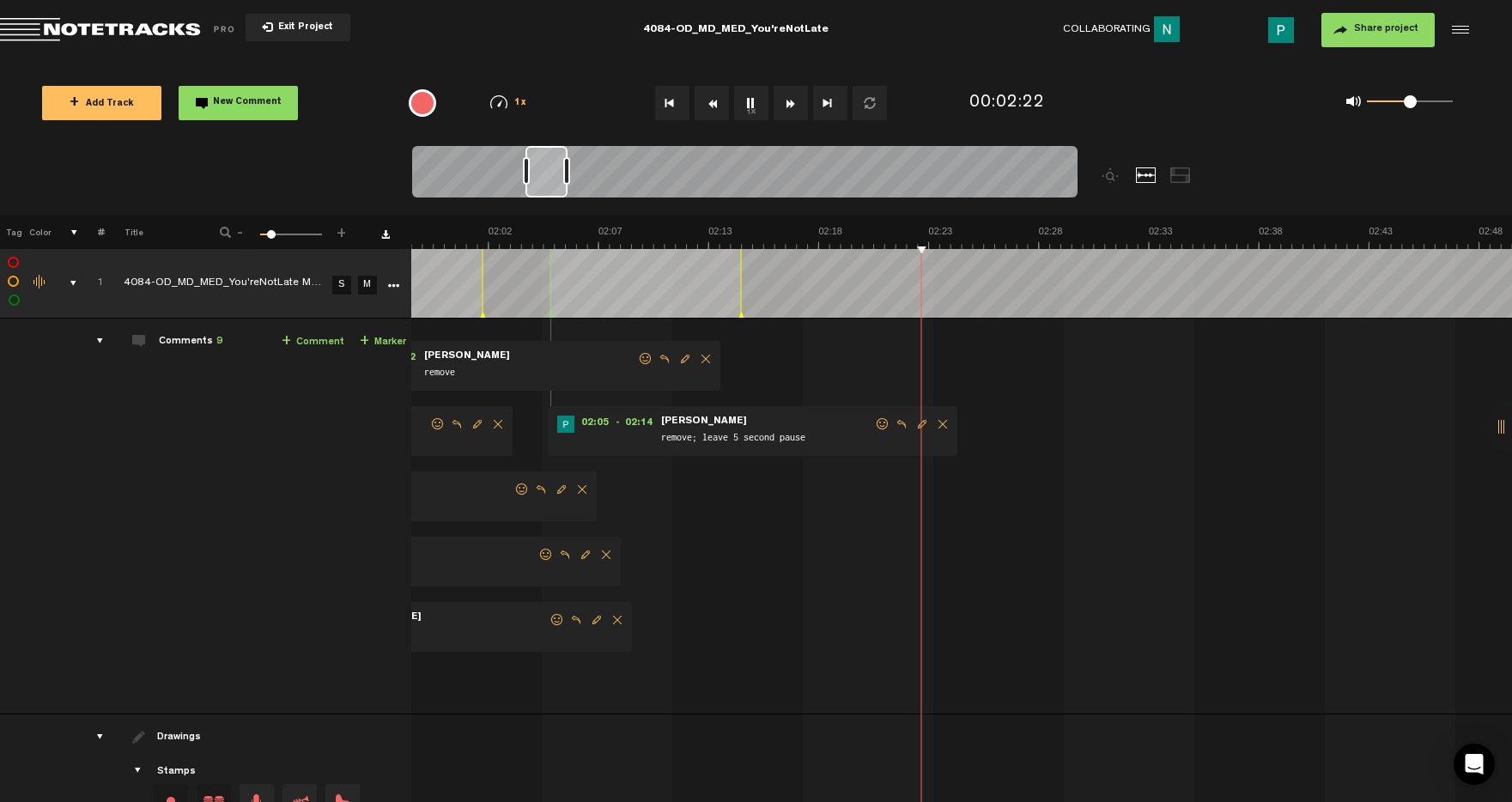
scroll to position [0, 2565]
drag, startPoint x: 523, startPoint y: 186, endPoint x: 542, endPoint y: 184, distance: 19.1
click at [542, 184] on div at bounding box center [546, 171] width 42 height 52
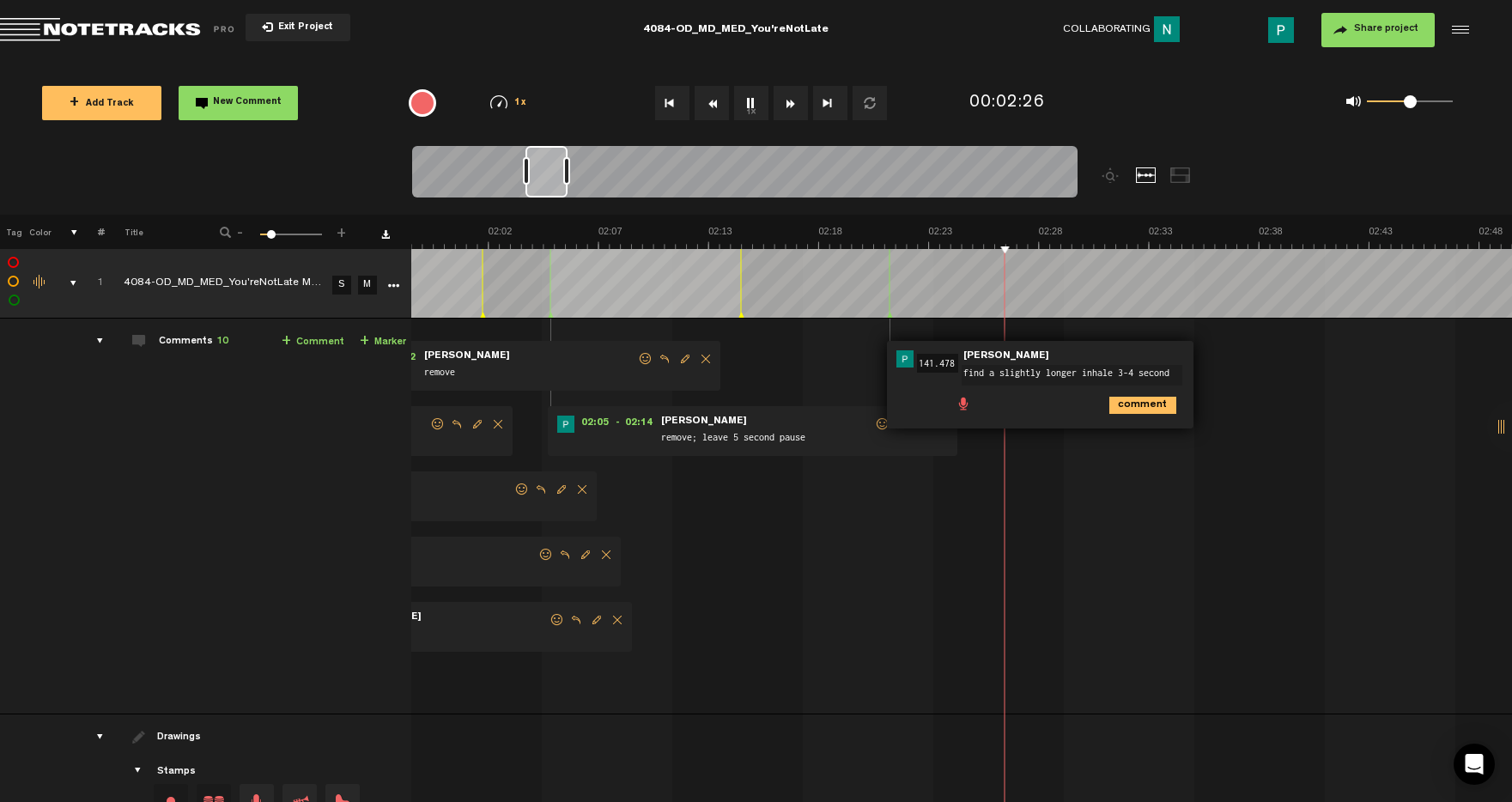
type textarea "find a slightly longer inhale 3-4 seconds"
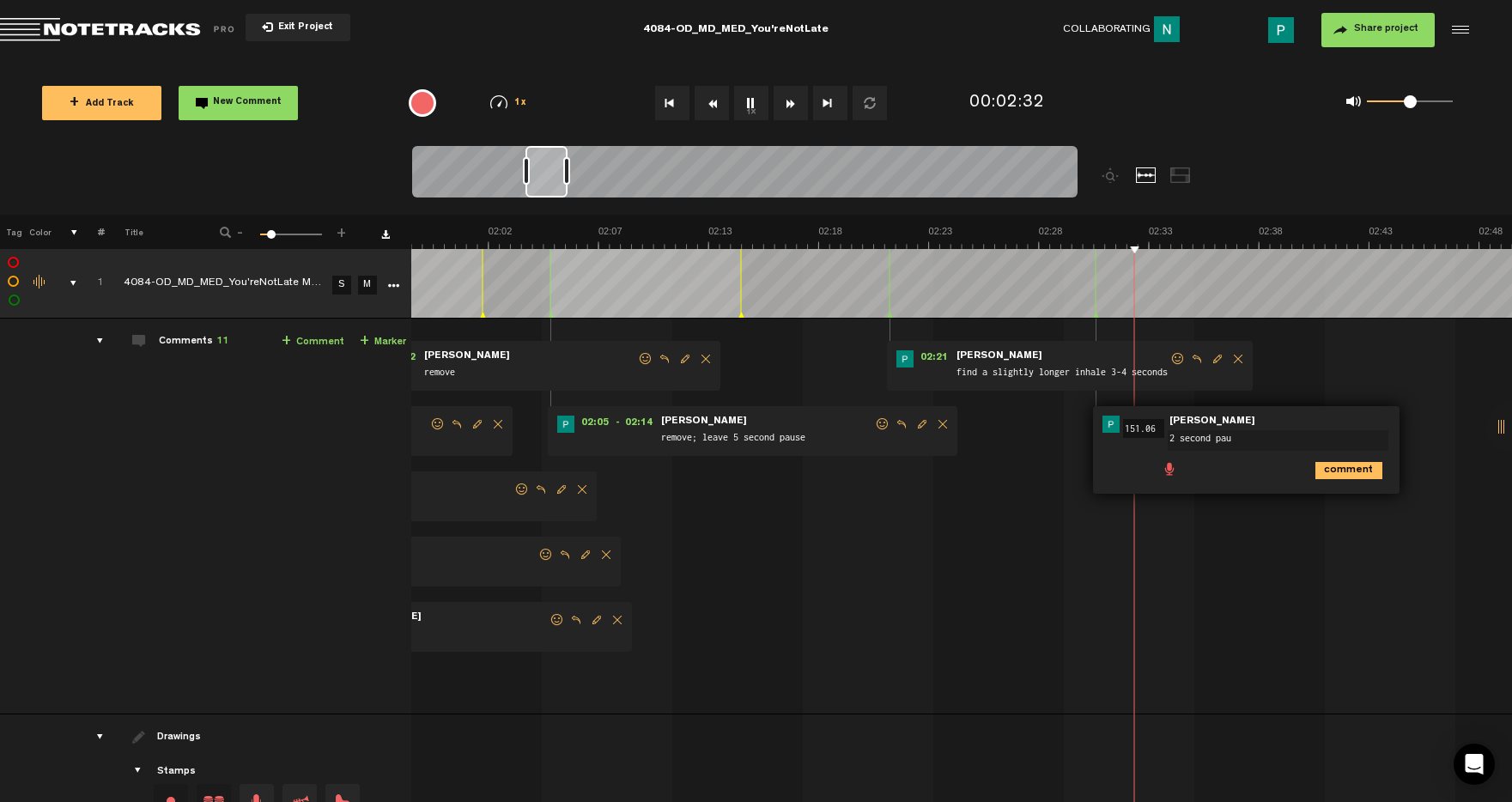
type textarea "2 second paus"
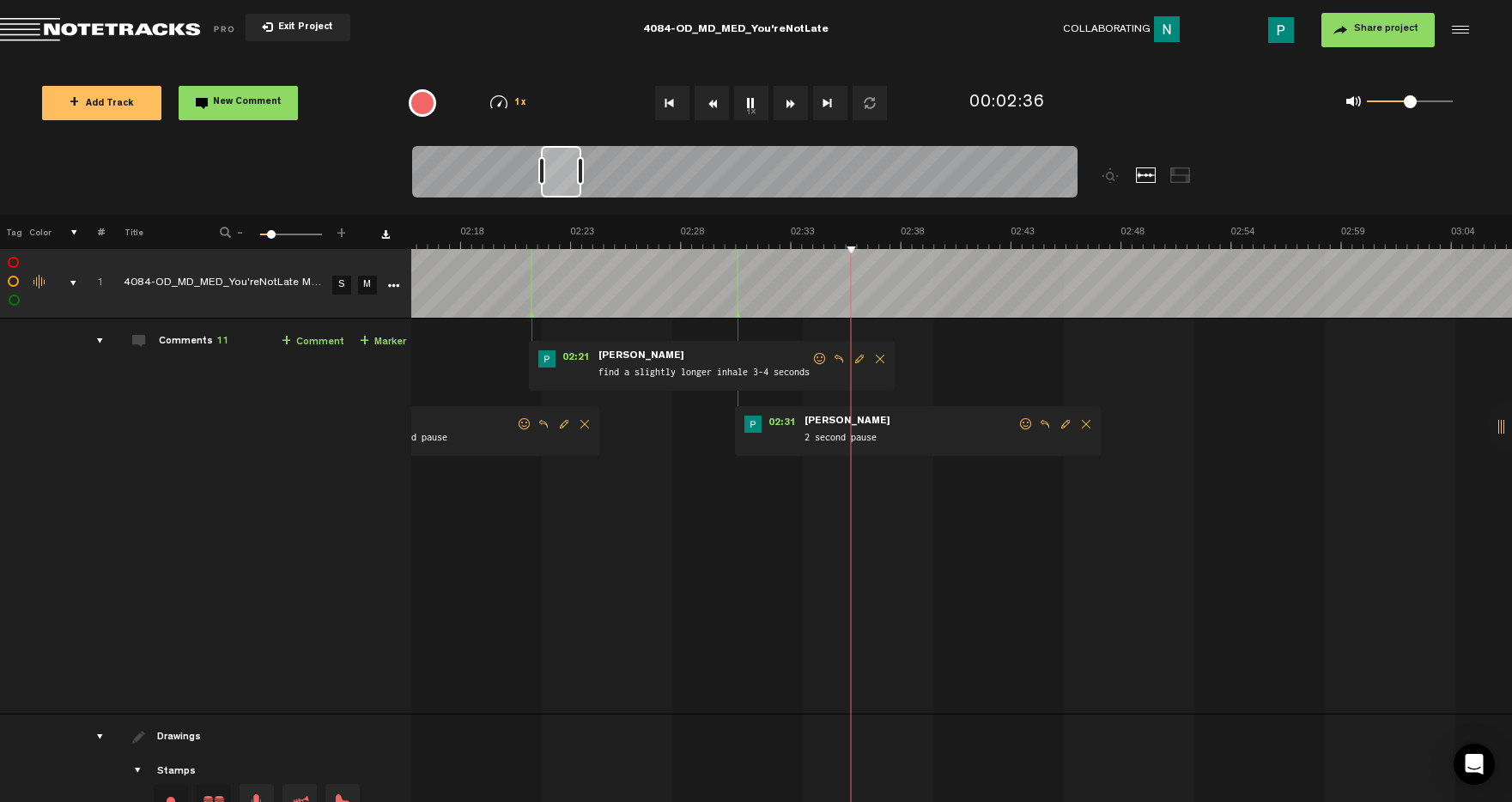
scroll to position [0, 2922]
drag, startPoint x: 550, startPoint y: 173, endPoint x: 566, endPoint y: 175, distance: 16.1
click at [566, 175] on div at bounding box center [561, 171] width 40 height 52
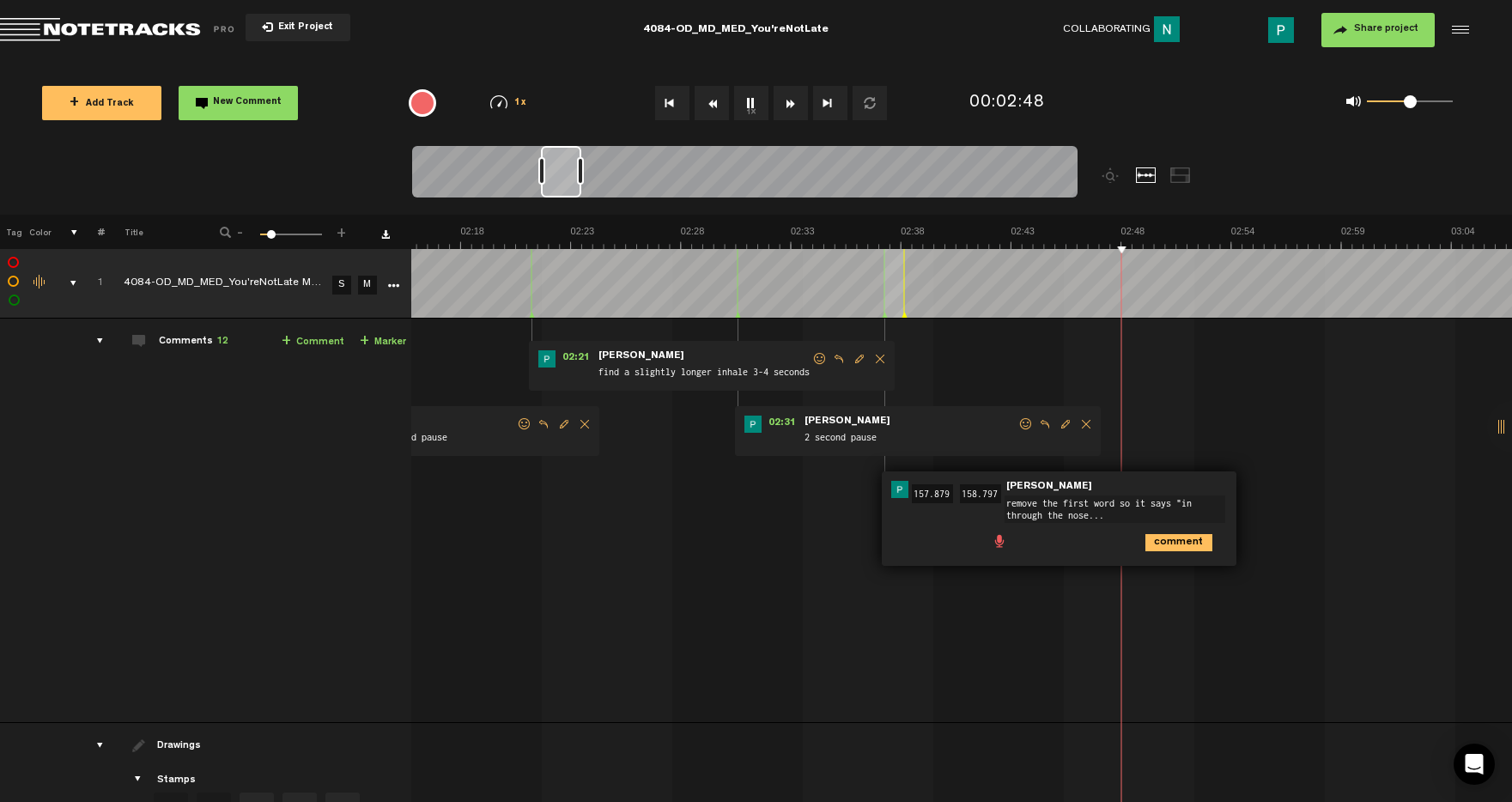
type textarea "remove the first word so it says "in through the nose...""
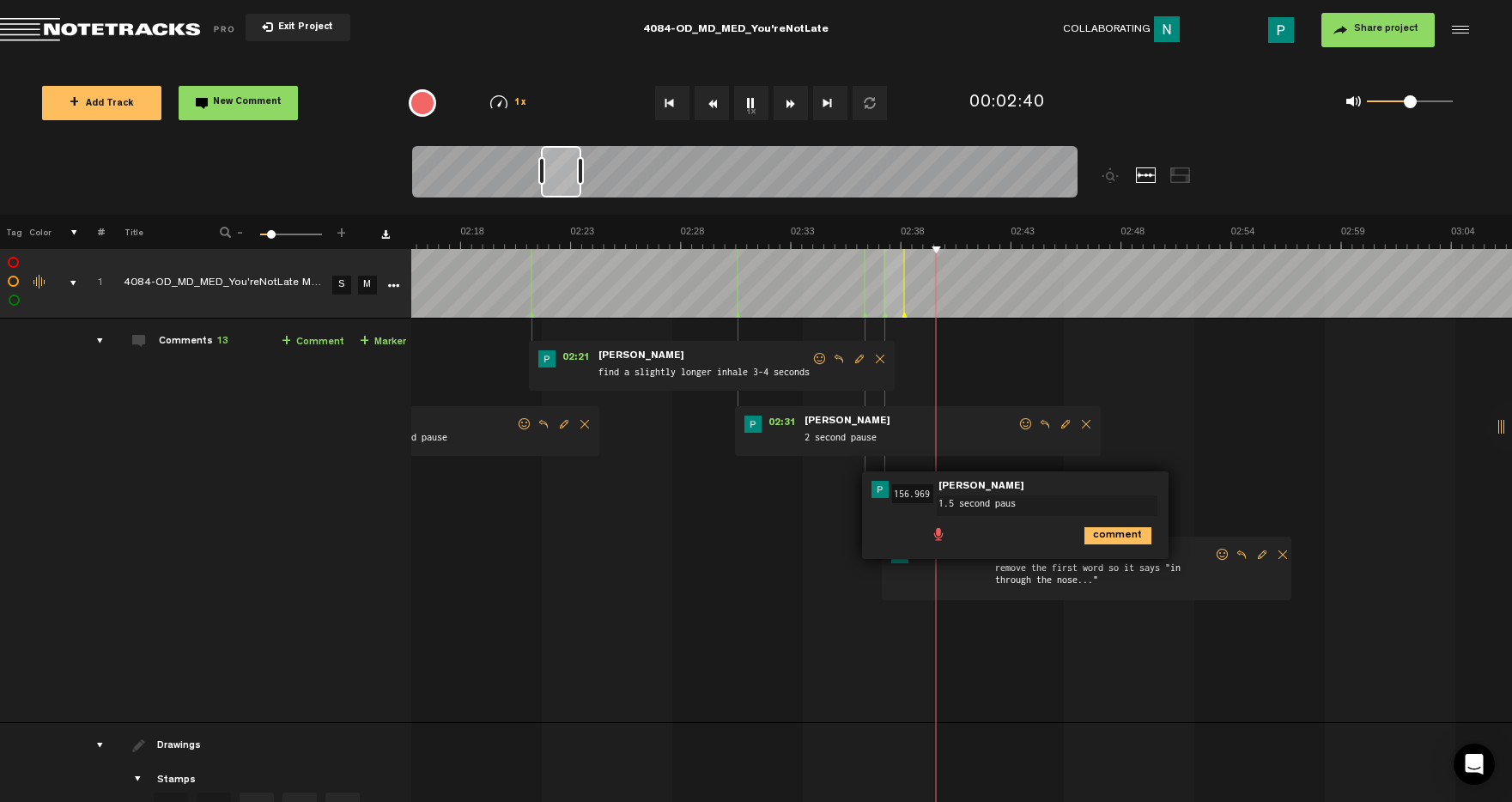
type textarea "1.5 second pause"
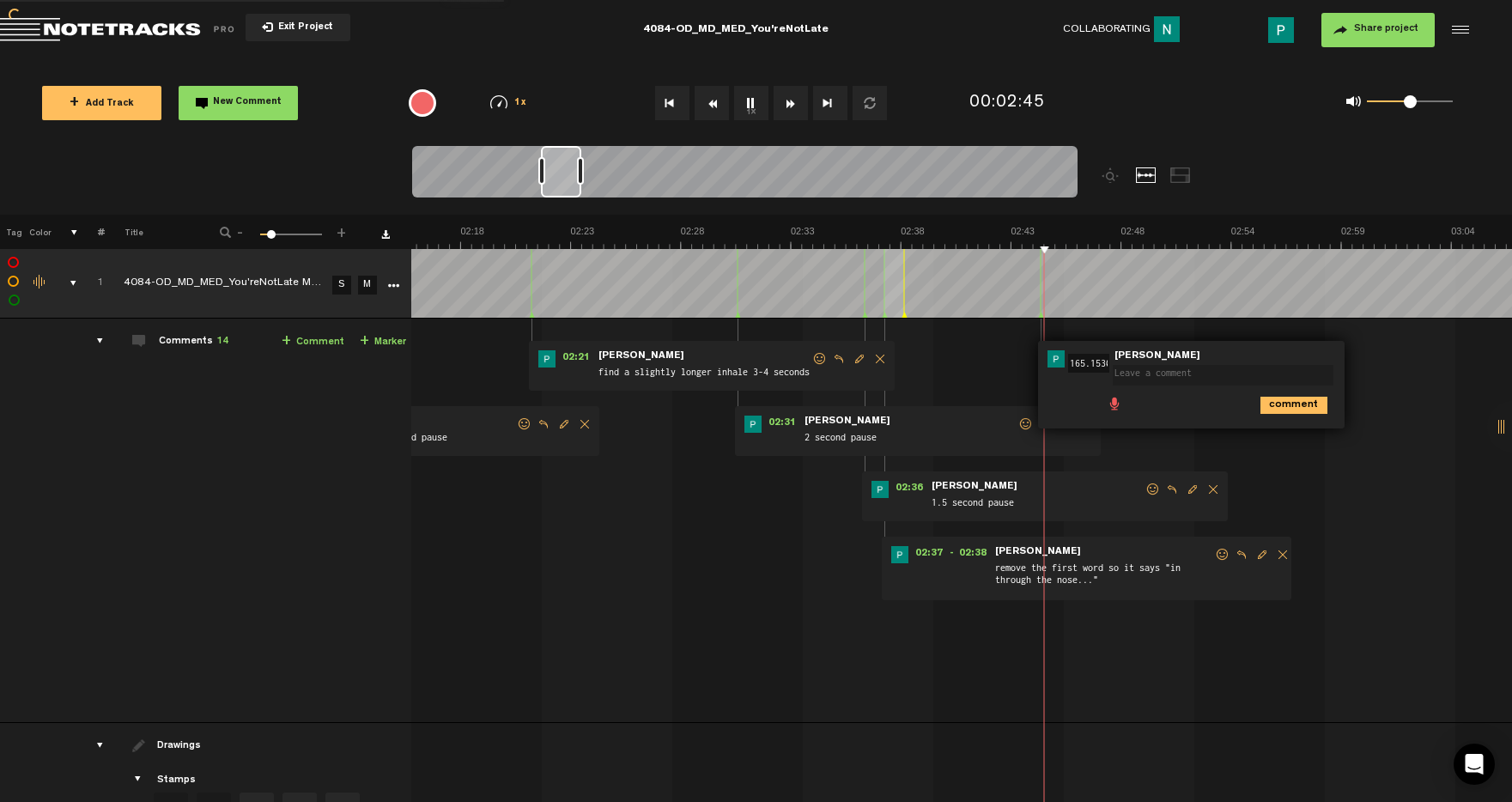
scroll to position [0, 0]
type textarea "2 second paus"
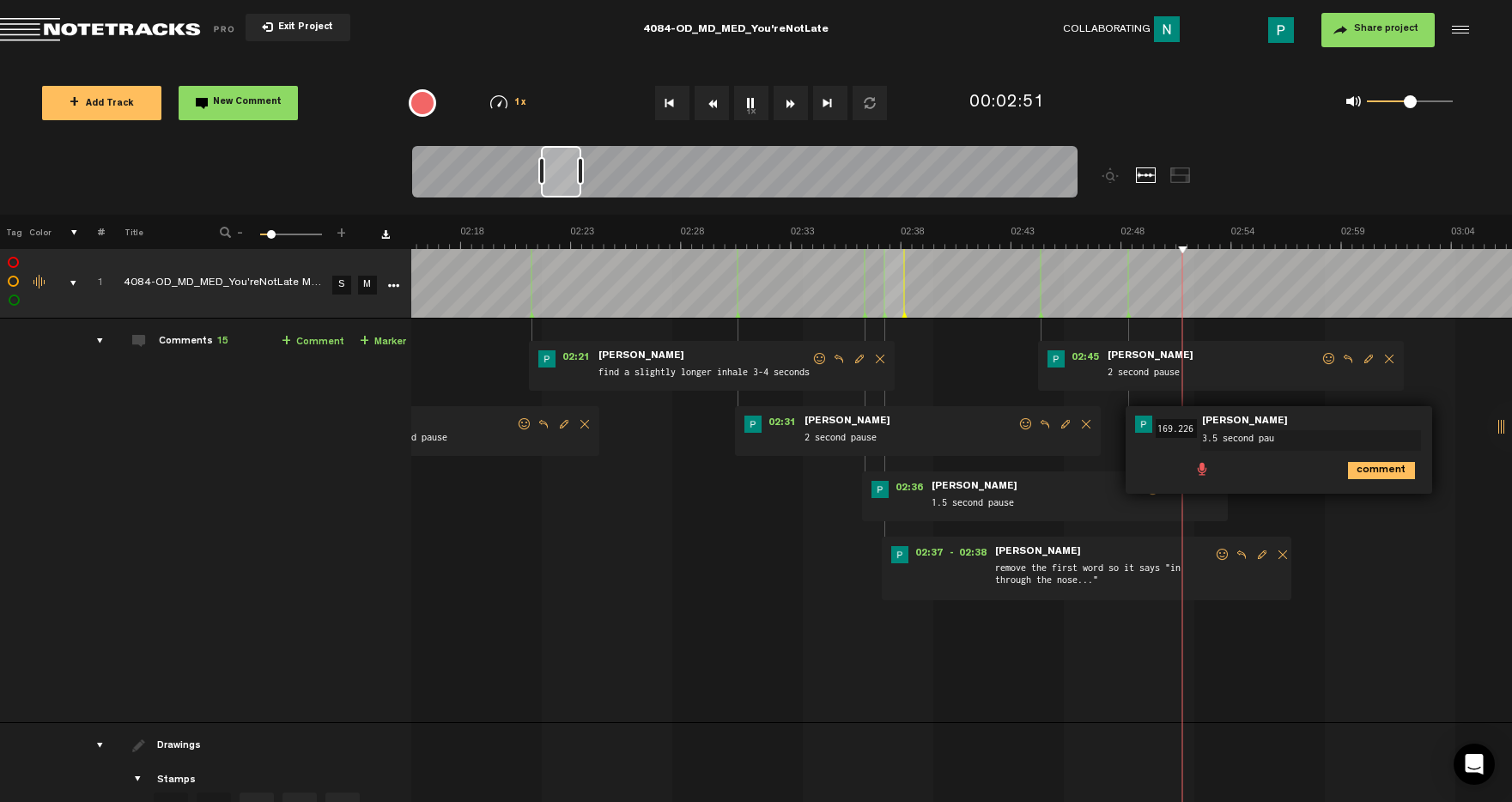
type textarea "3.5 second paus"
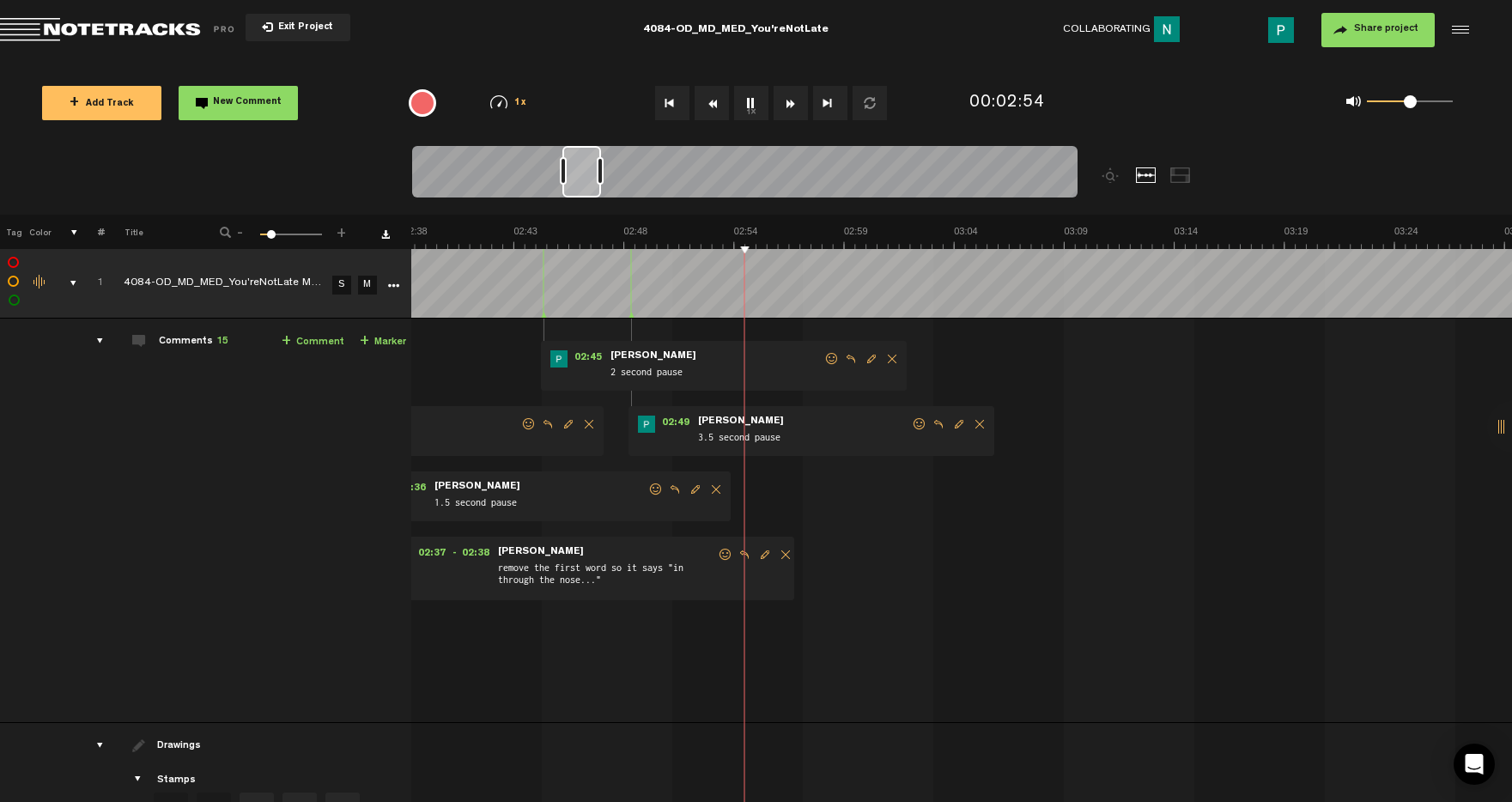
scroll to position [0, 3520]
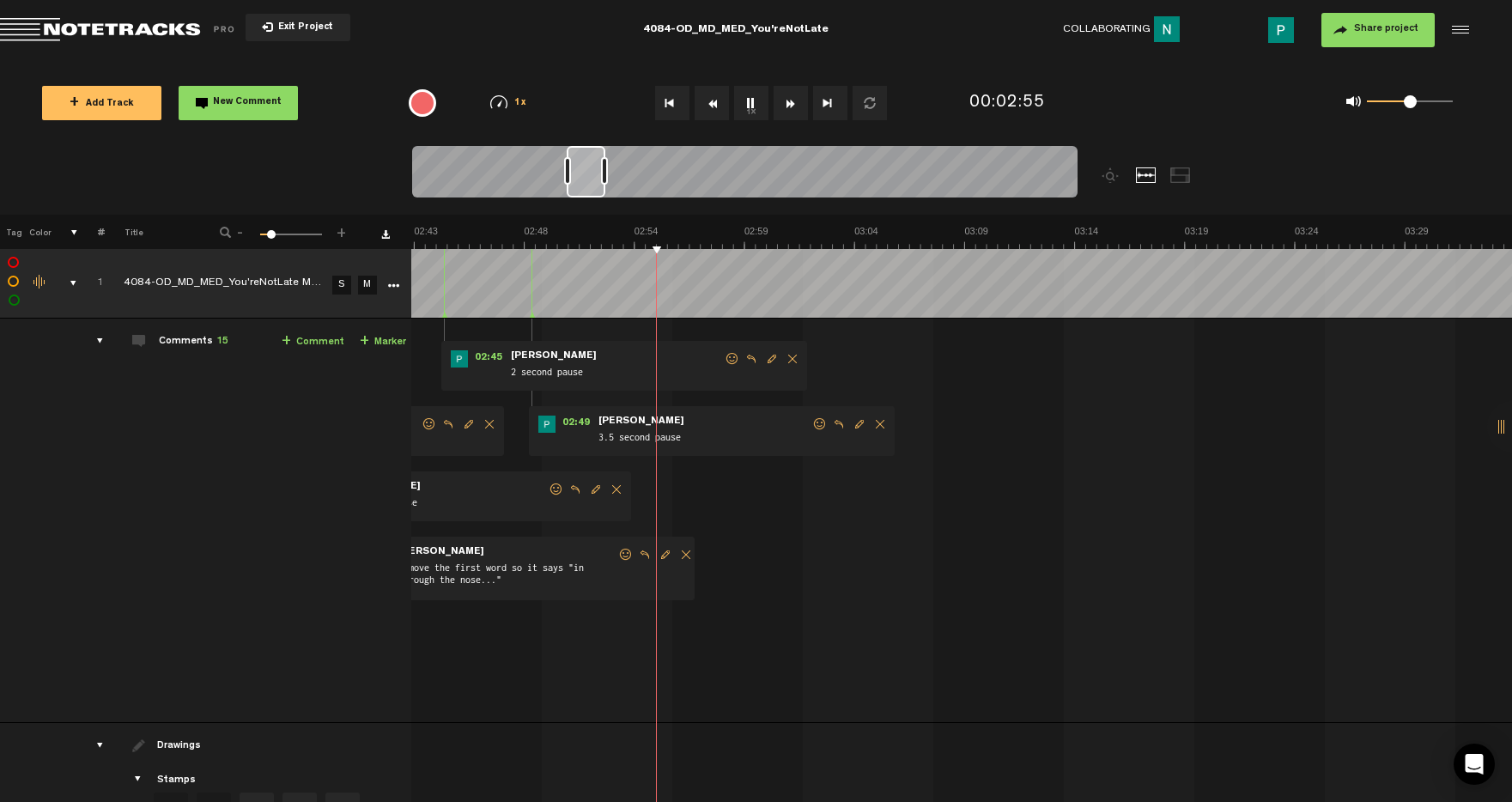
drag, startPoint x: 561, startPoint y: 184, endPoint x: 586, endPoint y: 184, distance: 25.0
click at [586, 184] on div at bounding box center [586, 171] width 39 height 52
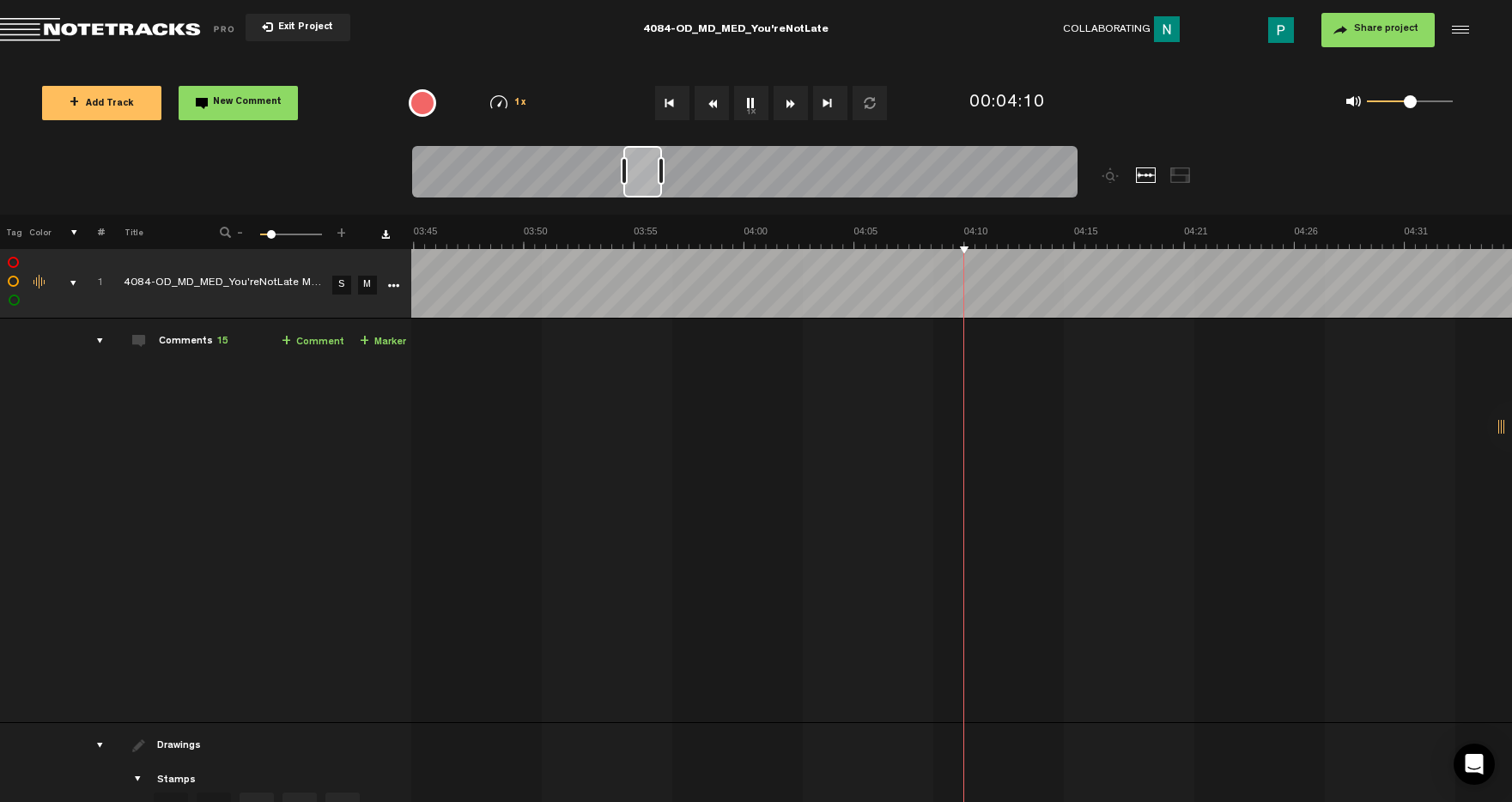
scroll to position [0, 4841]
click at [752, 105] on button "1x" at bounding box center [751, 103] width 34 height 34
drag, startPoint x: 636, startPoint y: 176, endPoint x: 659, endPoint y: 178, distance: 23.1
click at [659, 178] on div at bounding box center [664, 171] width 37 height 52
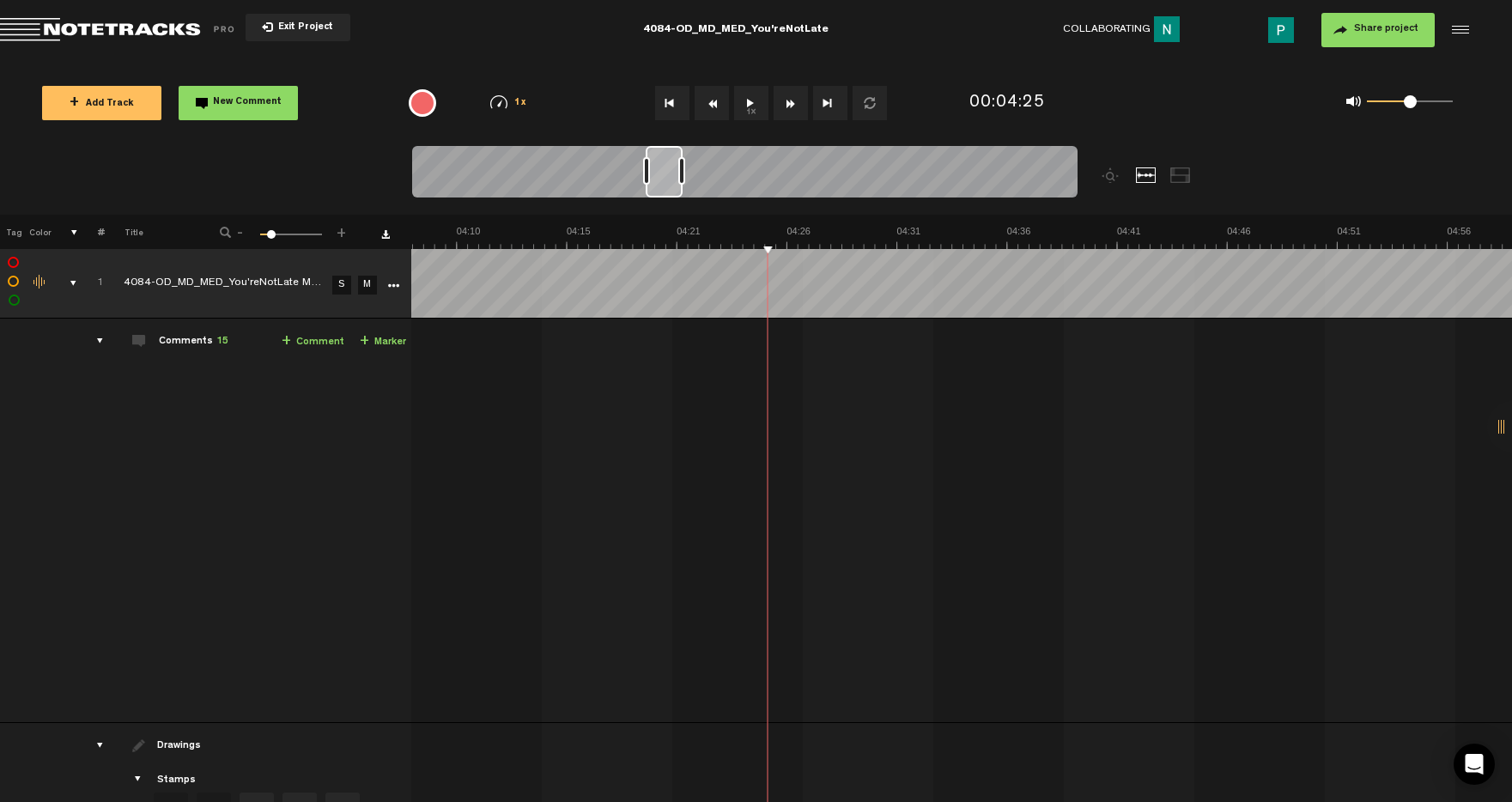
click at [745, 108] on button "1x" at bounding box center [751, 103] width 34 height 34
type textarea "2 second paus"
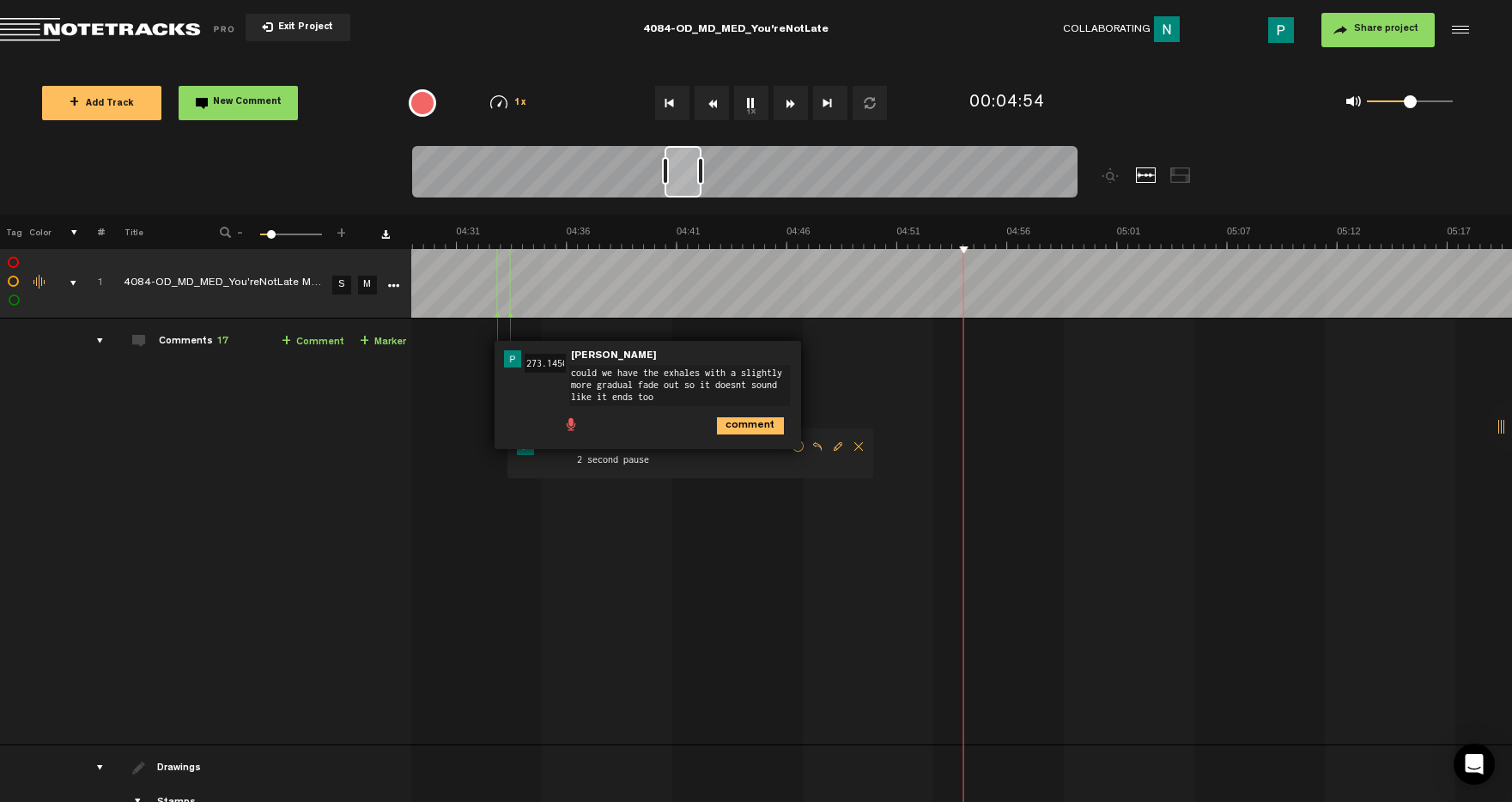
scroll to position [0, 5788]
type textarea "could we have the exhales with a slightly more gradual fade out so it doesnt so…"
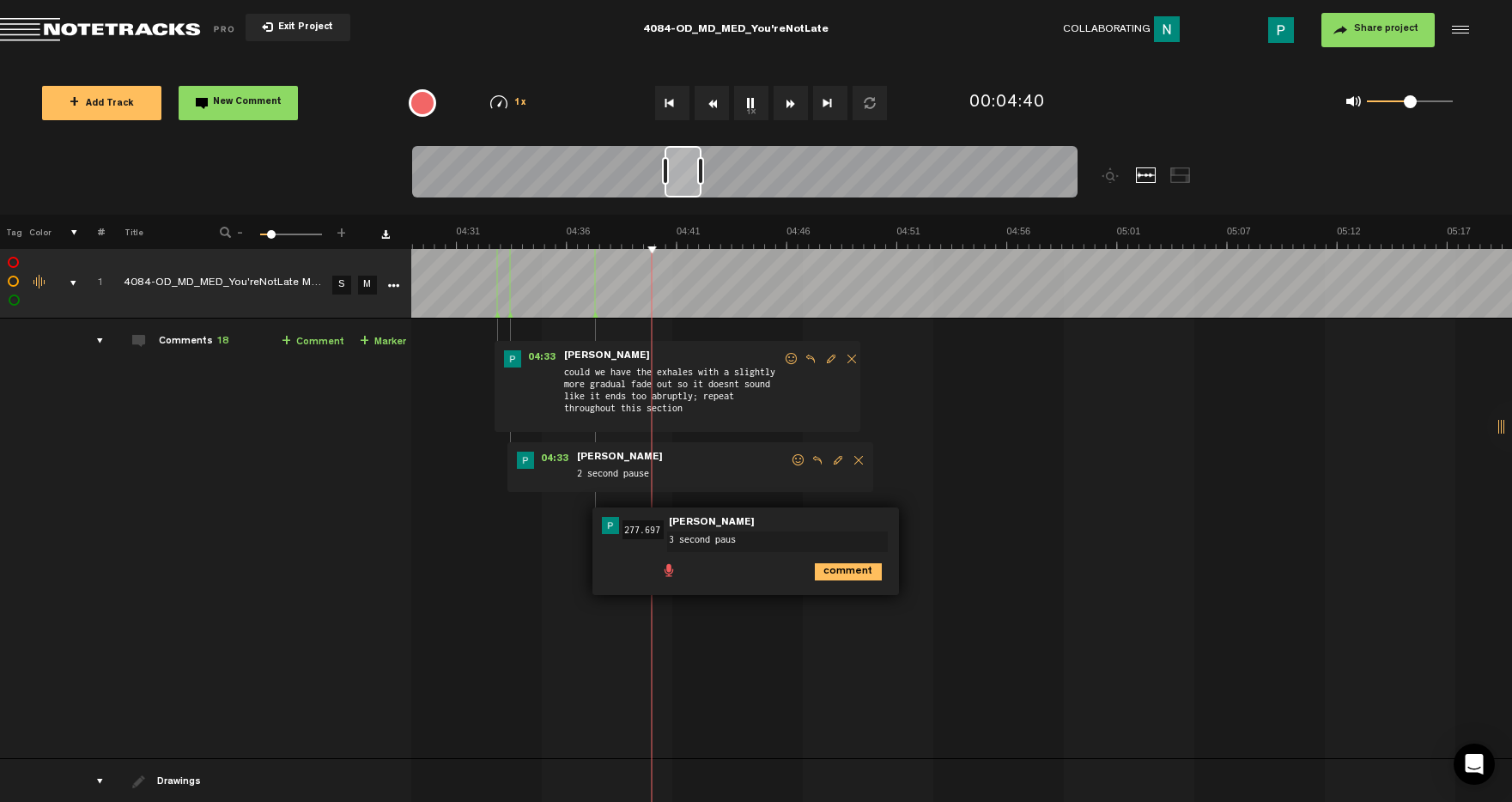
type textarea "3 second pause"
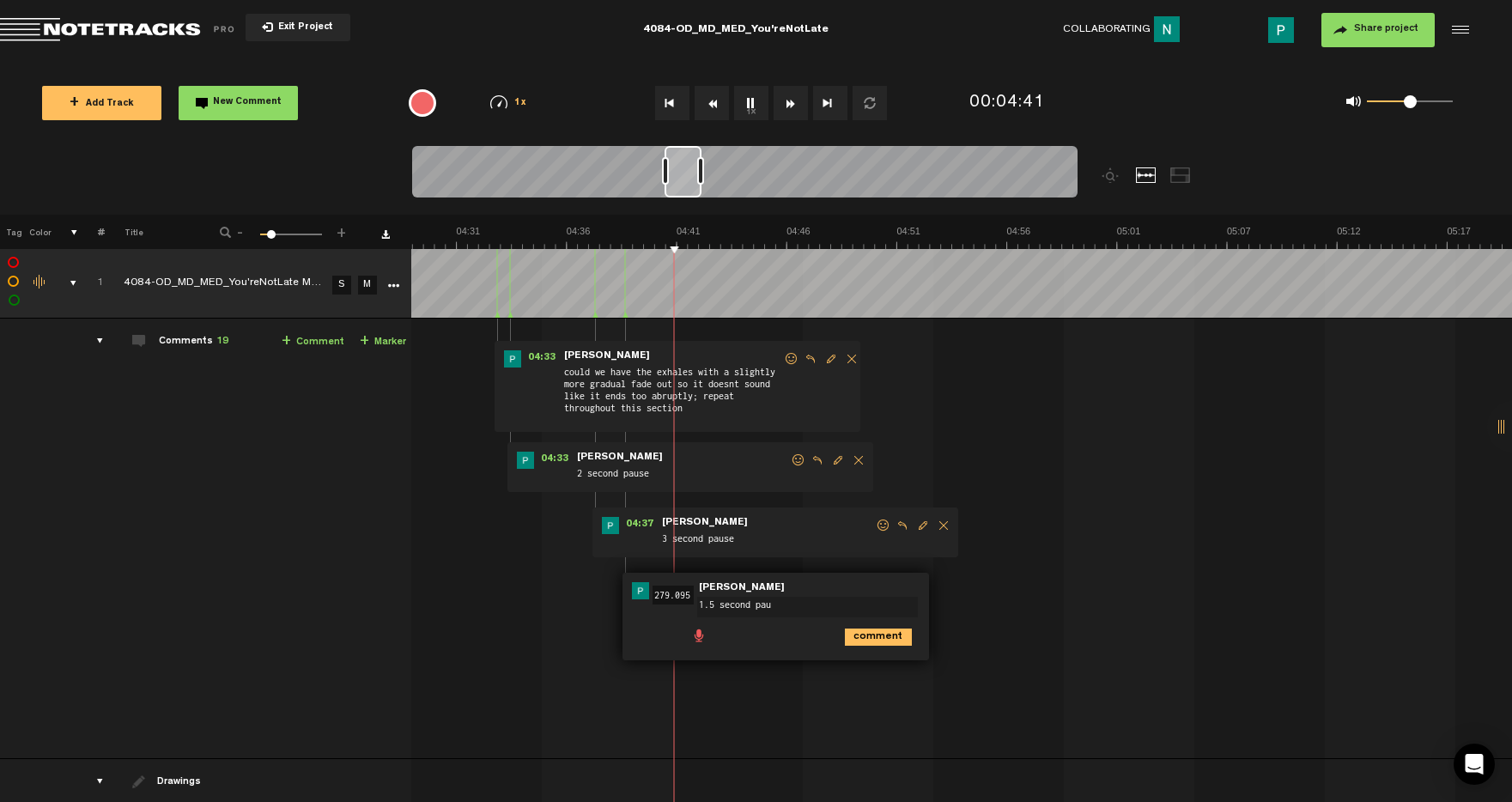
type textarea "1.5 second paus"
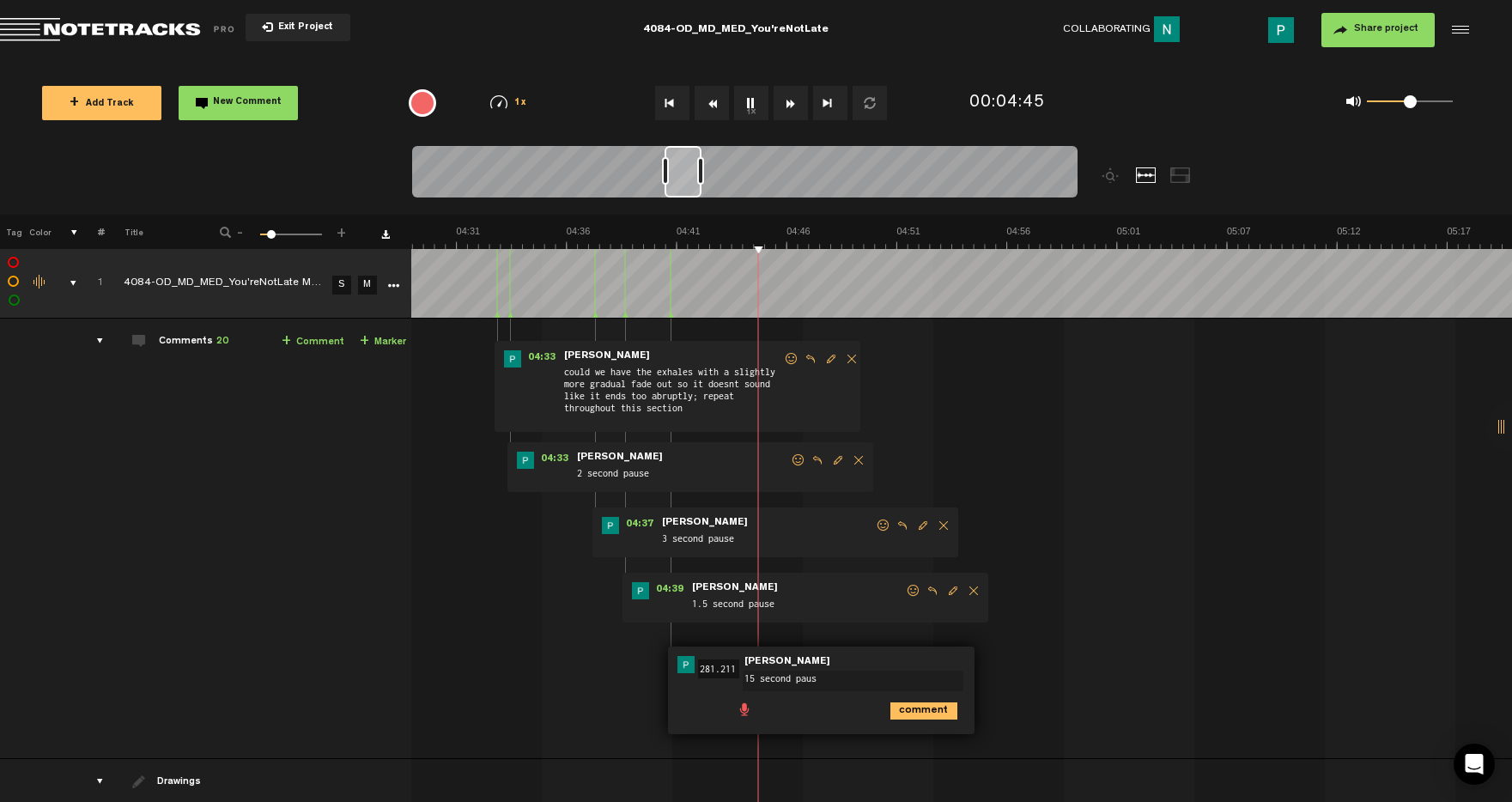
type textarea "15 second pause"
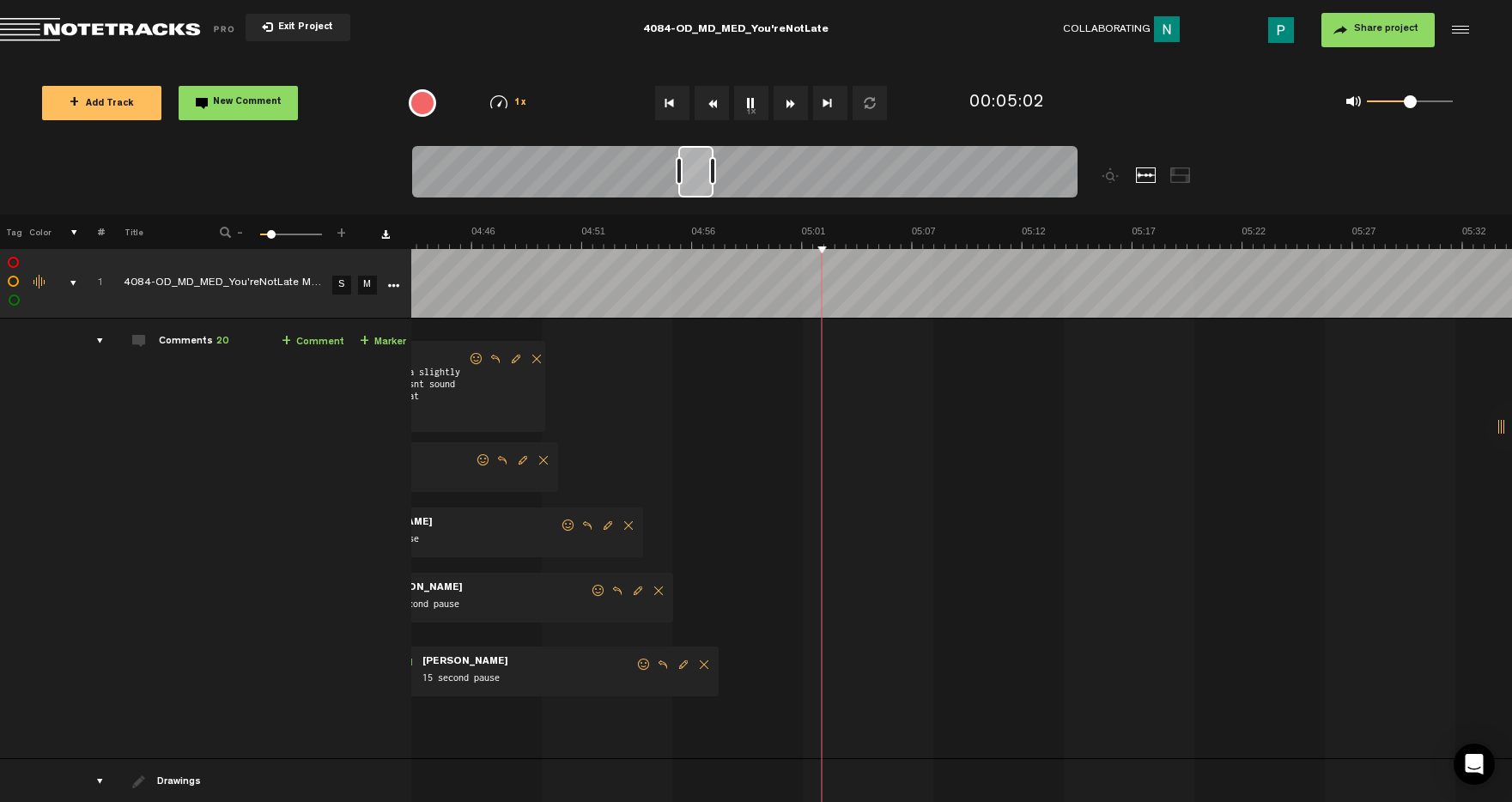
scroll to position [0, 6163]
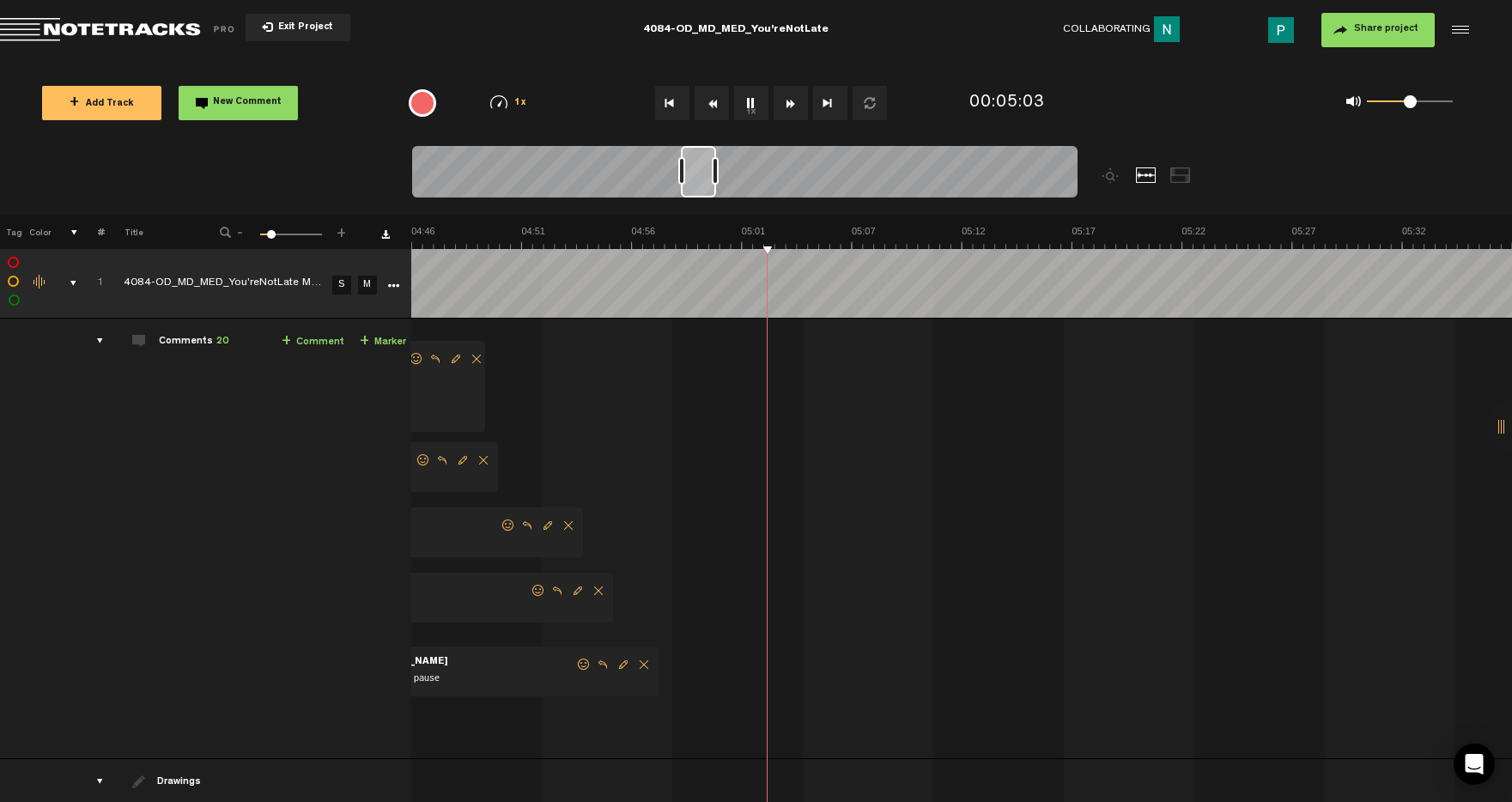
drag, startPoint x: 685, startPoint y: 179, endPoint x: 701, endPoint y: 177, distance: 16.1
click at [701, 177] on div at bounding box center [698, 171] width 35 height 52
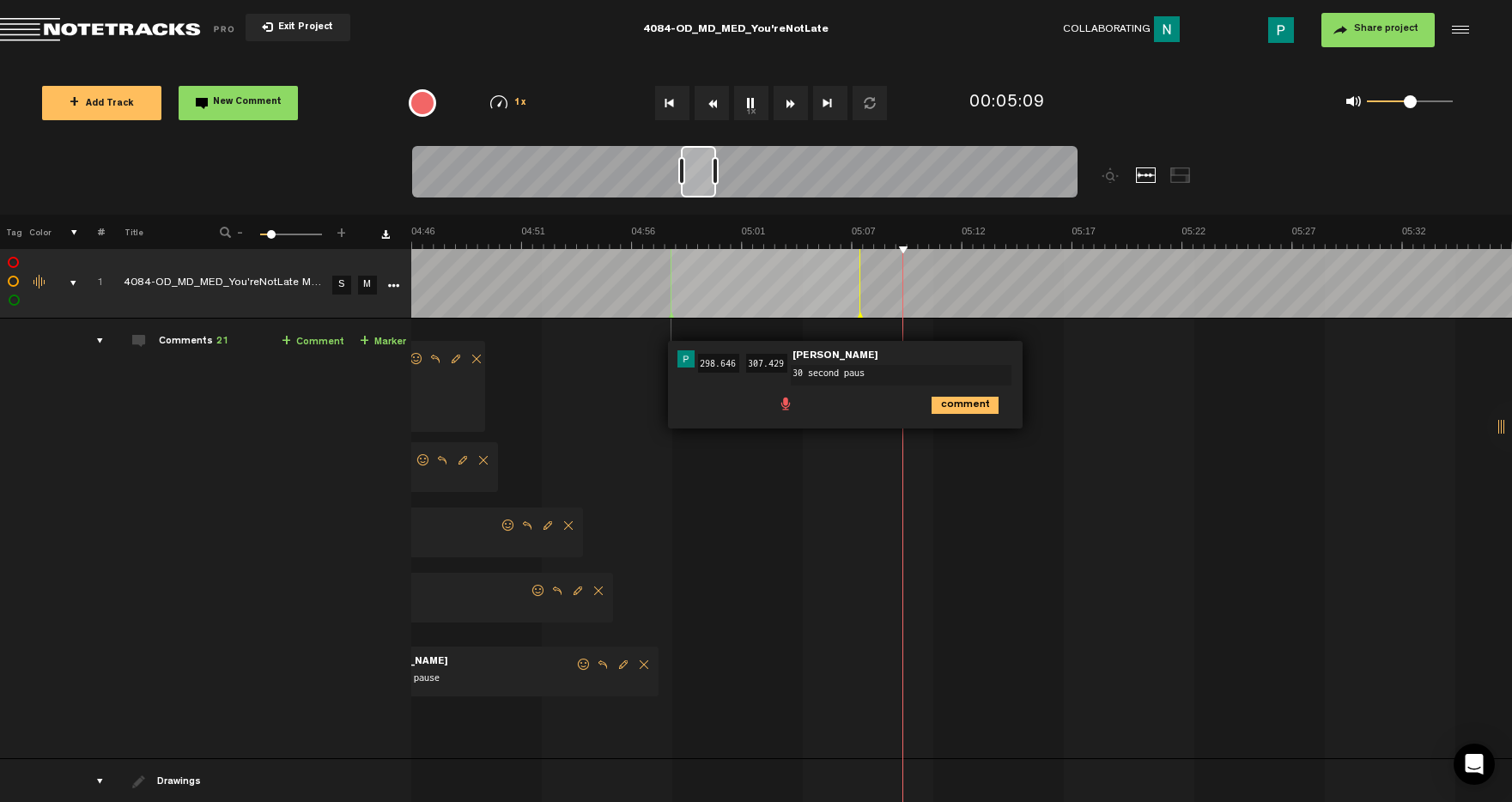
type textarea "30 second pause"
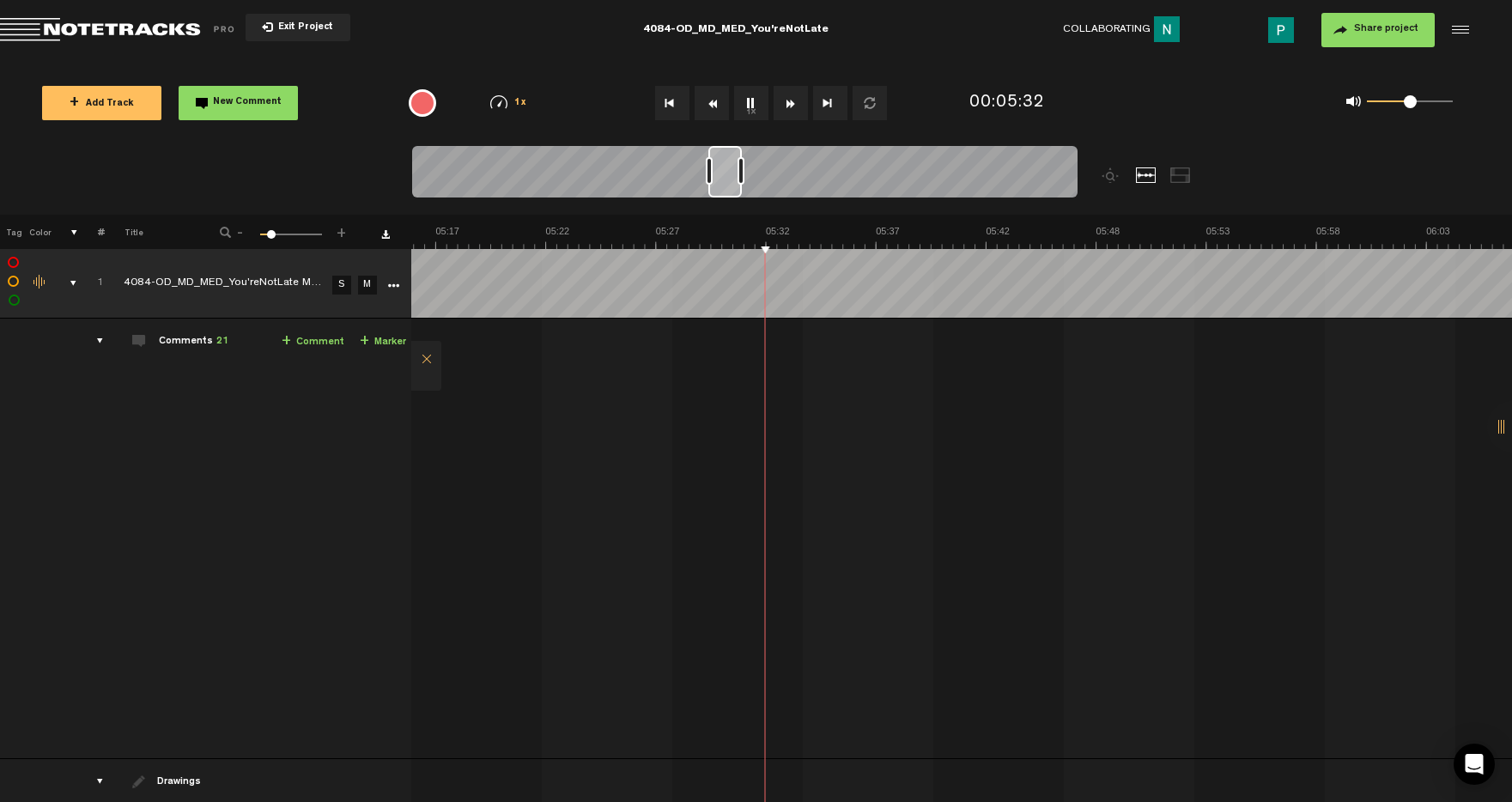
scroll to position [0, 6761]
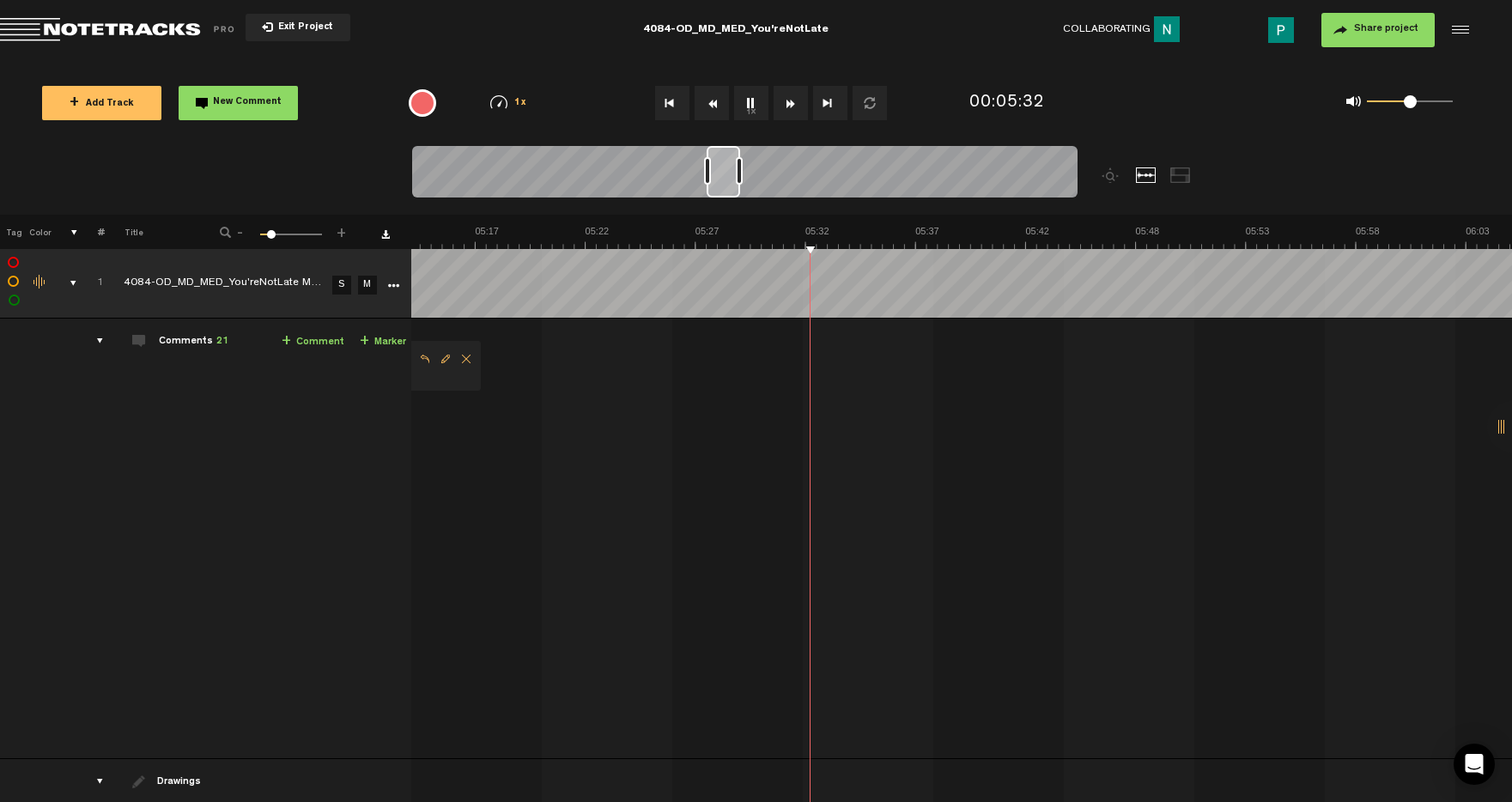
drag, startPoint x: 741, startPoint y: 185, endPoint x: 729, endPoint y: 186, distance: 12.0
click at [729, 186] on div at bounding box center [723, 171] width 33 height 52
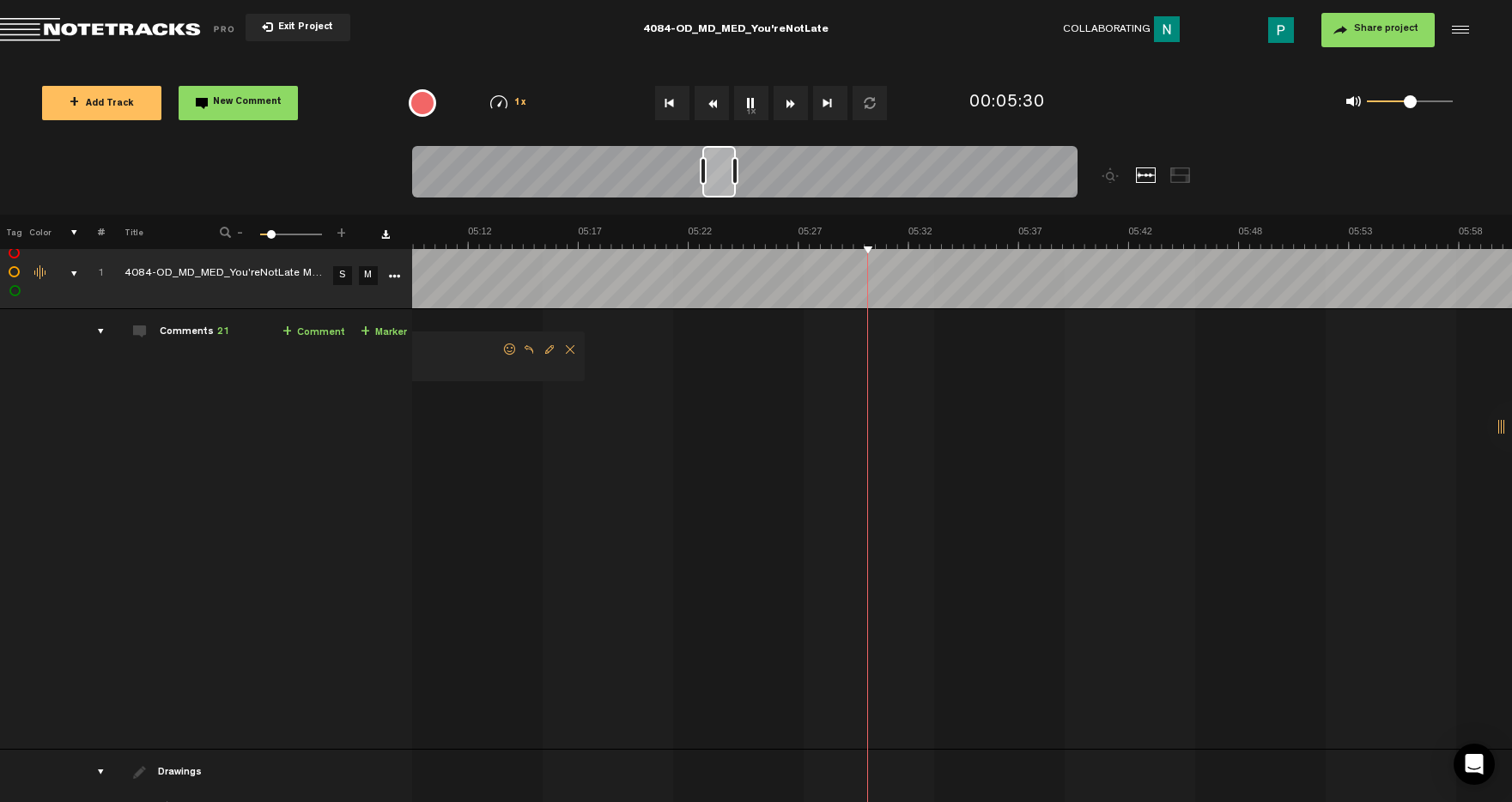
scroll to position [0, 6657]
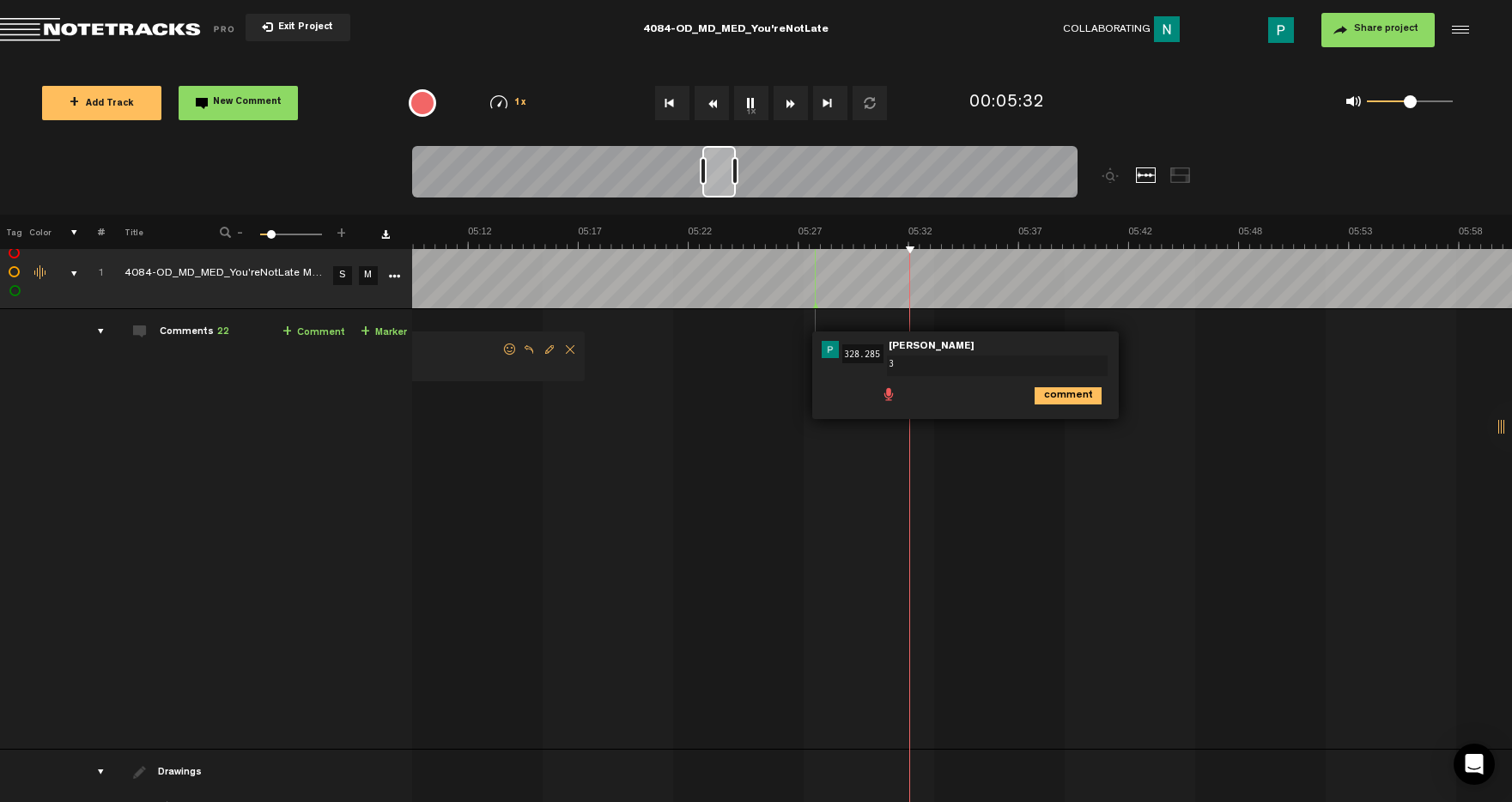
type textarea "3"
type textarea "2 second pa"
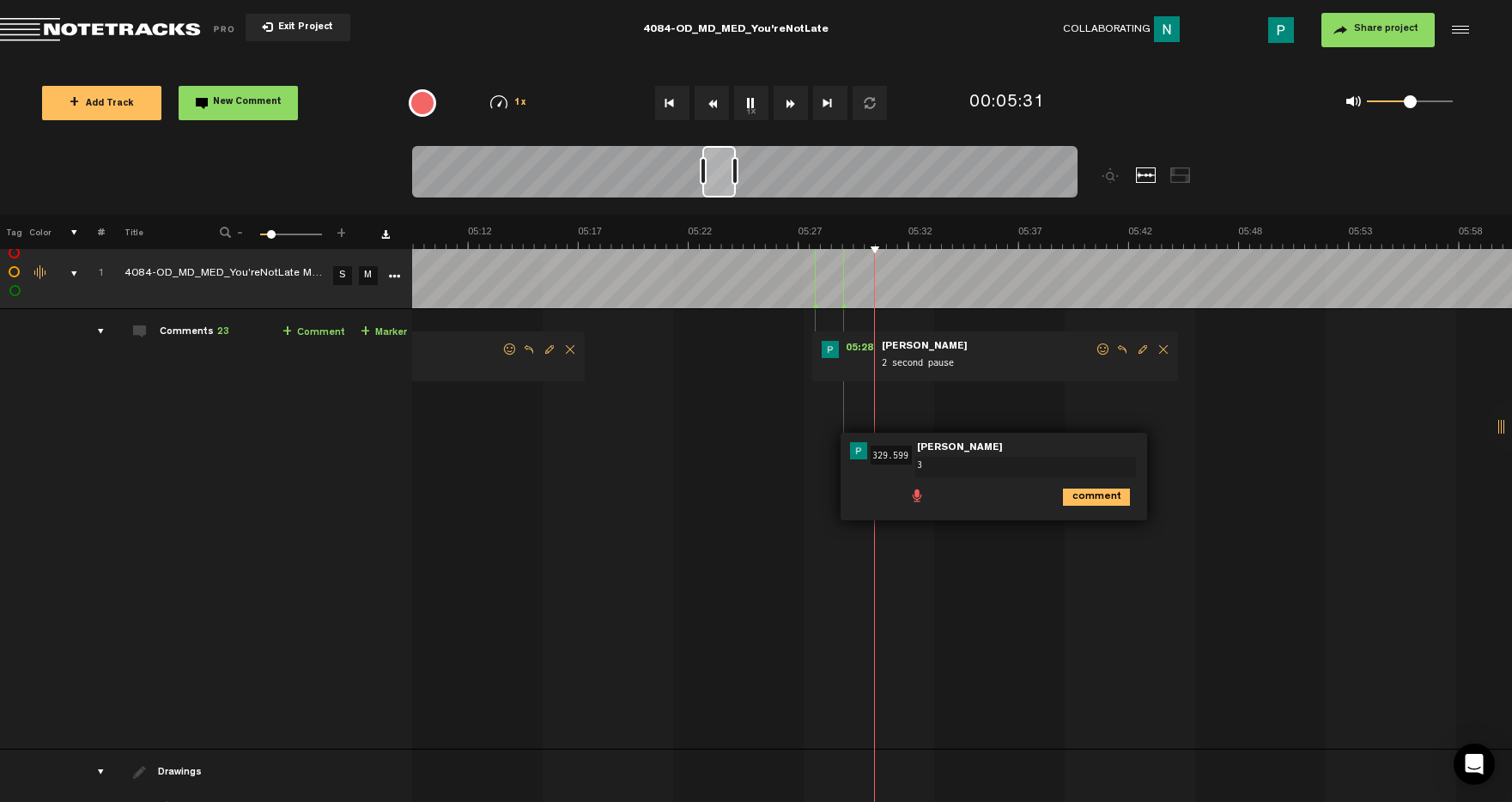
type textarea "3"
type textarea "2 second paus"
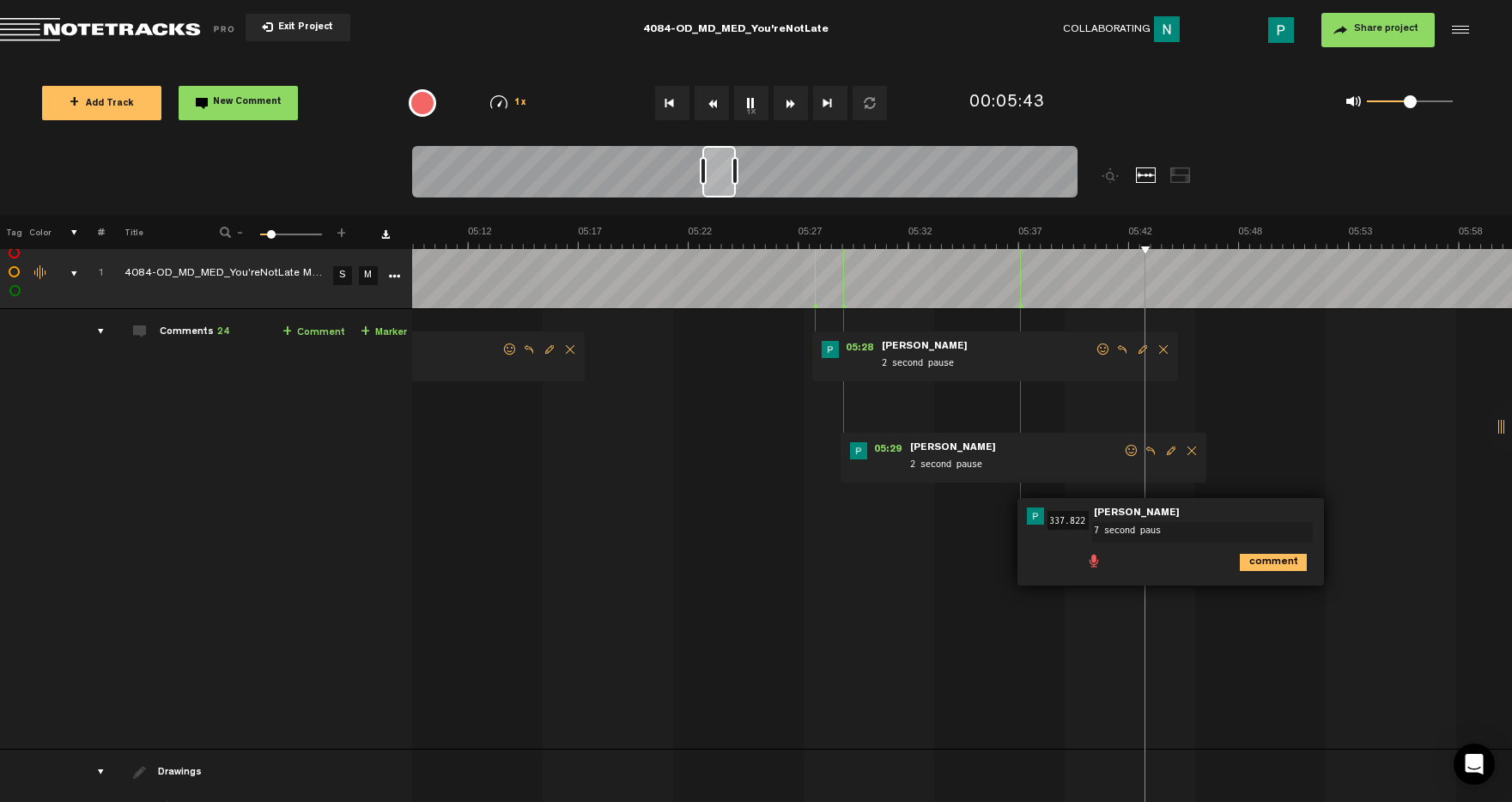
type textarea "7 second pause"
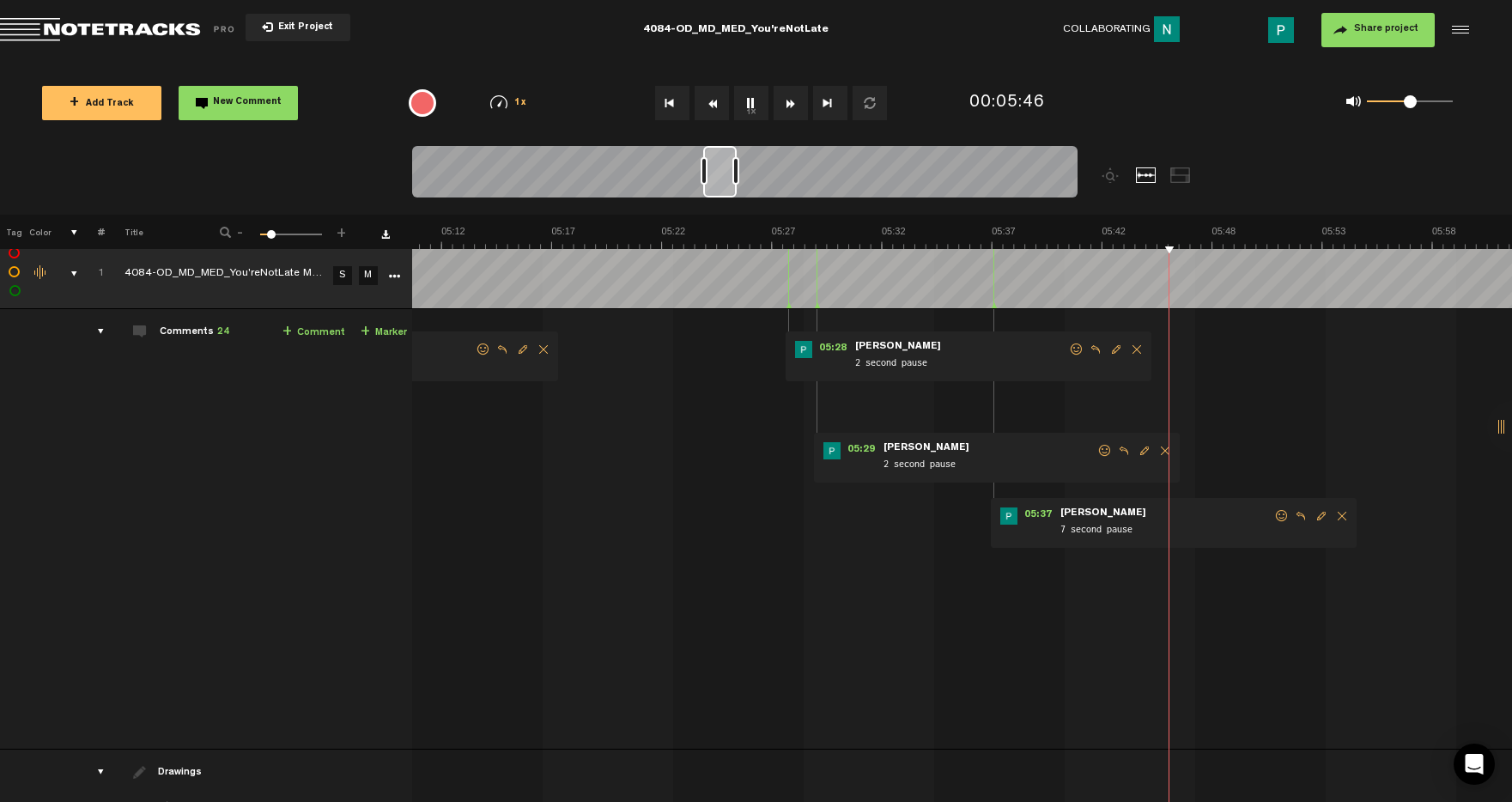
scroll to position [0, 6684]
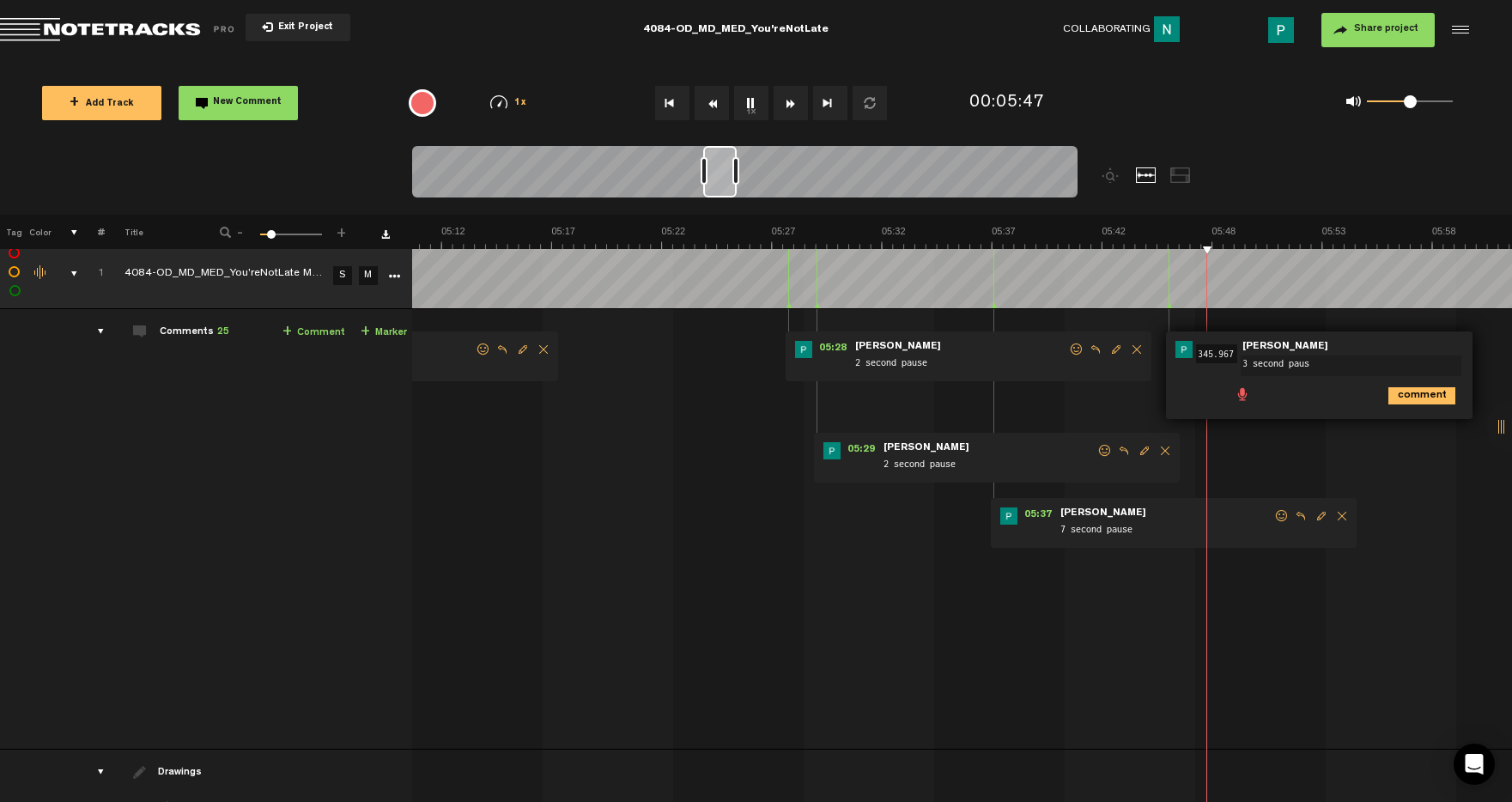
type textarea "3 second pause"
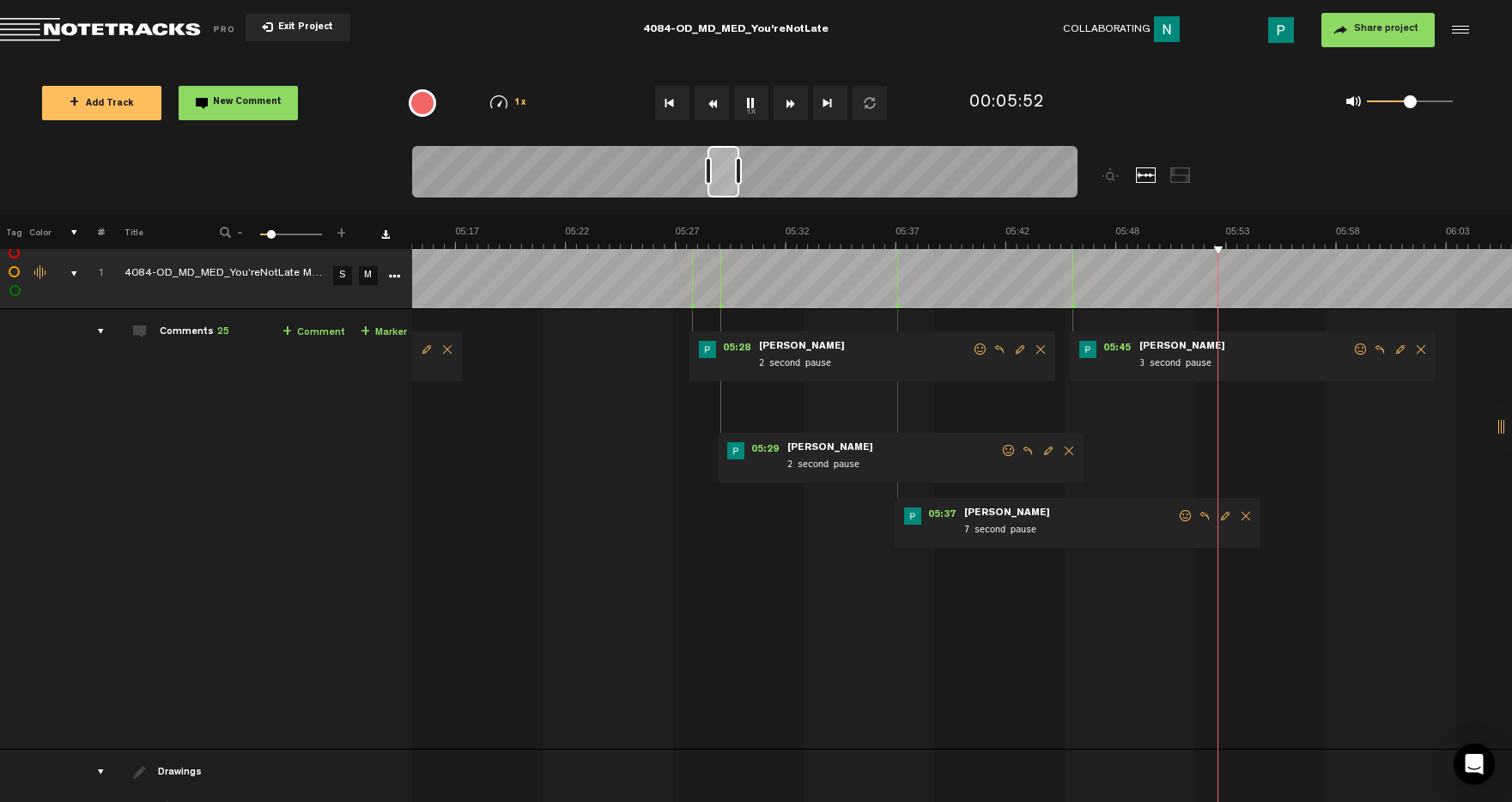
scroll to position [0, 6819]
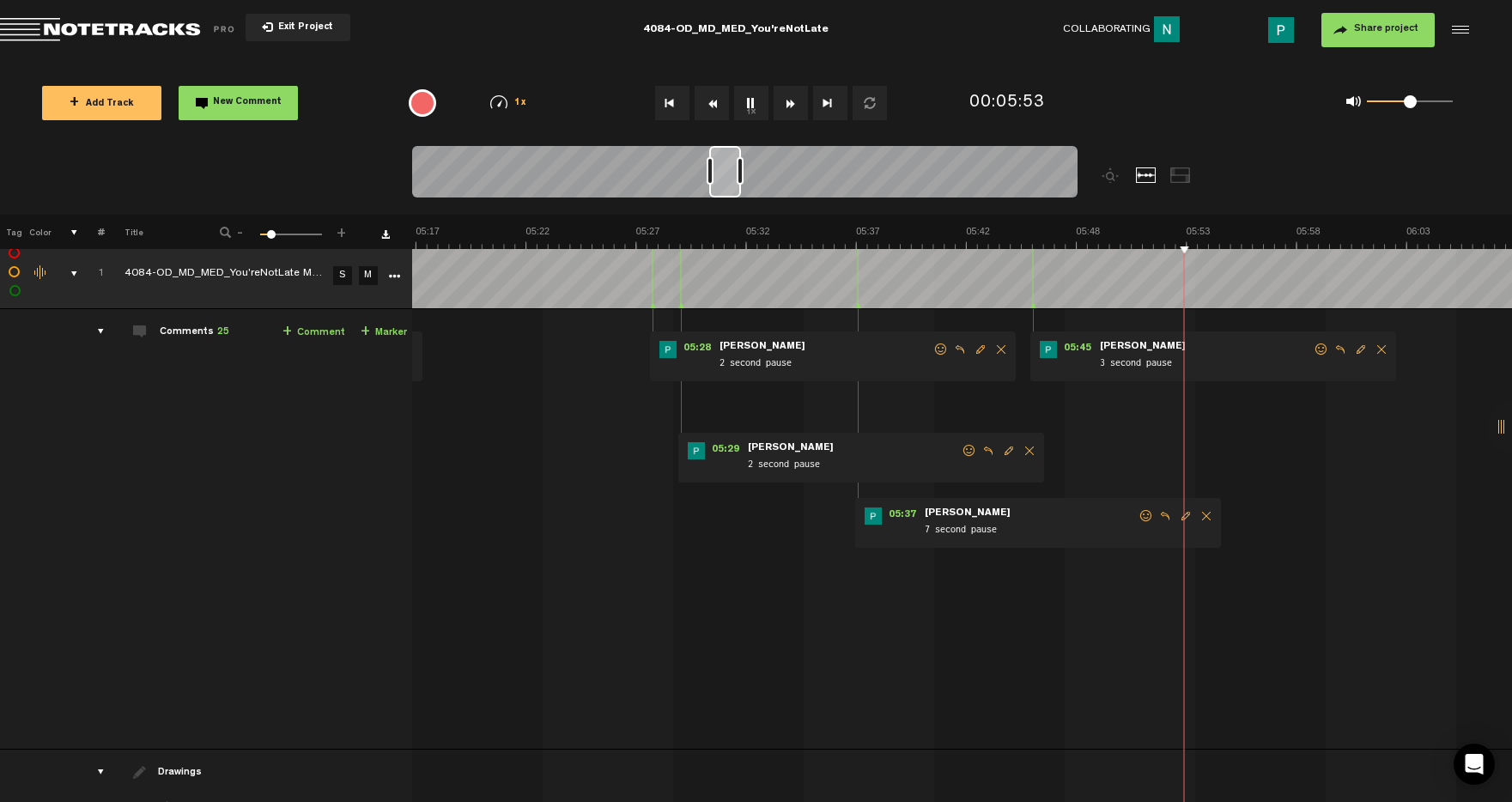
click at [720, 183] on div at bounding box center [725, 171] width 32 height 52
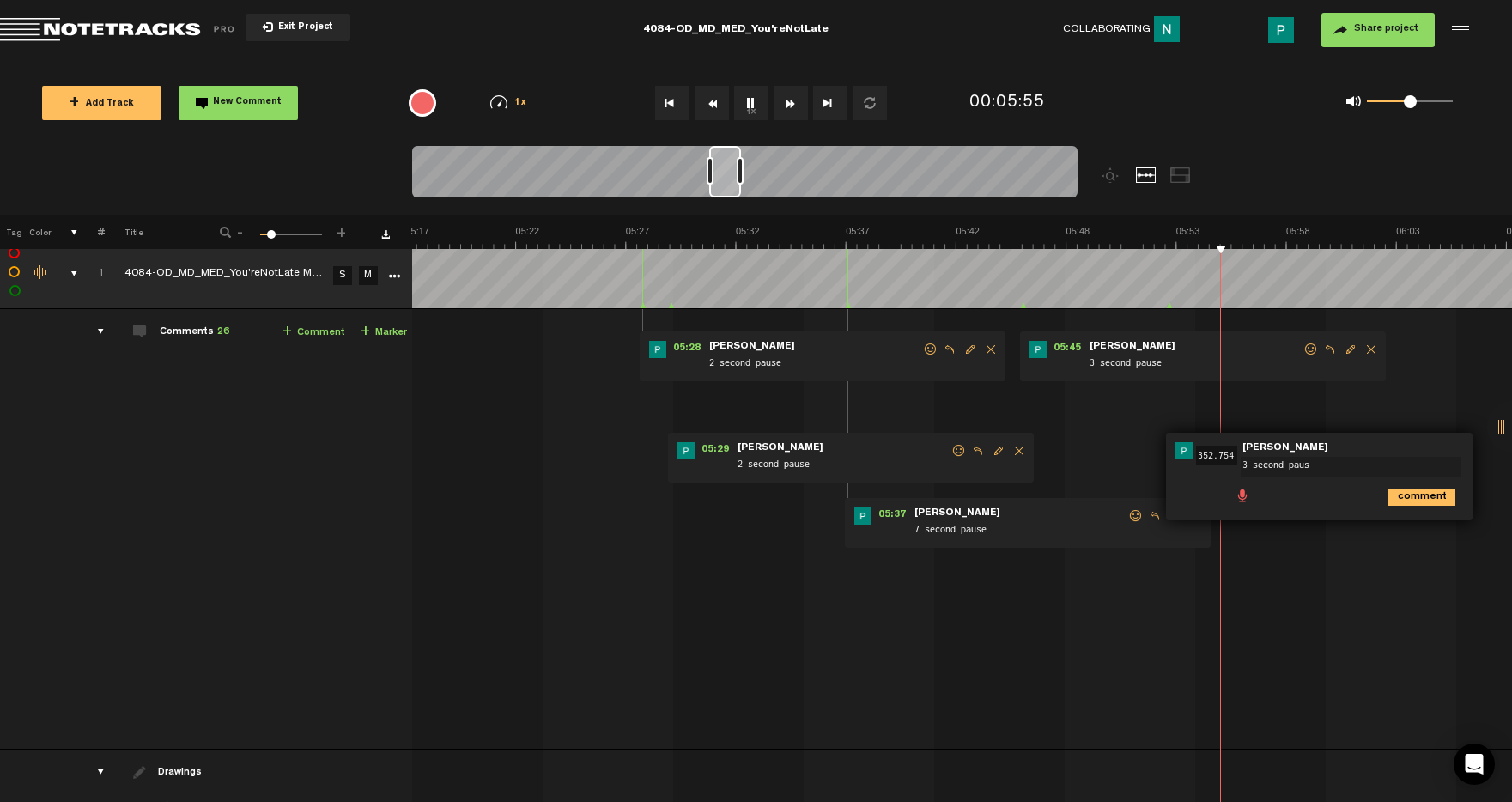
type textarea "3 second pause"
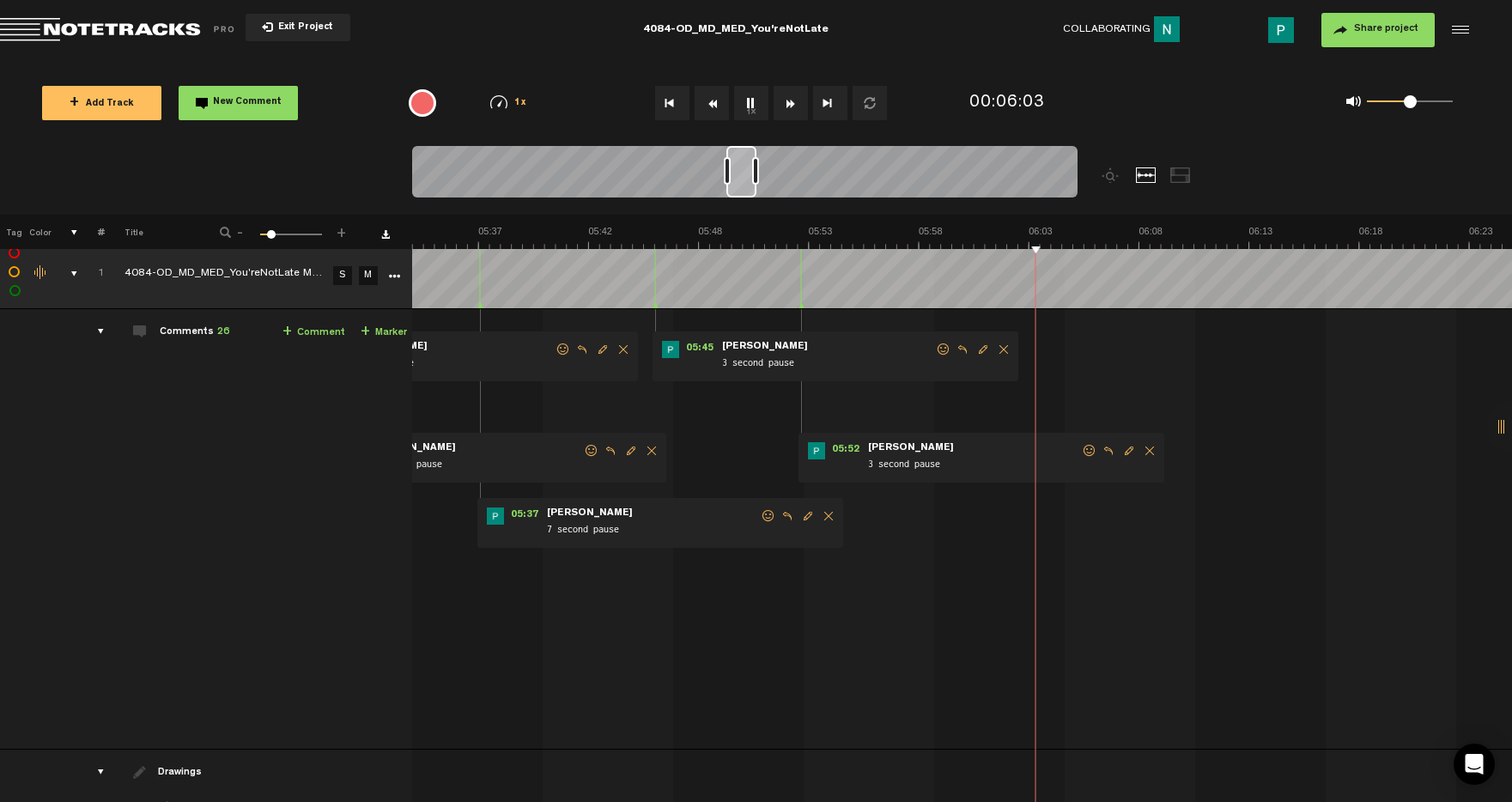
drag, startPoint x: 731, startPoint y: 179, endPoint x: 748, endPoint y: 177, distance: 17.1
click at [748, 177] on div at bounding box center [742, 171] width 30 height 52
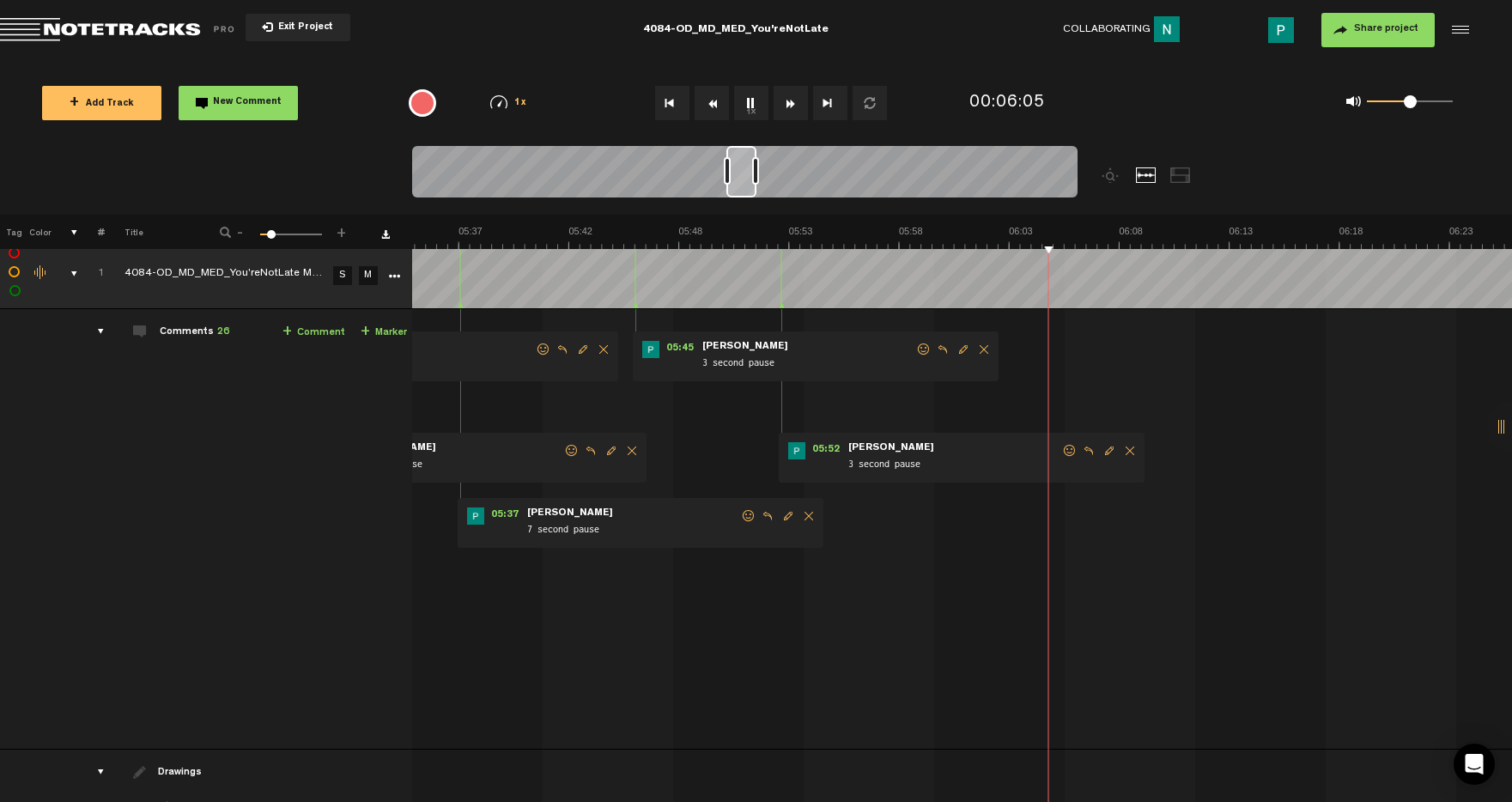
click at [748, 176] on div at bounding box center [742, 171] width 30 height 52
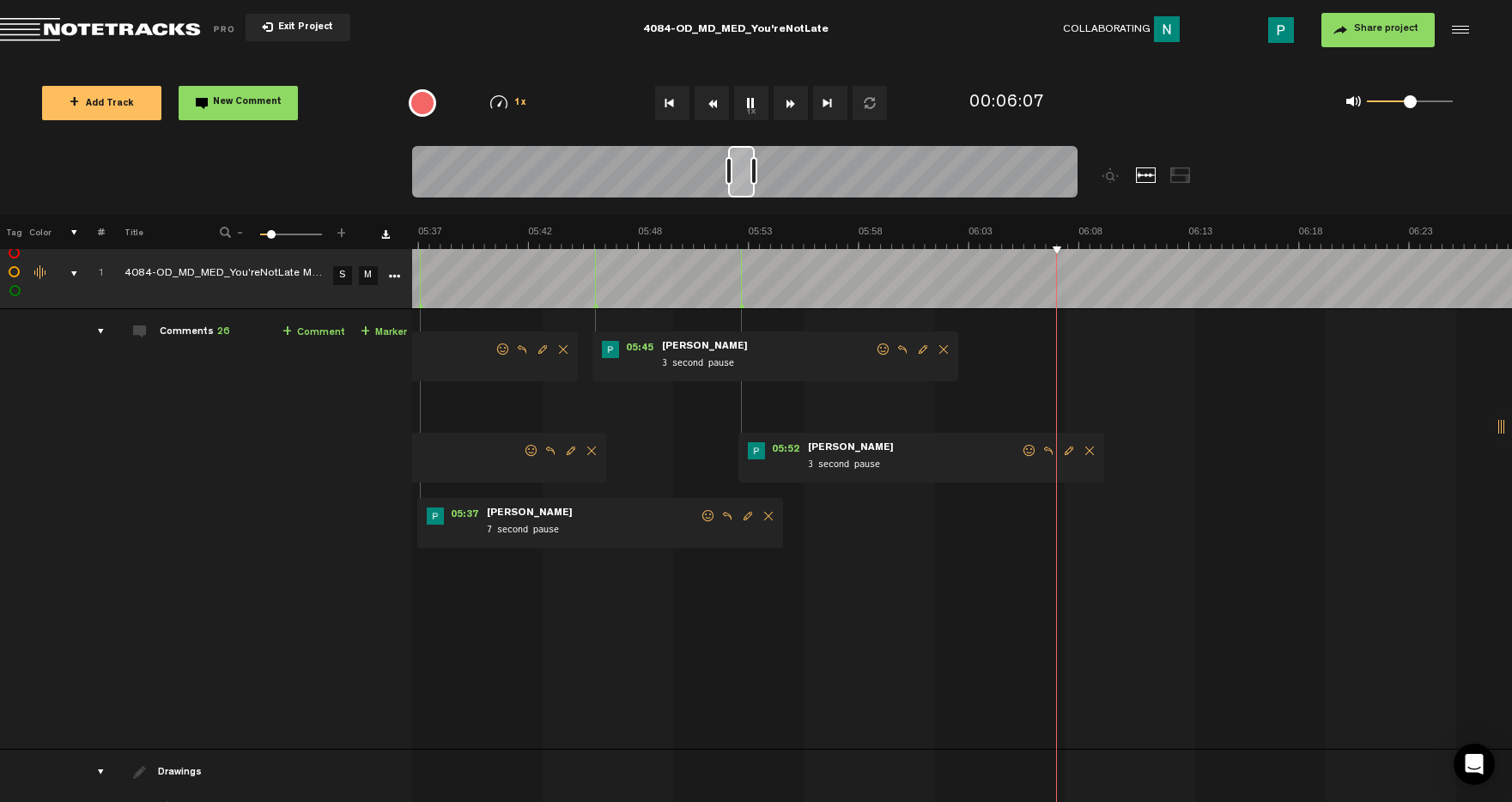
scroll to position [0, 7257]
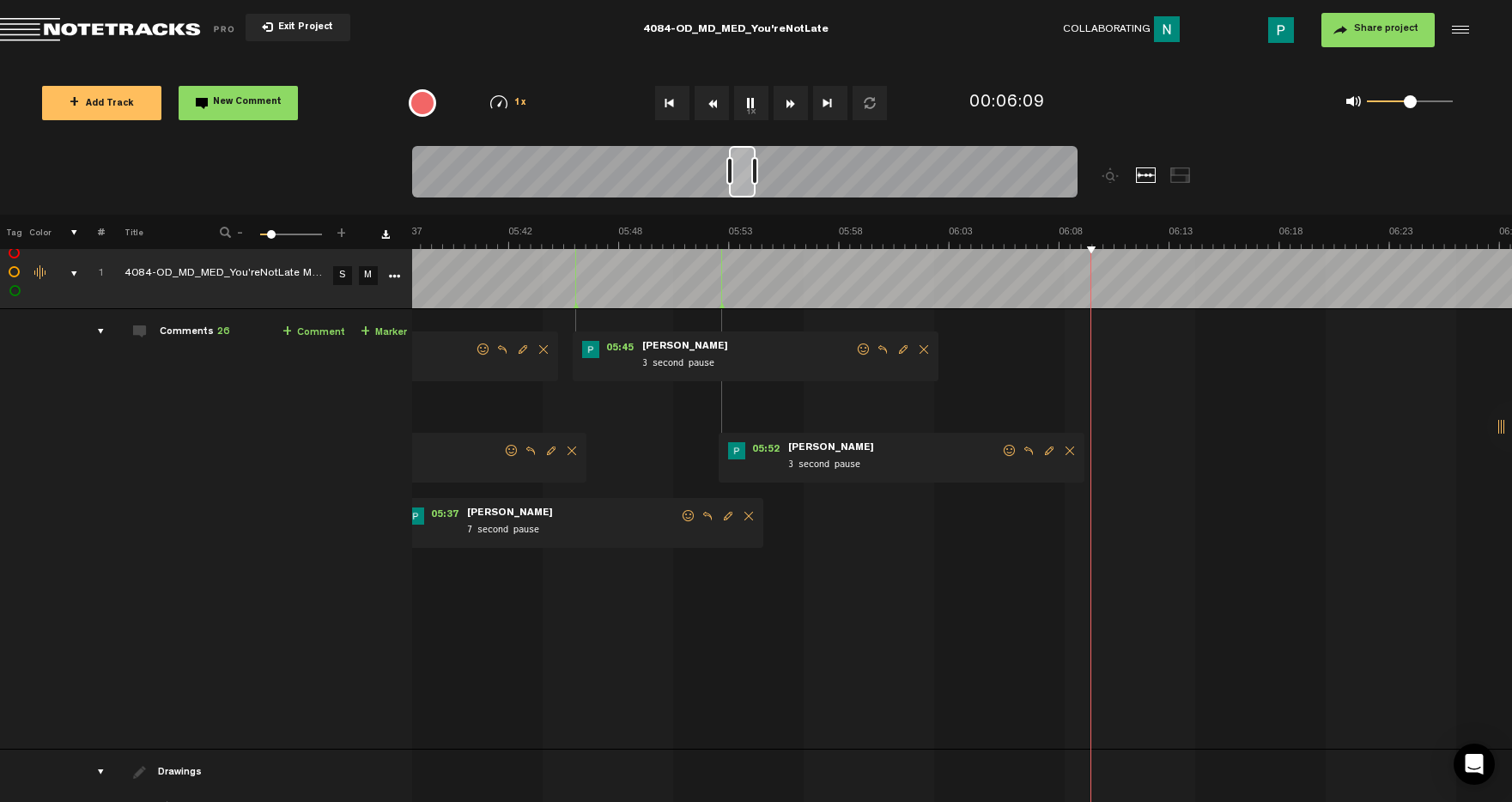
click at [755, 173] on div at bounding box center [744, 174] width 665 height 57
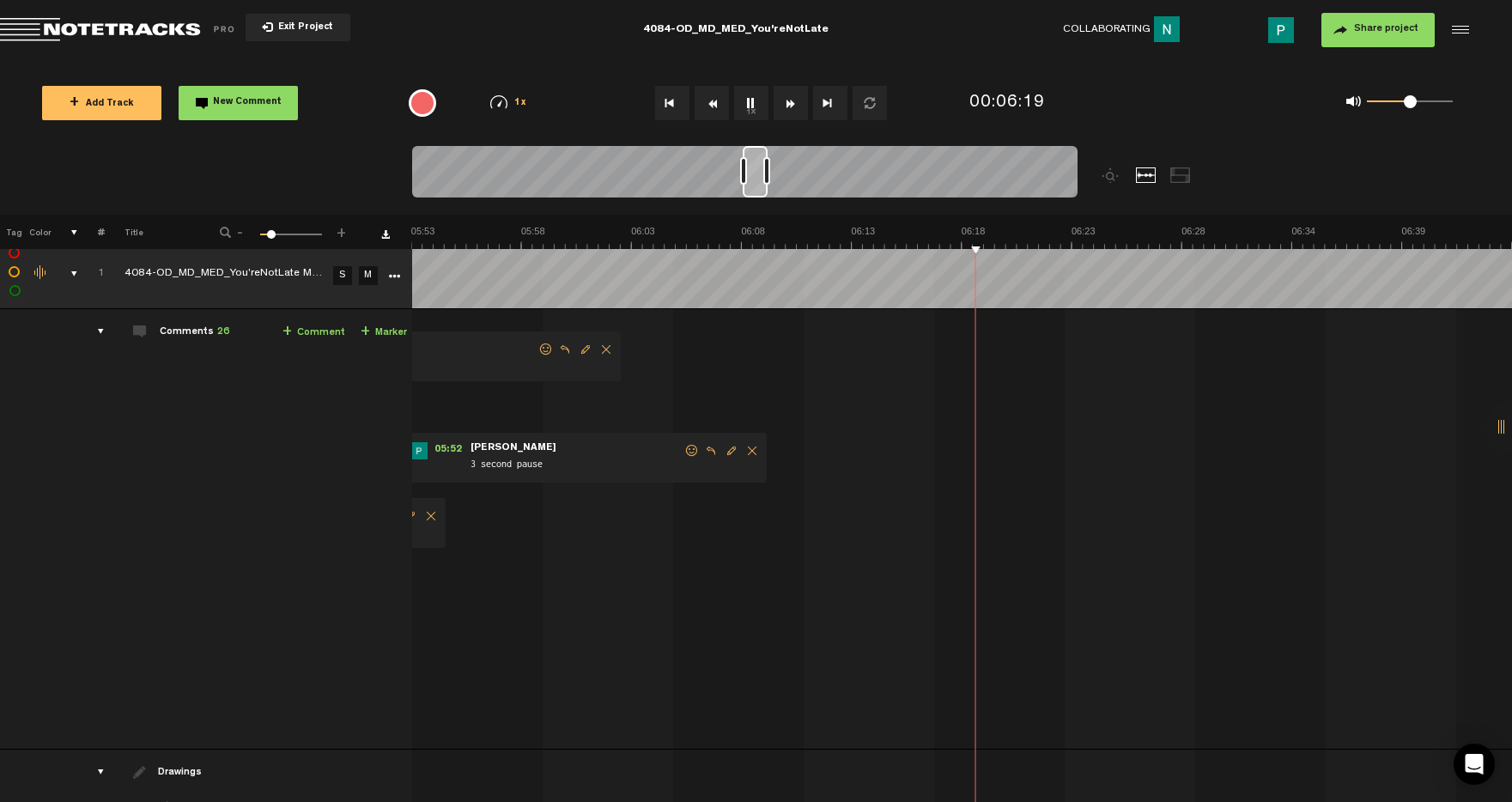
scroll to position [0, 7594]
drag, startPoint x: 752, startPoint y: 174, endPoint x: 762, endPoint y: 174, distance: 10.0
click at [762, 174] on div at bounding box center [755, 171] width 25 height 52
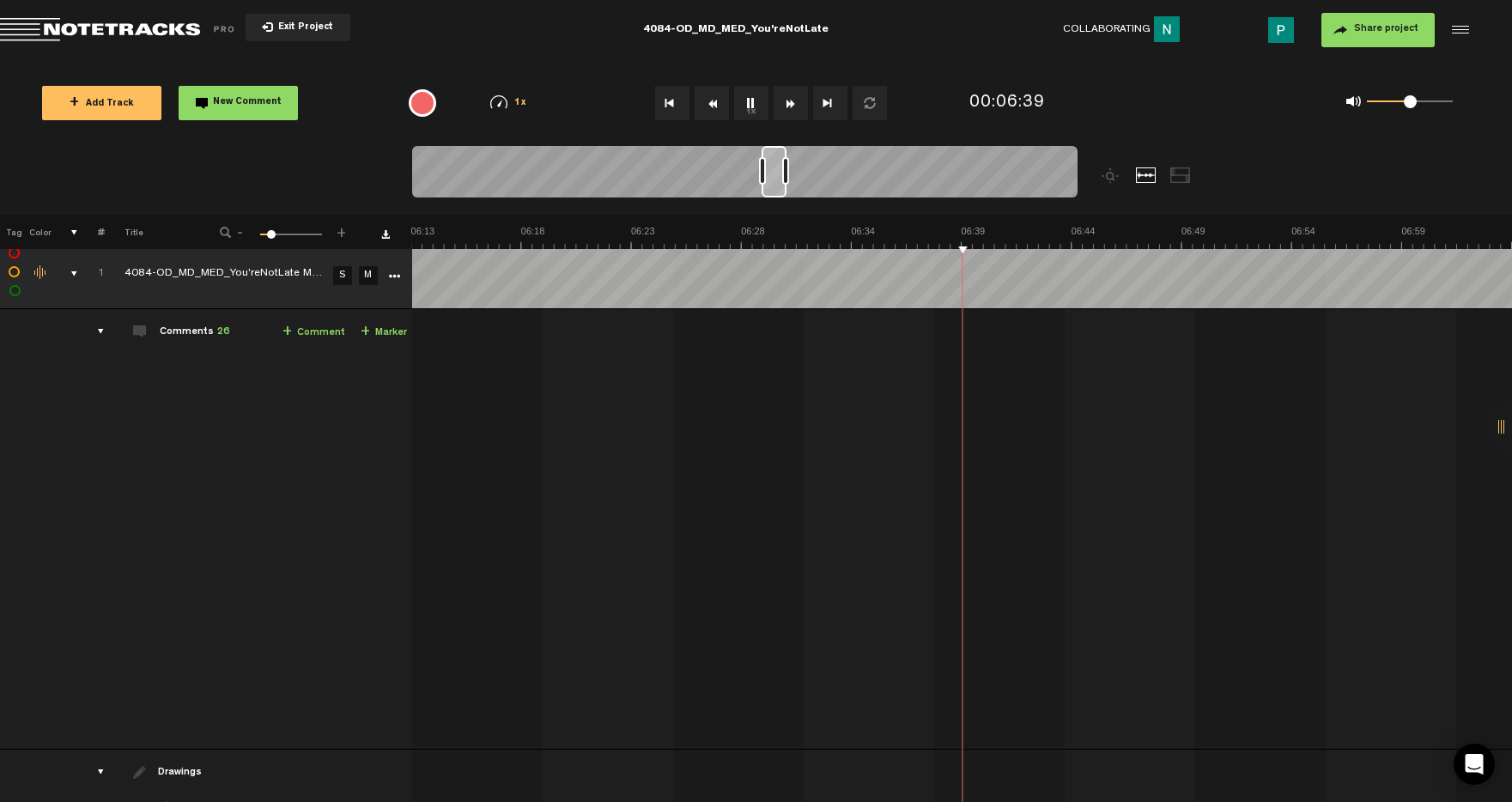
scroll to position [0, 8035]
click at [754, 93] on button "1x" at bounding box center [751, 103] width 34 height 34
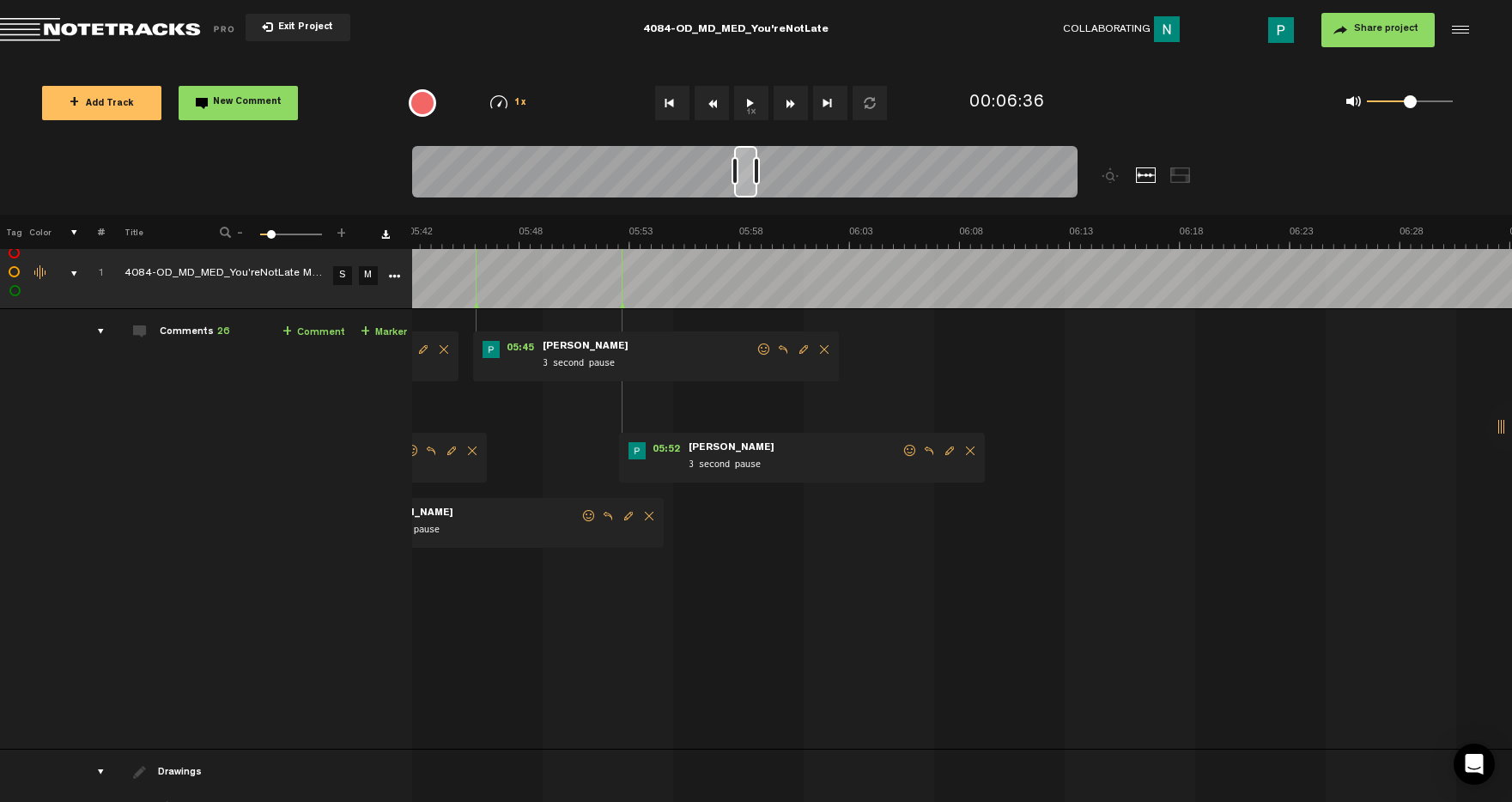
scroll to position [0, 7455]
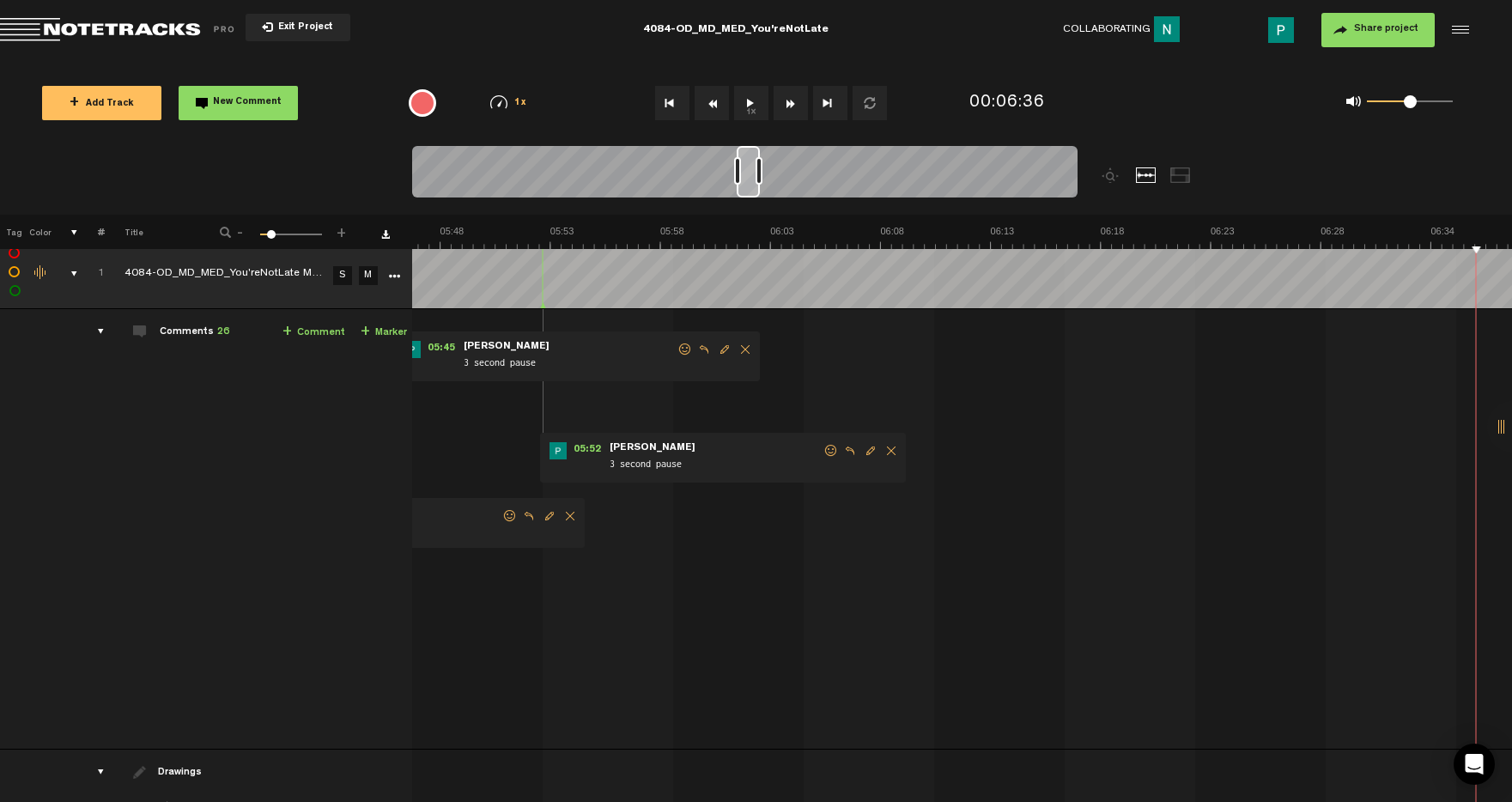
drag, startPoint x: 778, startPoint y: 195, endPoint x: 753, endPoint y: 193, distance: 25.1
click at [753, 193] on div at bounding box center [748, 171] width 23 height 52
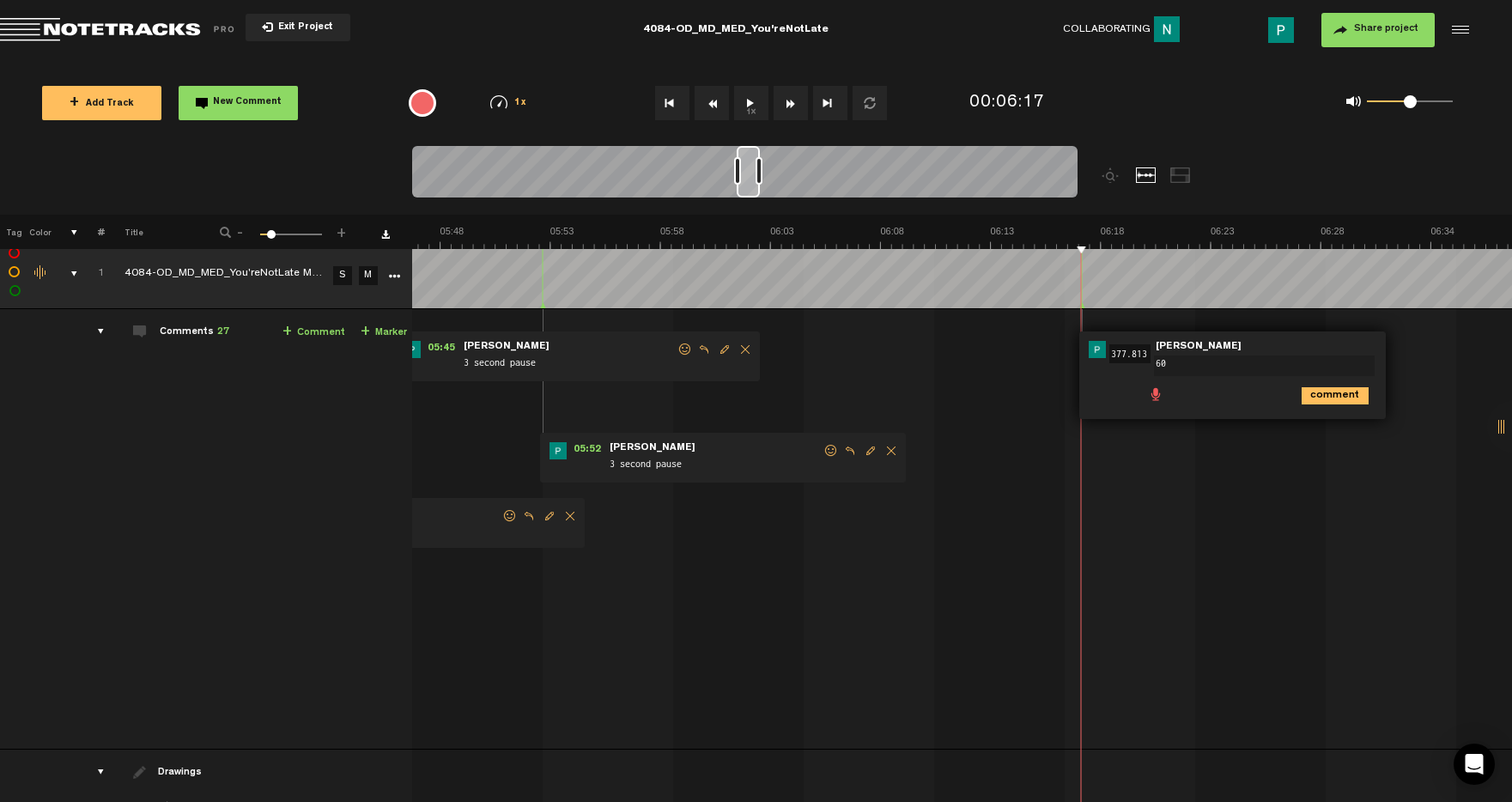
type textarea "6"
type textarea "45 second pause"
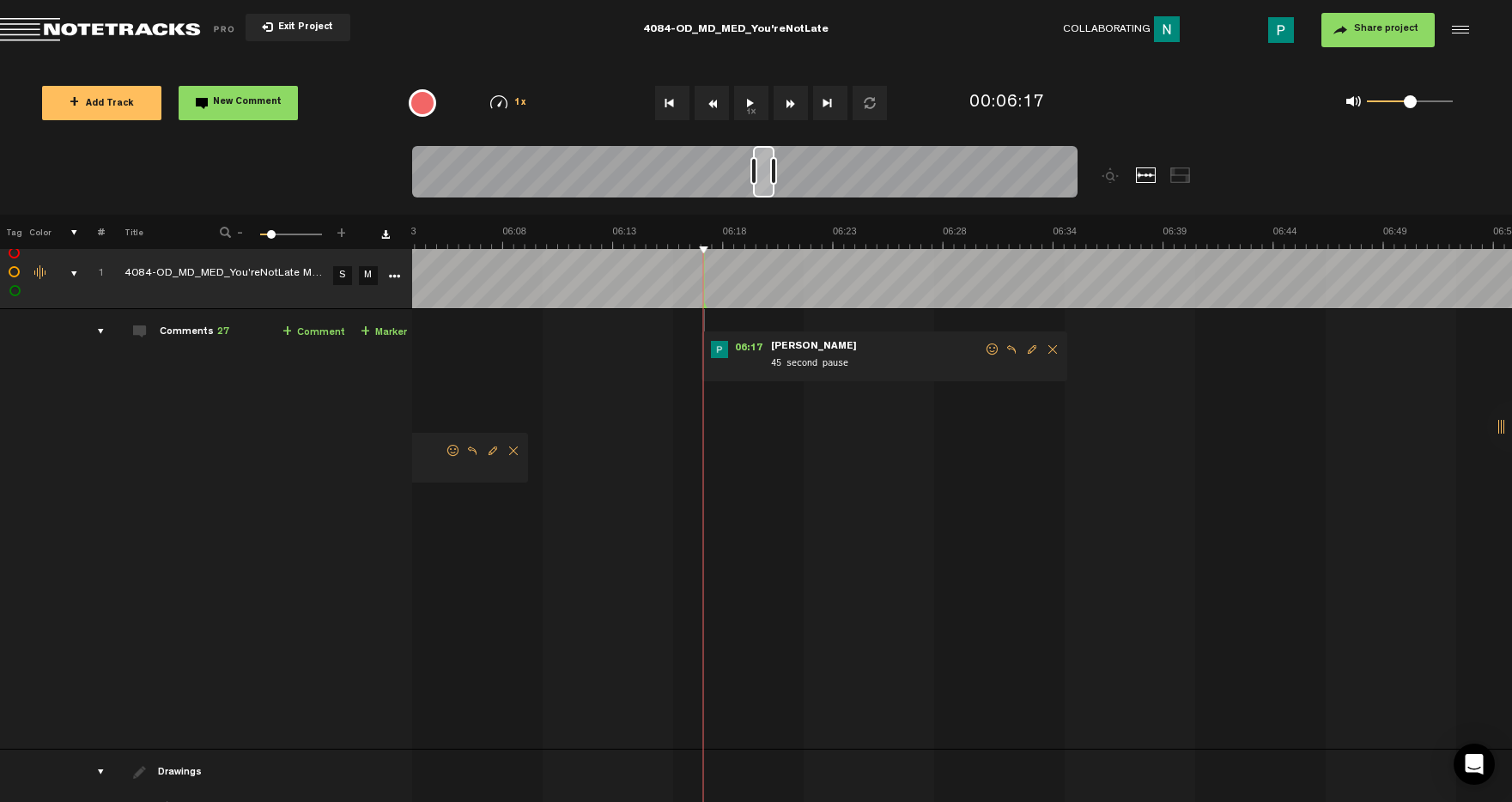
scroll to position [0, 7853]
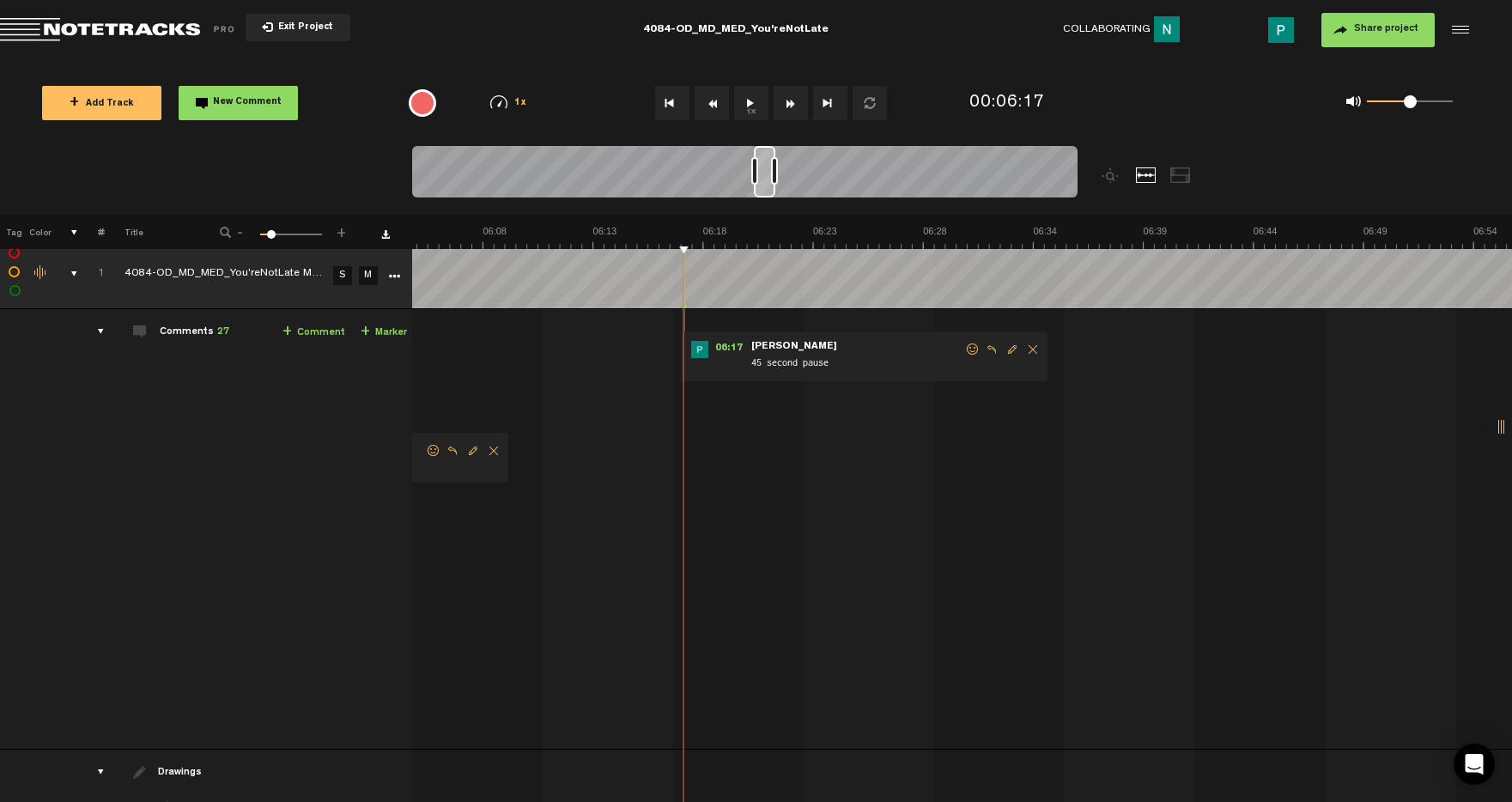
drag, startPoint x: 744, startPoint y: 186, endPoint x: 762, endPoint y: 178, distance: 19.7
click at [762, 178] on div at bounding box center [764, 171] width 21 height 52
click at [742, 101] on button "1x" at bounding box center [751, 103] width 34 height 34
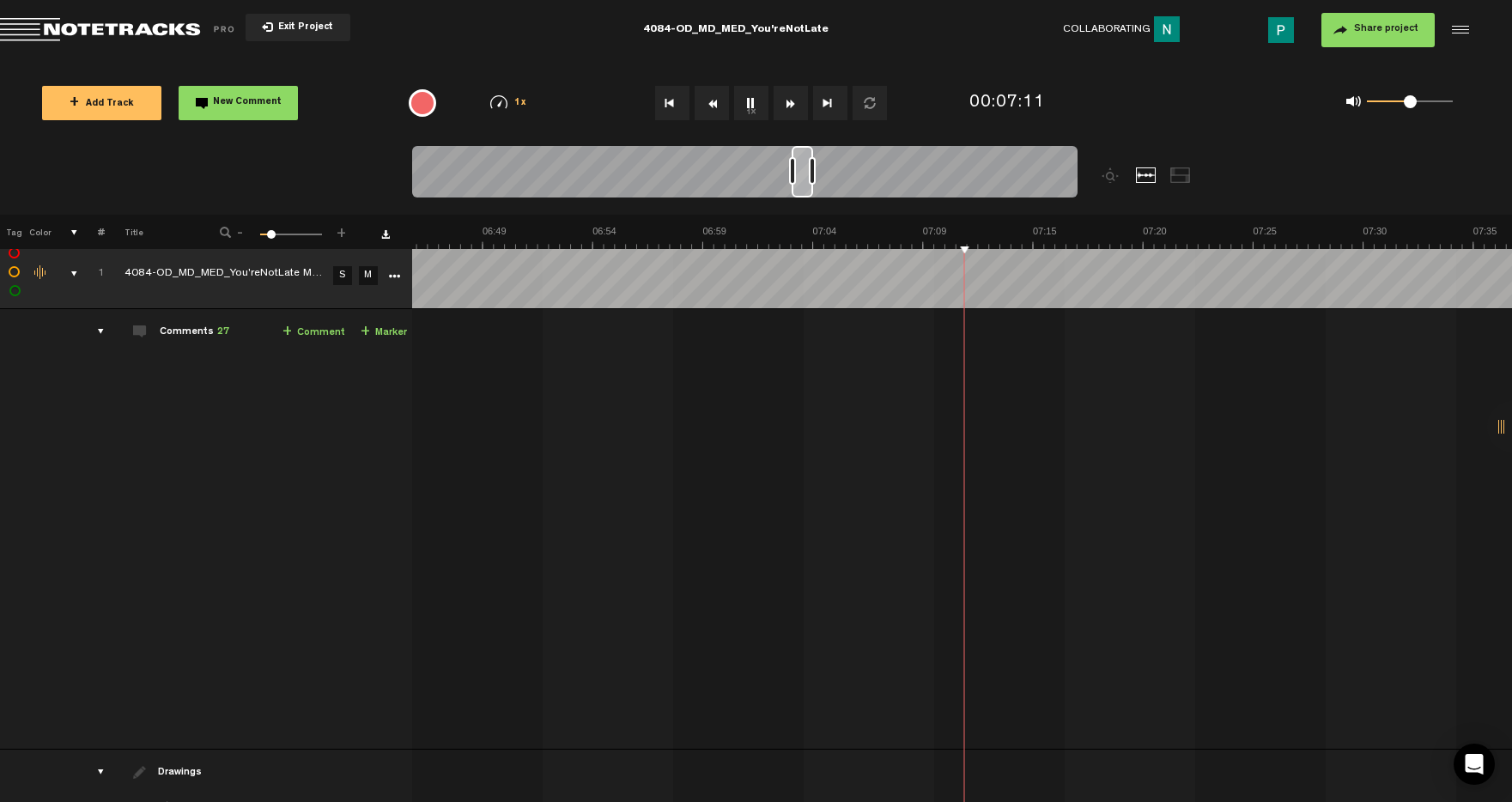
scroll to position [0, 8734]
drag, startPoint x: 797, startPoint y: 187, endPoint x: 785, endPoint y: 188, distance: 12.0
click at [785, 188] on div at bounding box center [789, 171] width 19 height 52
click at [748, 95] on button "1x" at bounding box center [751, 103] width 34 height 34
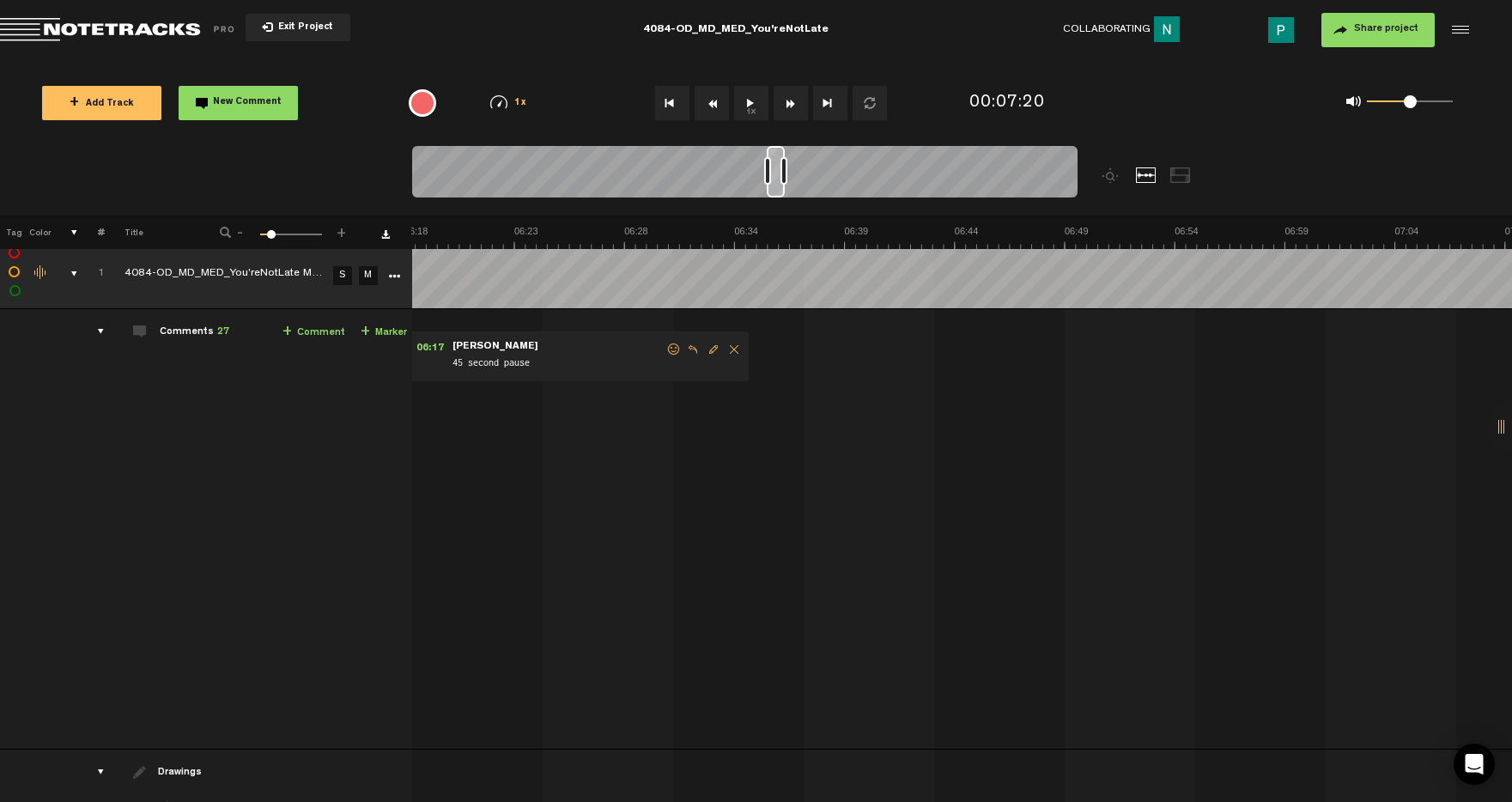
scroll to position [0, 8152]
drag, startPoint x: 808, startPoint y: 185, endPoint x: 777, endPoint y: 181, distance: 31.3
click at [776, 181] on div at bounding box center [776, 171] width 18 height 52
click at [749, 109] on button "1x" at bounding box center [751, 103] width 34 height 34
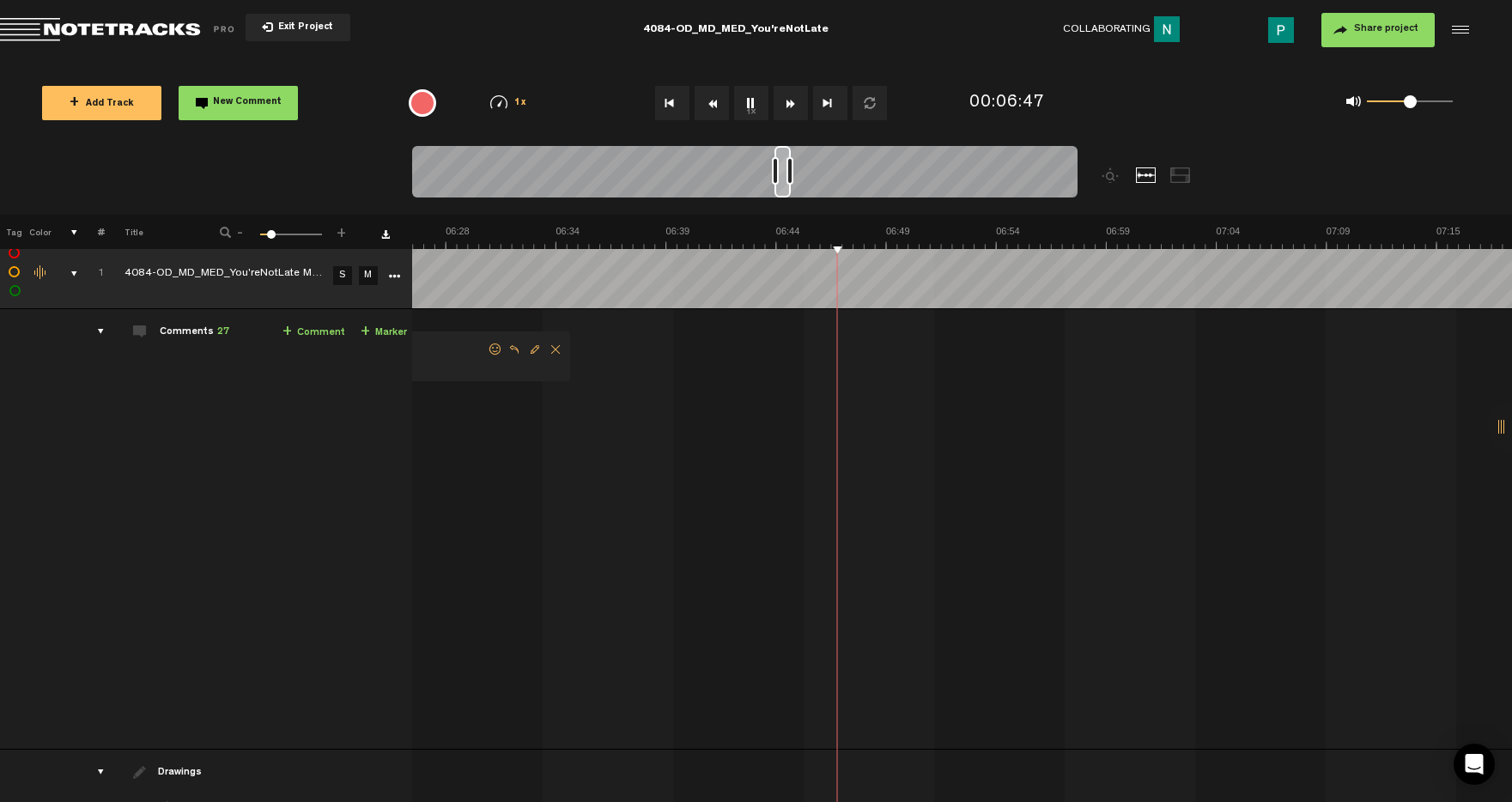
scroll to position [0, 8330]
click at [783, 189] on div at bounding box center [782, 171] width 17 height 52
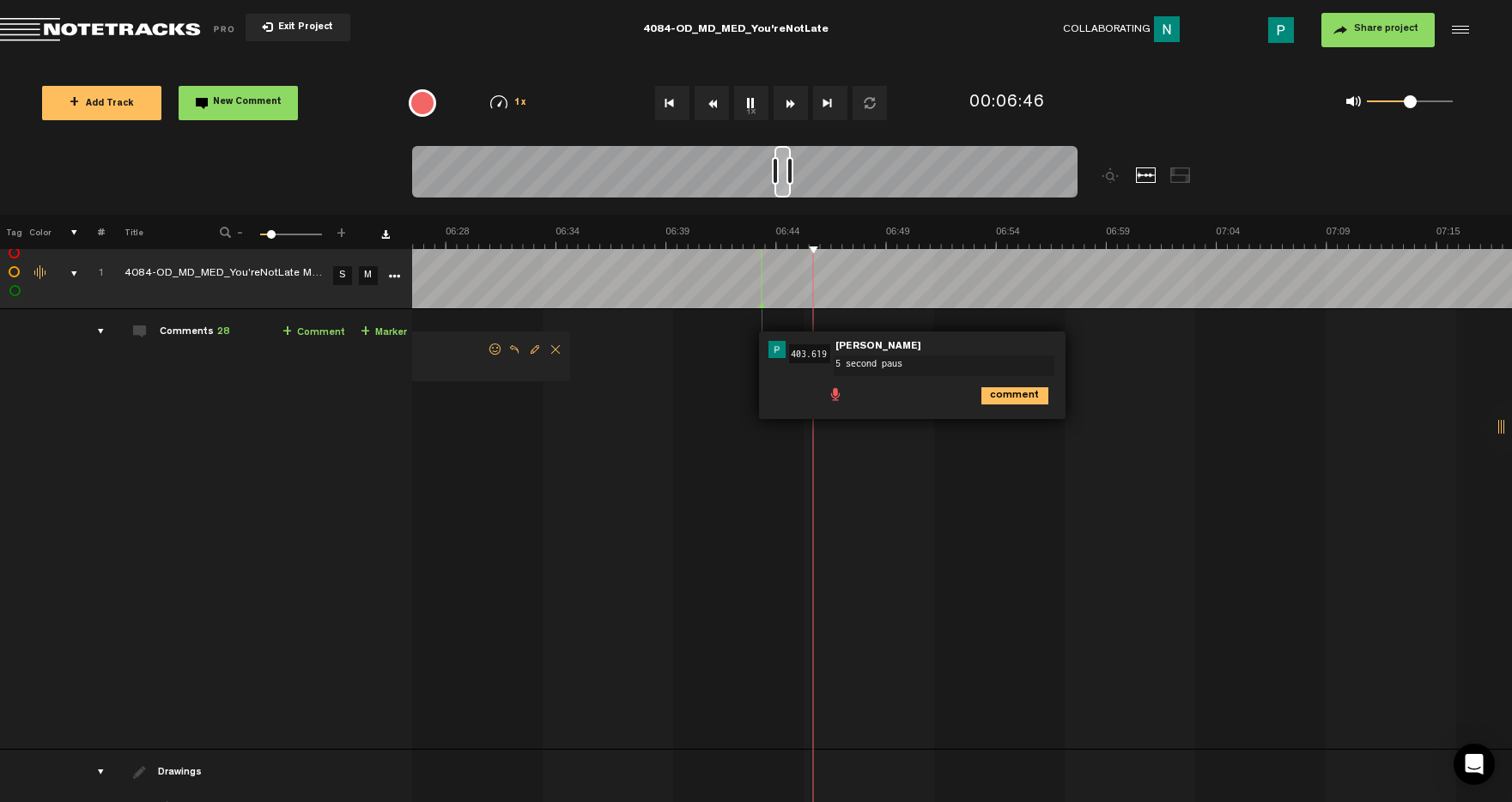
type textarea "5 second pause"
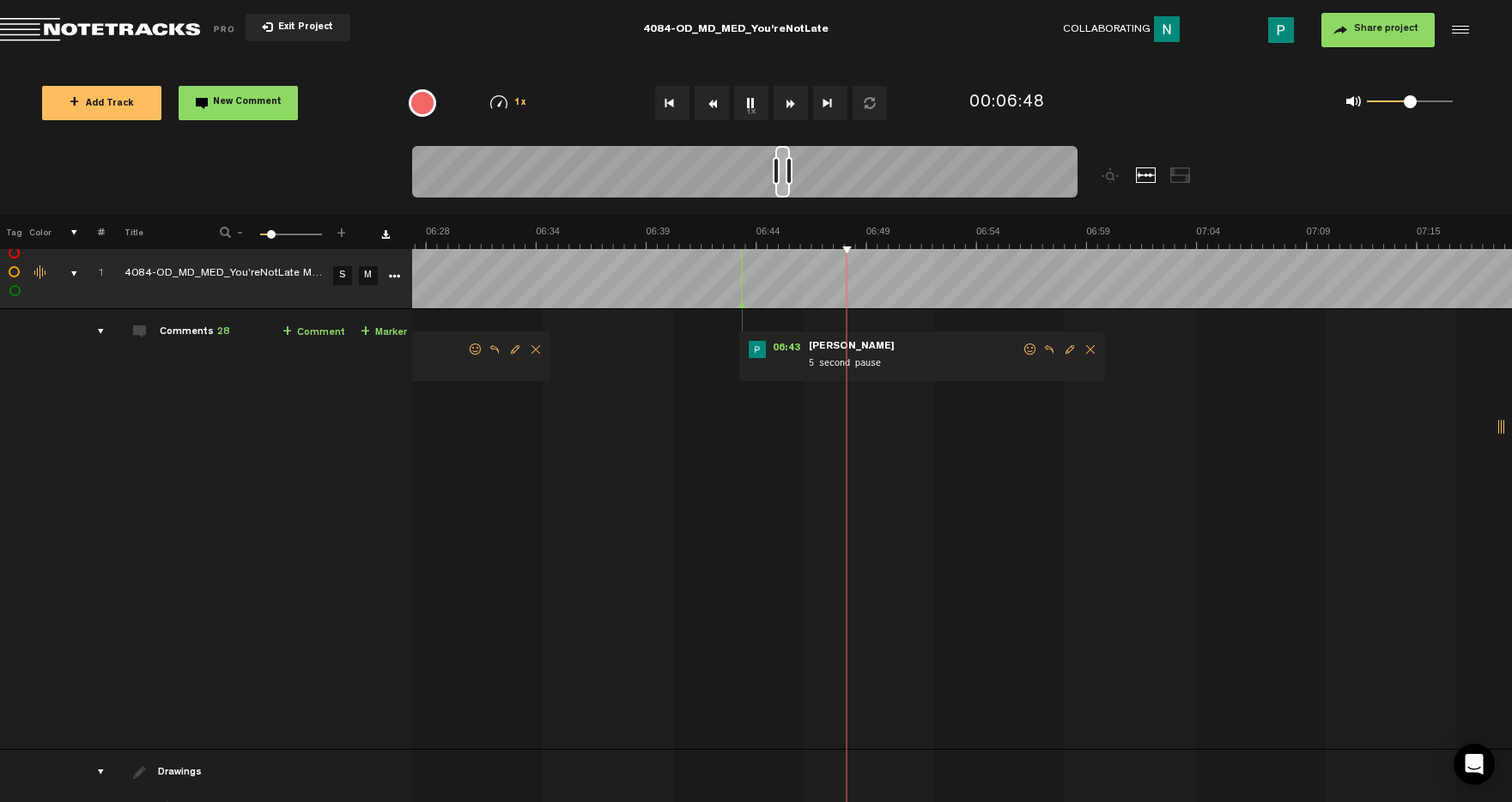
scroll to position [0, 8490]
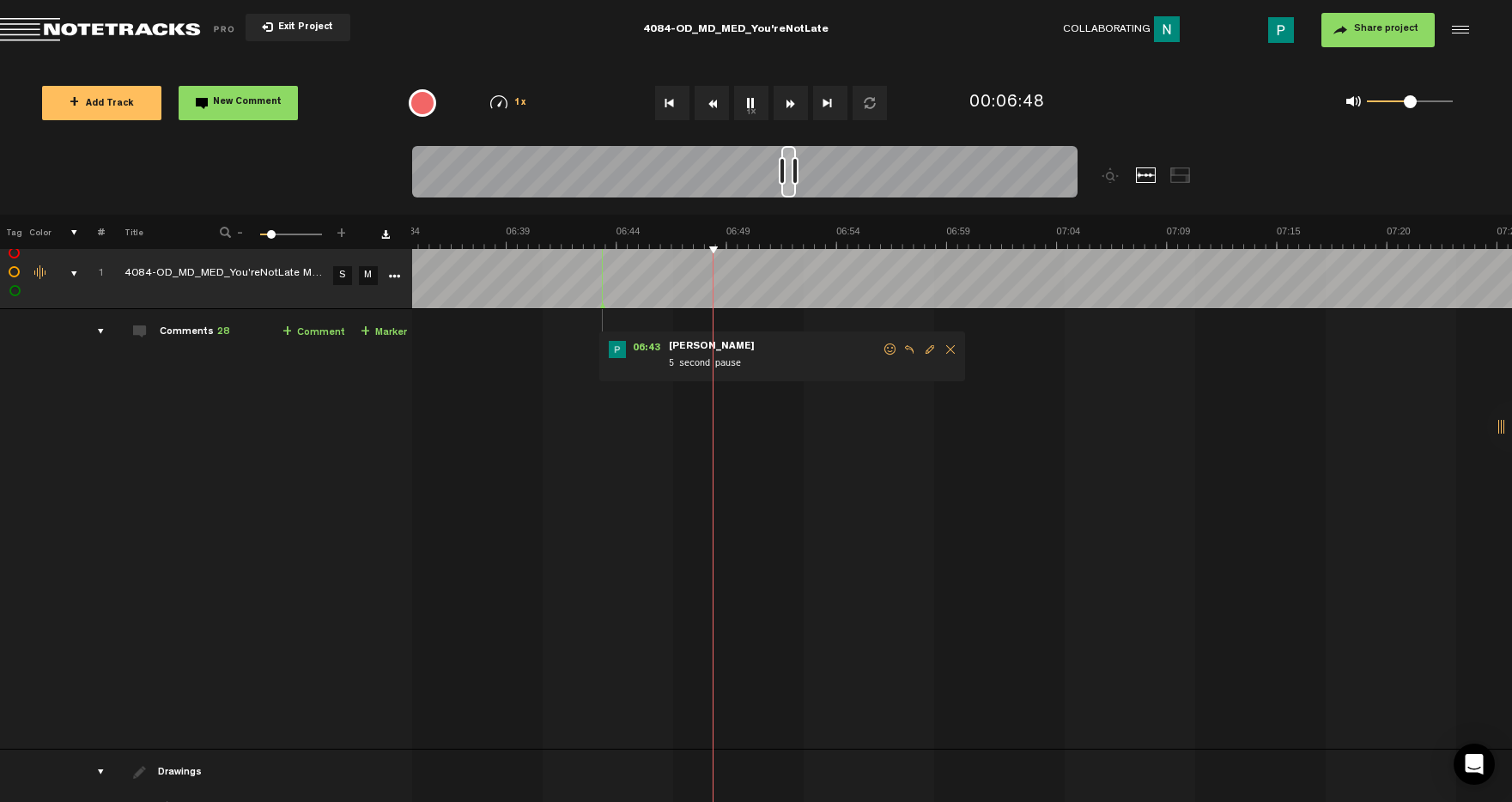
click at [785, 190] on div at bounding box center [788, 171] width 15 height 52
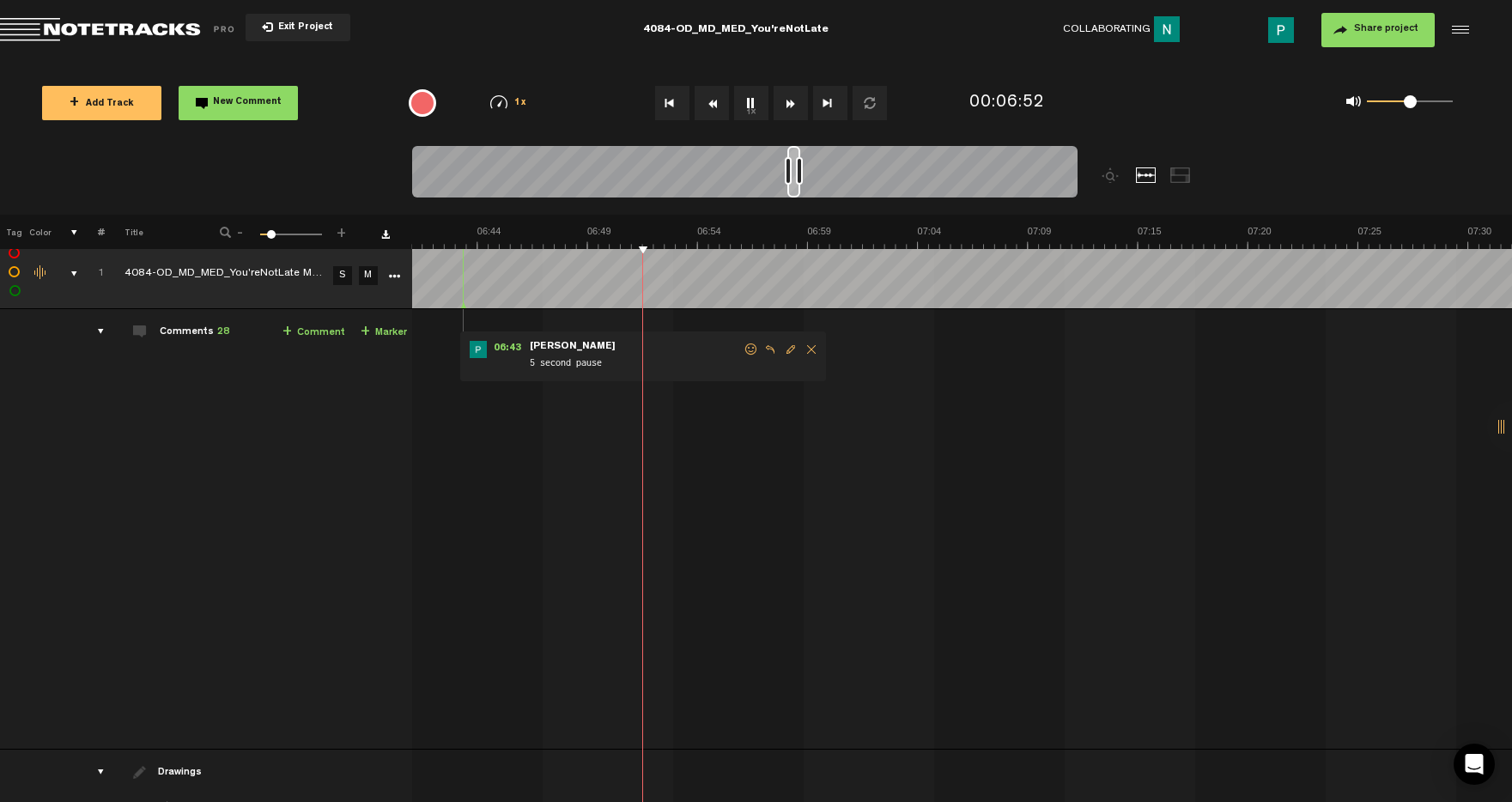
scroll to position [0, 8629]
click at [792, 188] on div at bounding box center [793, 171] width 13 height 52
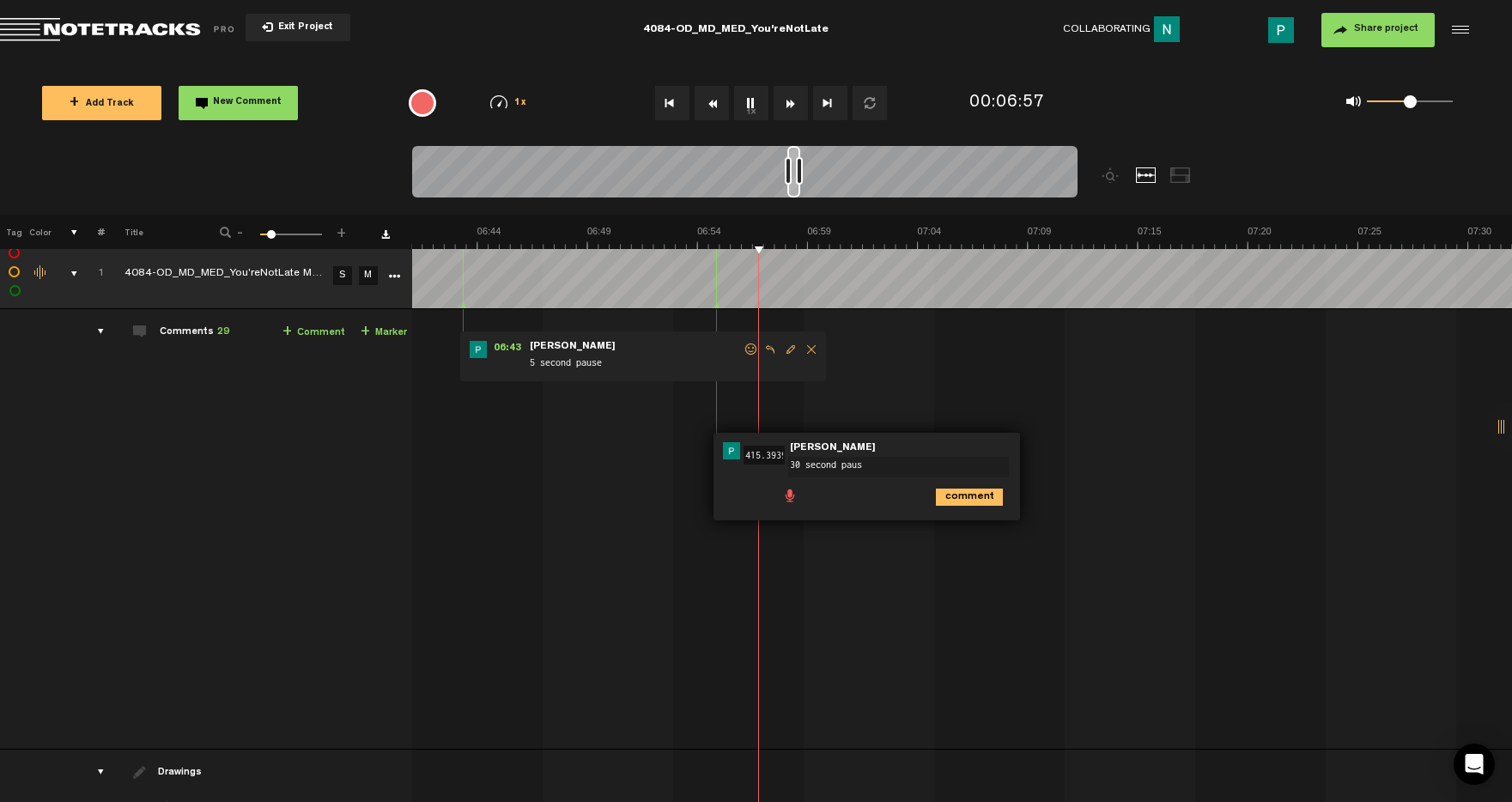
type textarea "30 second pause"
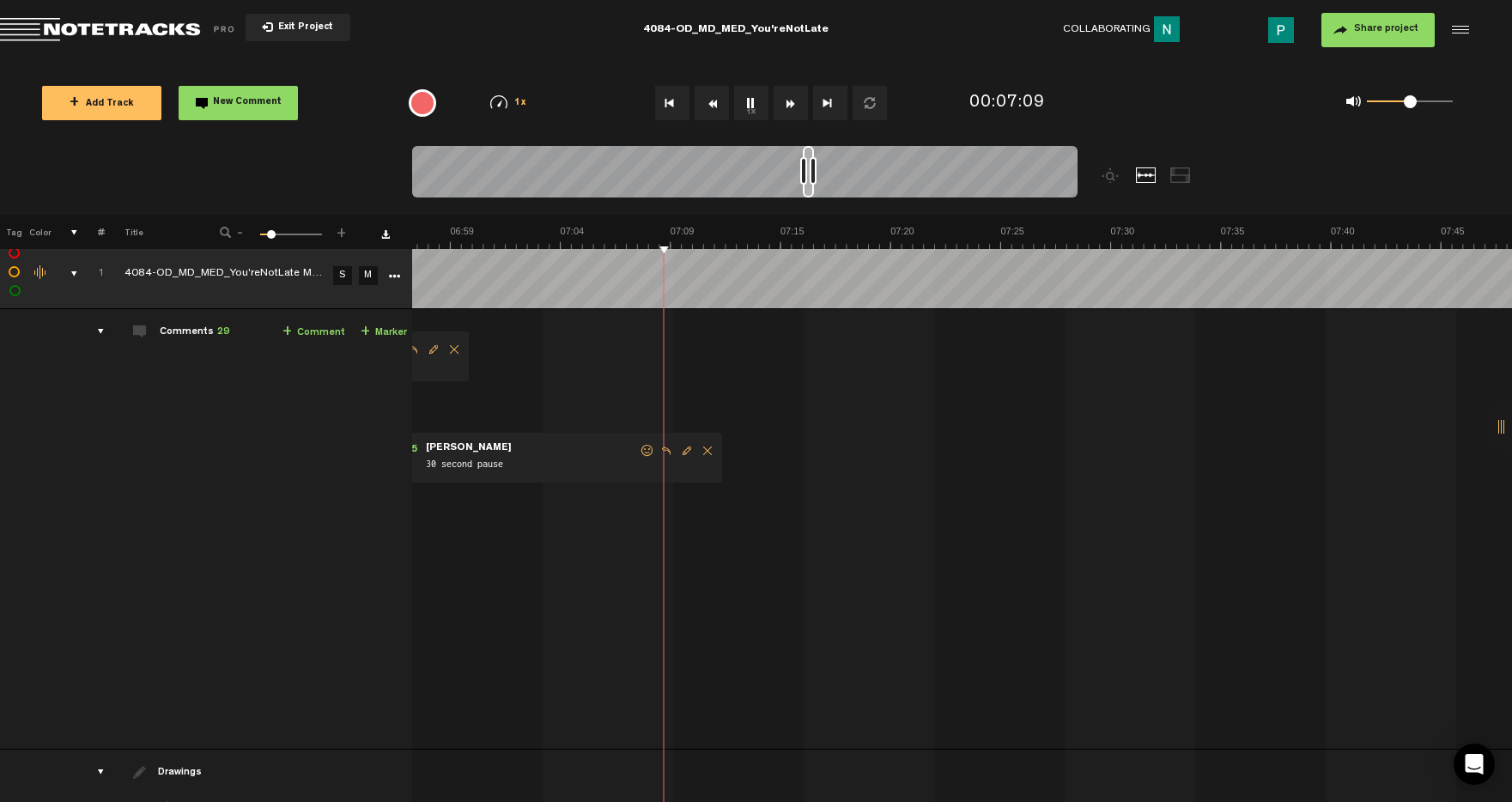
scroll to position [0, 8986]
drag, startPoint x: 793, startPoint y: 187, endPoint x: 809, endPoint y: 184, distance: 16.3
click at [809, 184] on div at bounding box center [808, 171] width 11 height 52
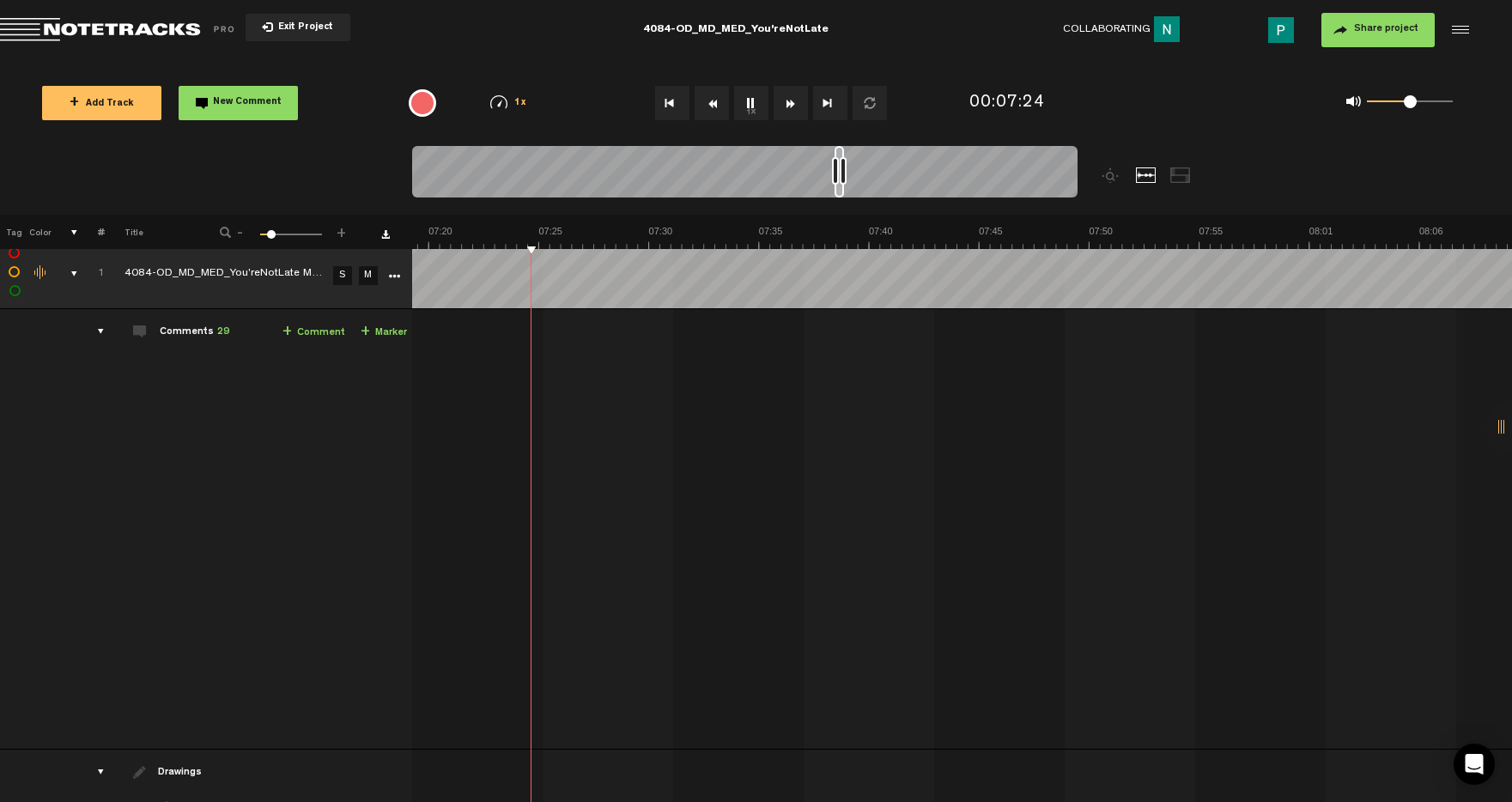
drag, startPoint x: 794, startPoint y: 190, endPoint x: 837, endPoint y: 184, distance: 43.4
click at [838, 184] on div at bounding box center [839, 171] width 10 height 52
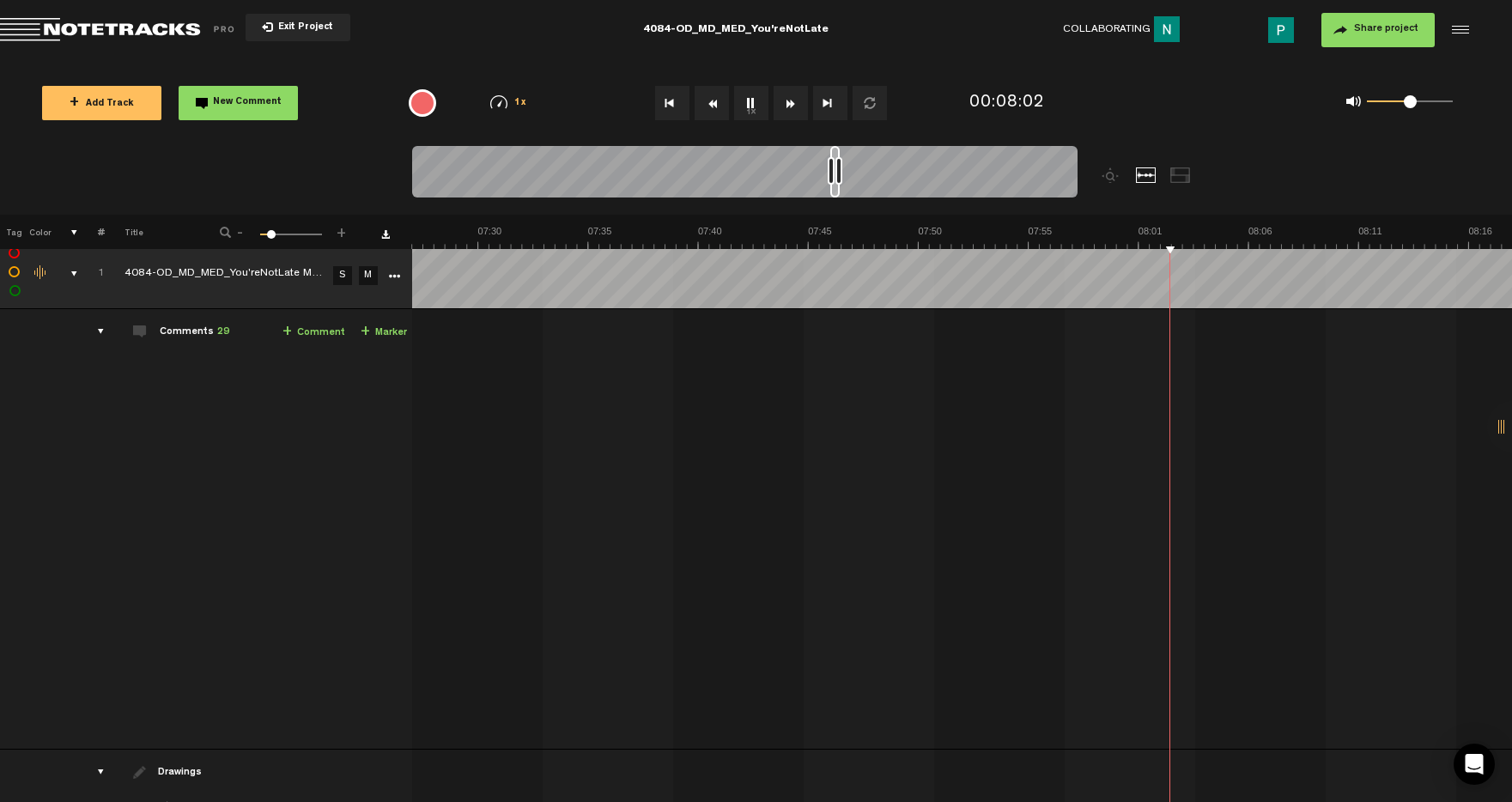
scroll to position [0, 9619]
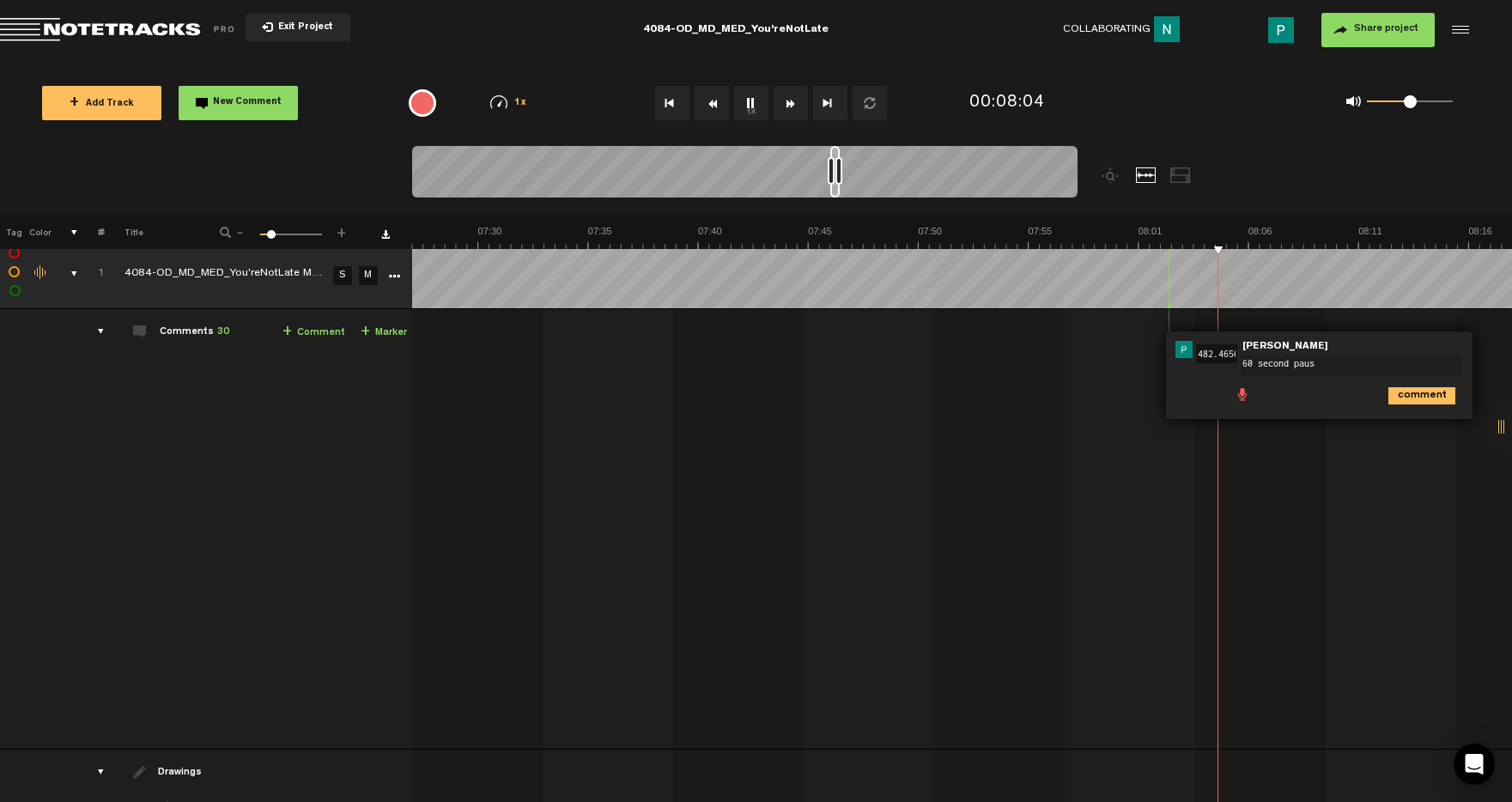
type textarea "60 second pause"
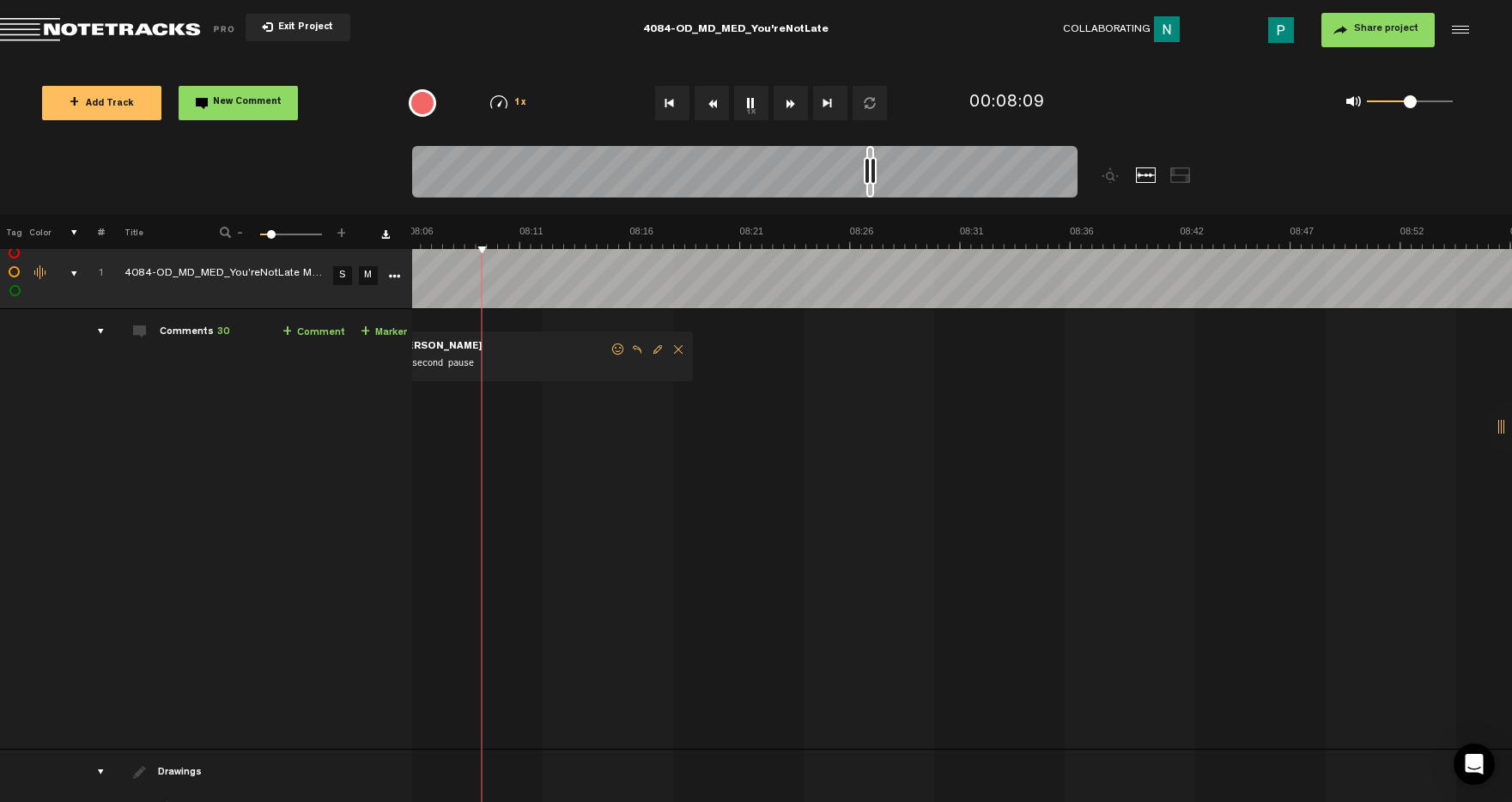
scroll to position [0, 10457]
drag, startPoint x: 835, startPoint y: 189, endPoint x: 872, endPoint y: 179, distance: 38.3
click at [872, 179] on div at bounding box center [744, 174] width 665 height 57
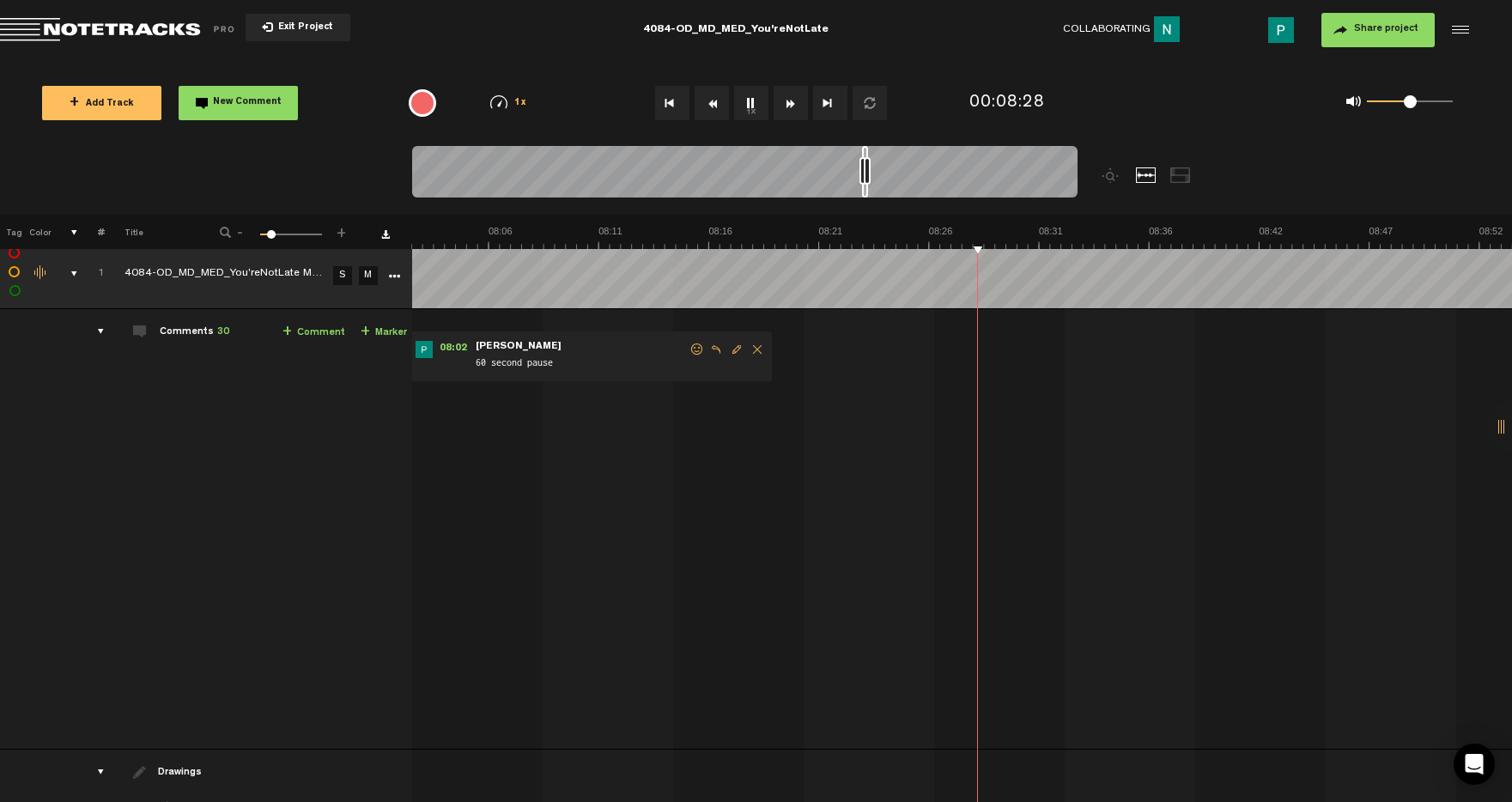
scroll to position [0, 10319]
click at [867, 187] on div at bounding box center [744, 174] width 665 height 57
click at [747, 97] on button "1x" at bounding box center [751, 103] width 34 height 34
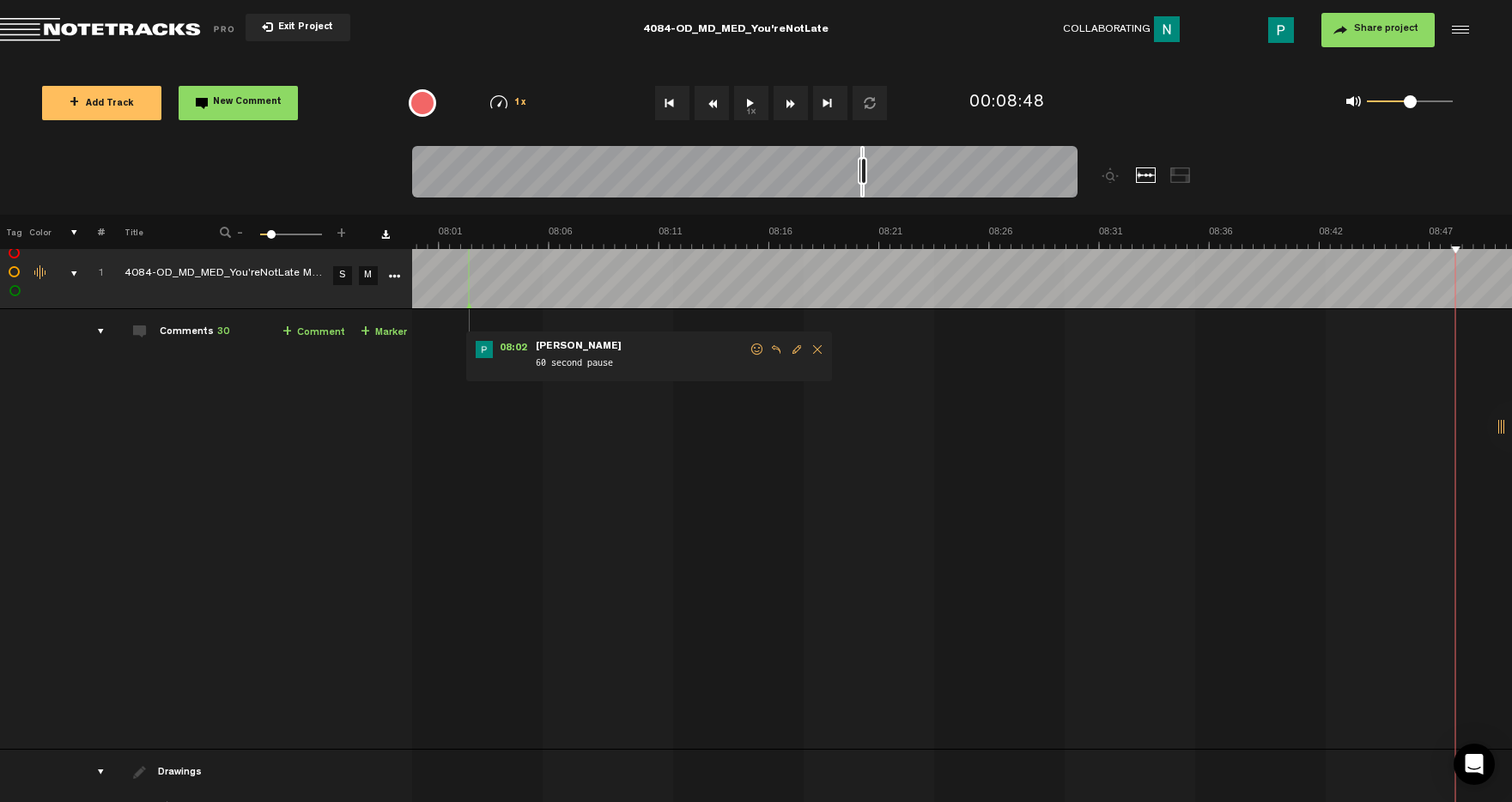
click at [862, 188] on div at bounding box center [862, 171] width 4 height 52
click at [756, 95] on button "1x" at bounding box center [751, 103] width 34 height 34
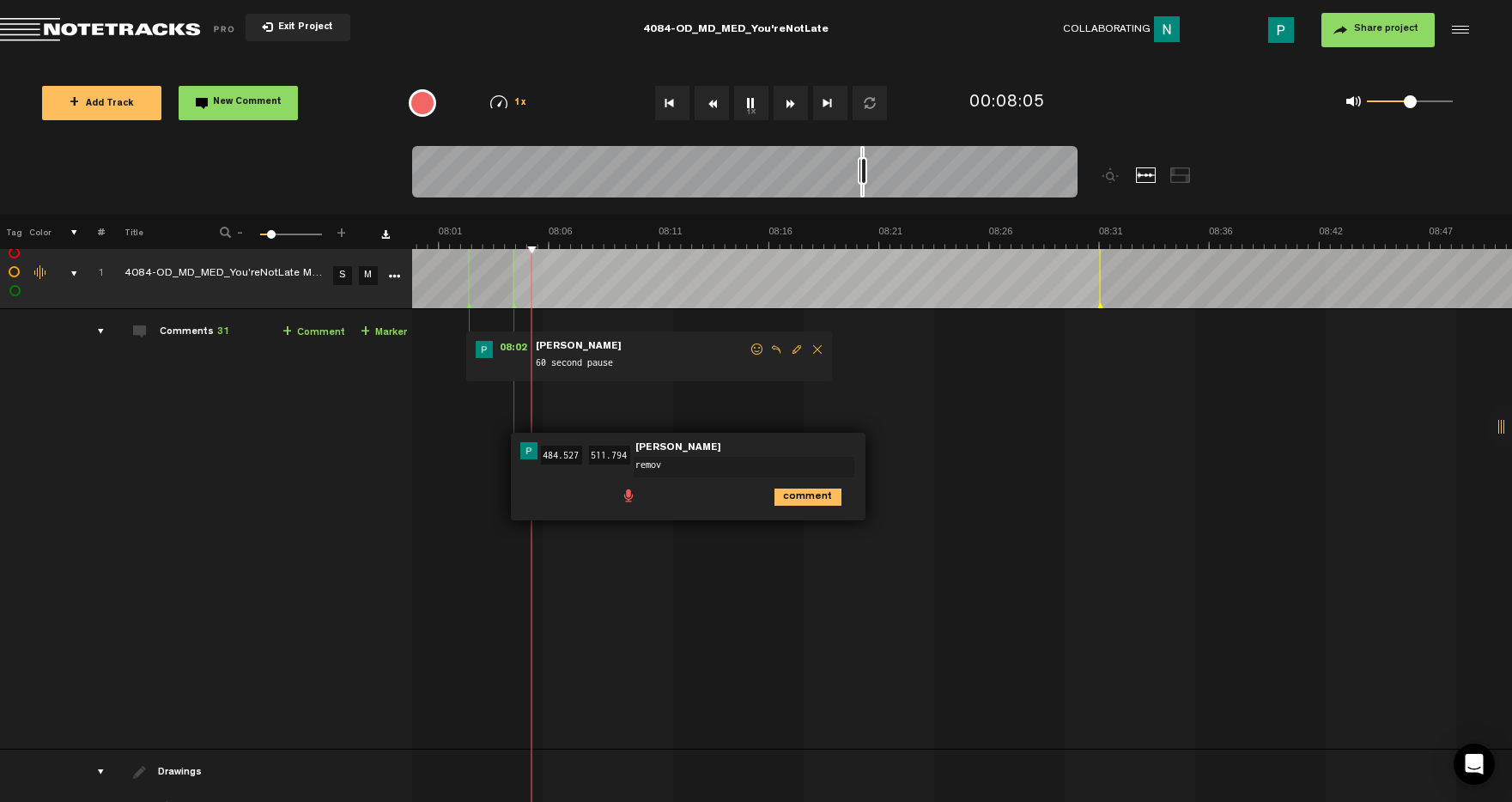
type textarea "remove"
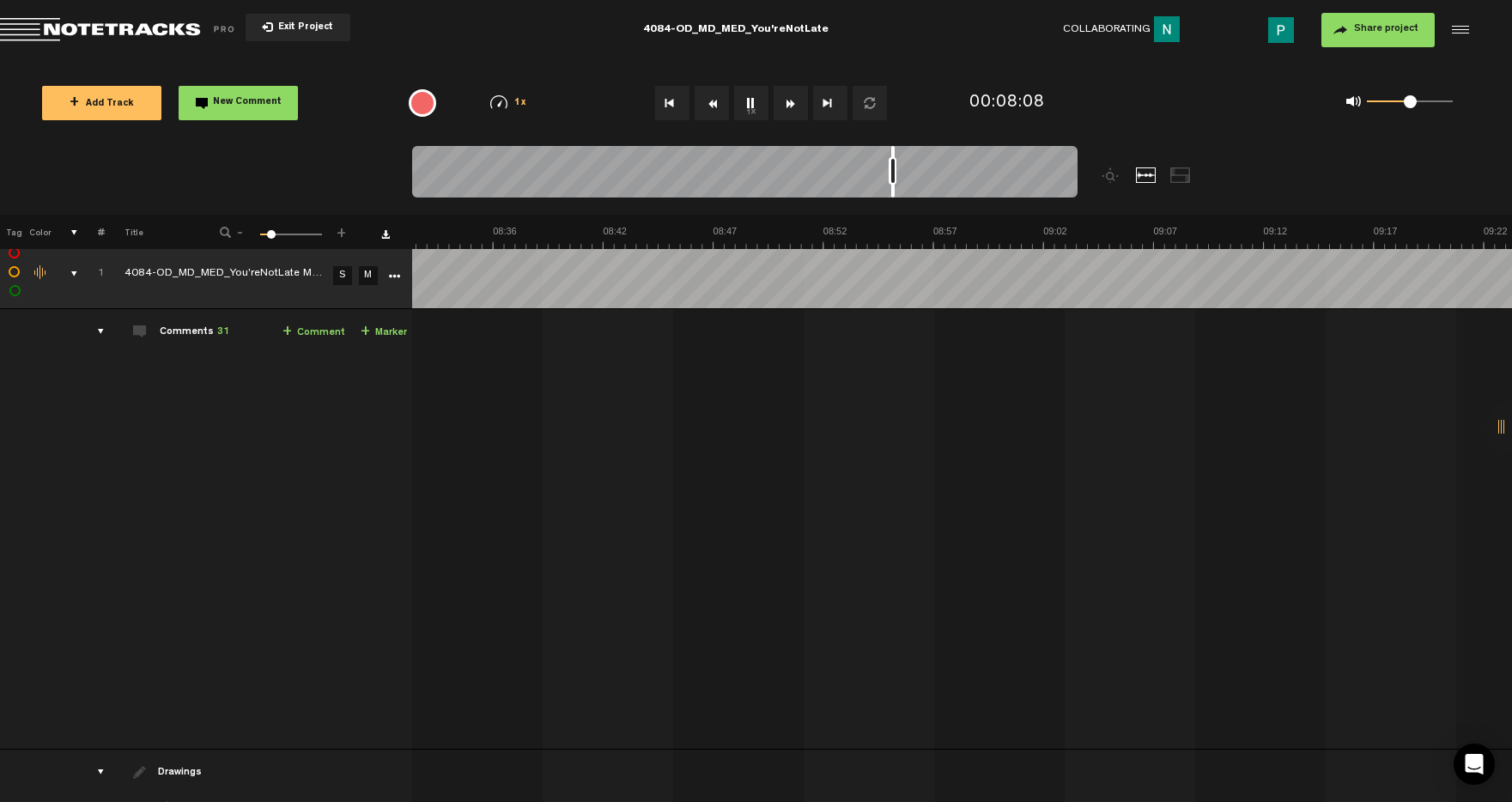
drag, startPoint x: 863, startPoint y: 191, endPoint x: 893, endPoint y: 189, distance: 30.1
click at [893, 189] on div at bounding box center [893, 171] width 4 height 52
drag, startPoint x: 893, startPoint y: 189, endPoint x: 905, endPoint y: 189, distance: 12.0
click at [905, 189] on div at bounding box center [904, 171] width 4 height 52
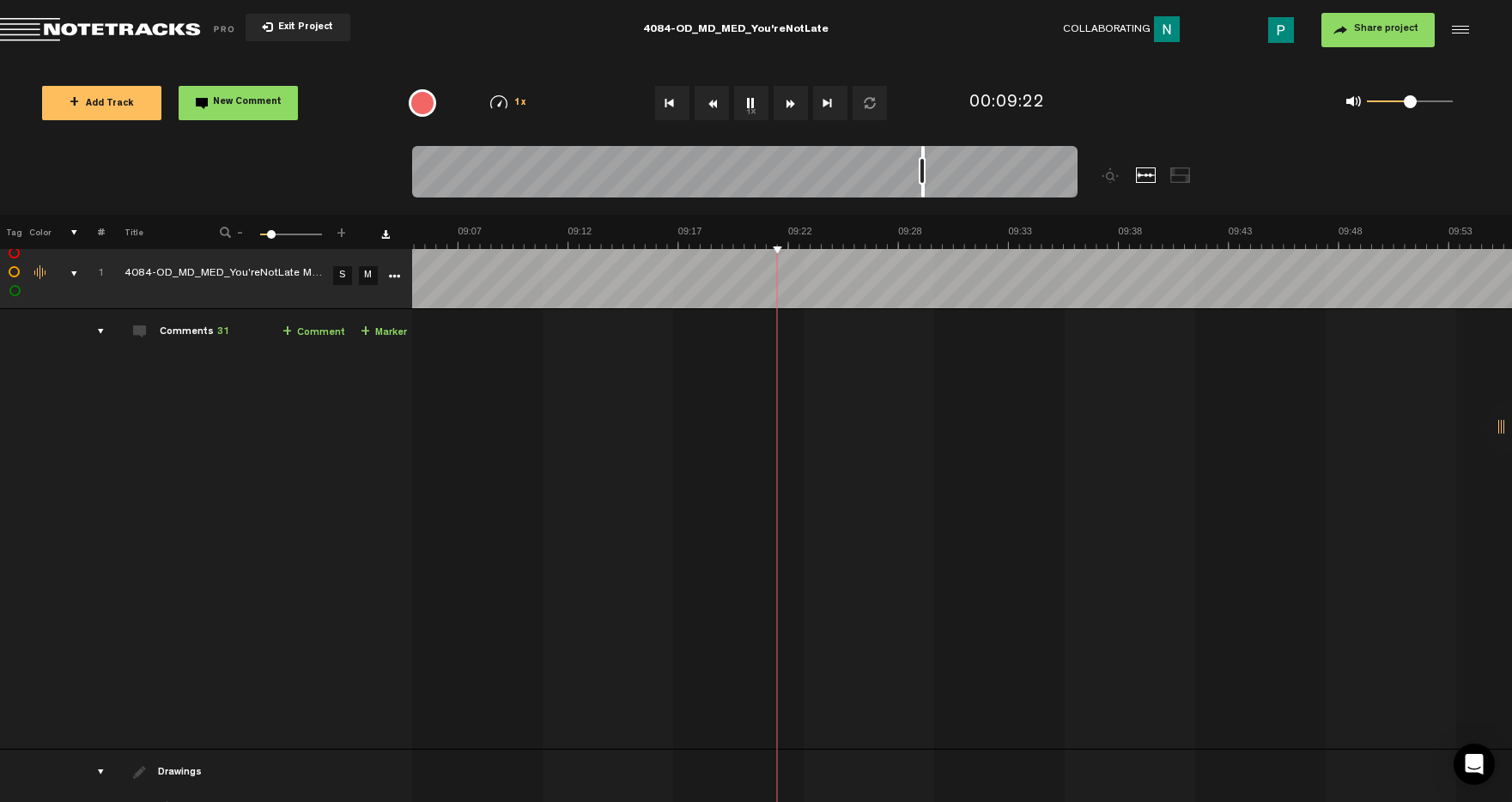
scroll to position [0, 11731]
drag, startPoint x: 902, startPoint y: 188, endPoint x: 922, endPoint y: 186, distance: 20.1
click at [922, 186] on div at bounding box center [923, 171] width 4 height 52
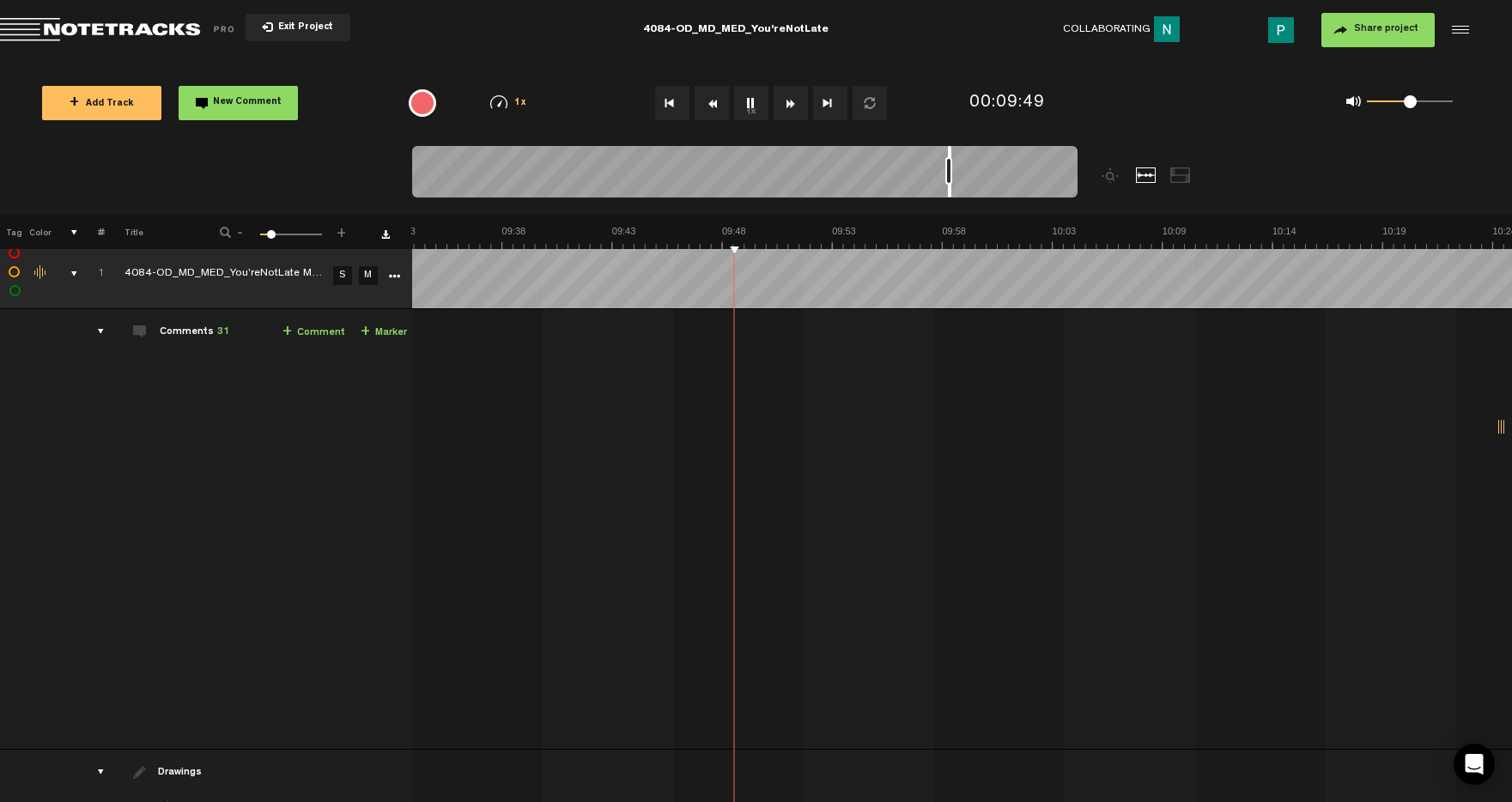
drag, startPoint x: 922, startPoint y: 191, endPoint x: 949, endPoint y: 182, distance: 28.5
click at [949, 182] on div at bounding box center [744, 174] width 665 height 57
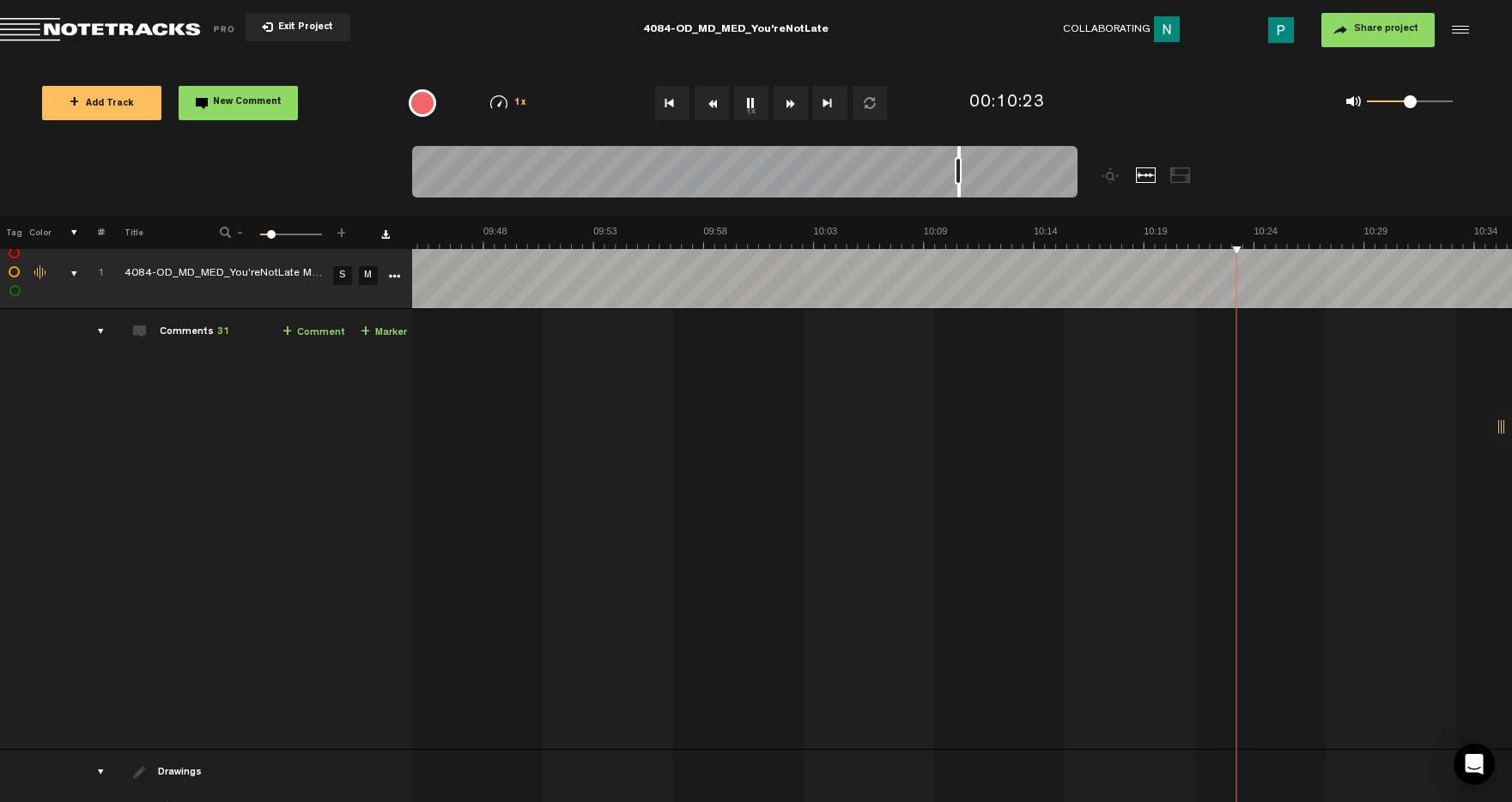
scroll to position [0, 12565]
drag, startPoint x: 969, startPoint y: 192, endPoint x: 960, endPoint y: 192, distance: 9.0
click at [960, 192] on div at bounding box center [959, 171] width 4 height 52
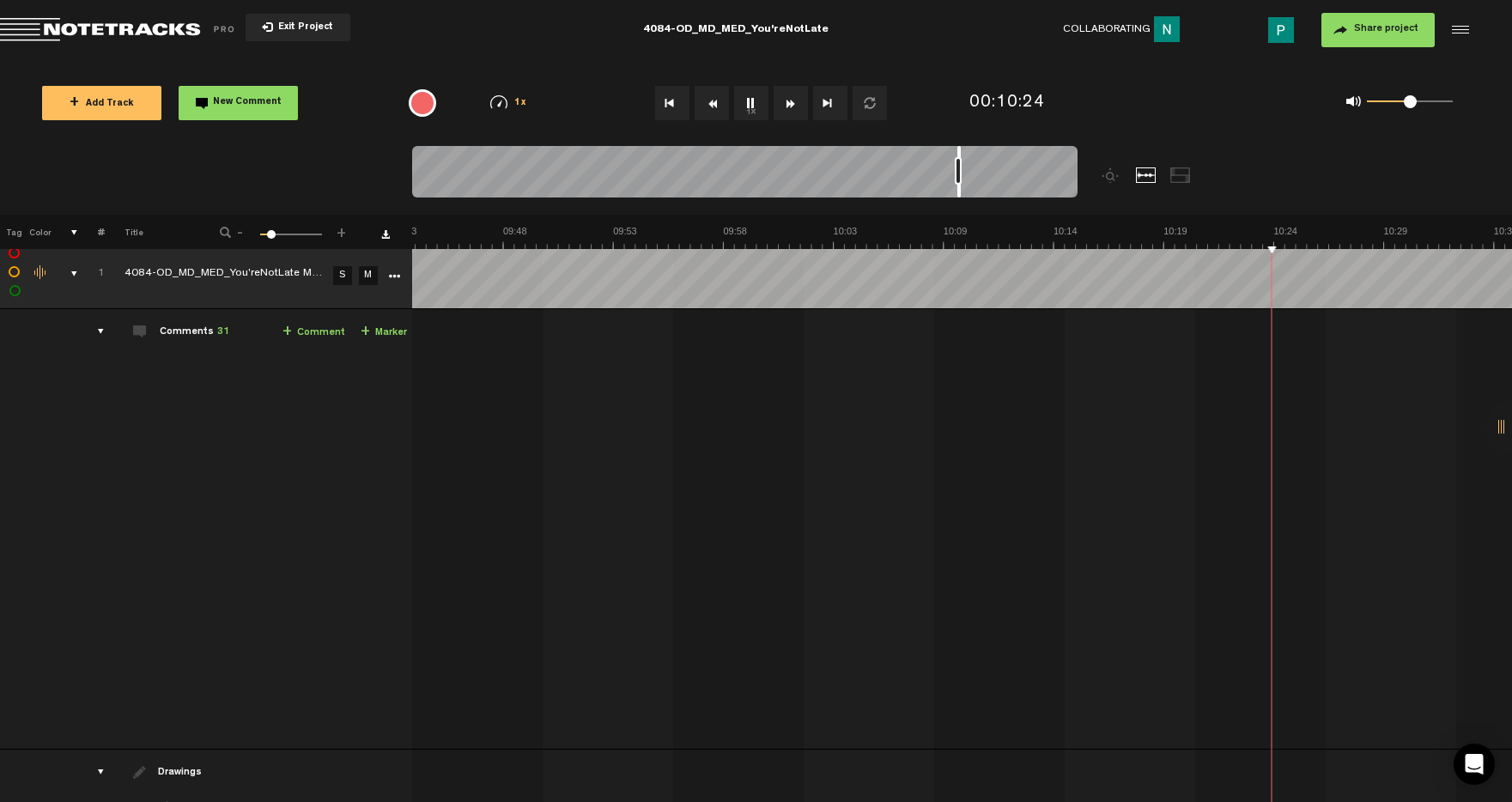
click at [878, 309] on td "1 4084-OD_MD_MED_You'reNotLate Mix v1 S M 4084-OD_MD_MED_You'reNotLate Mix v1 b…" at bounding box center [962, 529] width 1101 height 440
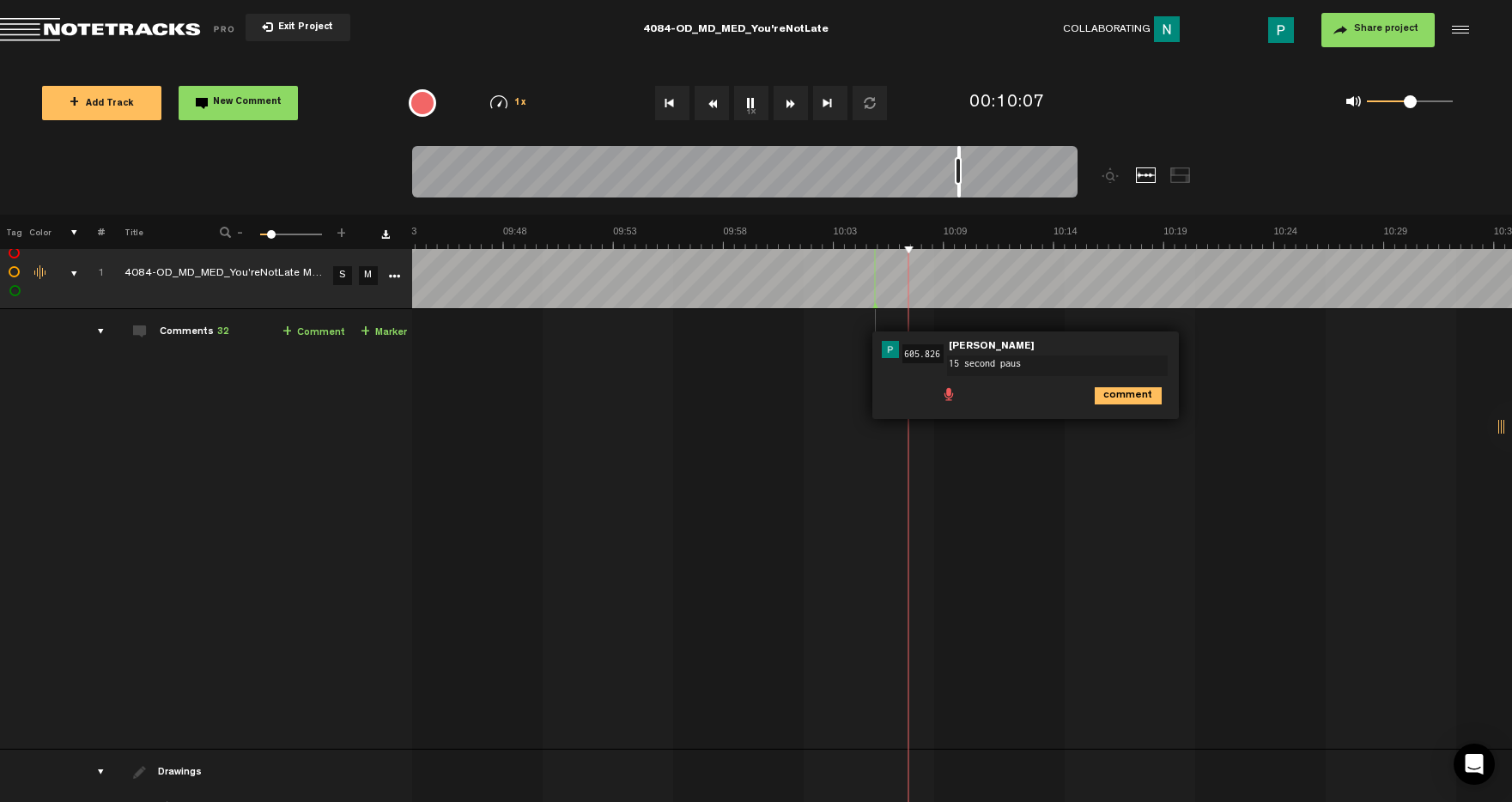
type textarea "15 second pause"
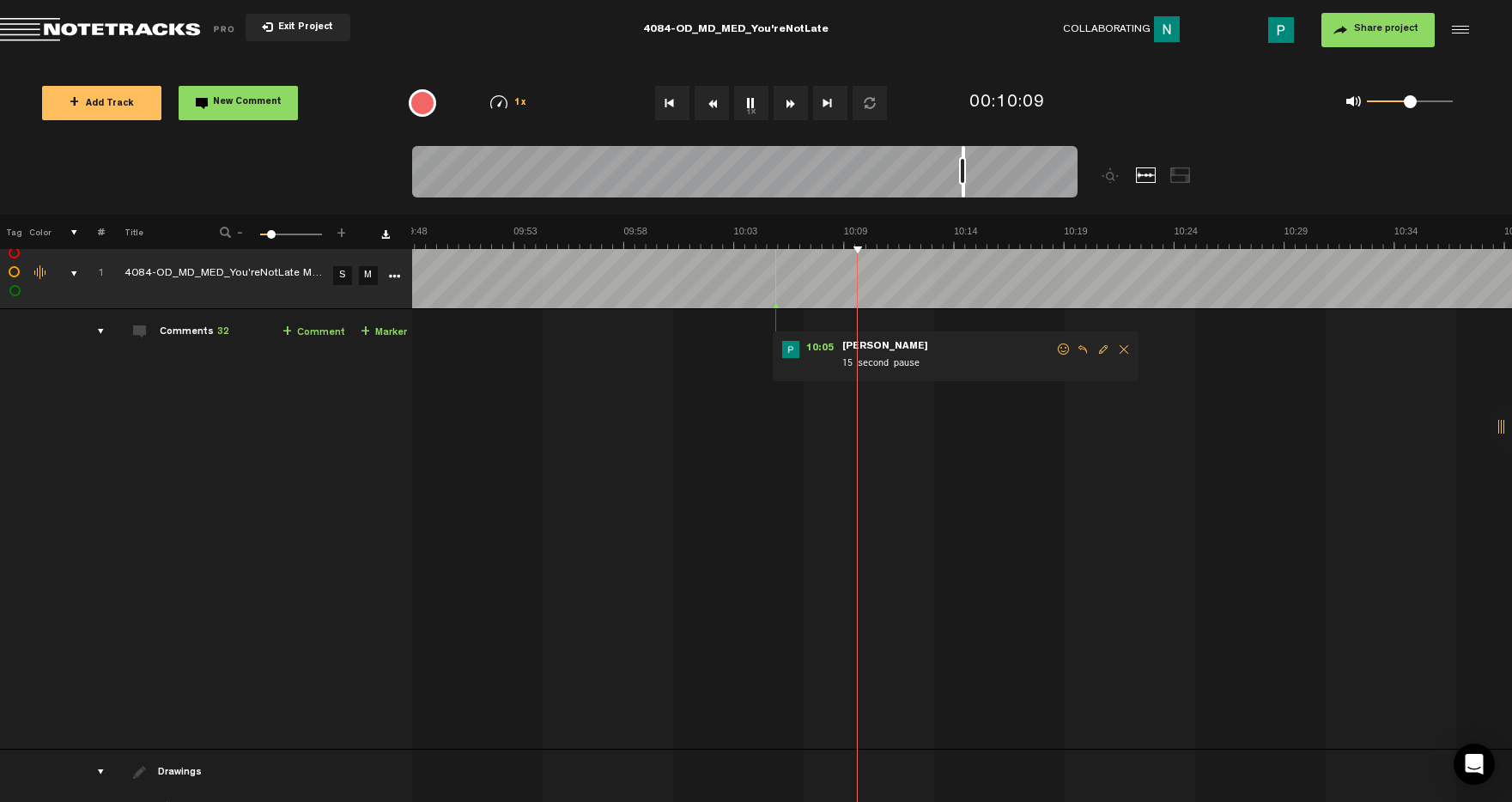
drag, startPoint x: 958, startPoint y: 196, endPoint x: 980, endPoint y: 188, distance: 23.4
click at [965, 188] on div at bounding box center [963, 171] width 4 height 52
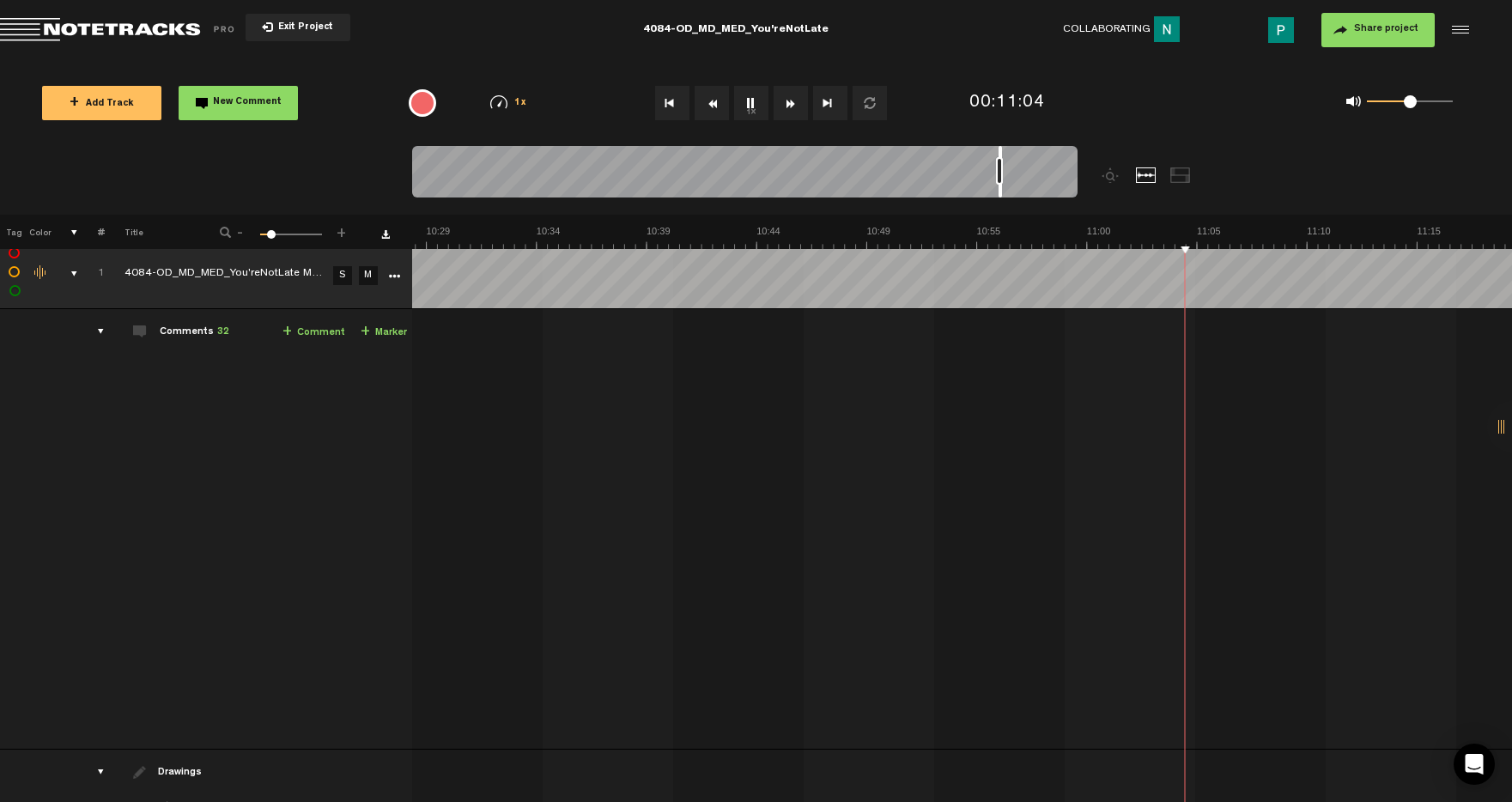
click at [752, 100] on button "1x" at bounding box center [751, 103] width 34 height 34
